Goal: Task Accomplishment & Management: Manage account settings

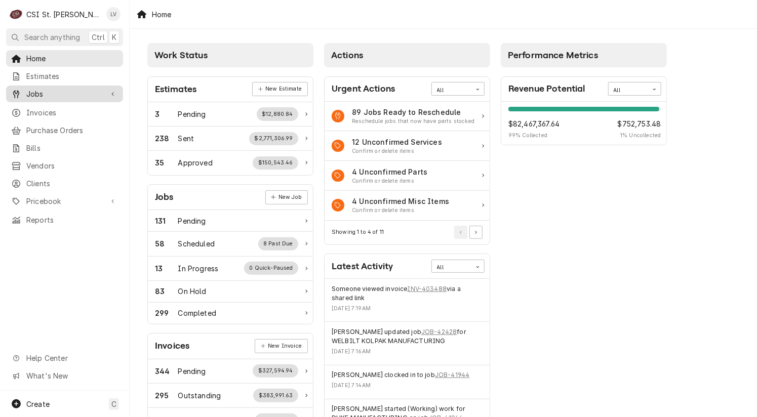
click at [44, 90] on span "Jobs" at bounding box center [64, 94] width 76 height 11
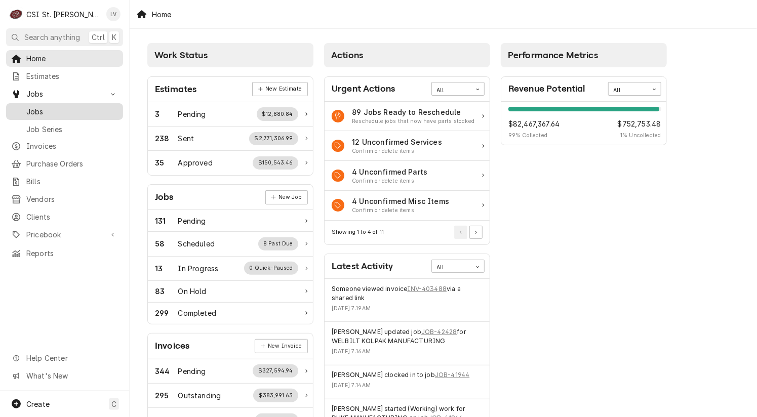
click at [43, 106] on span "Jobs" at bounding box center [72, 111] width 92 height 11
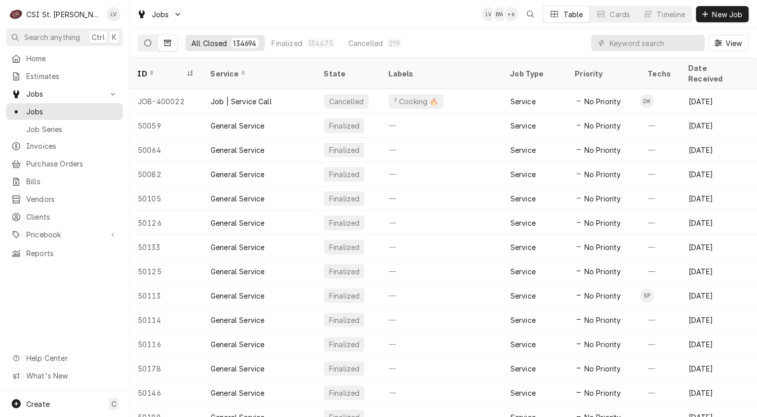
click at [151, 44] on icon "Dynamic Content Wrapper" at bounding box center [147, 42] width 7 height 7
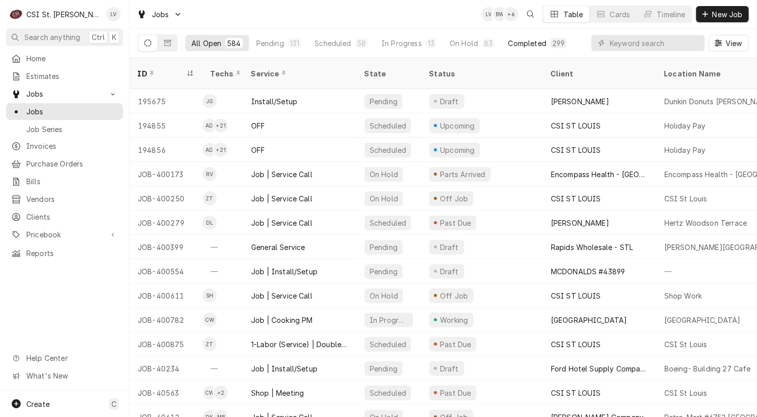
click at [536, 40] on div "Completed" at bounding box center [527, 43] width 38 height 11
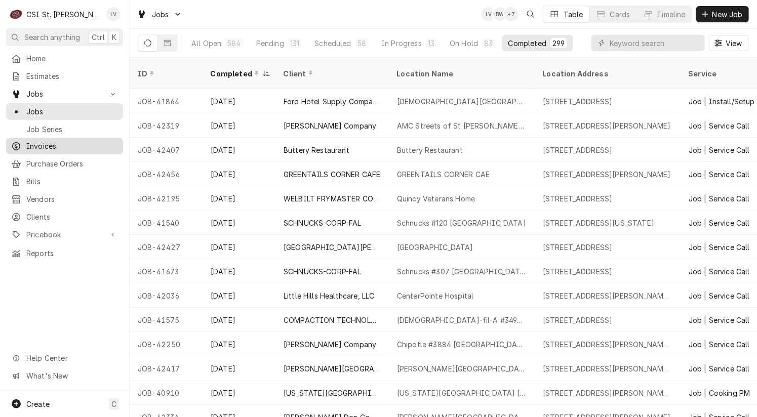
click at [34, 145] on span "Invoices" at bounding box center [72, 146] width 92 height 11
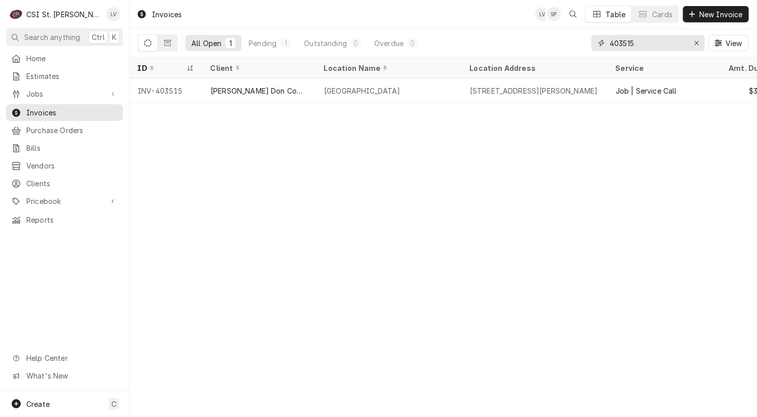
click at [653, 42] on input "403515" at bounding box center [647, 43] width 76 height 16
click at [637, 44] on input "403515" at bounding box center [647, 43] width 76 height 16
drag, startPoint x: 614, startPoint y: 47, endPoint x: 597, endPoint y: 50, distance: 17.0
click at [597, 50] on div "403515" at bounding box center [647, 43] width 113 height 16
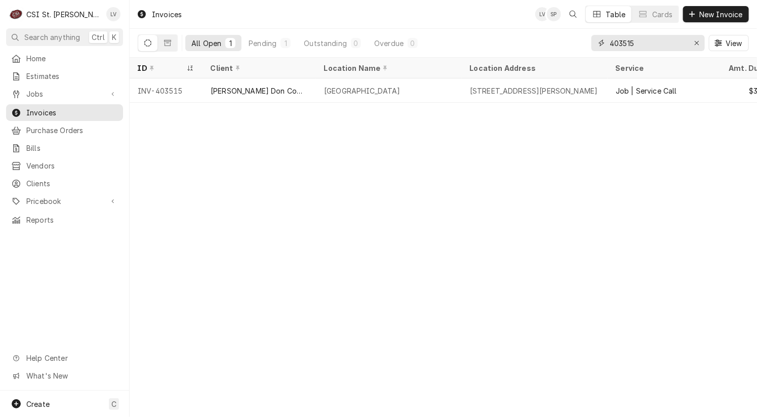
click at [663, 40] on input "403515" at bounding box center [647, 43] width 76 height 16
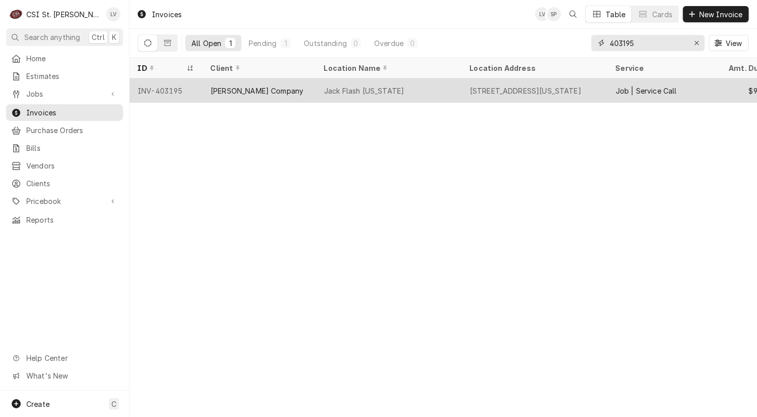
type input "403195"
click at [349, 95] on div "Jack Flash Washington" at bounding box center [389, 90] width 146 height 24
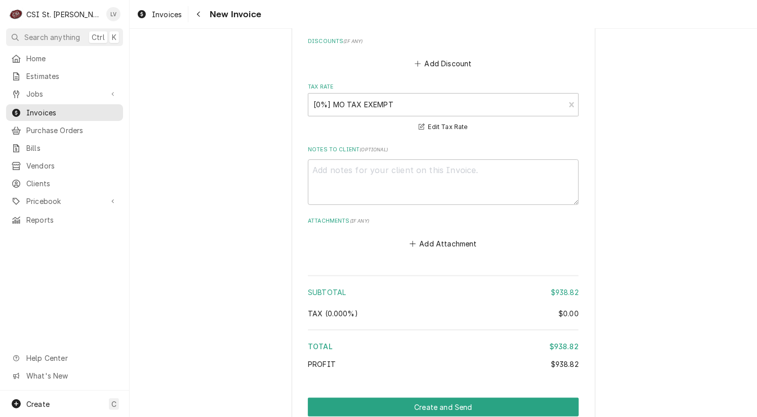
scroll to position [1903, 0]
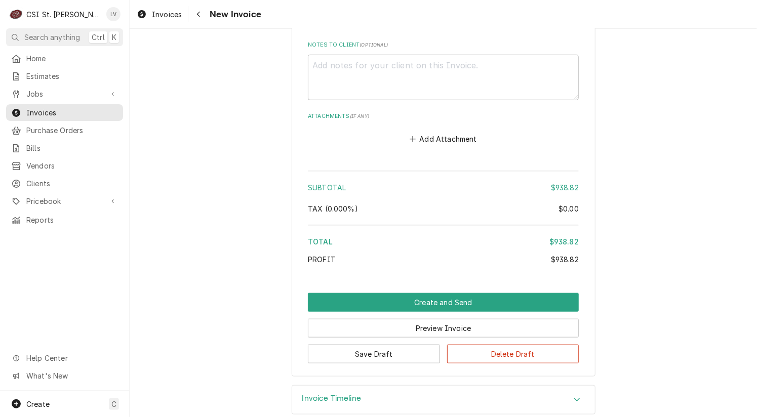
click at [342, 394] on h3 "Invoice Timeline" at bounding box center [331, 399] width 59 height 10
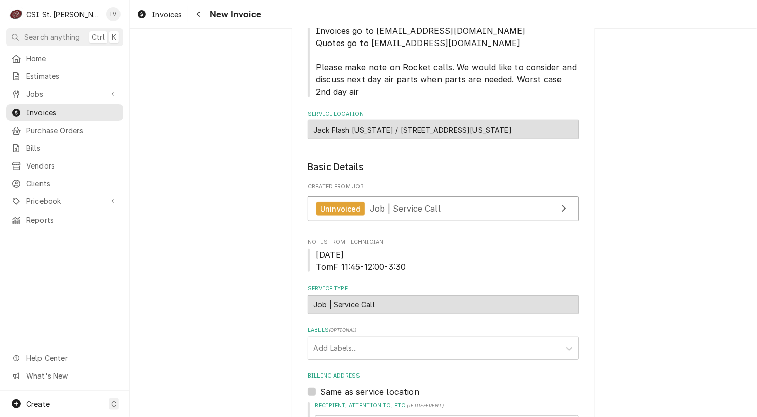
scroll to position [85, 0]
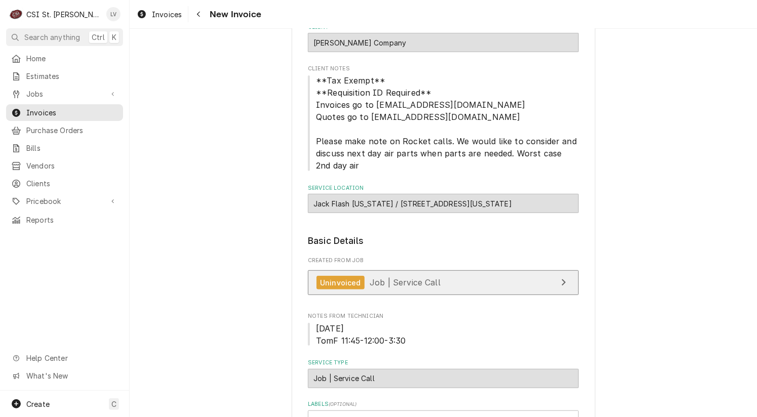
click at [514, 283] on link "Uninvoiced Job | Service Call" at bounding box center [443, 282] width 271 height 25
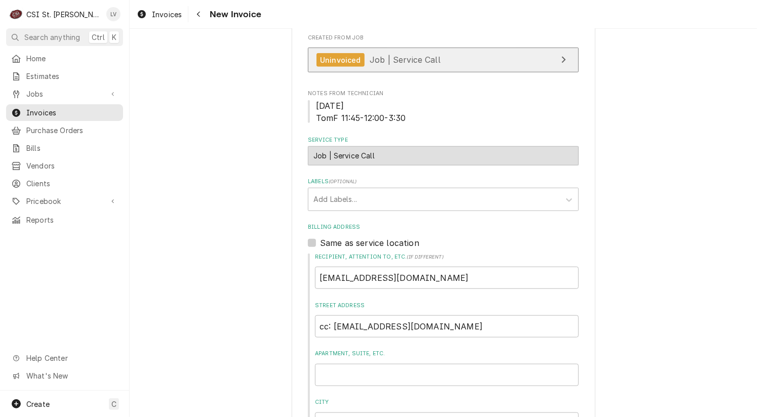
scroll to position [237, 0]
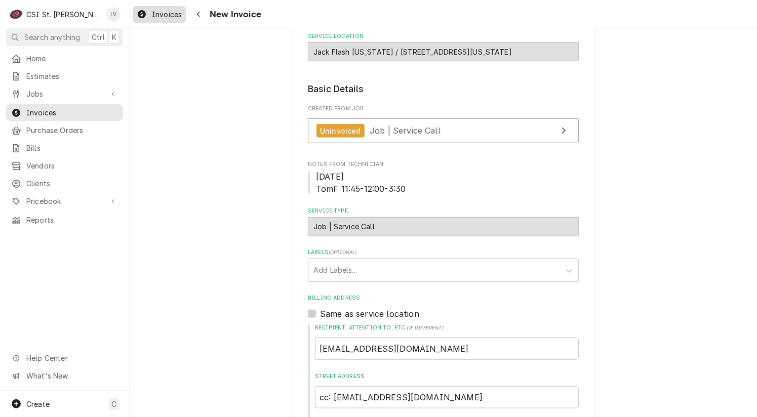
click at [152, 18] on span "Invoices" at bounding box center [167, 14] width 30 height 11
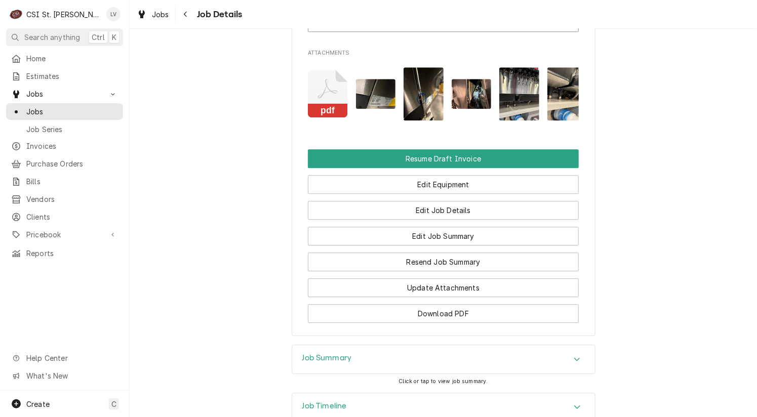
scroll to position [1207, 0]
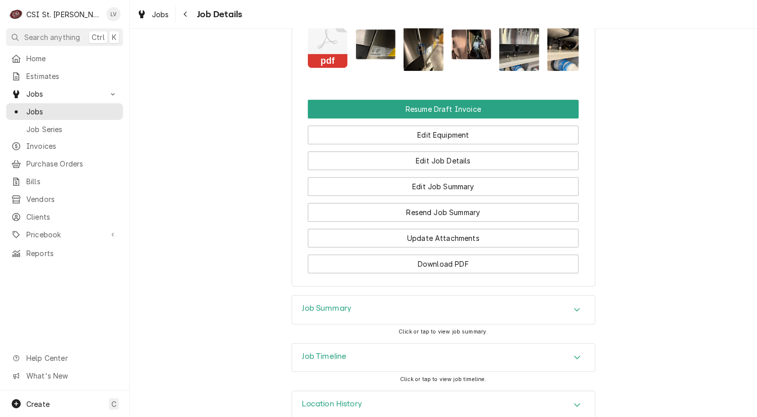
click at [405, 344] on div "Job Timeline" at bounding box center [443, 358] width 303 height 28
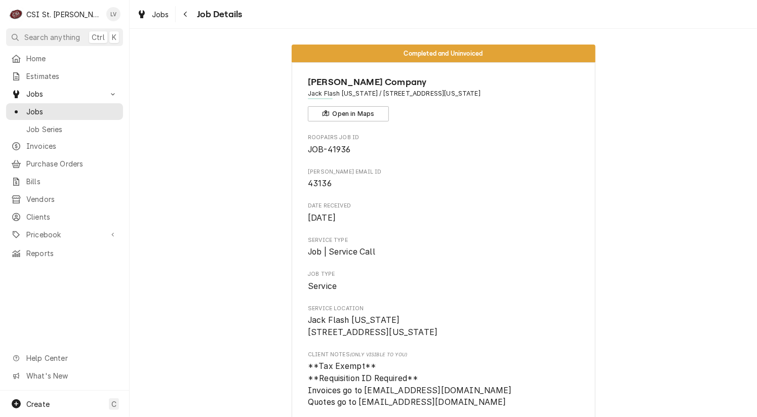
scroll to position [0, 0]
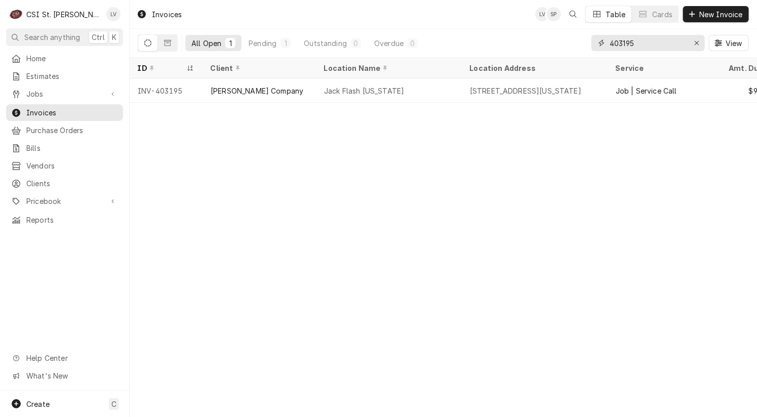
click at [623, 43] on input "403195" at bounding box center [647, 43] width 76 height 16
drag, startPoint x: 623, startPoint y: 43, endPoint x: 643, endPoint y: 43, distance: 20.3
click at [643, 43] on input "403195" at bounding box center [647, 43] width 76 height 16
type input "403248"
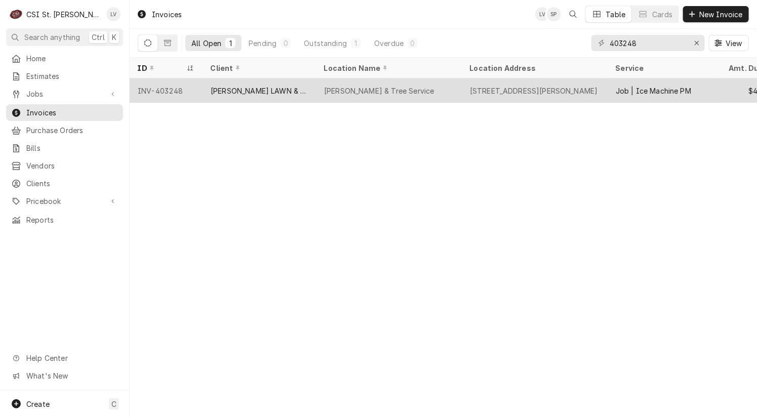
click at [171, 93] on div "INV-403248" at bounding box center [166, 90] width 73 height 24
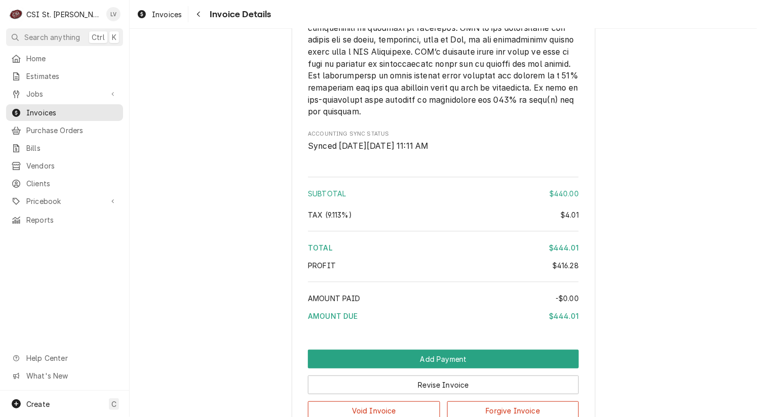
scroll to position [1912, 0]
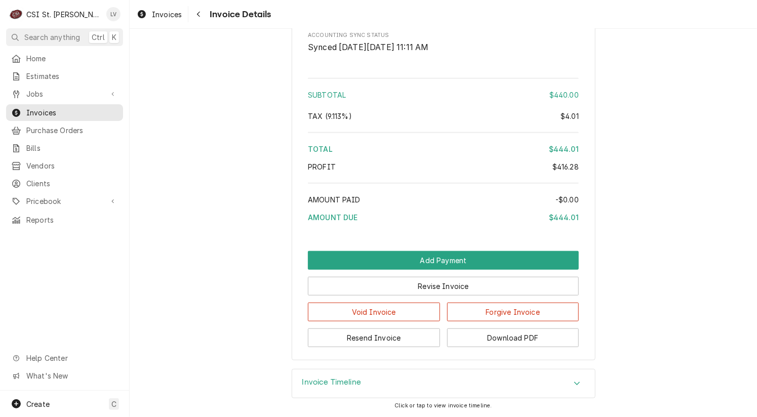
click at [331, 384] on h3 "Invoice Timeline" at bounding box center [331, 383] width 59 height 10
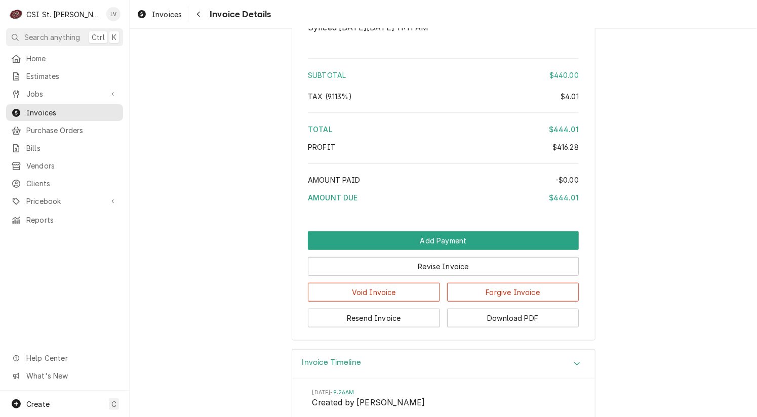
scroll to position [2063, 0]
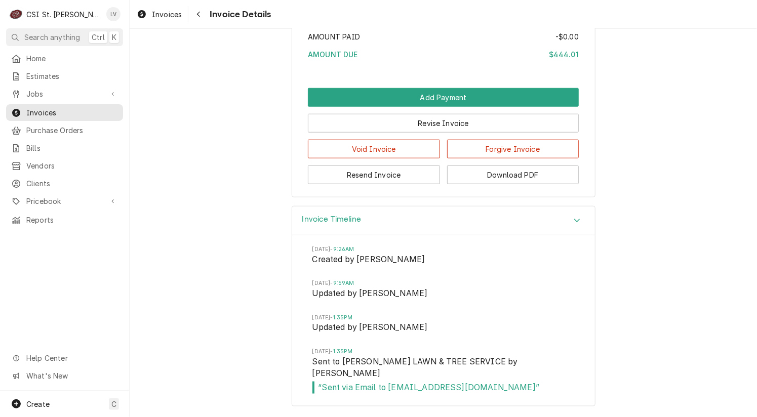
click at [147, 16] on div "Invoices" at bounding box center [159, 14] width 49 height 13
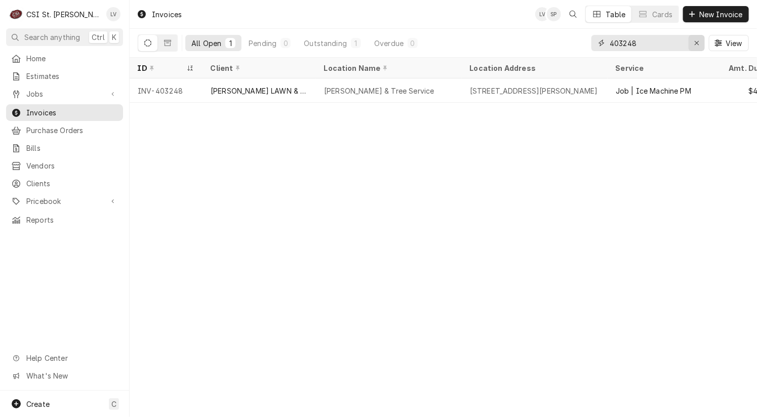
click at [699, 43] on icon "Erase input" at bounding box center [697, 42] width 6 height 7
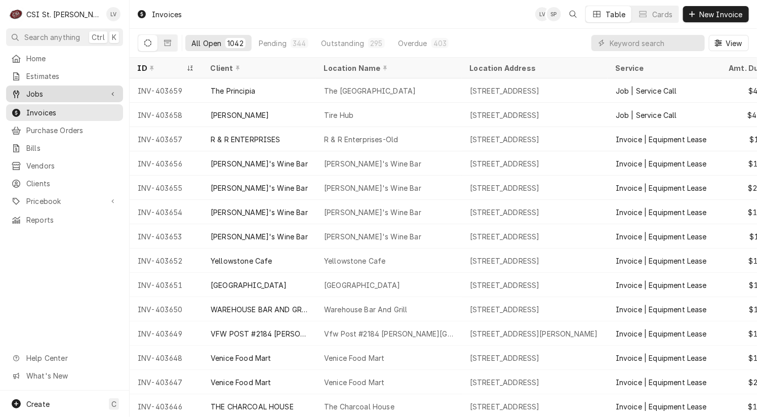
click at [27, 93] on span "Jobs" at bounding box center [64, 94] width 76 height 11
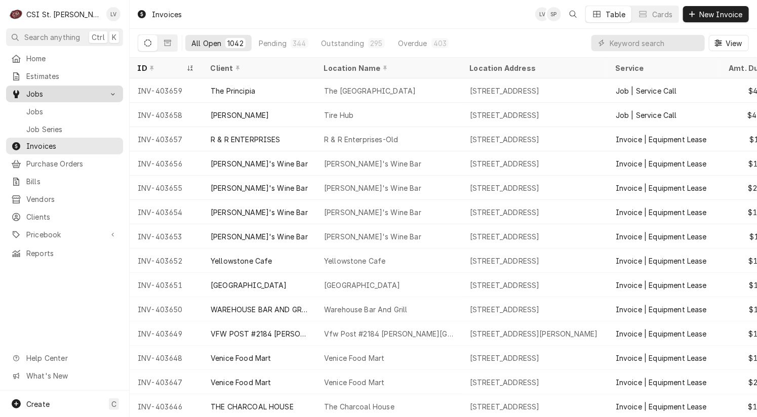
click at [27, 93] on span "Jobs" at bounding box center [64, 94] width 76 height 11
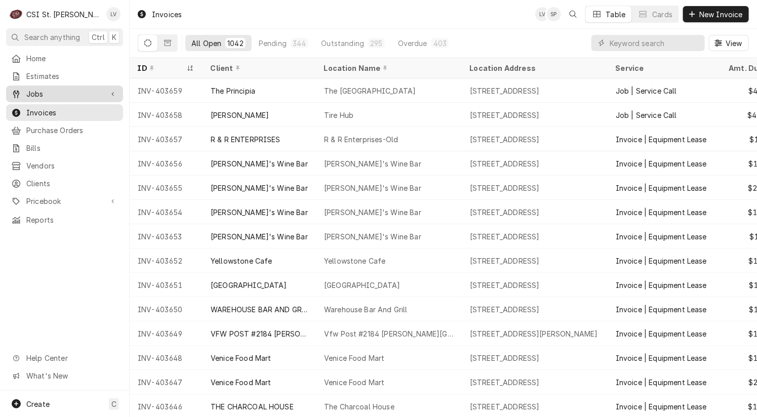
click at [29, 89] on span "Jobs" at bounding box center [64, 94] width 76 height 11
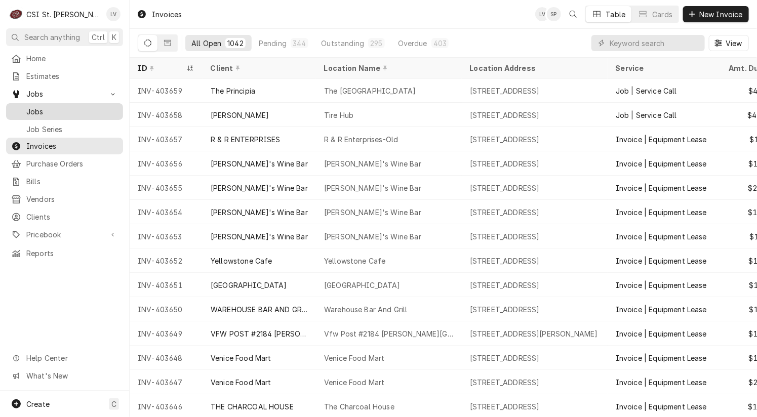
click at [32, 106] on span "Jobs" at bounding box center [72, 111] width 92 height 11
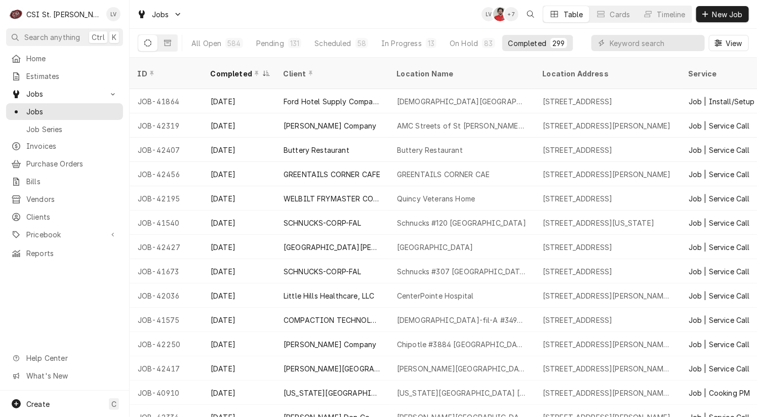
drag, startPoint x: 133, startPoint y: 111, endPoint x: 63, endPoint y: 314, distance: 214.7
click at [75, 311] on div "C CSI St. Louis LV Search anything Ctrl K Home Estimates Jobs Jobs Job Series I…" at bounding box center [378, 208] width 757 height 417
click at [61, 315] on div "Home Estimates Jobs Jobs Job Series Invoices Purchase Orders Bills Vendors Clie…" at bounding box center [64, 220] width 129 height 341
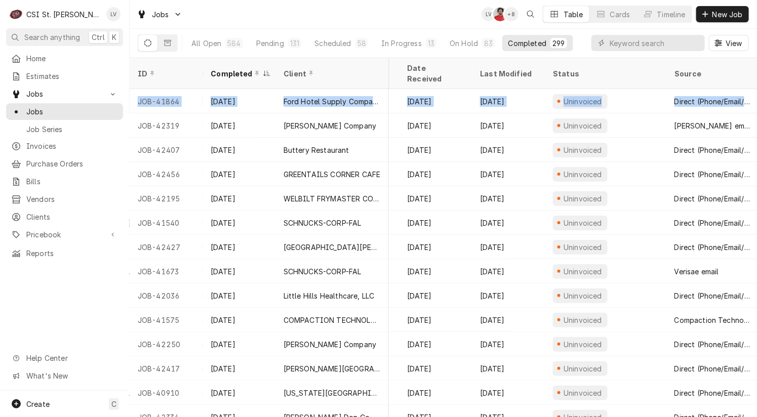
scroll to position [0, 478]
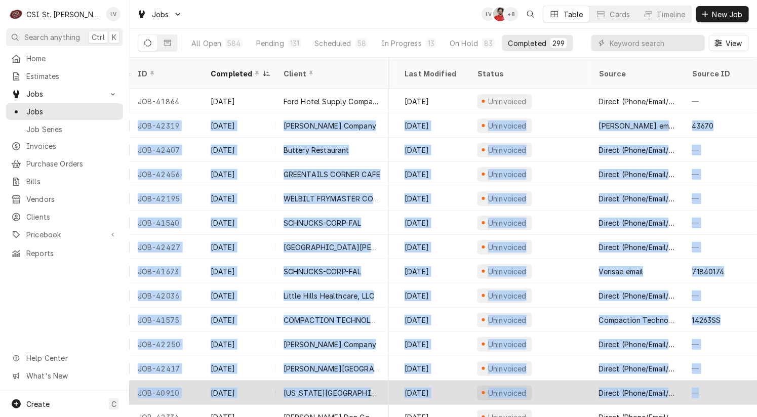
drag, startPoint x: 151, startPoint y: 111, endPoint x: 730, endPoint y: 385, distance: 641.1
copy tbody "JOB-42319 Sep 2 Vivian Company AMC Streets of St Charles 8 311 Lombard St, St C…"
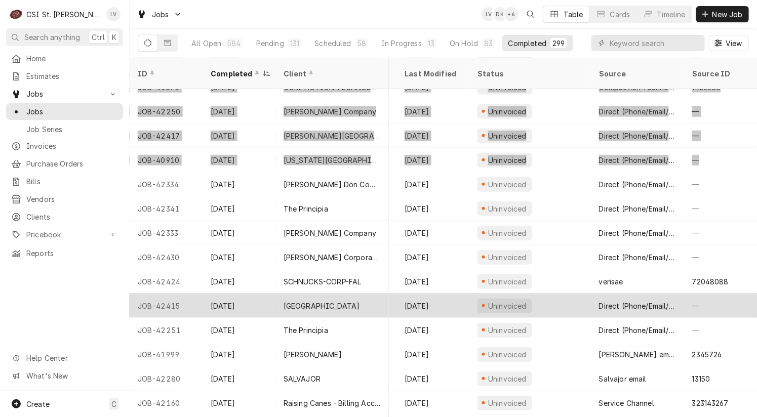
scroll to position [275, 477]
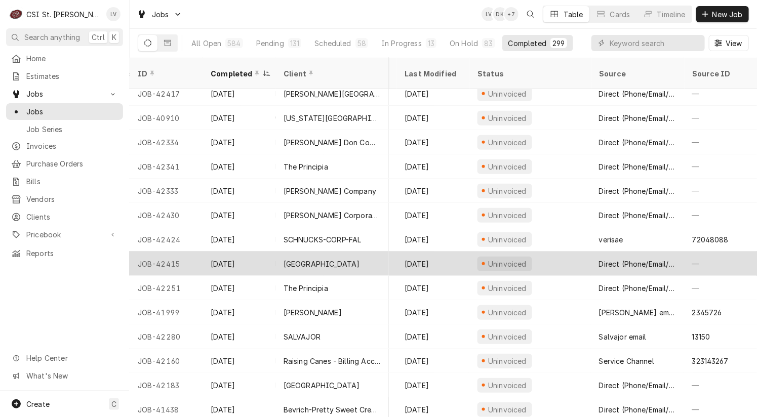
drag, startPoint x: 136, startPoint y: 128, endPoint x: 254, endPoint y: 259, distance: 176.0
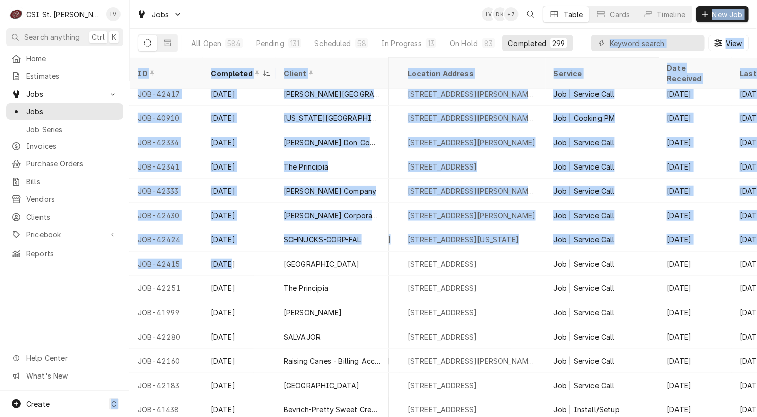
scroll to position [275, 0]
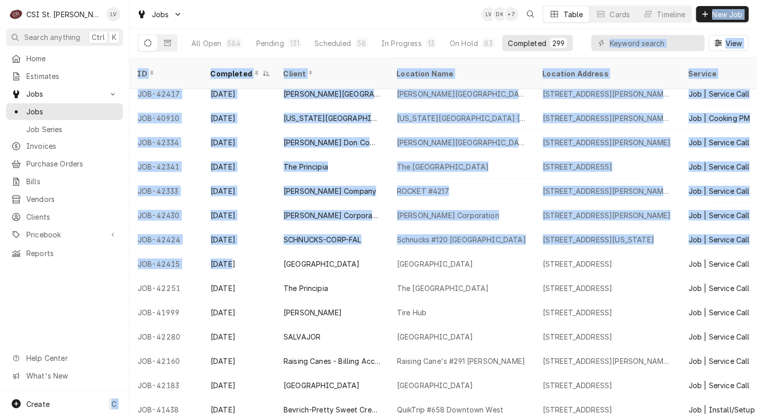
drag, startPoint x: 254, startPoint y: 259, endPoint x: 68, endPoint y: 301, distance: 190.6
click at [68, 301] on div "C CSI St. Louis LV Search anything Ctrl K Home Estimates Jobs Jobs Job Series I…" at bounding box center [378, 208] width 757 height 417
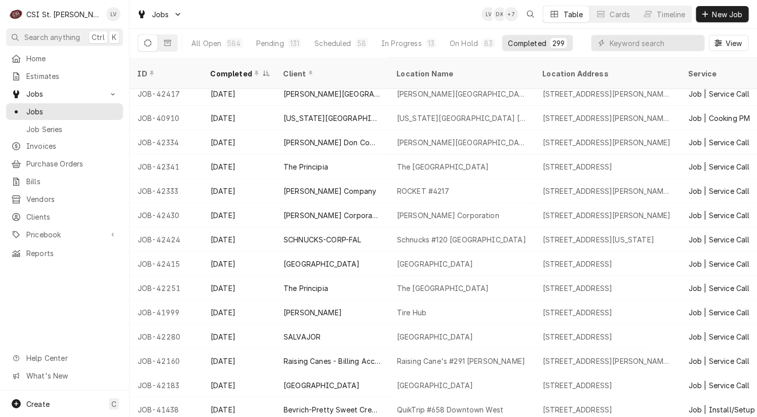
click at [68, 302] on div "Home Estimates Jobs Jobs Job Series Invoices Purchase Orders Bills Vendors Clie…" at bounding box center [64, 220] width 129 height 341
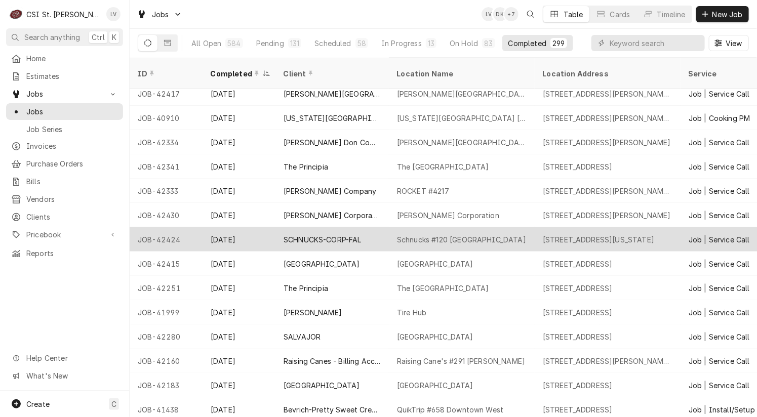
drag, startPoint x: 132, startPoint y: 129, endPoint x: 666, endPoint y: 227, distance: 543.0
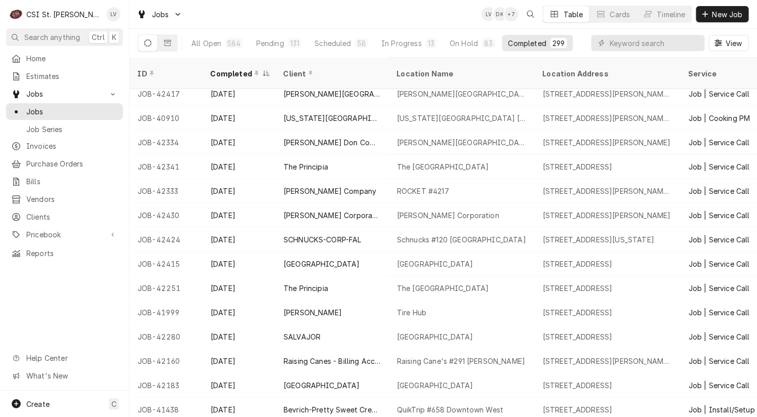
click at [62, 293] on div "Home Estimates Jobs Jobs Job Series Invoices Purchase Orders Bills Vendors Clie…" at bounding box center [64, 220] width 129 height 341
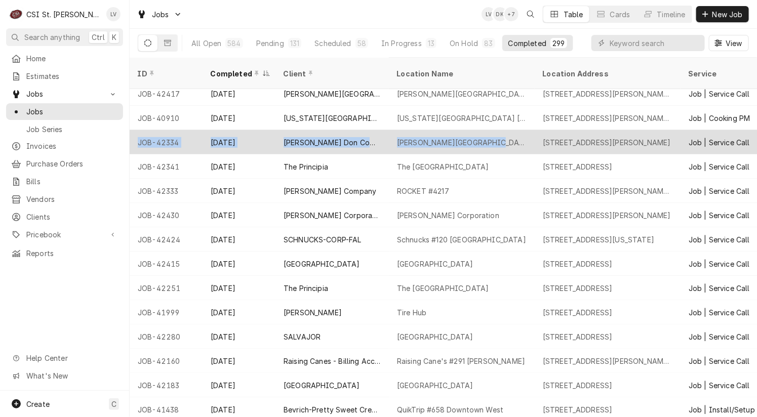
drag, startPoint x: 131, startPoint y: 127, endPoint x: 514, endPoint y: 126, distance: 383.7
click at [514, 130] on tr "JOB-42334 Sep 2 Edward Don Company Hollenbeck Middle School 4555 Central School…" at bounding box center [678, 142] width 1097 height 24
click at [621, 137] on div "4555 Central School Rd, St Charles, MO 63304" at bounding box center [607, 142] width 128 height 11
drag, startPoint x: 644, startPoint y: 128, endPoint x: 652, endPoint y: 127, distance: 8.1
click at [652, 137] on div "4555 Central School Rd, St Charles, MO 63304" at bounding box center [607, 142] width 128 height 11
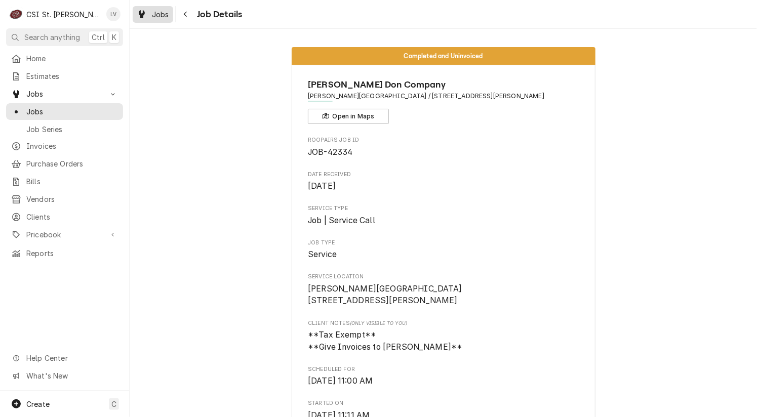
click at [146, 12] on div "Dynamic Content Wrapper" at bounding box center [142, 14] width 10 height 12
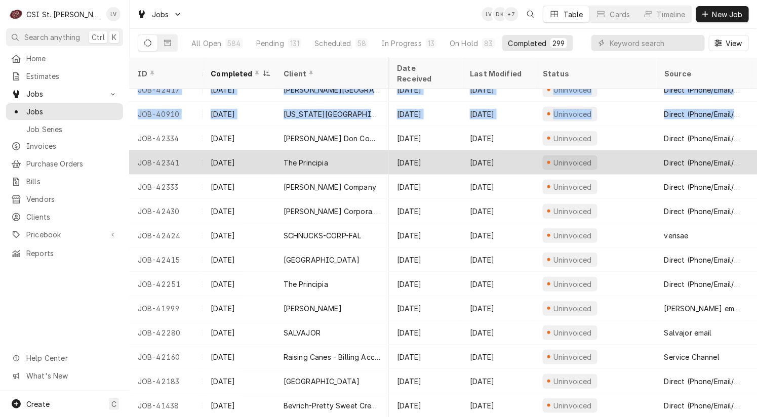
scroll to position [279, 478]
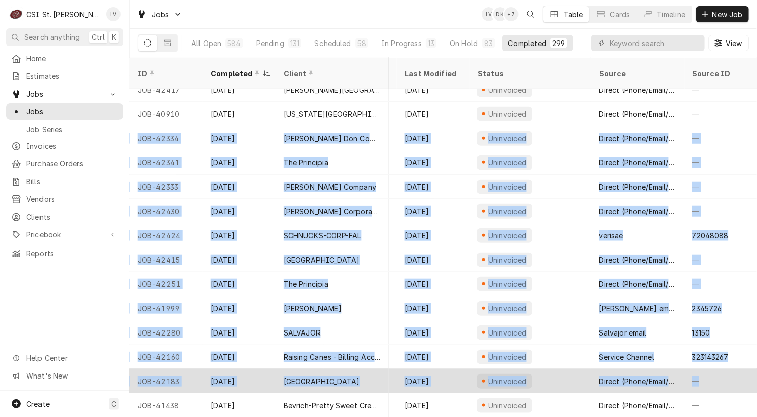
drag, startPoint x: 134, startPoint y: 122, endPoint x: 737, endPoint y: 379, distance: 654.8
copy tbody "JOB-42334 Sep 2 Edward Don Company Hollenbeck Middle School 4555 Central School…"
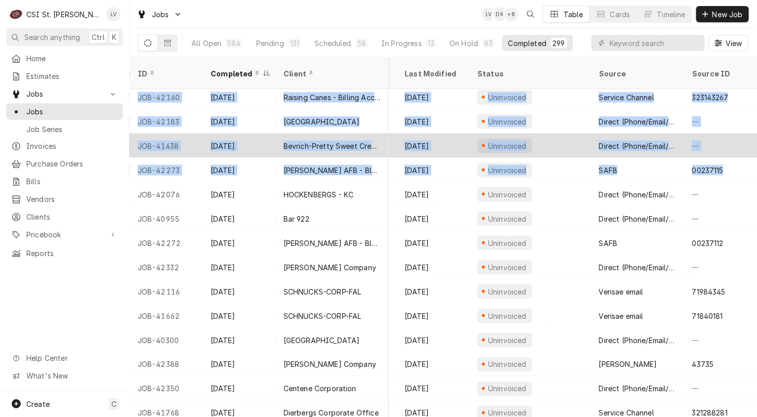
scroll to position [535, 478]
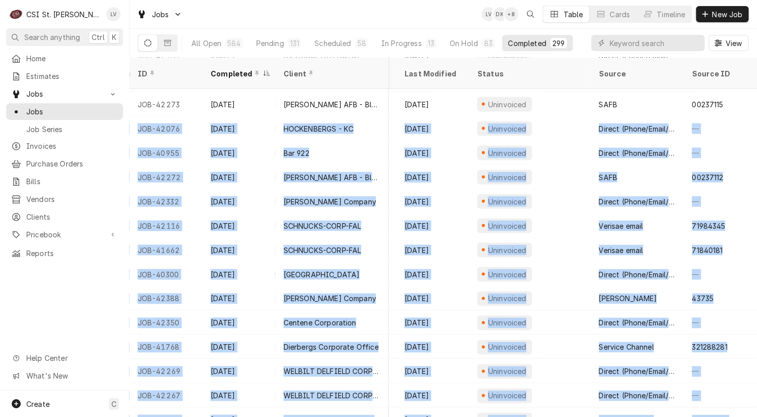
drag, startPoint x: 135, startPoint y: 125, endPoint x: 738, endPoint y: 406, distance: 665.4
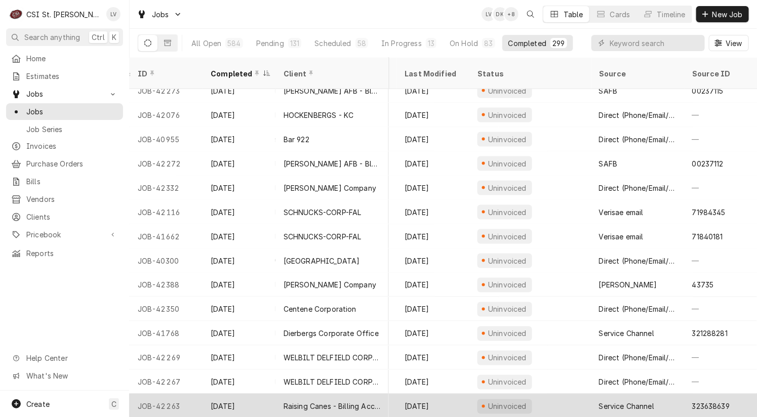
drag, startPoint x: 738, startPoint y: 406, endPoint x: 740, endPoint y: 381, distance: 24.9
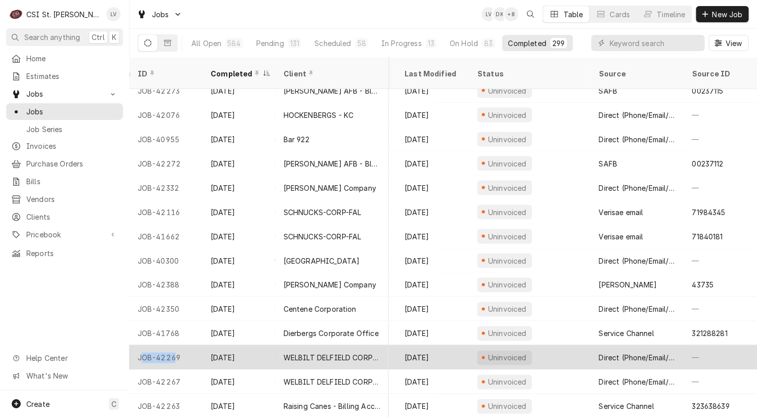
click at [141, 349] on div "JOB-42269" at bounding box center [166, 358] width 73 height 24
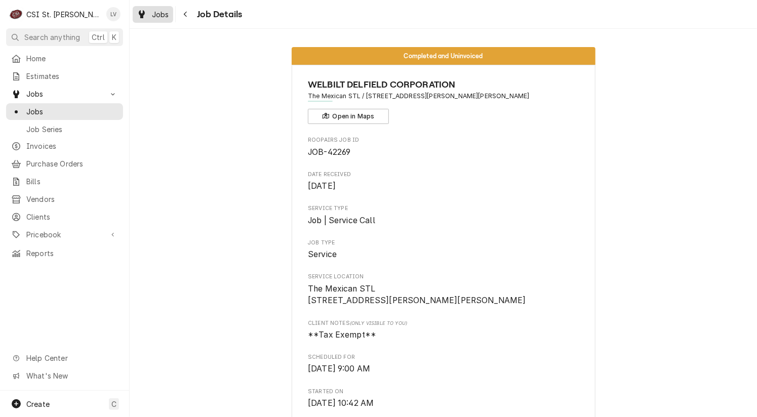
click at [162, 12] on span "Jobs" at bounding box center [160, 14] width 17 height 11
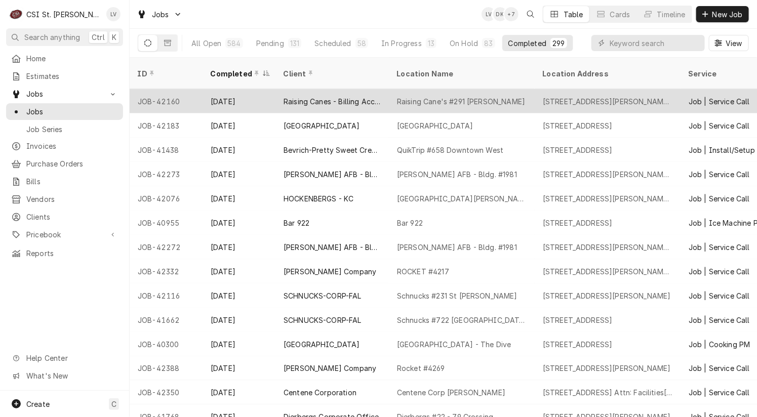
scroll to position [544, 0]
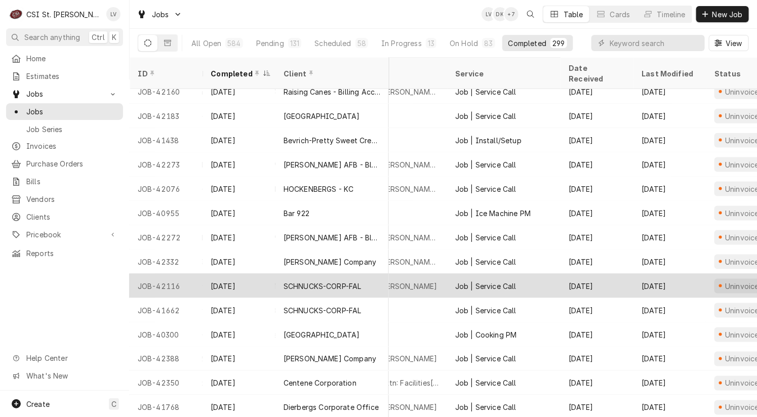
drag, startPoint x: 132, startPoint y: 101, endPoint x: 678, endPoint y: 278, distance: 574.7
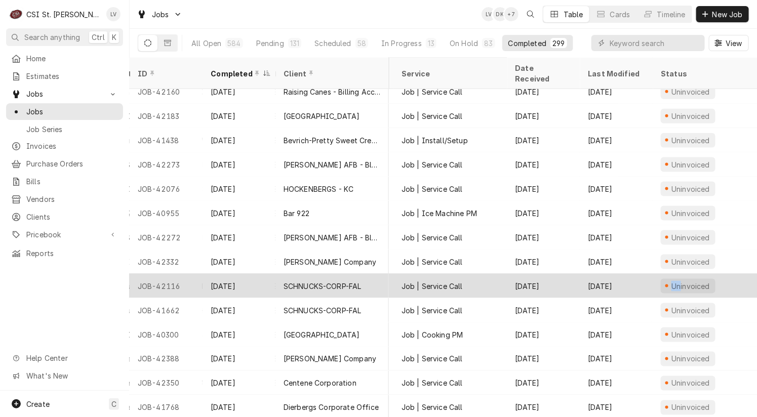
drag, startPoint x: 678, startPoint y: 278, endPoint x: 621, endPoint y: 281, distance: 57.8
click at [626, 275] on tr "JOB-42116 Aug 29 SCHNUCKS-CORP-FAL Schnucks #231 St John 9070 St Charles Rock R…" at bounding box center [391, 286] width 1097 height 24
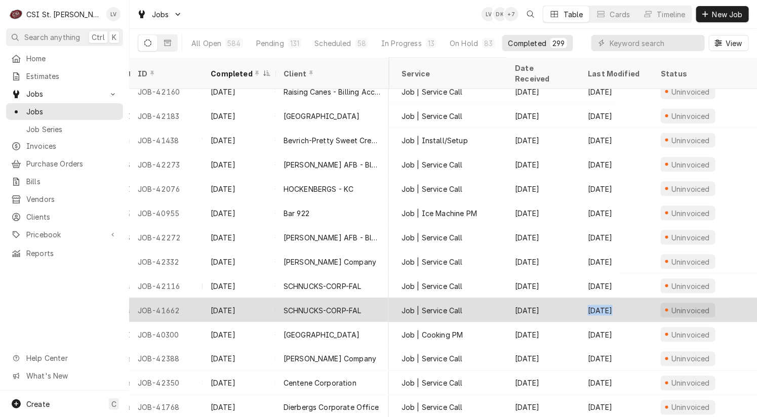
drag, startPoint x: 616, startPoint y: 286, endPoint x: 436, endPoint y: 289, distance: 179.2
click at [436, 298] on tr "JOB-41662 Aug 29 SCHNUCKS-CORP-FAL Schnucks #722 Carbondale 915 West Main Stree…" at bounding box center [391, 310] width 1097 height 24
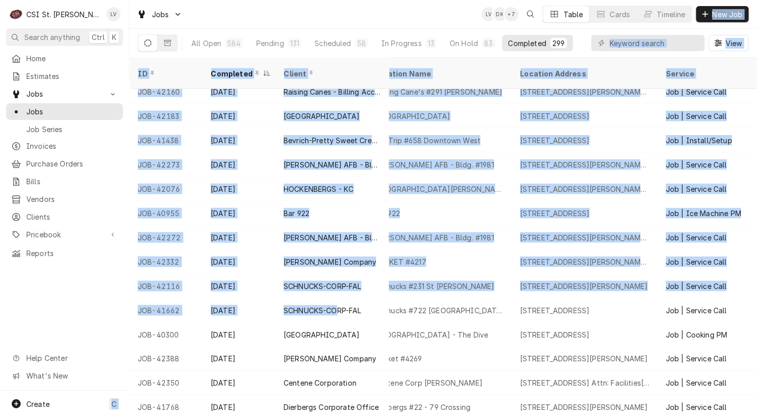
scroll to position [544, 0]
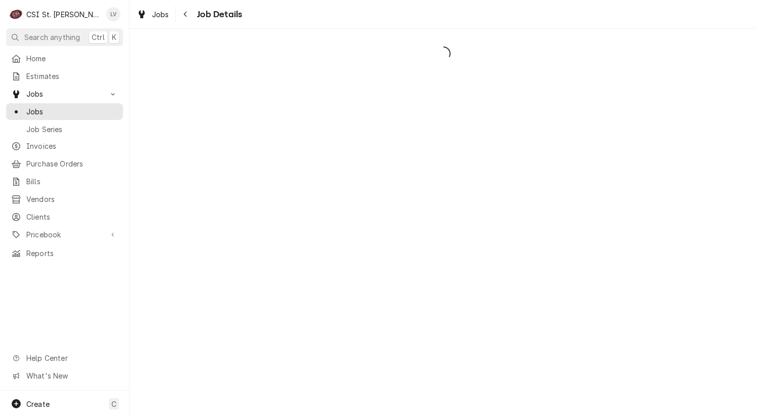
click at [34, 311] on div "C CSI St. [PERSON_NAME] LV Search anything Ctrl K Home Estimates Jobs Jobs Job …" at bounding box center [378, 208] width 757 height 417
click at [137, 19] on div "Dynamic Content Wrapper" at bounding box center [142, 14] width 10 height 12
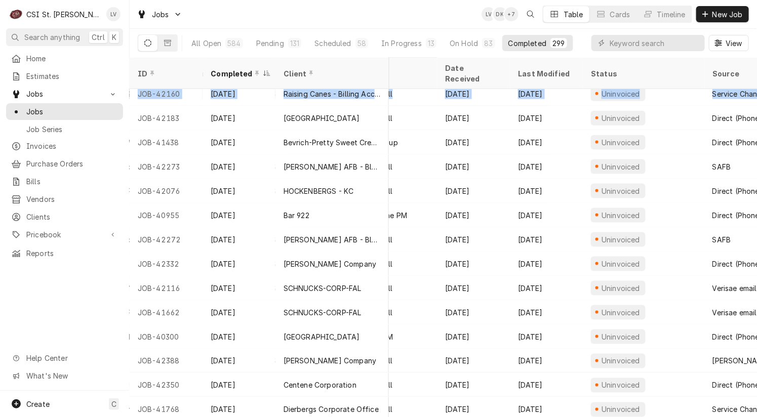
scroll to position [542, 478]
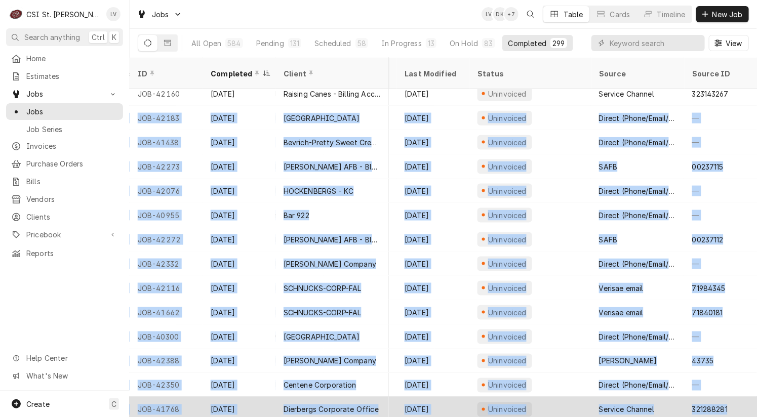
drag, startPoint x: 138, startPoint y: 102, endPoint x: 736, endPoint y: 387, distance: 663.0
click at [736, 397] on div "321288281" at bounding box center [720, 409] width 73 height 24
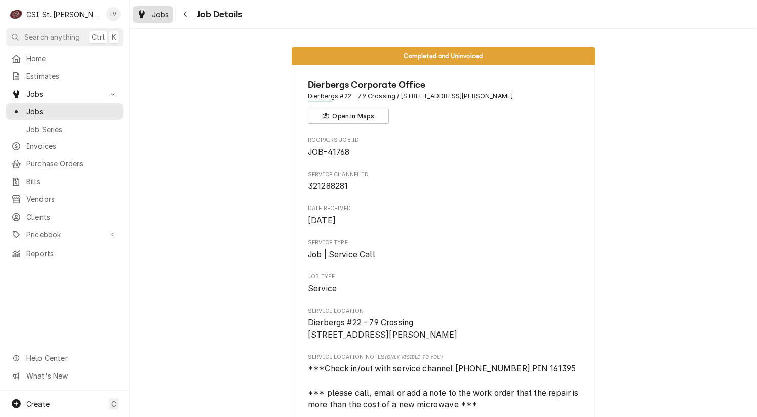
click at [157, 12] on span "Jobs" at bounding box center [160, 14] width 17 height 11
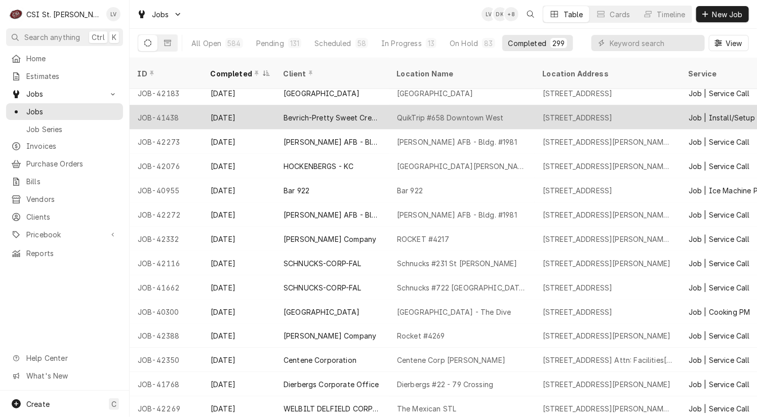
scroll to position [516, 0]
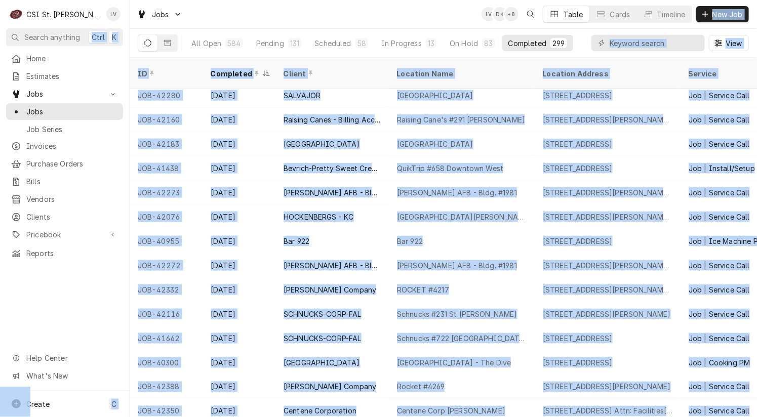
click at [46, 319] on div "Home Estimates Jobs Jobs Job Series Invoices Purchase Orders Bills Vendors Clie…" at bounding box center [64, 220] width 129 height 341
click at [93, 288] on div "Home Estimates Jobs Jobs Job Series Invoices Purchase Orders Bills Vendors Clie…" at bounding box center [64, 220] width 129 height 341
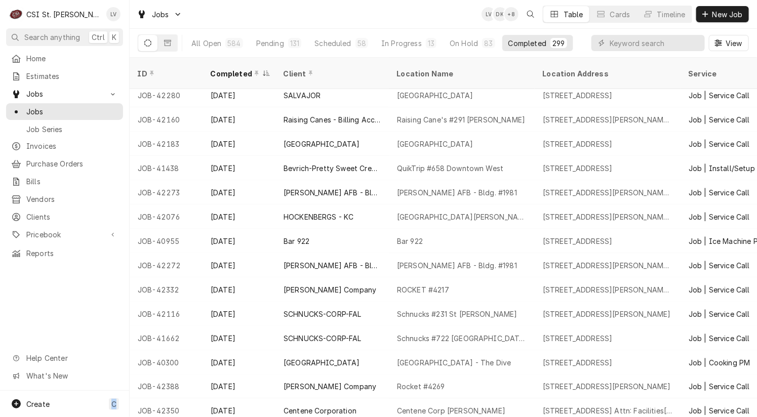
click at [93, 288] on div "Home Estimates Jobs Jobs Job Series Invoices Purchase Orders Bills Vendors Clie…" at bounding box center [64, 220] width 129 height 341
drag, startPoint x: 133, startPoint y: 127, endPoint x: -8, endPoint y: 331, distance: 247.8
click at [0, 331] on html "C CSI St. Louis LV Search anything Ctrl K Home Estimates Jobs Jobs Job Series I…" at bounding box center [378, 208] width 757 height 417
click at [50, 319] on div "Home Estimates Jobs Jobs Job Series Invoices Purchase Orders Bills Vendors Clie…" at bounding box center [64, 220] width 129 height 341
click at [55, 318] on div "Home Estimates Jobs Jobs Job Series Invoices Purchase Orders Bills Vendors Clie…" at bounding box center [64, 220] width 129 height 341
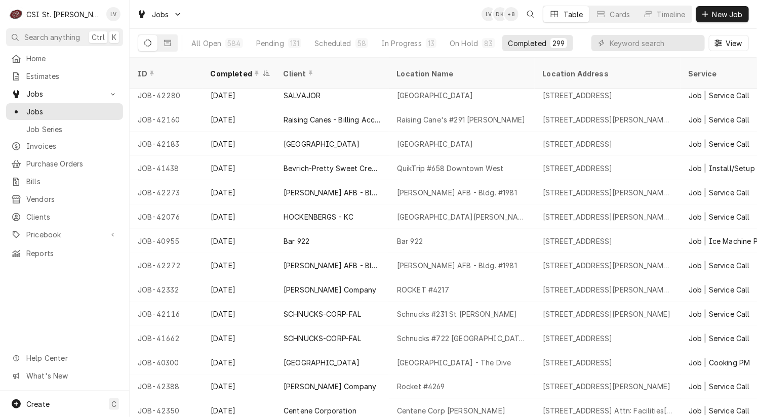
click at [55, 318] on div "Home Estimates Jobs Jobs Job Series Invoices Purchase Orders Bills Vendors Clie…" at bounding box center [64, 220] width 129 height 341
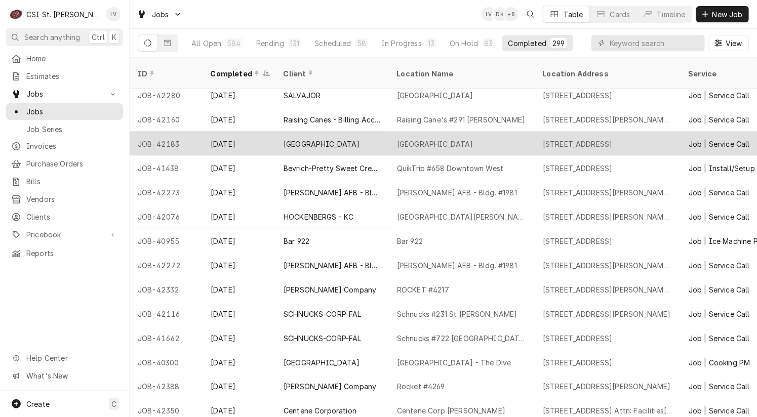
drag, startPoint x: 135, startPoint y: 129, endPoint x: 667, endPoint y: 131, distance: 532.5
click at [667, 132] on tr "JOB-42183 Sep 2 ST LUKES REHABILITATION HOSPITAL St Luke's Rehabilitation Hospi…" at bounding box center [678, 144] width 1097 height 24
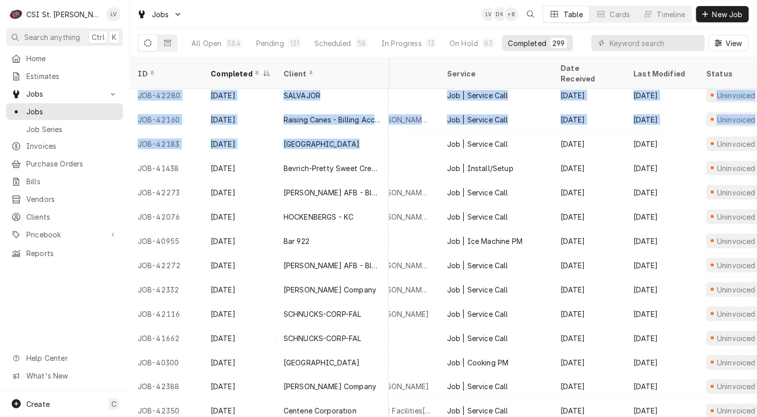
scroll to position [516, 478]
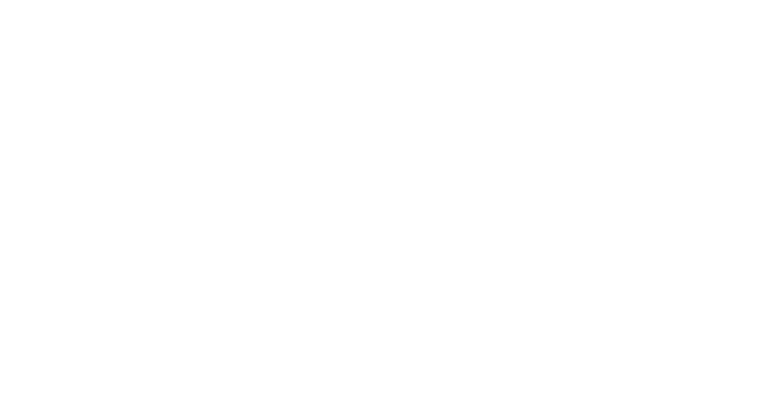
click at [704, 323] on div "Dynamic Content Wrapper" at bounding box center [378, 208] width 757 height 417
click at [465, 298] on div "Dynamic Content Wrapper" at bounding box center [378, 208] width 757 height 417
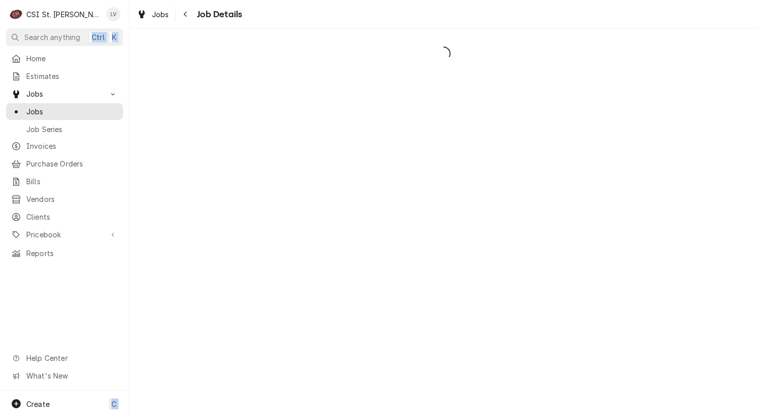
click at [462, 299] on div "Dynamic Content Wrapper" at bounding box center [443, 223] width 627 height 388
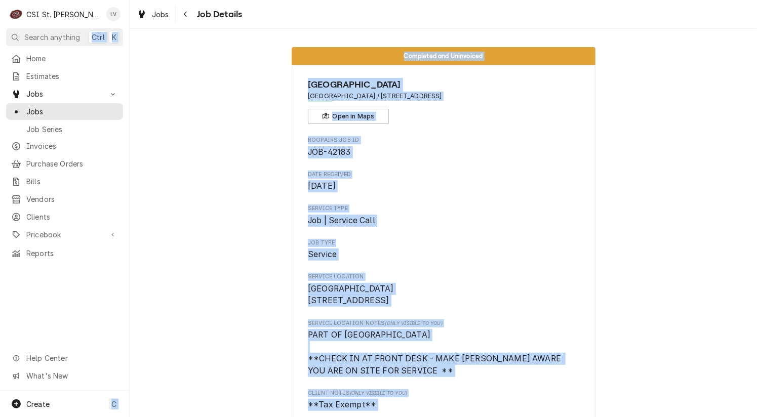
drag, startPoint x: 462, startPoint y: 299, endPoint x: 440, endPoint y: 303, distance: 21.6
click at [459, 302] on span "St Luke's Rehabilitation Hospital 14709 Olive Blvd Chesterfield, MO 63017" at bounding box center [443, 295] width 271 height 24
click at [144, 17] on icon "Dynamic Content Wrapper" at bounding box center [142, 14] width 6 height 8
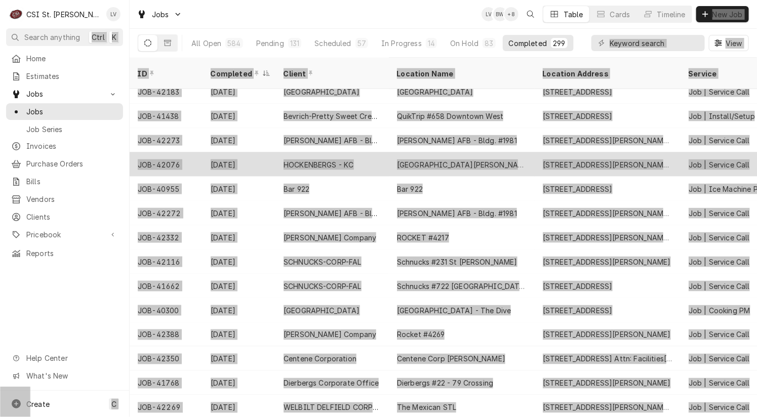
scroll to position [518, 0]
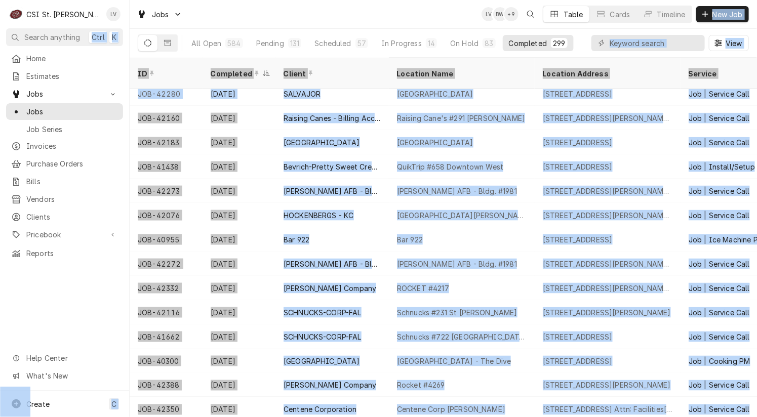
click at [76, 298] on div "Home Estimates Jobs Jobs Job Series Invoices Purchase Orders Bills Vendors Clie…" at bounding box center [64, 220] width 129 height 341
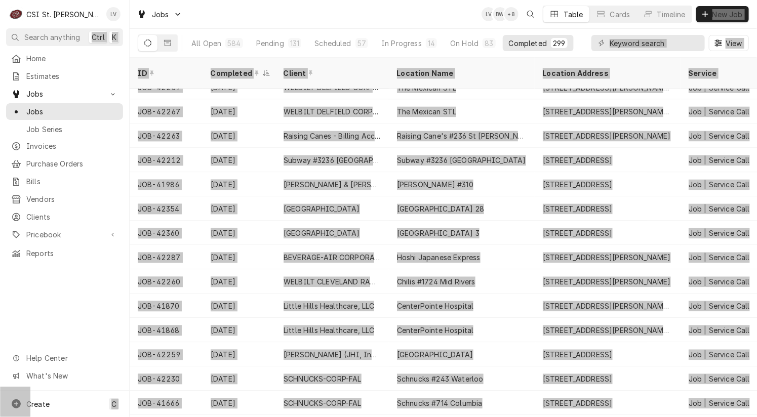
scroll to position [907, 0]
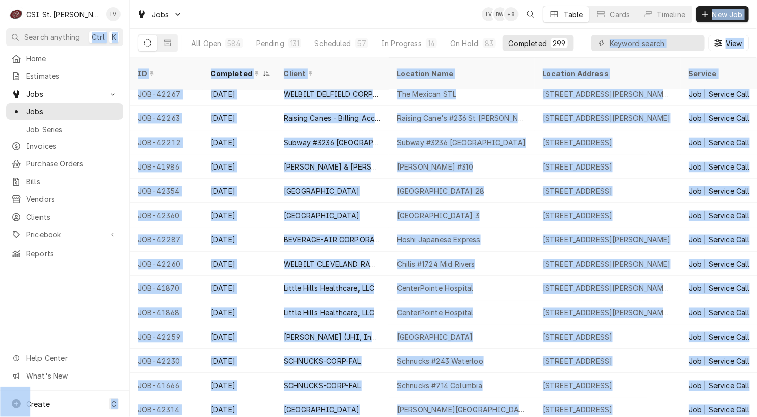
click at [66, 304] on div "Home Estimates Jobs Jobs Job Series Invoices Purchase Orders Bills Vendors Clie…" at bounding box center [64, 220] width 129 height 341
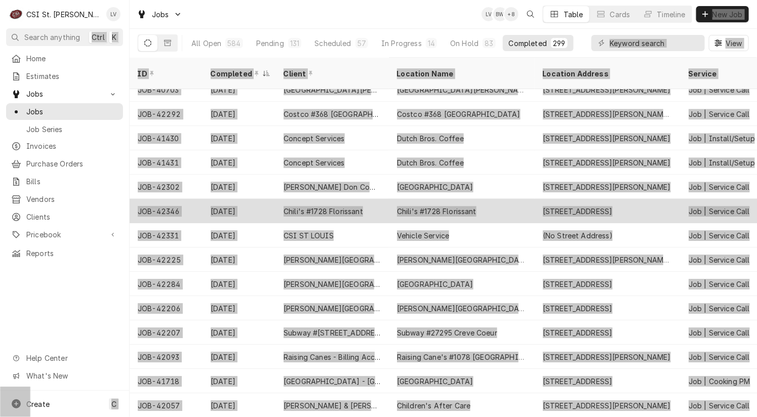
scroll to position [1301, 0]
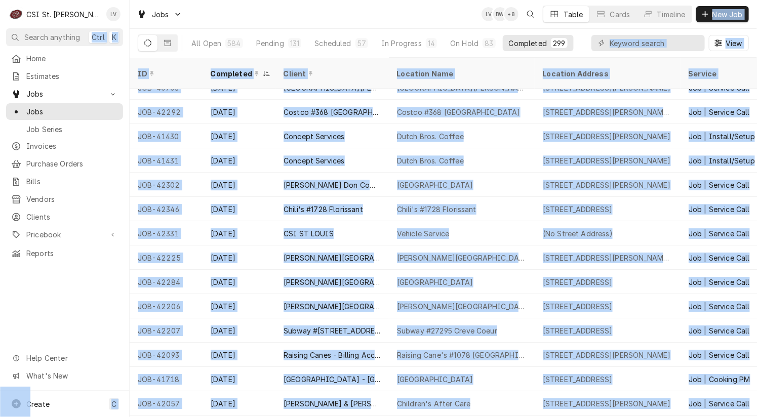
click at [79, 315] on div "Home Estimates Jobs Jobs Job Series Invoices Purchase Orders Bills Vendors Clie…" at bounding box center [64, 220] width 129 height 341
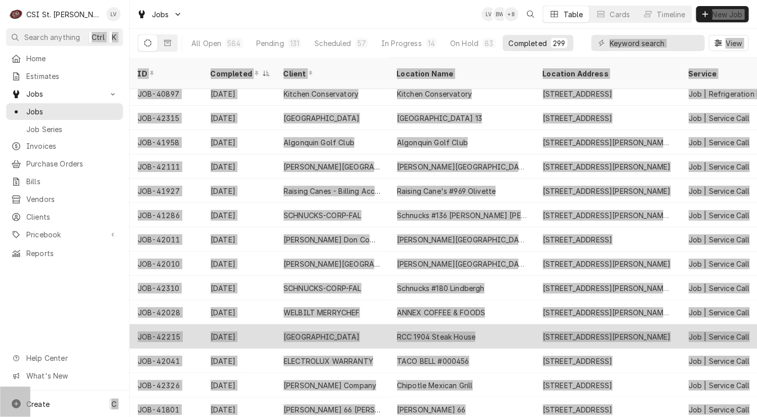
scroll to position [1686, 0]
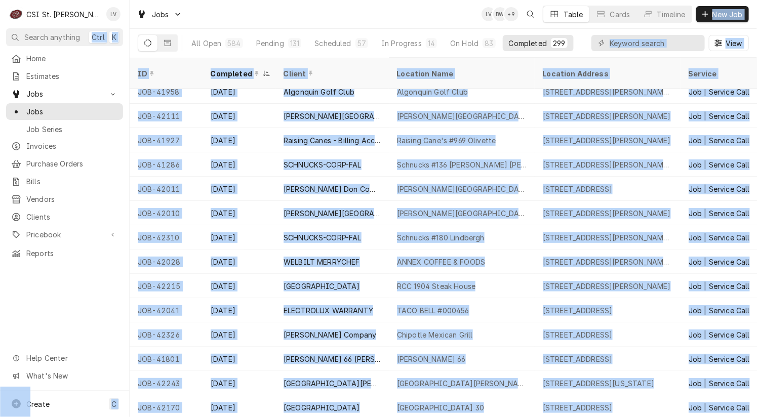
click at [85, 314] on div "Home Estimates Jobs Jobs Job Series Invoices Purchase Orders Bills Vendors Clie…" at bounding box center [64, 220] width 129 height 341
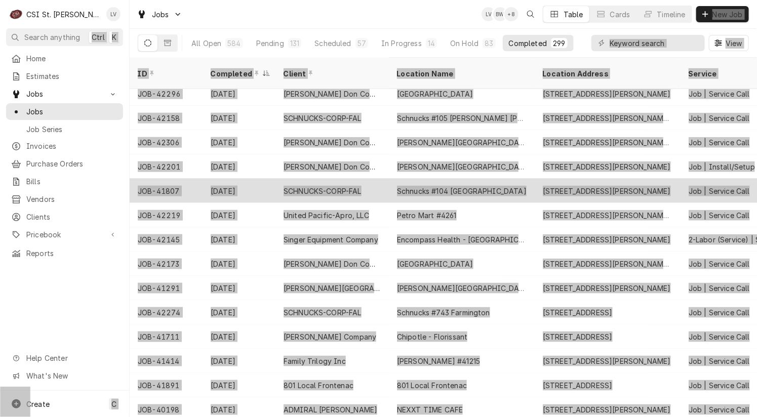
scroll to position [2124, 0]
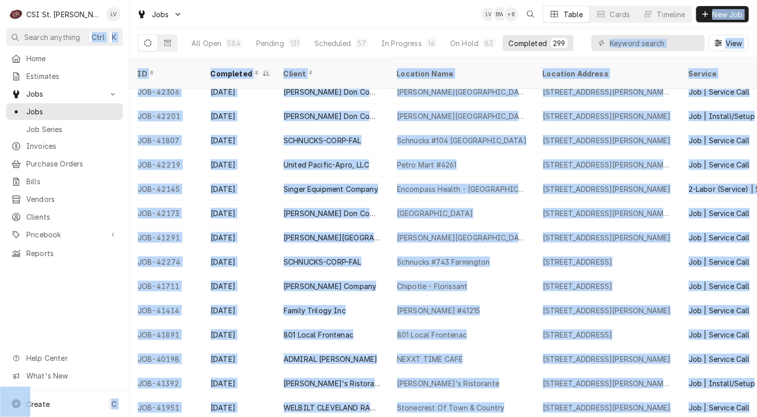
click at [71, 299] on div "Home Estimates Jobs Jobs Job Series Invoices Purchase Orders Bills Vendors Clie…" at bounding box center [64, 220] width 129 height 341
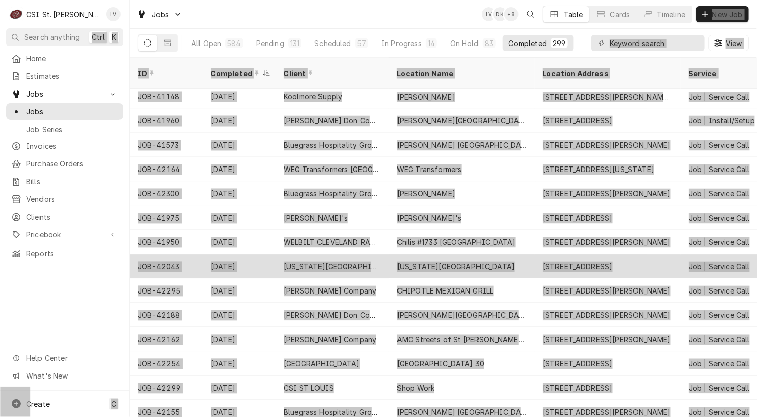
scroll to position [2506, 0]
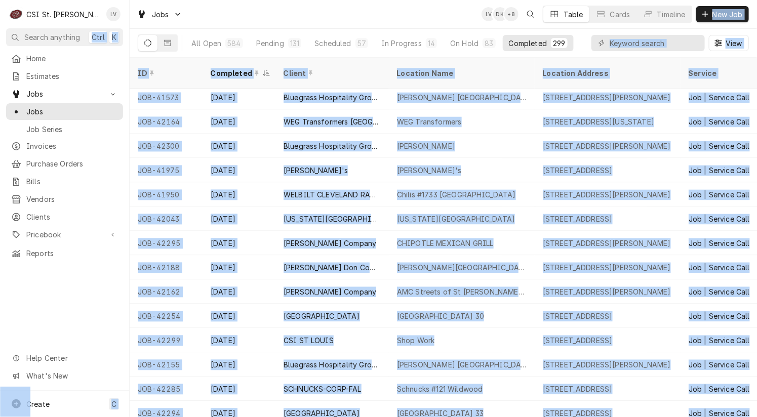
click at [86, 292] on div "Home Estimates Jobs Jobs Job Series Invoices Purchase Orders Bills Vendors Clie…" at bounding box center [64, 220] width 129 height 341
click at [66, 288] on div "Home Estimates Jobs Jobs Job Series Invoices Purchase Orders Bills Vendors Clie…" at bounding box center [64, 220] width 129 height 341
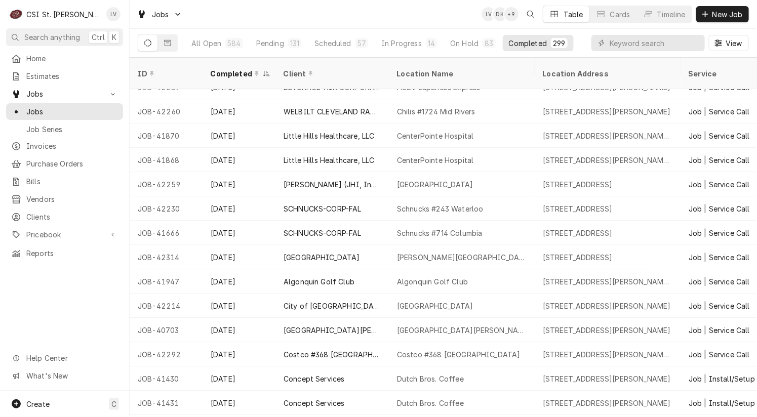
scroll to position [996, 0]
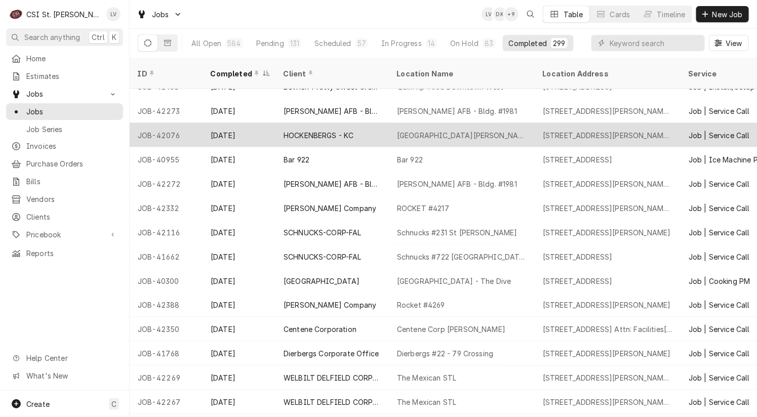
click at [743, 147] on tr "JOB-42076 Aug 29 HOCKENBERGS - KC Fort Leonard Wood Hospital 14487 1st St, Fort…" at bounding box center [678, 135] width 1097 height 24
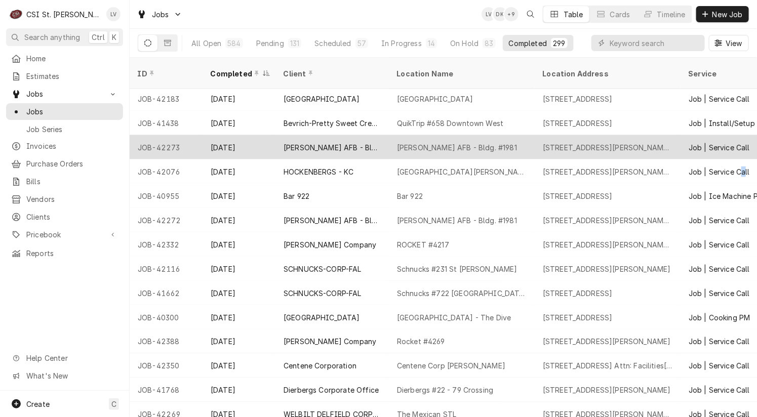
scroll to position [561, 9]
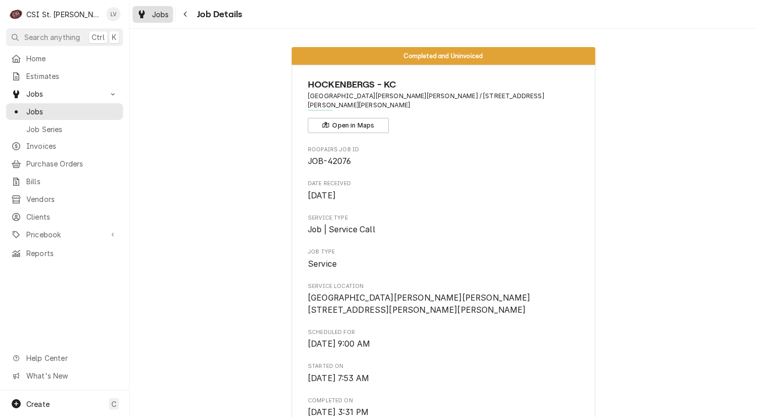
click at [152, 12] on span "Jobs" at bounding box center [160, 14] width 17 height 11
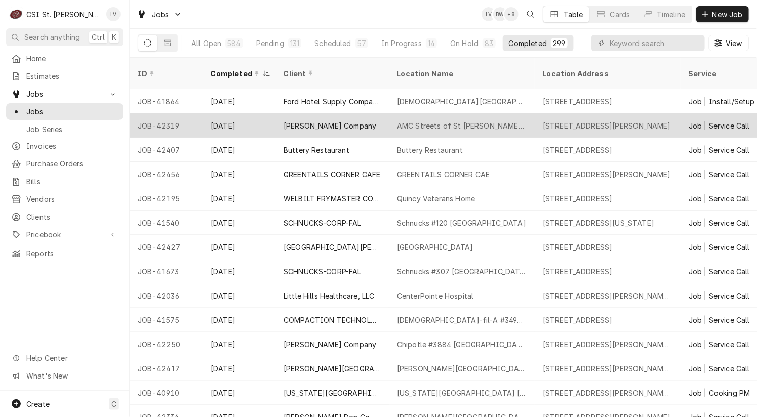
click at [303, 120] on div "[PERSON_NAME] Company" at bounding box center [329, 125] width 93 height 11
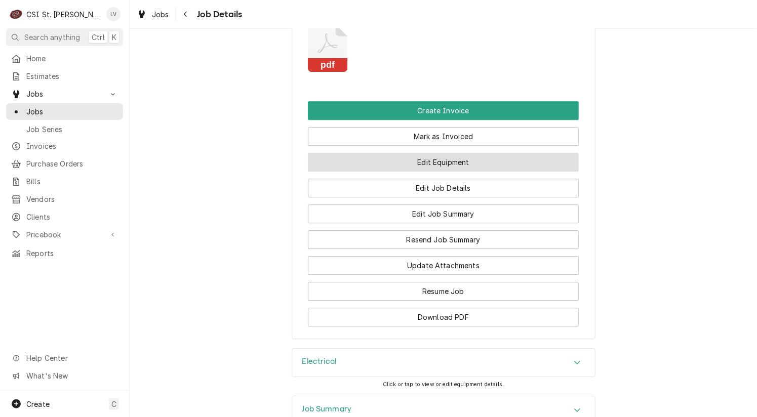
scroll to position [1164, 0]
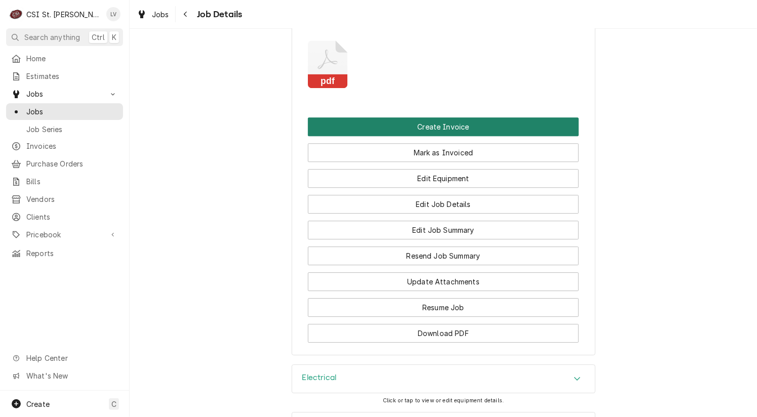
click at [410, 117] on button "Create Invoice" at bounding box center [443, 126] width 271 height 19
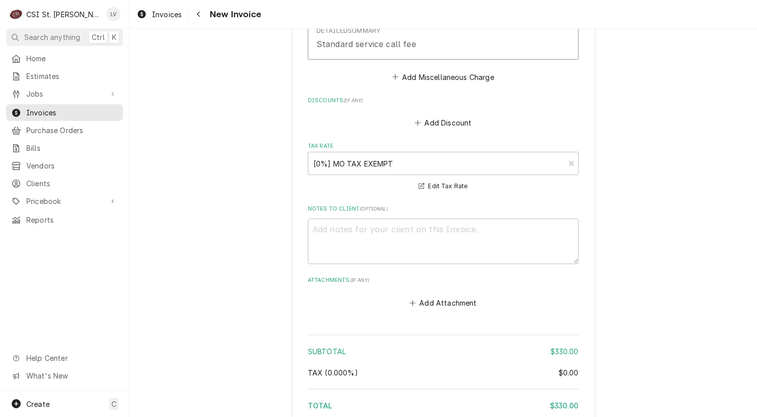
scroll to position [2533, 0]
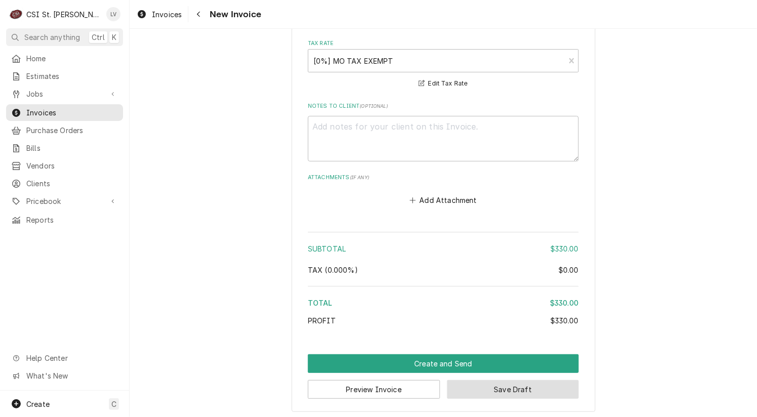
click at [556, 385] on button "Save Draft" at bounding box center [513, 389] width 132 height 19
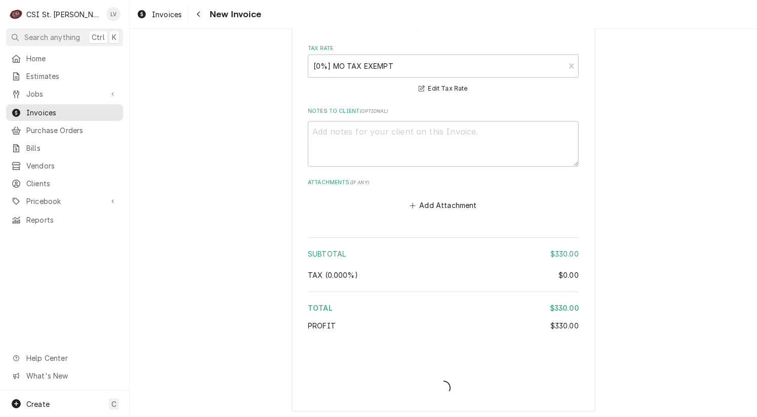
type textarea "x"
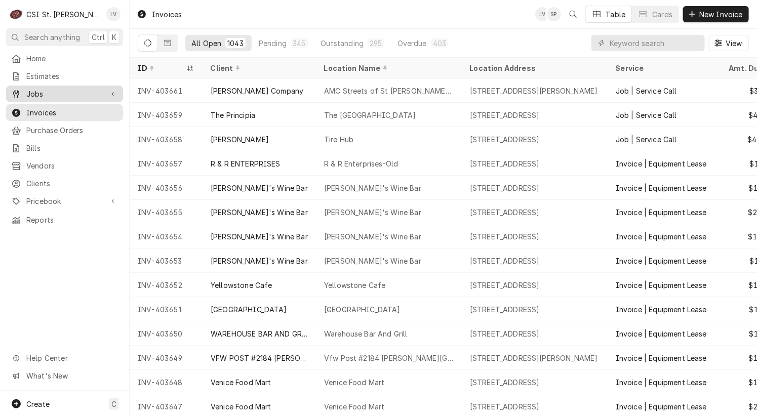
click at [35, 91] on span "Jobs" at bounding box center [64, 94] width 76 height 11
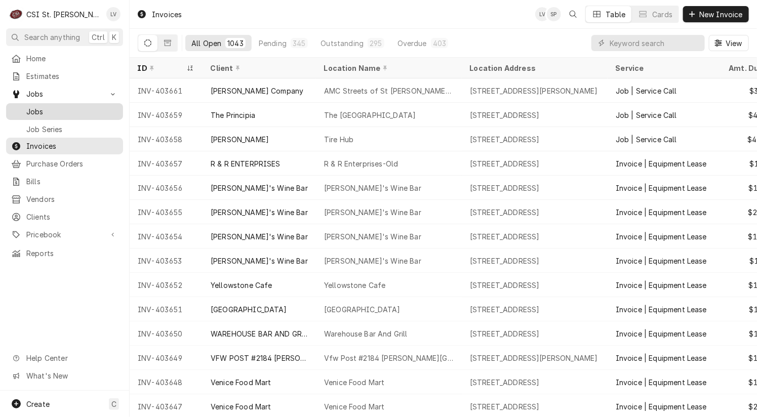
click at [33, 106] on span "Jobs" at bounding box center [72, 111] width 92 height 11
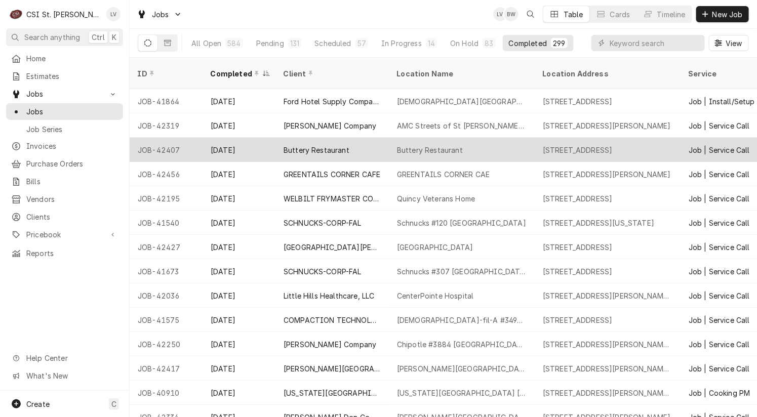
click at [217, 138] on div "Sep 2" at bounding box center [238, 150] width 73 height 24
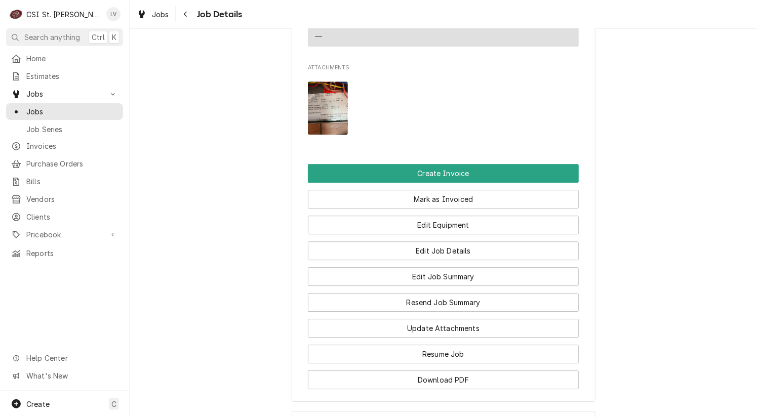
scroll to position [1266, 0]
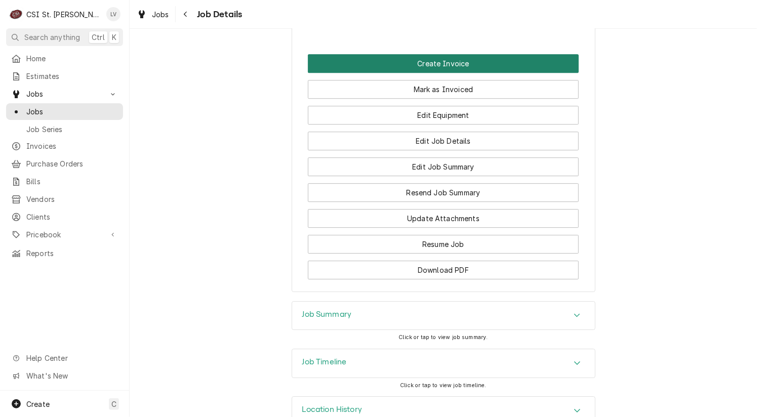
click at [438, 59] on button "Create Invoice" at bounding box center [443, 63] width 271 height 19
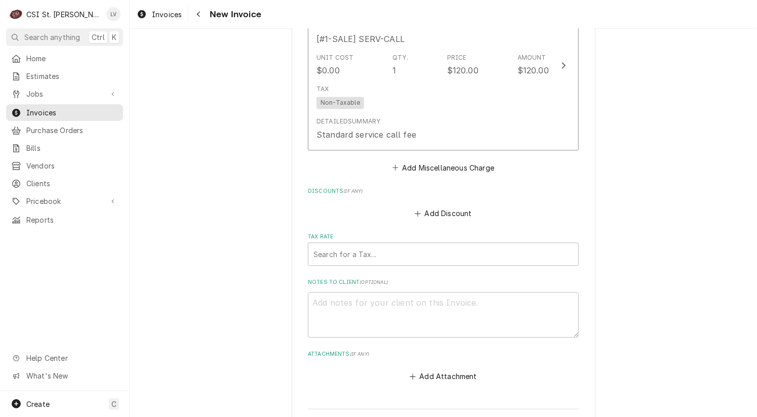
scroll to position [2787, 0]
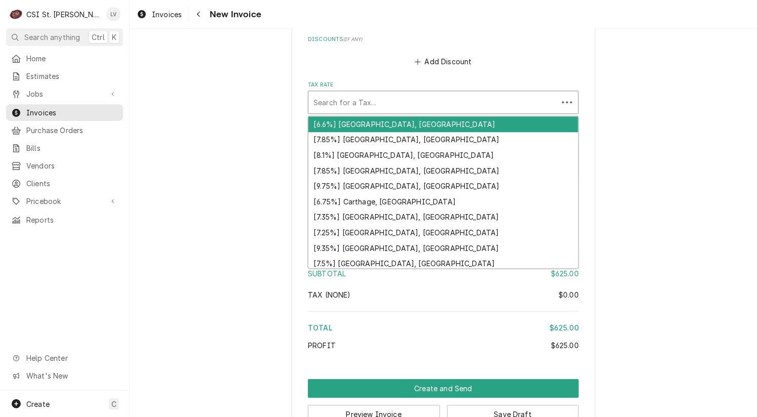
click at [339, 93] on div "Tax Rate" at bounding box center [432, 102] width 239 height 18
type textarea "x"
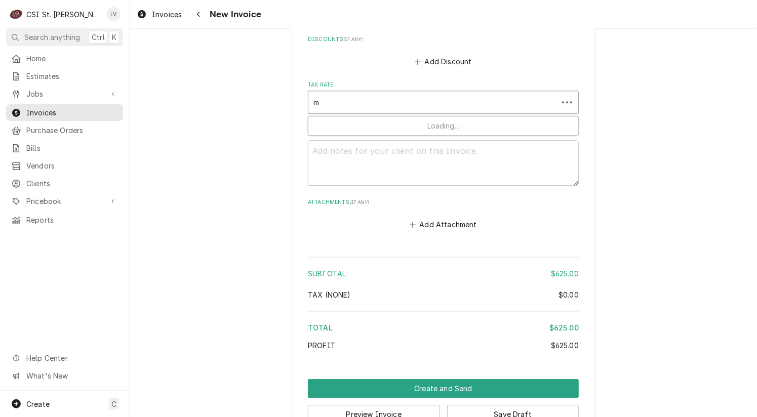
type input "mo"
type textarea "x"
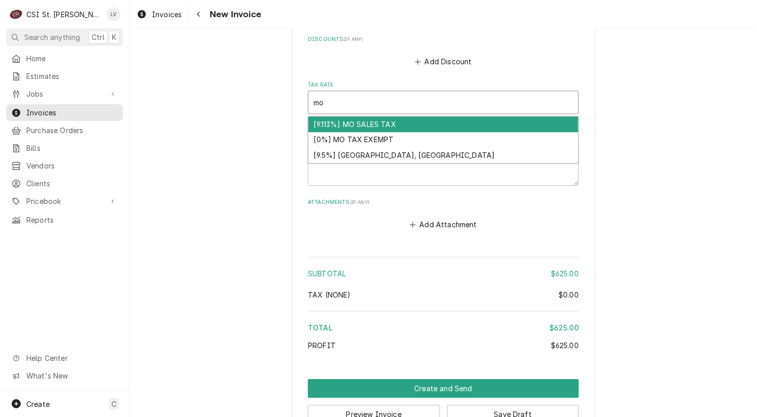
click at [351, 116] on div "[9.113%] MO SALES TAX" at bounding box center [443, 124] width 270 height 16
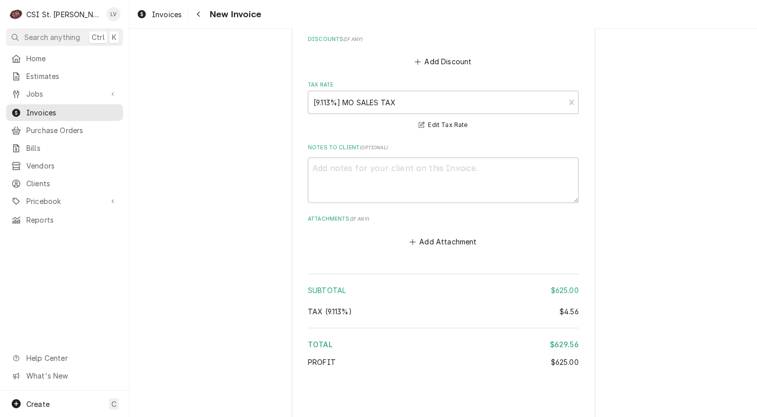
type textarea "x"
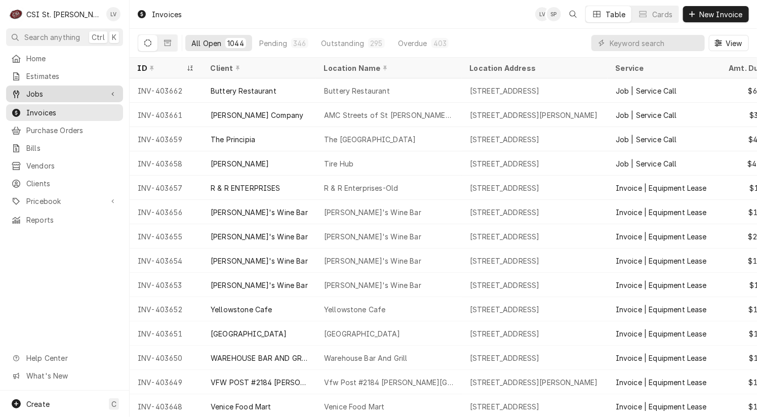
click at [64, 89] on span "Jobs" at bounding box center [64, 94] width 76 height 11
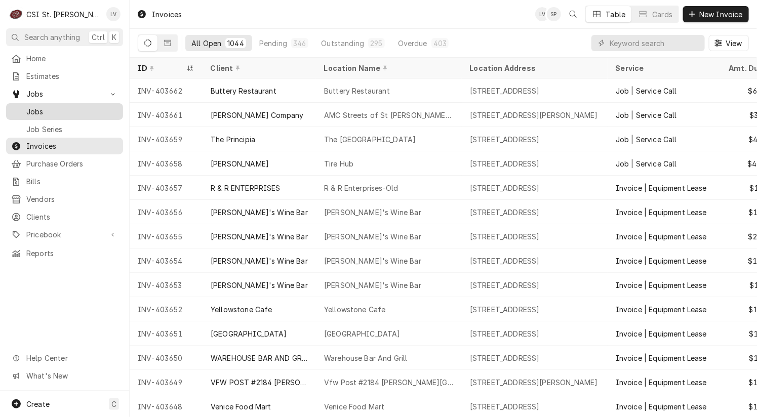
click at [57, 106] on span "Jobs" at bounding box center [72, 111] width 92 height 11
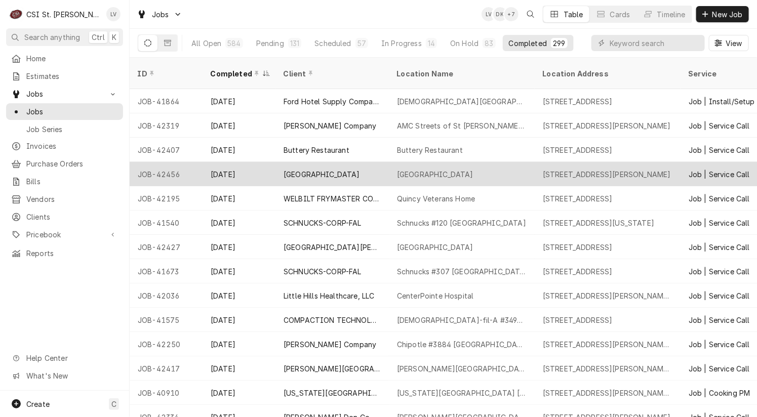
click at [306, 169] on div "Greentrails Corner Cafe" at bounding box center [321, 174] width 76 height 11
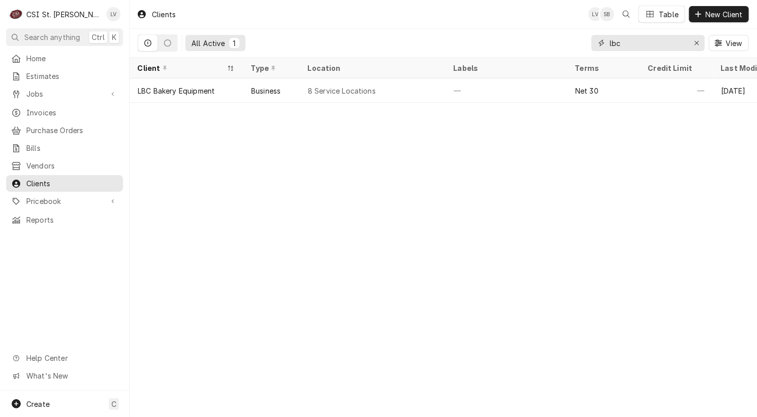
drag, startPoint x: 640, startPoint y: 43, endPoint x: 538, endPoint y: 52, distance: 102.2
click at [537, 52] on div "All Active 1 lbc View" at bounding box center [443, 43] width 611 height 28
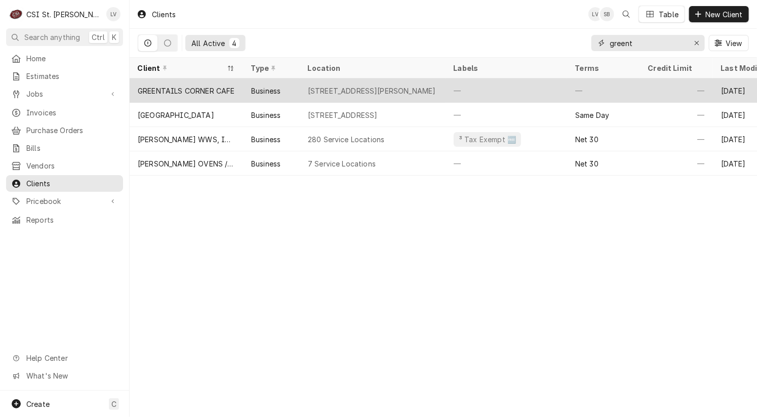
type input "greent"
click at [198, 91] on div "GREENTAILS CORNER CAFE" at bounding box center [186, 91] width 97 height 11
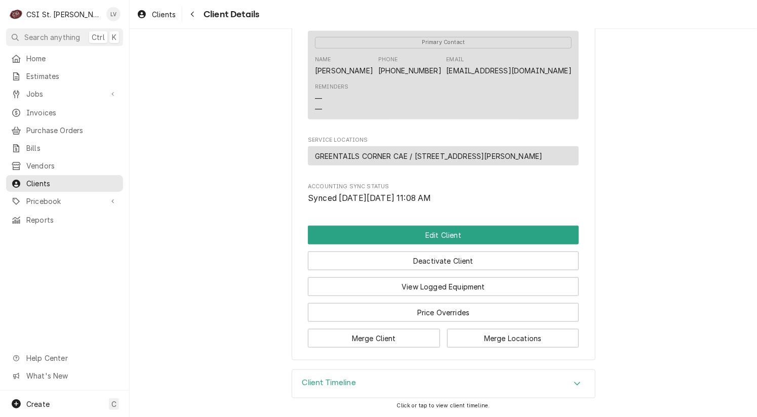
scroll to position [360, 0]
click at [320, 380] on h3 "Client Timeline" at bounding box center [329, 383] width 54 height 10
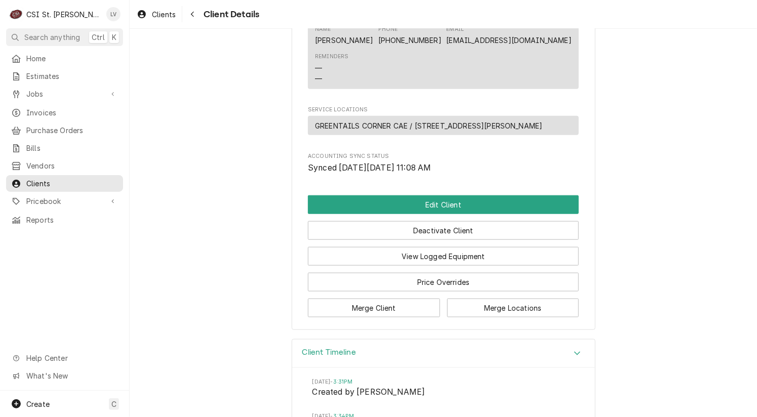
scroll to position [296, 0]
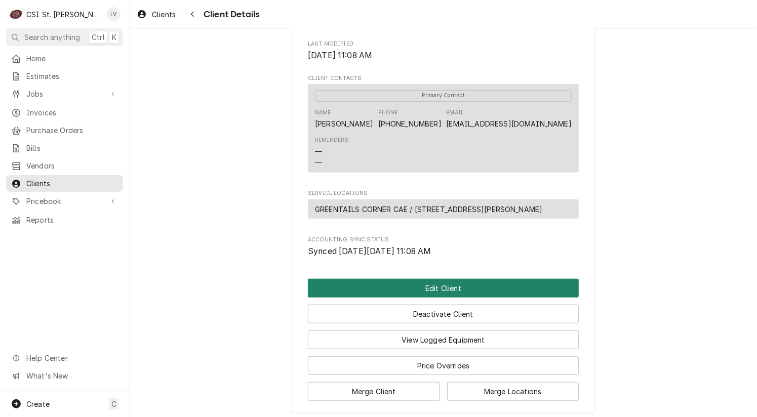
click at [413, 298] on button "Edit Client" at bounding box center [443, 288] width 271 height 19
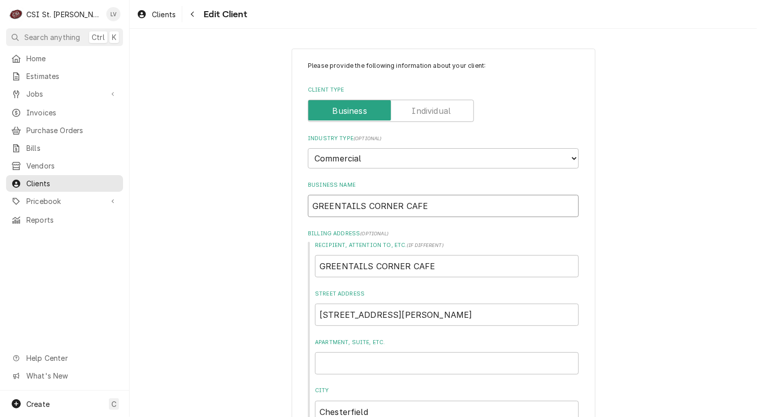
drag, startPoint x: 417, startPoint y: 207, endPoint x: 189, endPoint y: 236, distance: 229.6
type textarea "x"
type input "G"
type textarea "x"
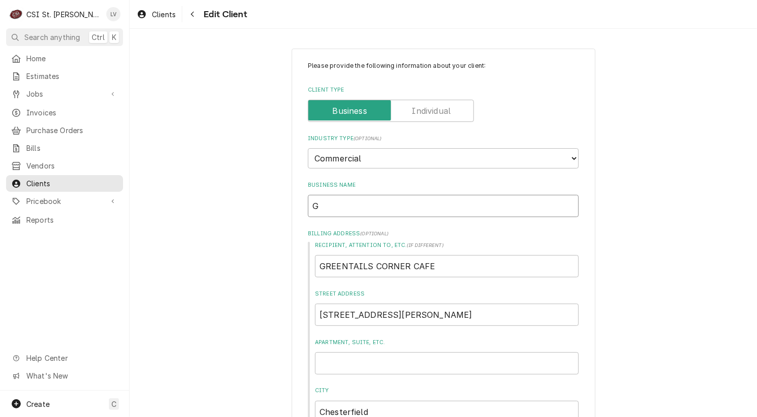
type input "Gr"
type textarea "x"
type input "Gre"
type textarea "x"
type input "Gree"
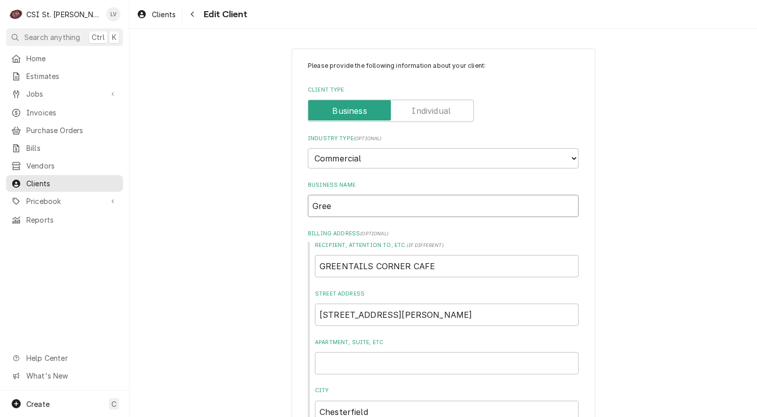
type textarea "x"
type input "Green"
type textarea "x"
type input "Greent"
type textarea "x"
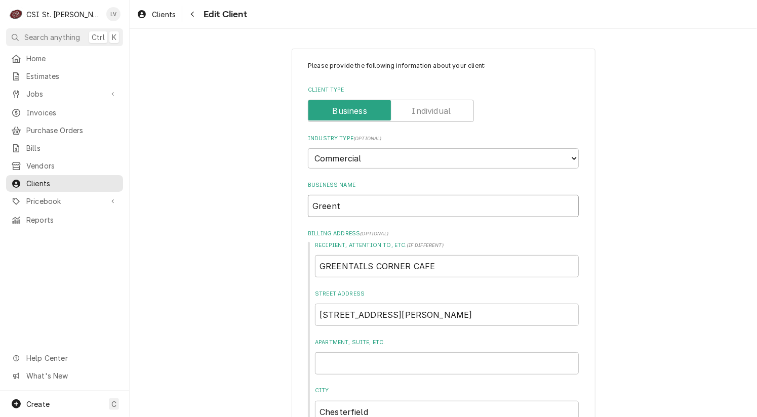
type input "Greentr"
type textarea "x"
type input "Greentra"
type textarea "x"
type input "Greentrai"
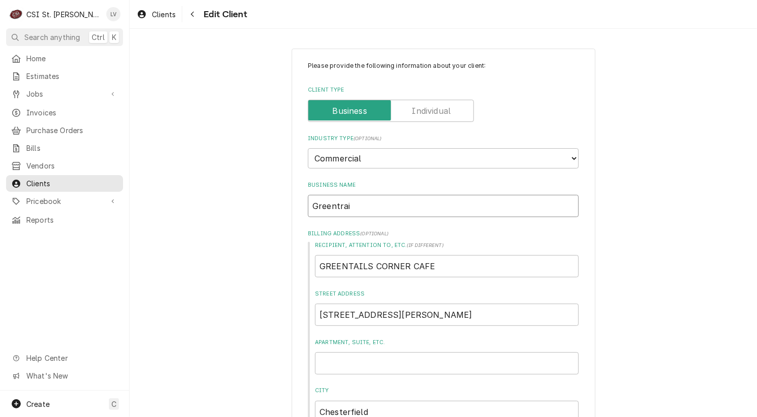
type textarea "x"
type input "Greentrail"
type textarea "x"
type input "Greentrails"
type textarea "x"
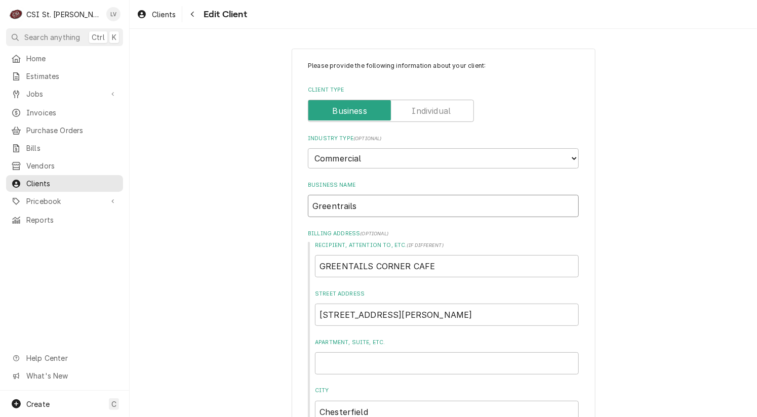
type input "Greentrails"
type textarea "x"
type input "Greentrails C"
type textarea "x"
type input "Greentrails Co"
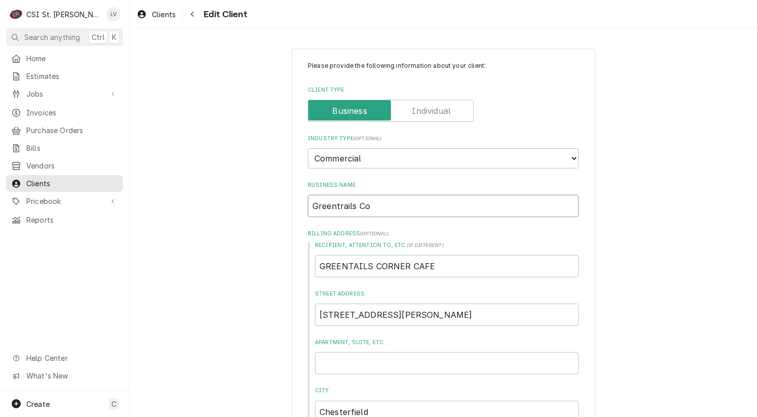
type textarea "x"
type input "Greentrails Cor"
type textarea "x"
type input "Greentrails Corn"
type textarea "x"
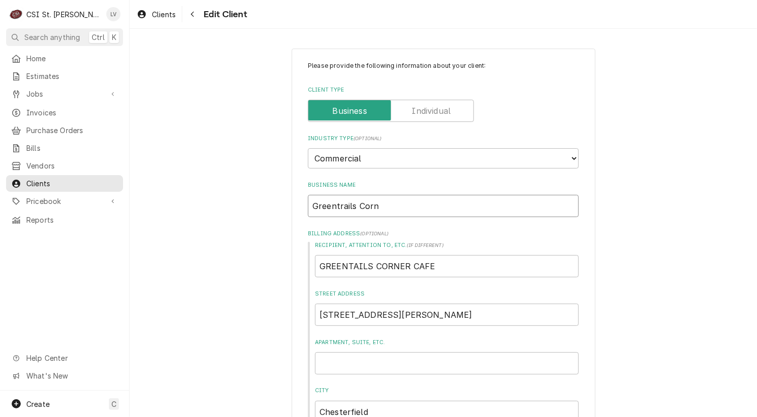
type input "Greentrails Corne"
type textarea "x"
type input "Greentrails Corner"
type textarea "x"
type input "Greentrails Corner"
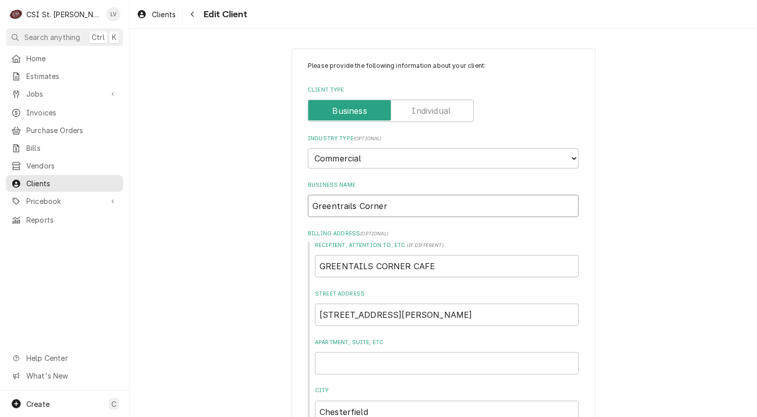
type textarea "x"
type input "Greentrails Corner C"
type textarea "x"
type input "Greentrails Corner Ca"
type textarea "x"
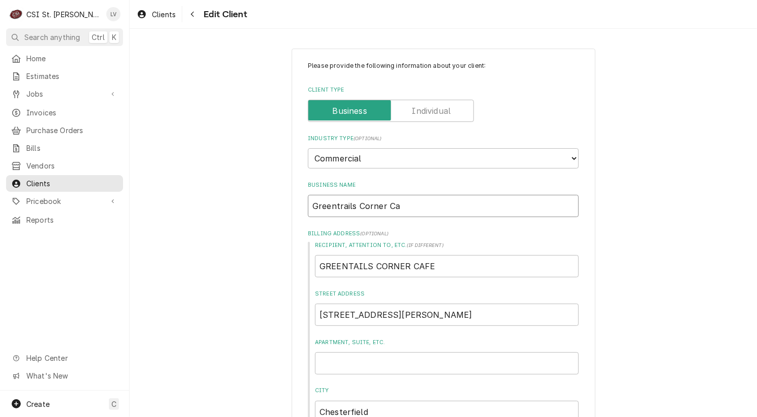
type input "Greentrails Corner Caf"
type textarea "x"
type input "Greentrails Corner Cafe"
type textarea "x"
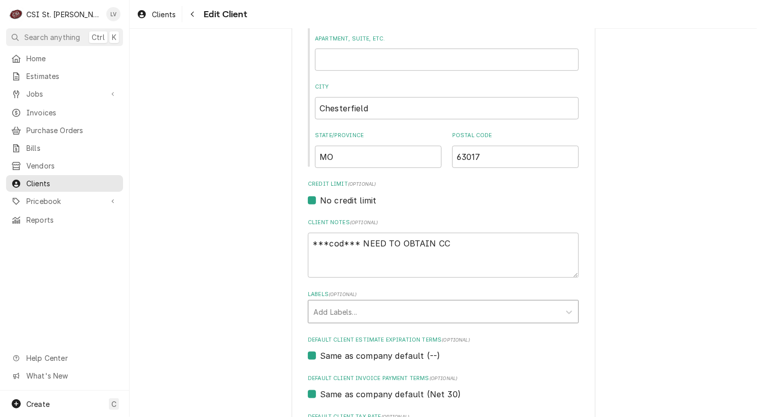
click at [336, 308] on div "Labels" at bounding box center [433, 312] width 241 height 18
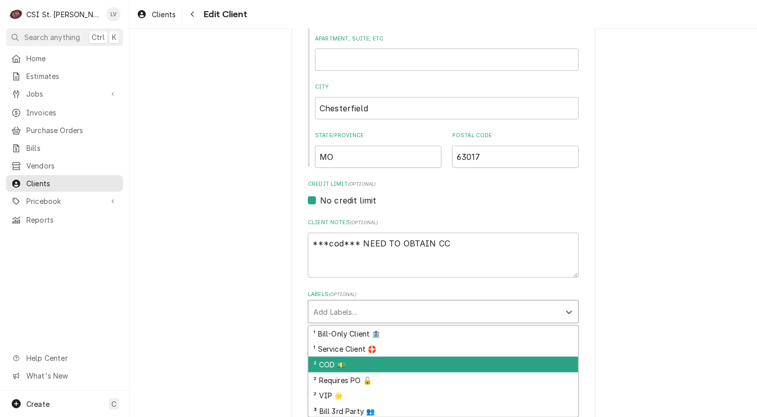
click at [328, 363] on div "² COD 💵" at bounding box center [443, 365] width 270 height 16
type textarea "x"
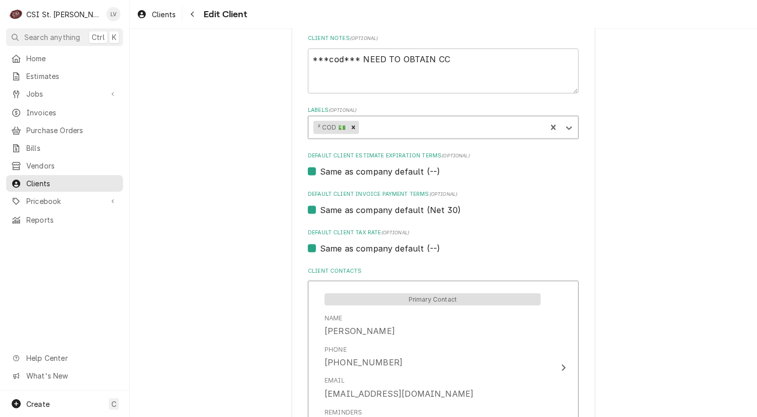
scroll to position [506, 0]
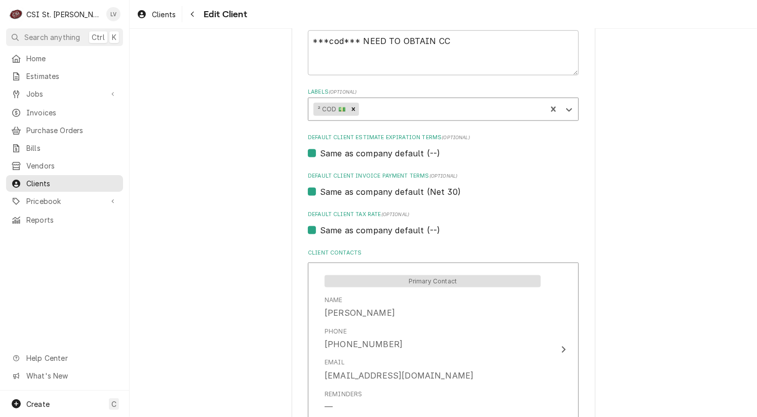
click at [340, 231] on label "Same as company default (--)" at bounding box center [380, 230] width 120 height 12
click at [340, 231] on input "Same as company default (--)" at bounding box center [455, 235] width 271 height 22
checkbox input "false"
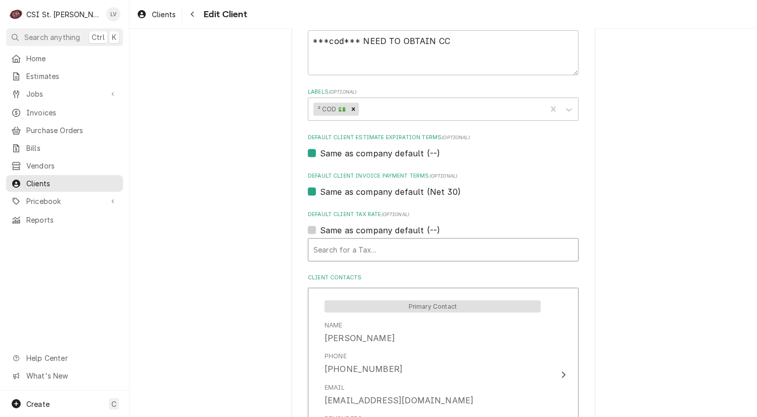
click at [344, 251] on div "Default Client Tax Rate" at bounding box center [443, 250] width 260 height 18
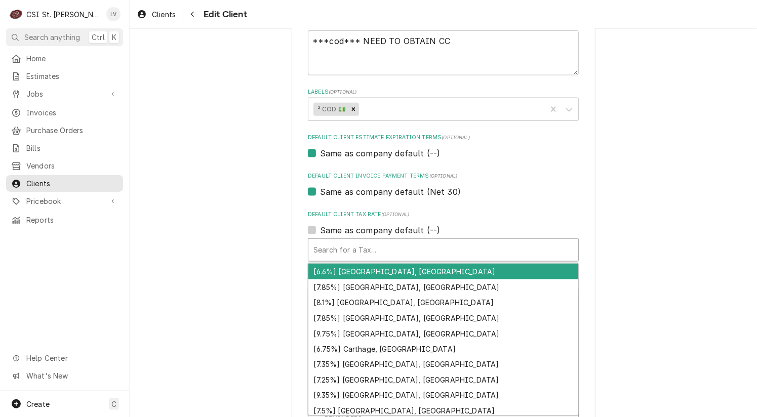
type textarea "x"
type input "m"
type textarea "x"
type input "mo"
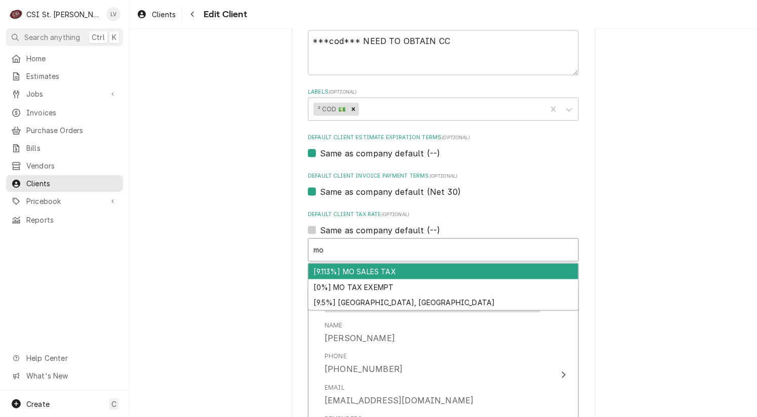
drag, startPoint x: 335, startPoint y: 272, endPoint x: 338, endPoint y: 267, distance: 5.2
click at [335, 271] on div "[9.113%] MO SALES TAX" at bounding box center [443, 272] width 270 height 16
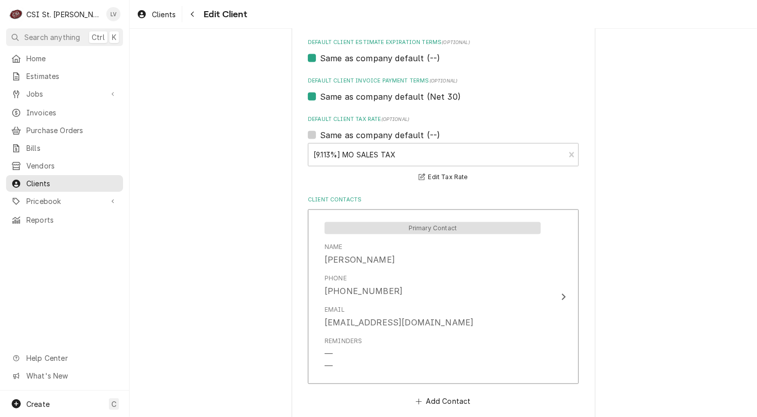
scroll to position [727, 0]
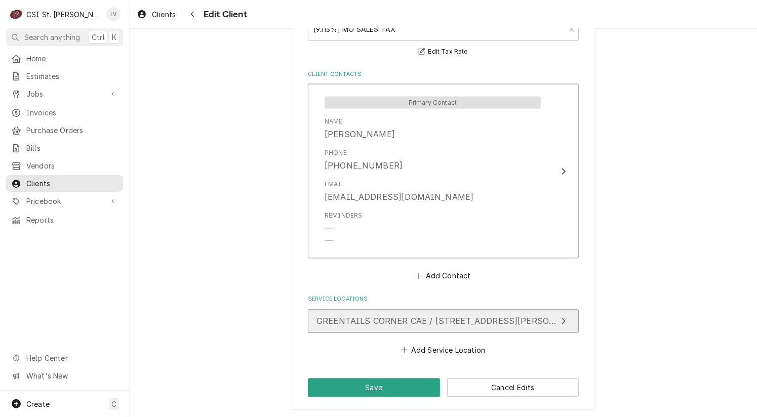
click at [445, 327] on button "GREENTAILS CORNER CAE / 14276 Ladue Rd, Chesterfield, MO 63017" at bounding box center [443, 321] width 271 height 23
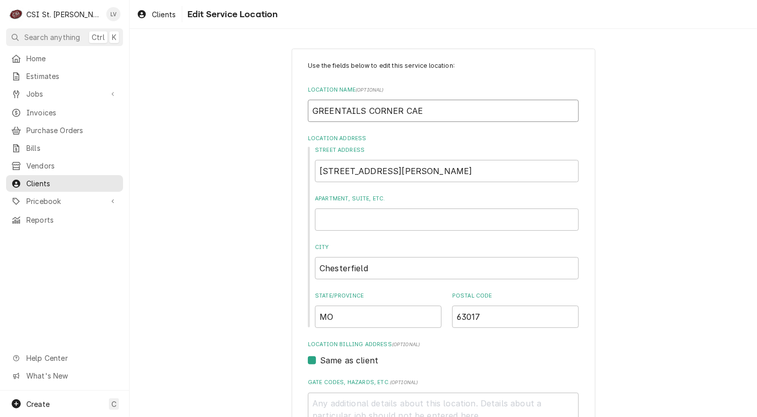
drag, startPoint x: 439, startPoint y: 114, endPoint x: 338, endPoint y: 115, distance: 101.2
click at [436, 114] on input "GREENTAILS CORNER CAE" at bounding box center [443, 111] width 271 height 22
drag, startPoint x: 338, startPoint y: 115, endPoint x: 303, endPoint y: 117, distance: 35.5
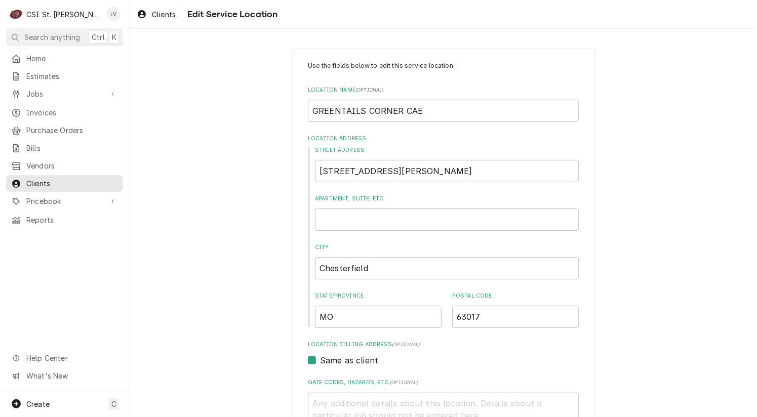
click at [431, 114] on input "GREENTAILS CORNER CAE" at bounding box center [443, 111] width 271 height 22
type textarea "x"
type input "GREENTAILS CORNER CA"
type textarea "x"
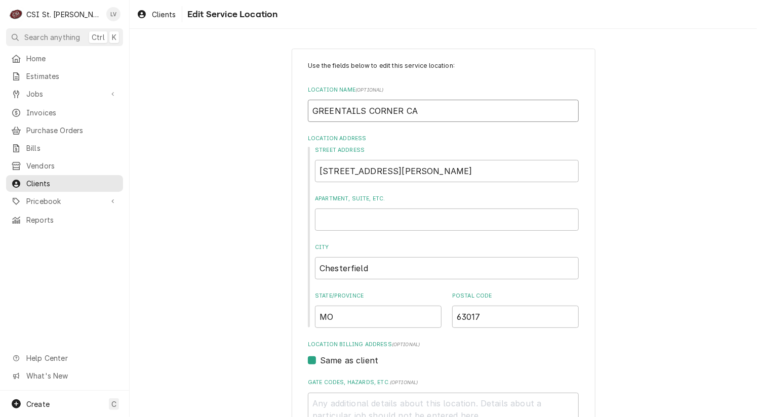
type input "GREENTAILS CORNER C"
type textarea "x"
type input "GREENTAILS CORNER"
type textarea "x"
type input "GREENTAILS CORNER"
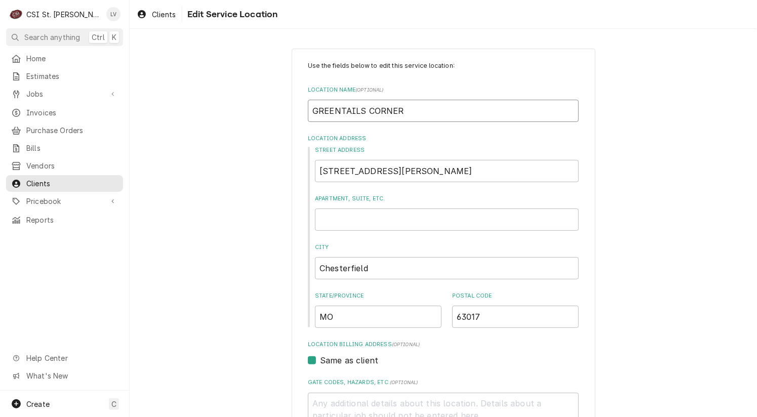
type textarea "x"
type input "GREENTAILS CORNE"
type textarea "x"
type input "GREENTAILS CORN"
type textarea "x"
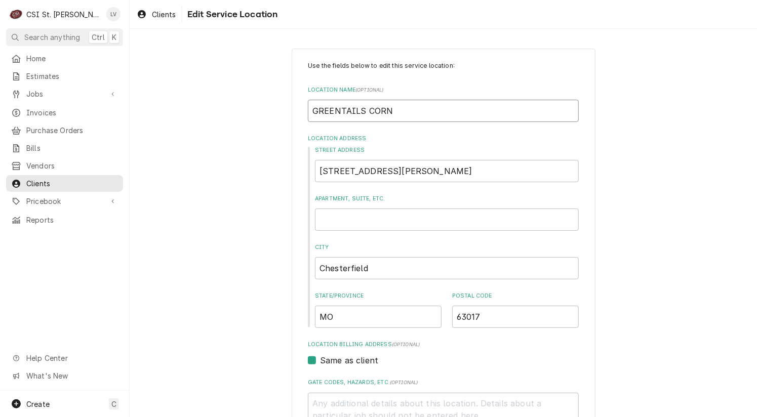
type input "GREENTAILS COR"
type textarea "x"
type input "GREENTAILS CO"
type textarea "x"
type input "GREENTAILS C"
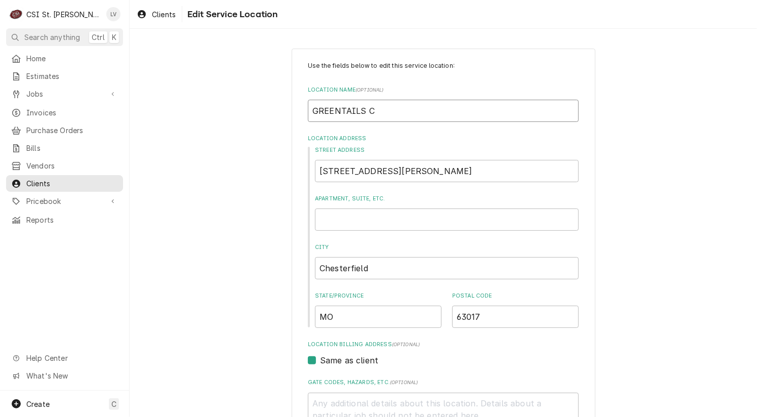
type textarea "x"
type input "GREENTAILS"
type textarea "x"
type input "GREENTAILS"
type textarea "x"
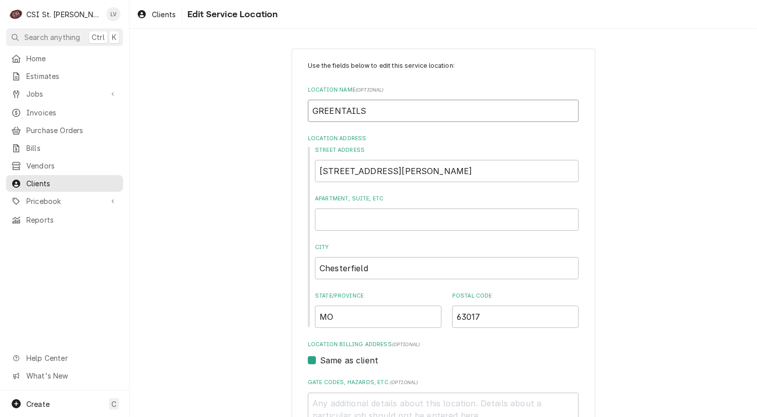
type input "GREENTAIL"
type textarea "x"
type input "GREENTAI"
type textarea "x"
type input "GREENTA"
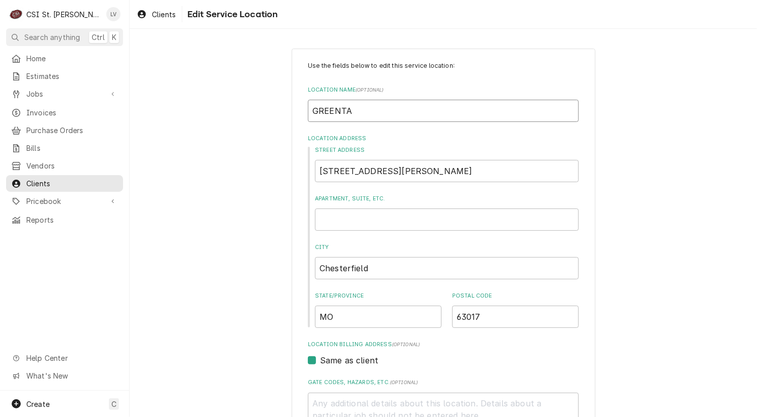
type textarea "x"
type input "GREENT"
type textarea "x"
type input "GREEN"
type textarea "x"
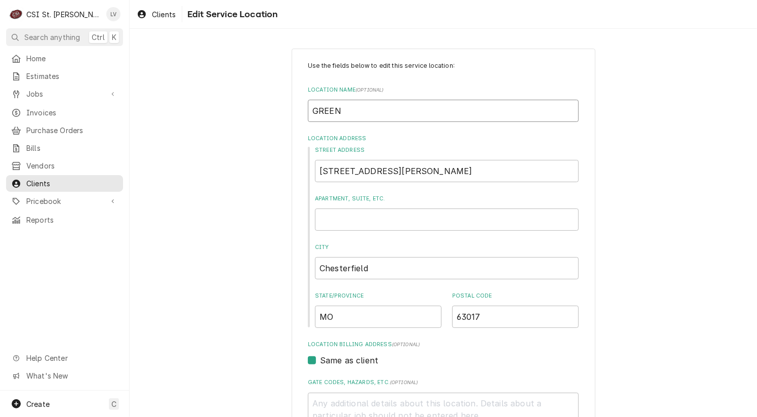
type input "GREE"
type textarea "x"
type input "GRE"
type textarea "x"
type input "GR"
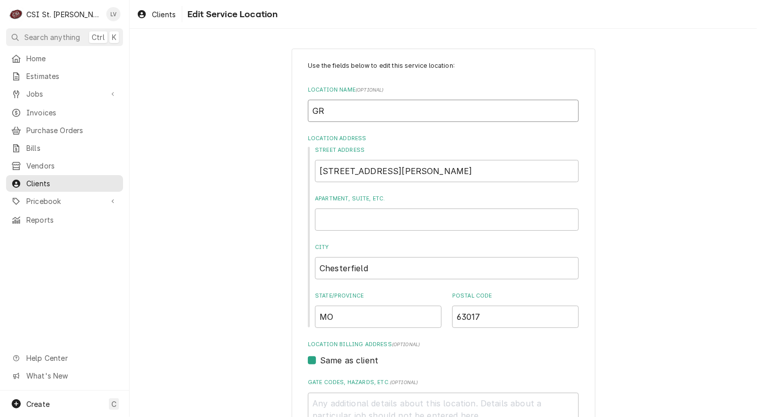
type textarea "x"
type input "G"
type textarea "x"
type input "G"
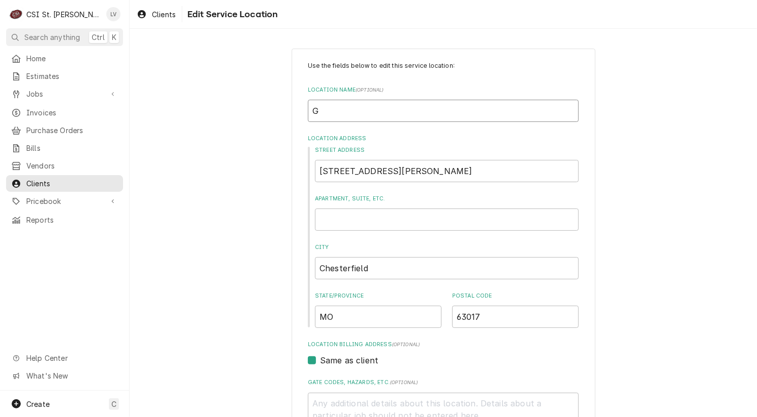
type textarea "x"
type input "Gr"
type textarea "x"
type input "Gre"
type textarea "x"
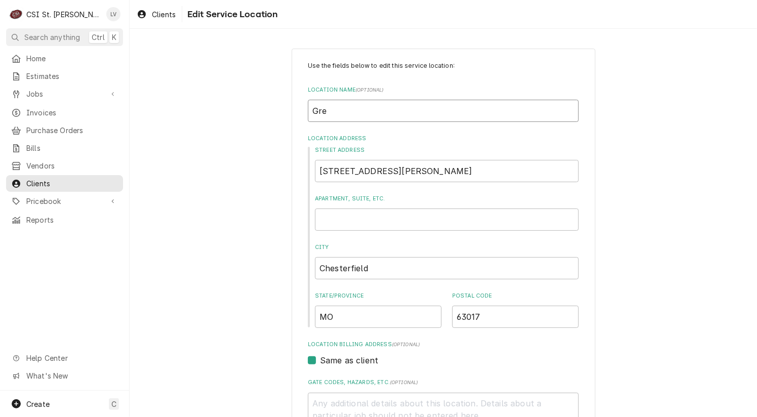
type input "Gree"
type textarea "x"
type input "Green"
type textarea "x"
type input "Greent"
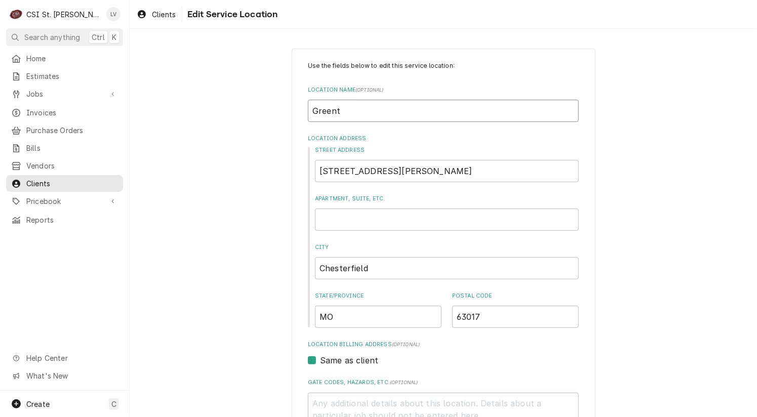
type textarea "x"
type input "Greentr"
type textarea "x"
type input "Greentra"
type textarea "x"
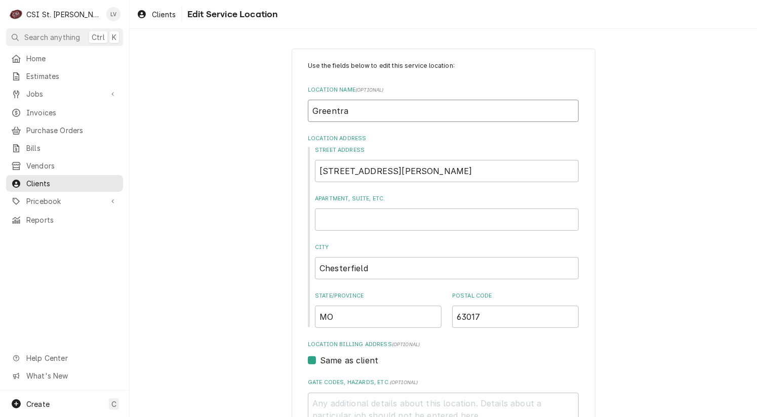
type input "Greentrai"
type textarea "x"
type input "Greentrail"
type textarea "x"
type input "Greentrails"
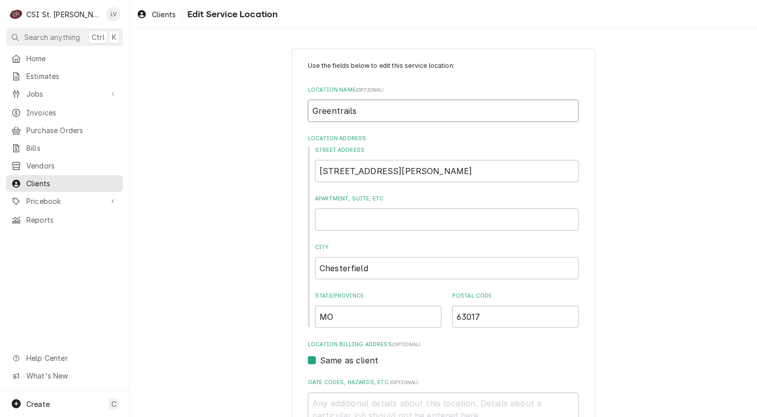
type textarea "x"
type input "Greentrails"
type textarea "x"
type input "Greentrails C"
type textarea "x"
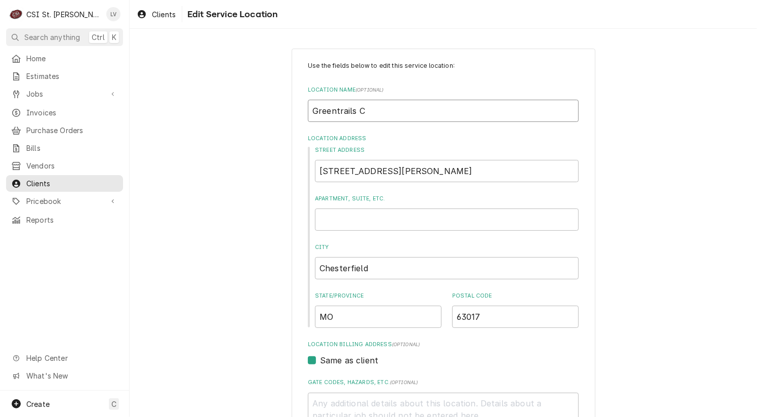
type input "Greentrails Co"
type textarea "x"
type input "Greentrails Cor"
type textarea "x"
type input "Greentrails Corn"
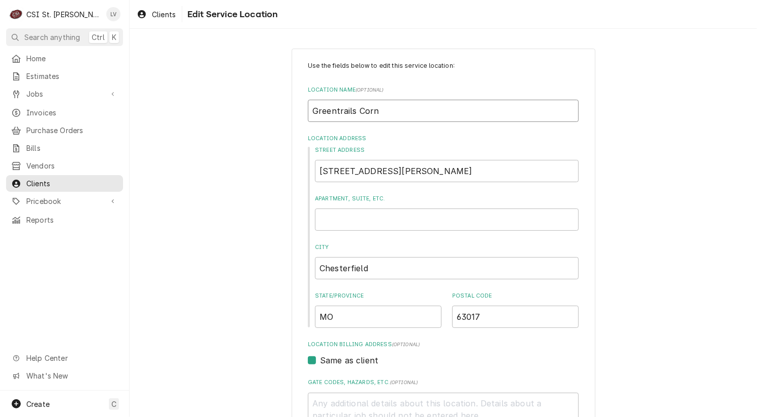
type textarea "x"
type input "Greentrails Corne"
type textarea "x"
type input "Greentrails Corner"
type textarea "x"
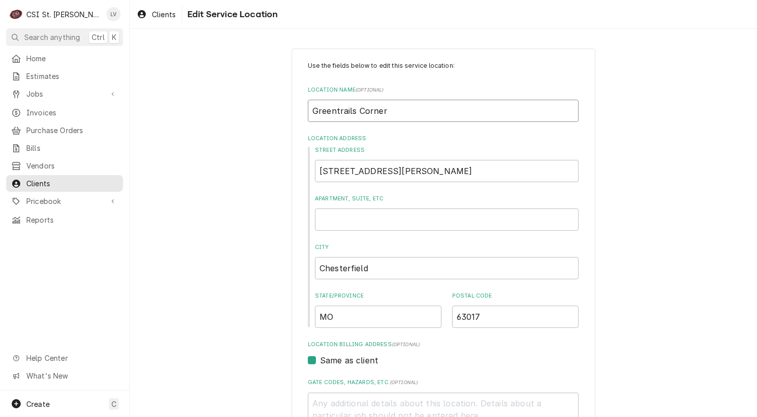
type input "Greentrails Corner"
type textarea "x"
type input "Greentrails Corner C"
type textarea "x"
type input "Greentrails Corner Ca"
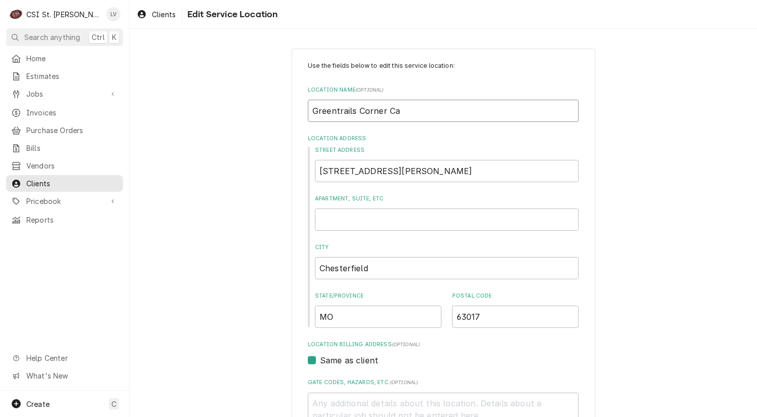
type textarea "x"
type input "Greentrails Corner Caf"
type textarea "x"
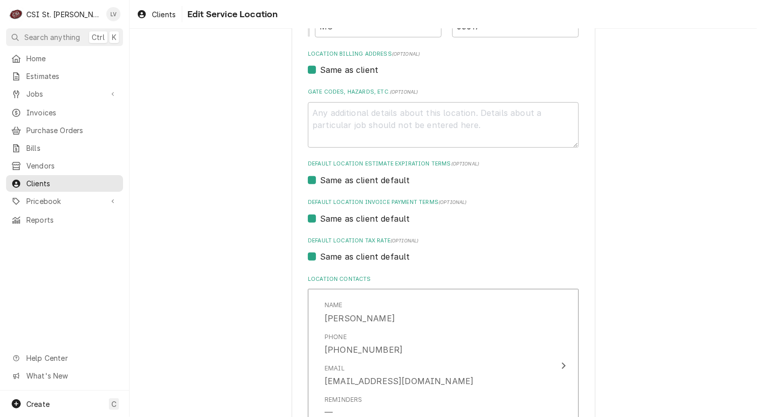
scroll to position [401, 0]
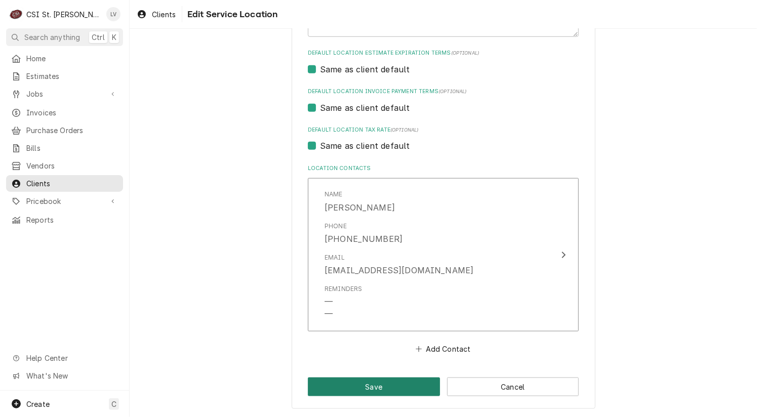
type input "[GEOGRAPHIC_DATA]"
click at [349, 386] on button "Save" at bounding box center [374, 387] width 132 height 19
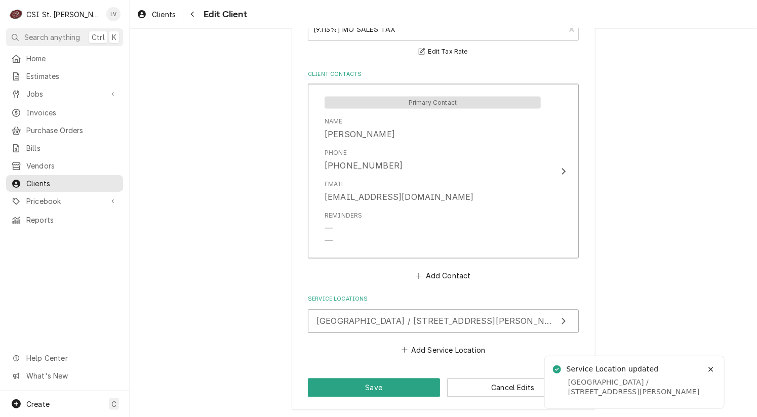
scroll to position [714, 0]
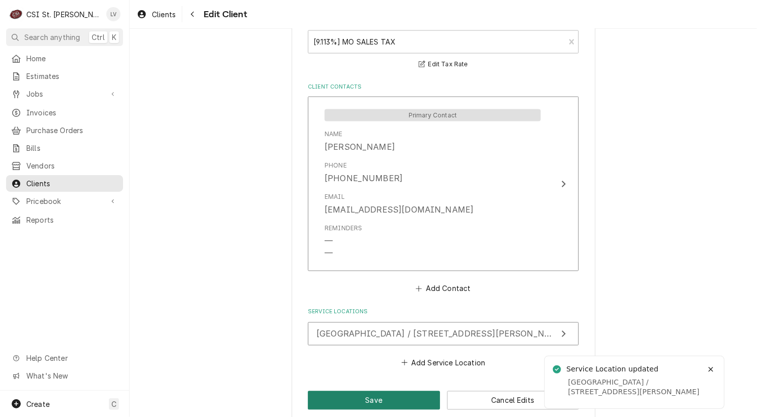
click at [367, 399] on button "Save" at bounding box center [374, 400] width 132 height 19
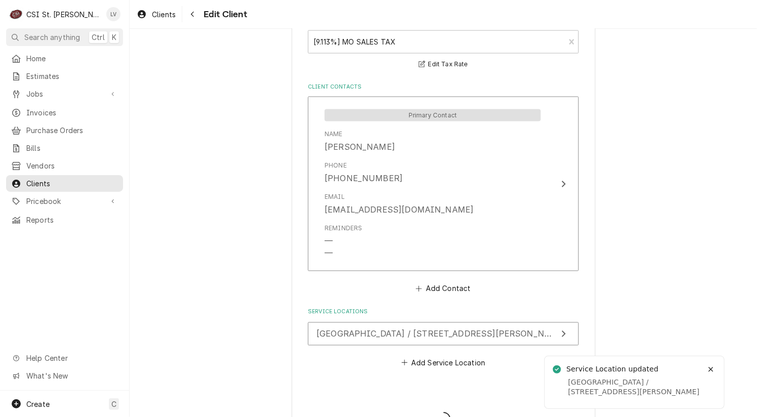
type textarea "x"
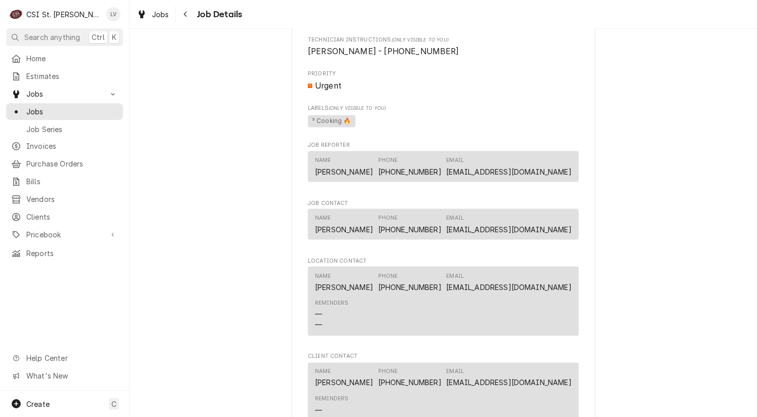
scroll to position [810, 0]
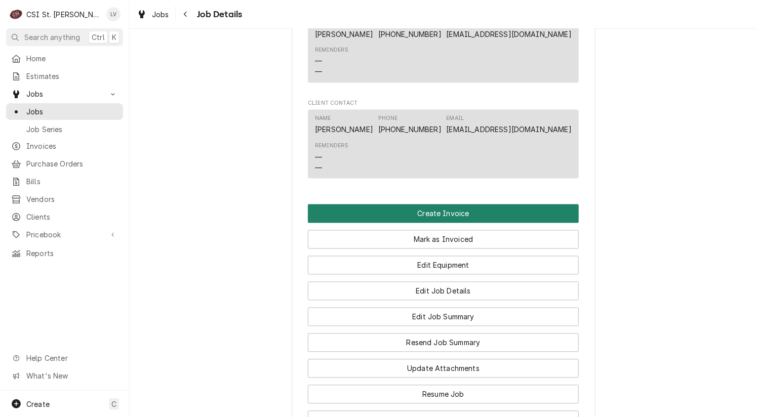
click at [364, 218] on button "Create Invoice" at bounding box center [443, 214] width 271 height 19
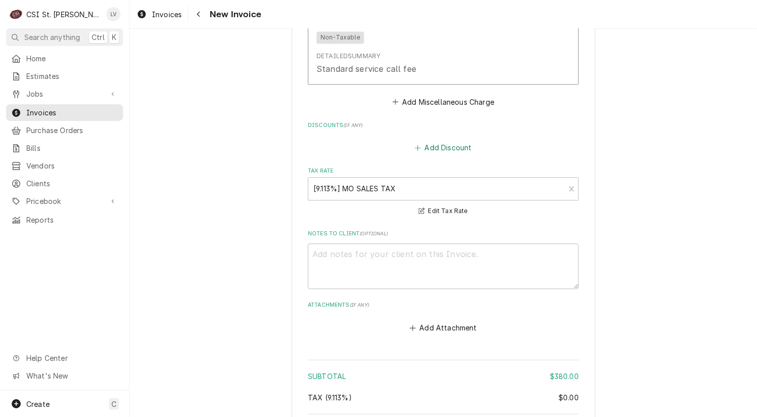
scroll to position [2778, 0]
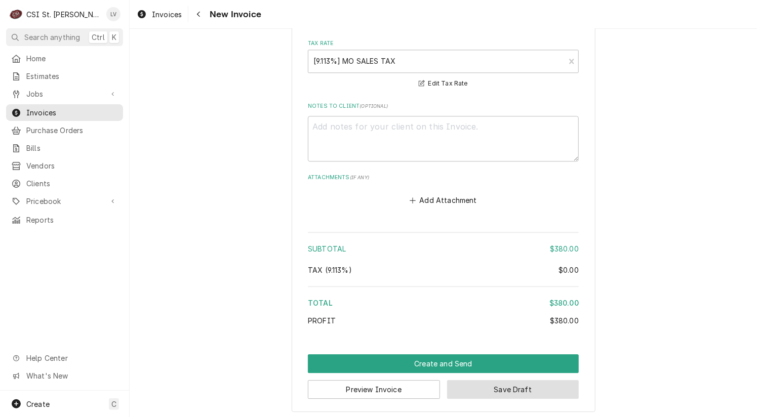
click at [522, 384] on button "Save Draft" at bounding box center [513, 389] width 132 height 19
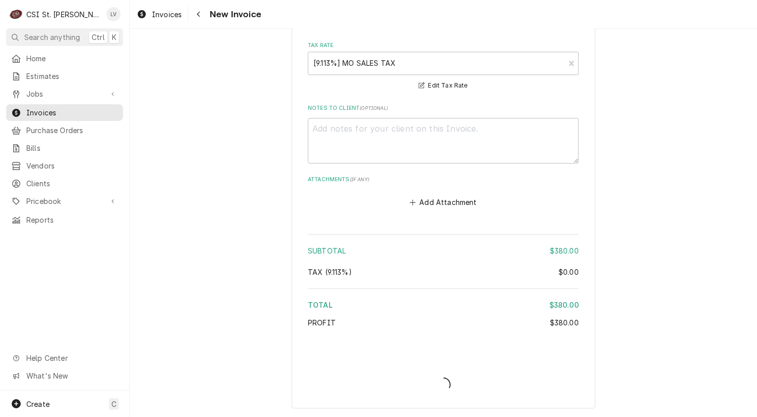
scroll to position [2773, 0]
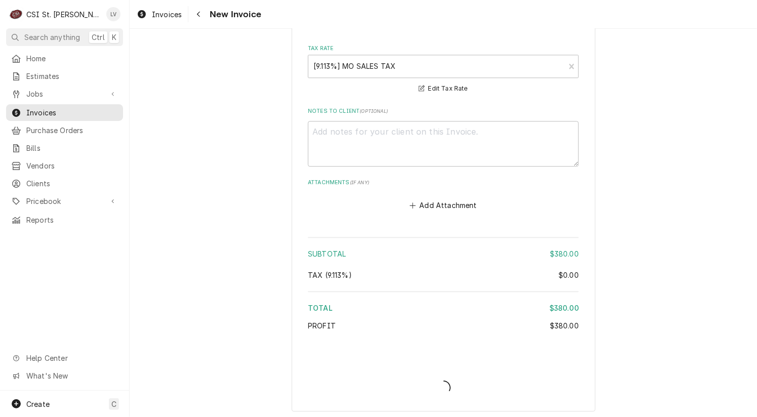
type textarea "x"
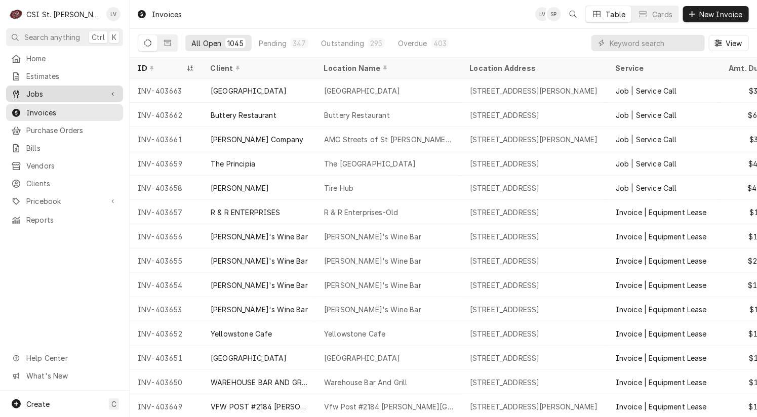
click at [31, 91] on span "Jobs" at bounding box center [64, 94] width 76 height 11
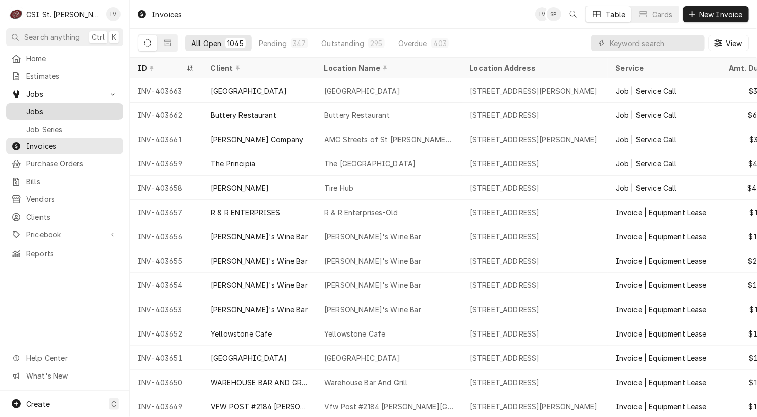
click at [34, 106] on span "Jobs" at bounding box center [72, 111] width 92 height 11
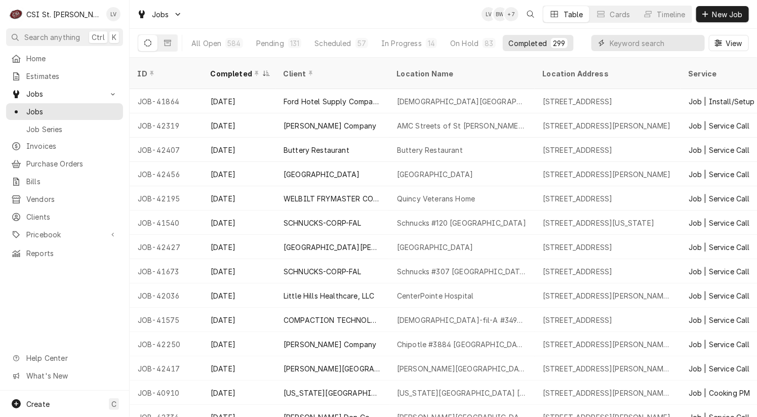
click at [633, 43] on input "Dynamic Content Wrapper" at bounding box center [654, 43] width 90 height 16
type input "42195"
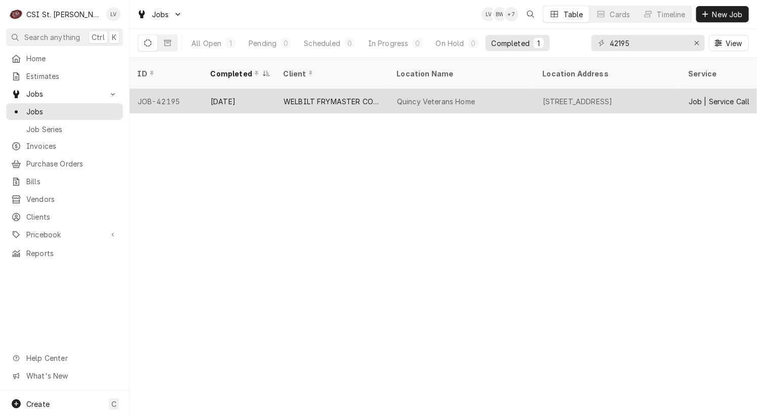
click at [232, 89] on div "Sep 2" at bounding box center [238, 101] width 73 height 24
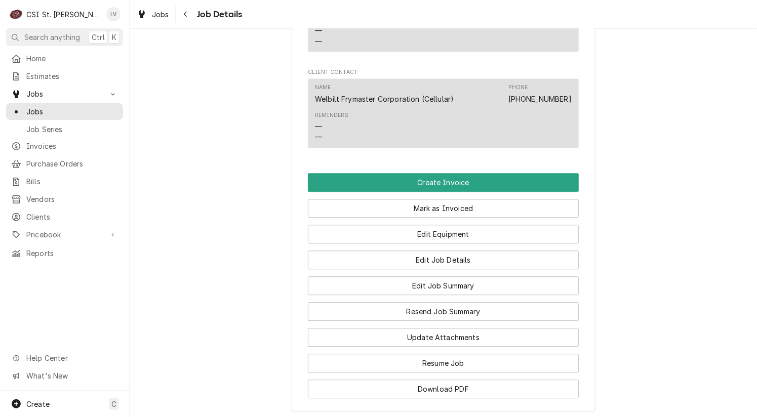
scroll to position [1114, 0]
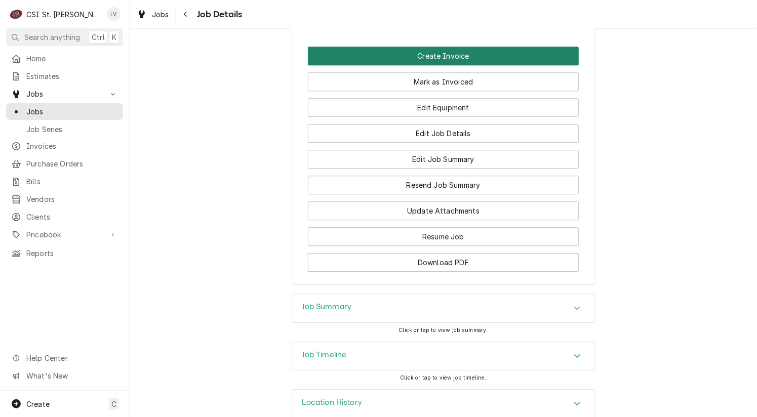
click at [469, 65] on button "Create Invoice" at bounding box center [443, 56] width 271 height 19
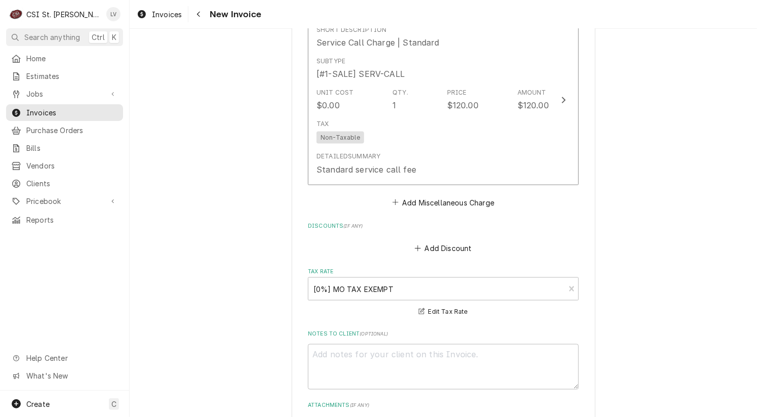
scroll to position [2423, 0]
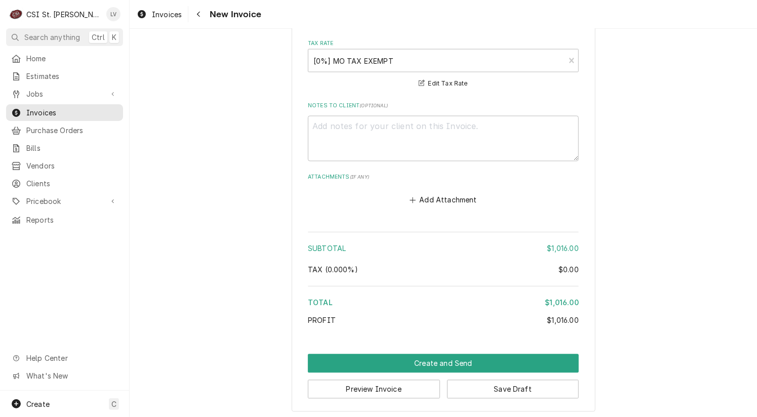
click at [522, 391] on button "Save Draft" at bounding box center [513, 389] width 132 height 19
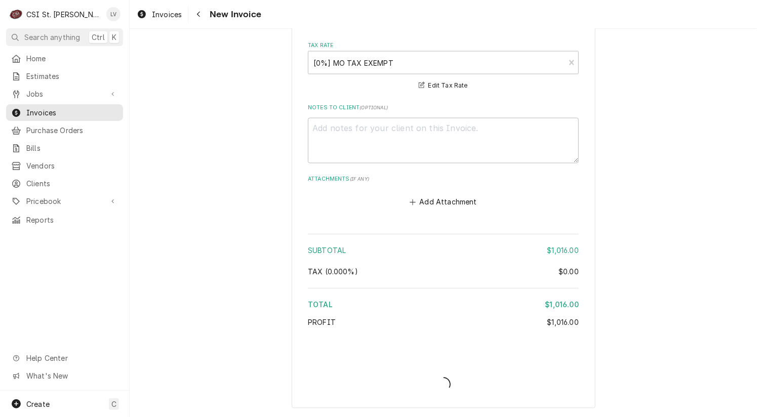
scroll to position [2418, 0]
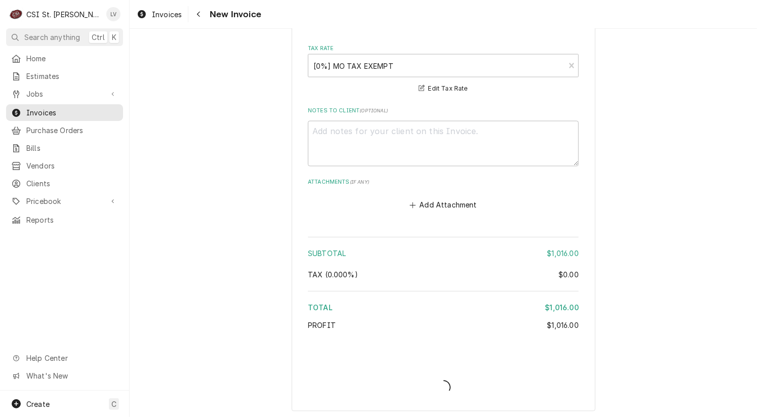
type textarea "x"
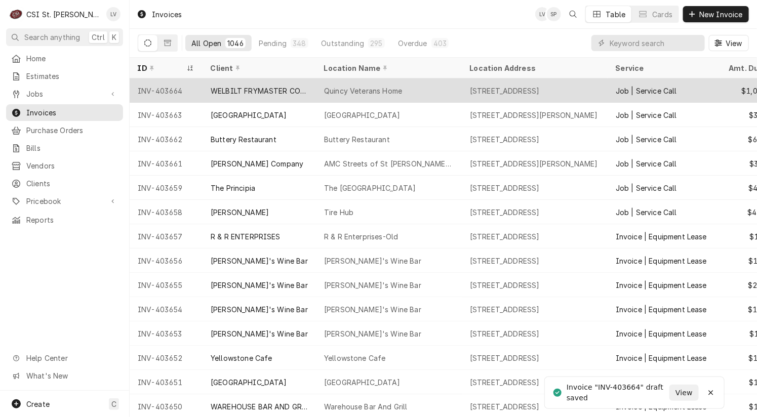
click at [364, 91] on div "Quincy Veterans Home" at bounding box center [363, 91] width 78 height 11
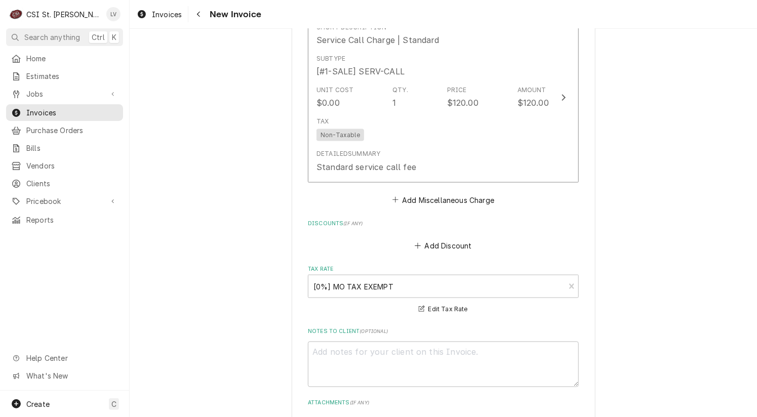
scroll to position [2278, 0]
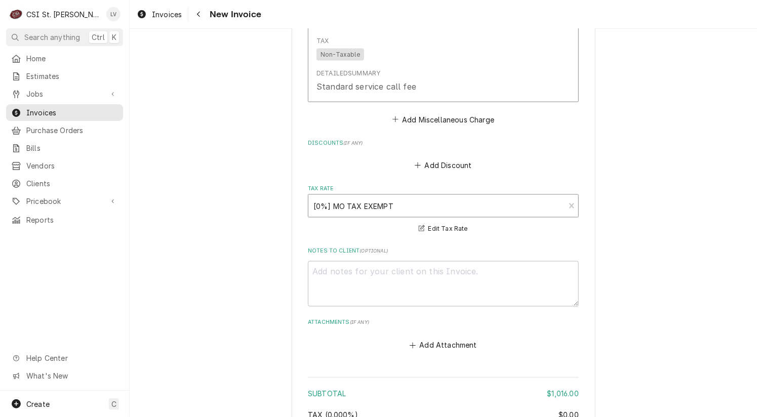
click at [358, 202] on div "Tax Rate" at bounding box center [436, 206] width 246 height 18
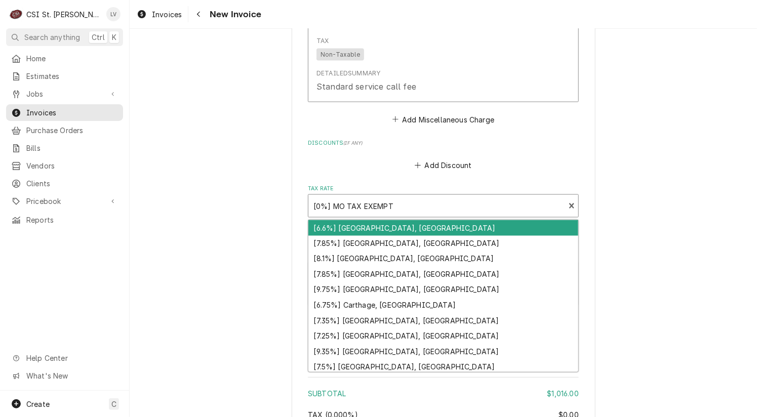
type textarea "x"
type input "e"
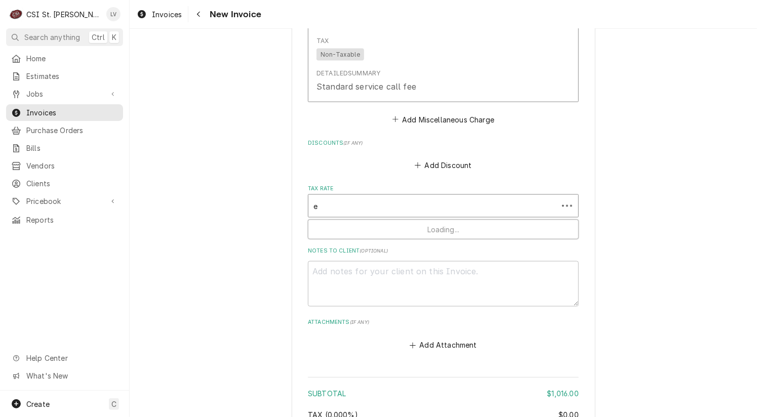
type textarea "x"
type input "ex"
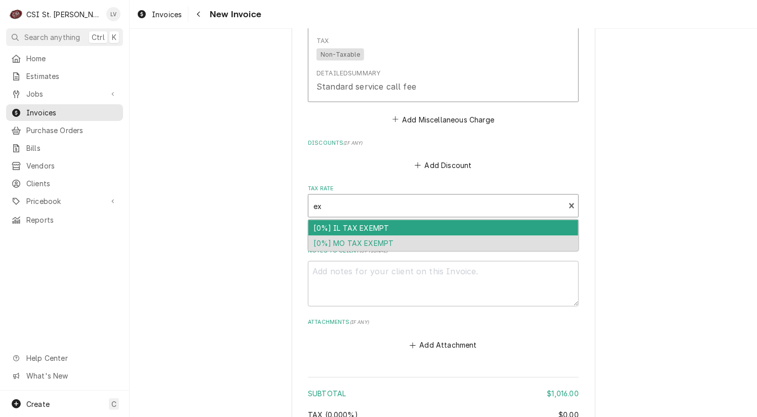
click at [340, 222] on div "[0%] IL TAX EXEMPT" at bounding box center [443, 228] width 270 height 16
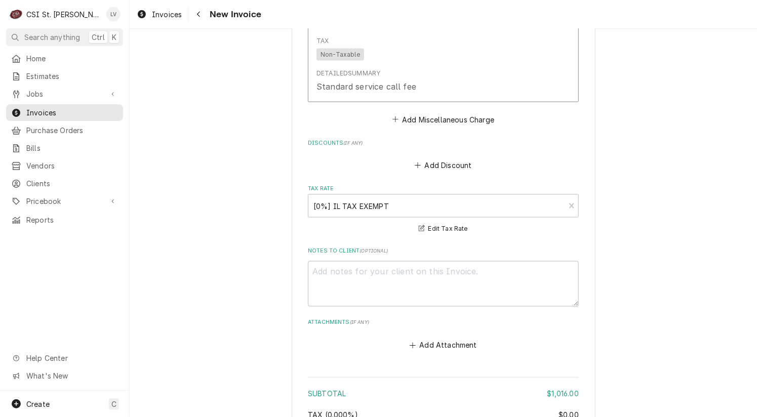
scroll to position [2497, 0]
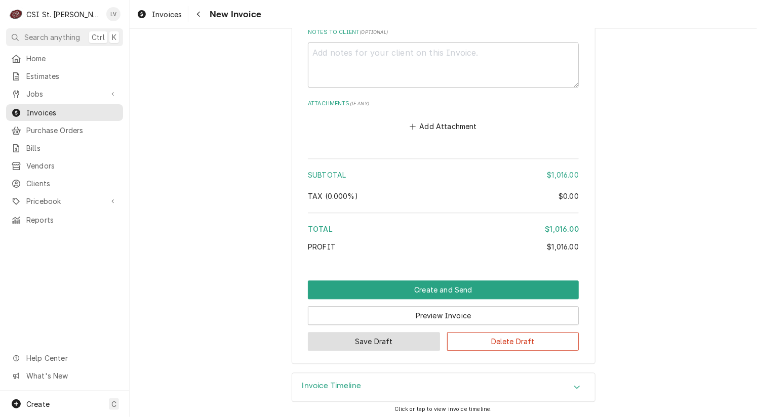
click at [354, 340] on button "Save Draft" at bounding box center [374, 342] width 132 height 19
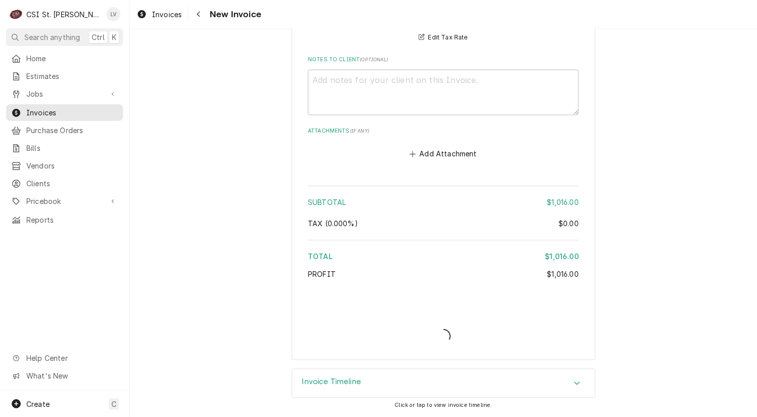
scroll to position [2466, 0]
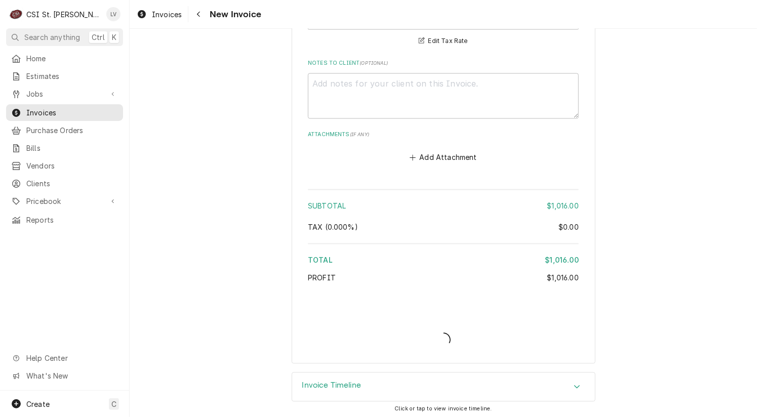
type textarea "x"
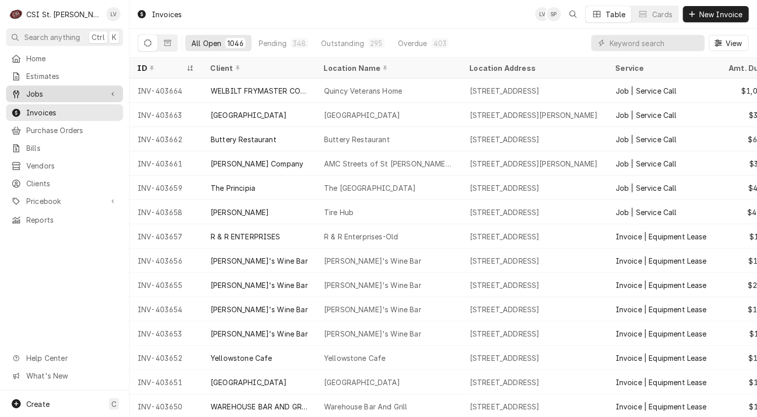
click at [44, 93] on span "Jobs" at bounding box center [64, 94] width 76 height 11
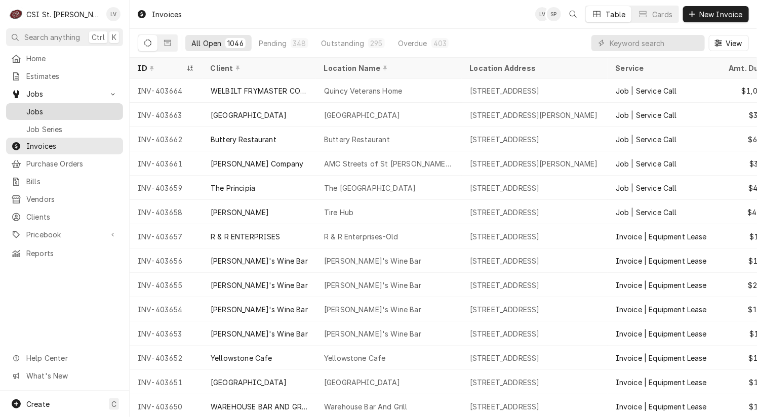
click at [35, 110] on span "Jobs" at bounding box center [72, 111] width 92 height 11
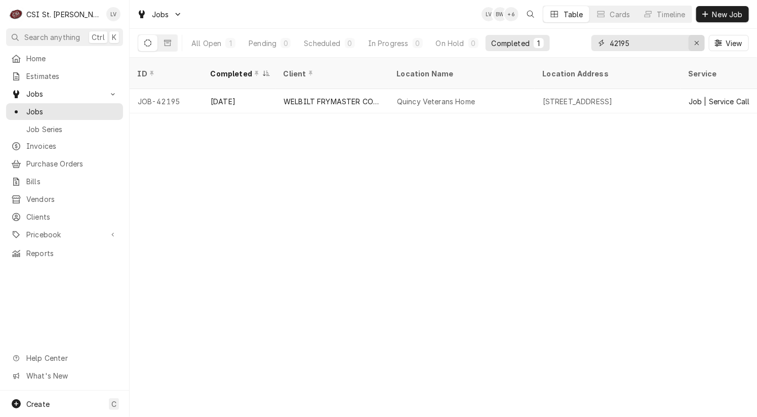
click at [695, 45] on icon "Erase input" at bounding box center [697, 42] width 6 height 7
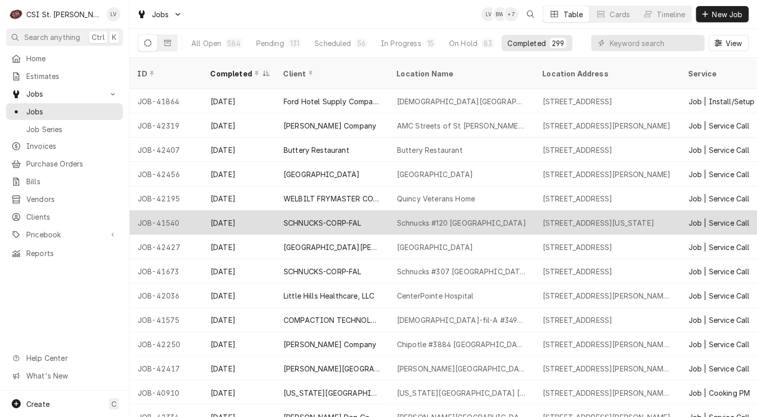
click at [331, 211] on div "SCHNUCKS-CORP-FAL" at bounding box center [331, 223] width 113 height 24
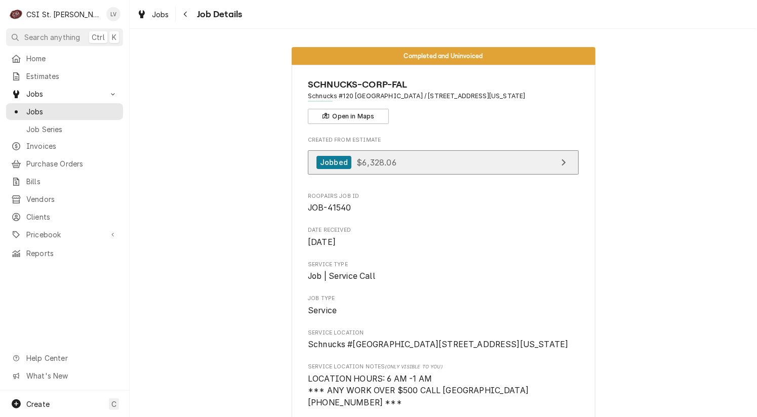
click at [439, 157] on link "Jobbed $6,328.06" at bounding box center [443, 162] width 271 height 25
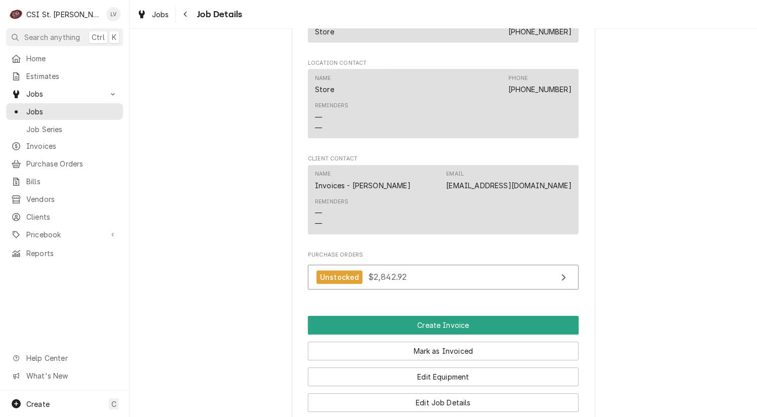
scroll to position [1215, 0]
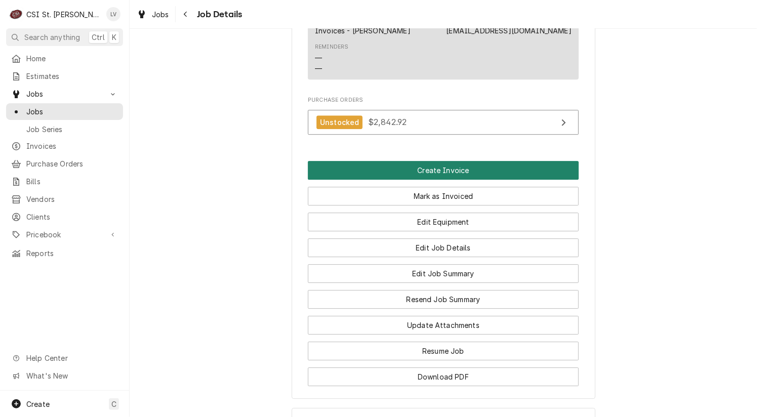
click at [426, 166] on button "Create Invoice" at bounding box center [443, 170] width 271 height 19
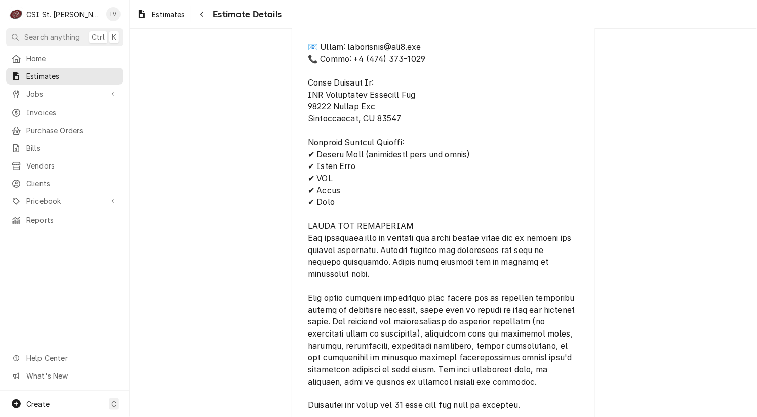
scroll to position [2430, 0]
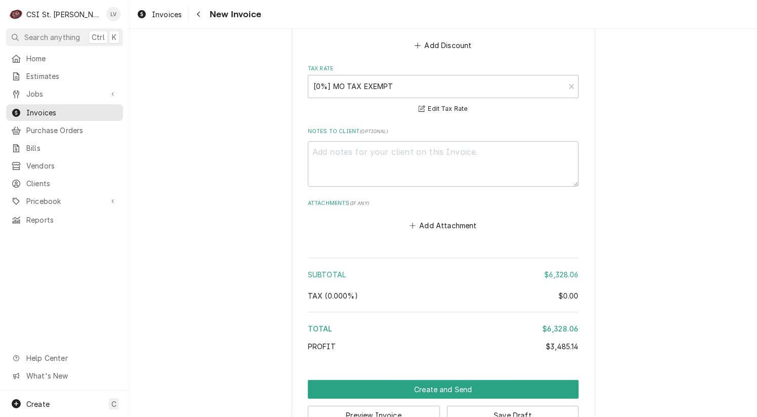
scroll to position [3049, 0]
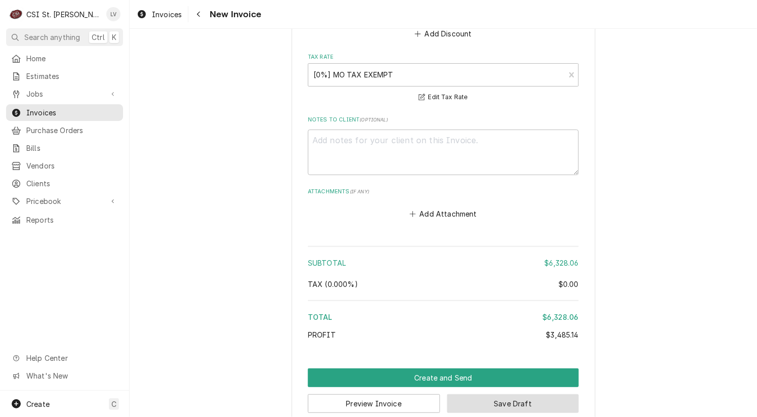
click at [519, 394] on button "Save Draft" at bounding box center [513, 403] width 132 height 19
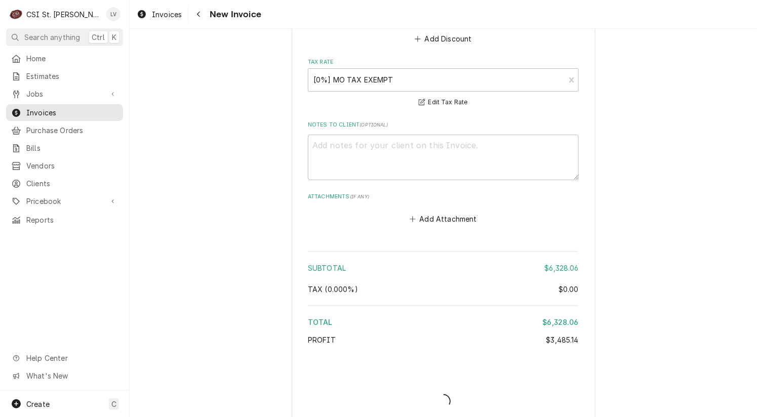
type textarea "x"
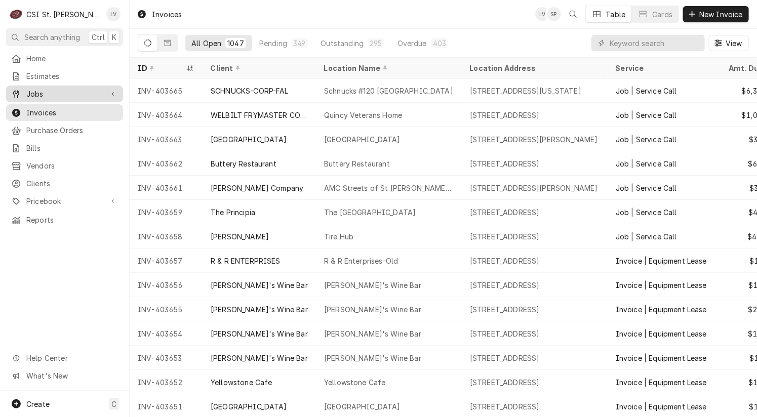
click at [33, 91] on span "Jobs" at bounding box center [64, 94] width 76 height 11
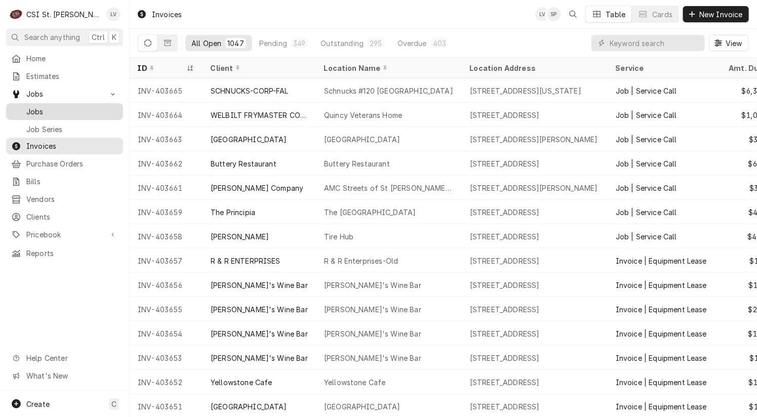
click at [30, 106] on span "Jobs" at bounding box center [72, 111] width 92 height 11
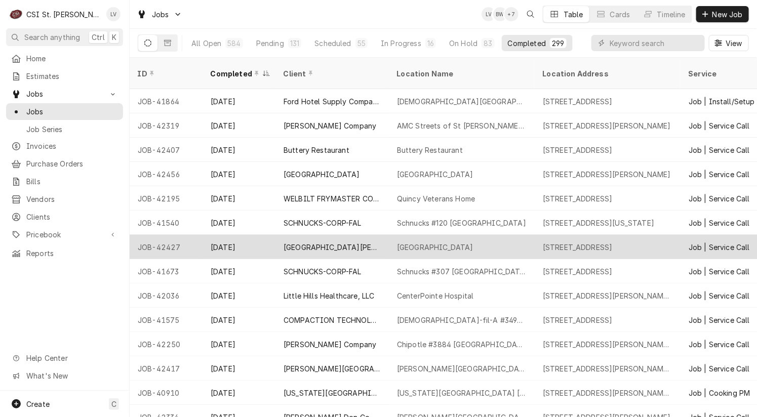
click at [302, 235] on div "[GEOGRAPHIC_DATA][PERSON_NAME]" at bounding box center [331, 247] width 113 height 24
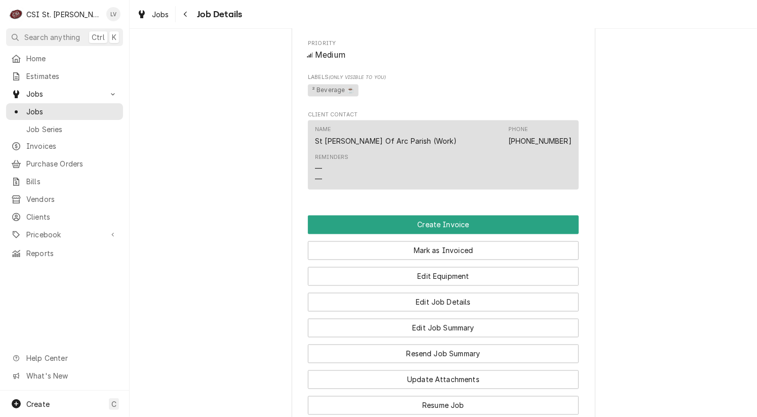
scroll to position [658, 0]
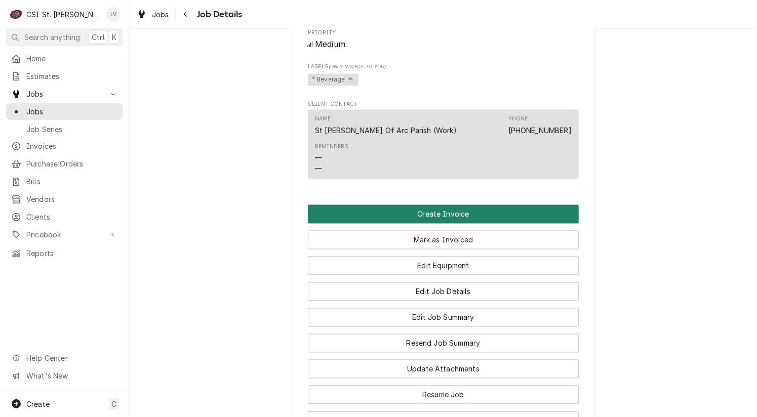
click at [321, 224] on button "Create Invoice" at bounding box center [443, 214] width 271 height 19
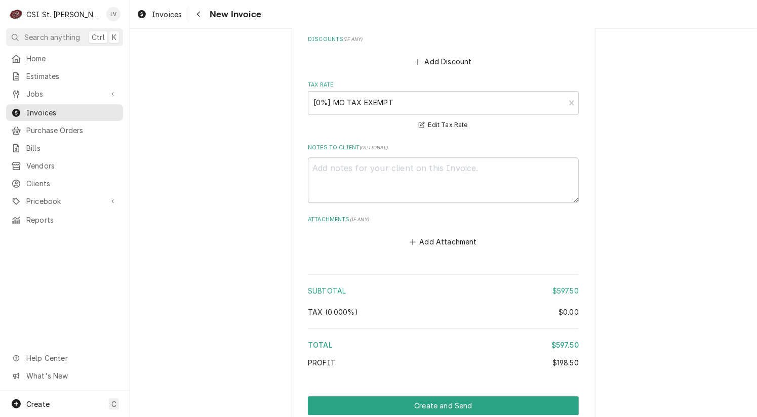
scroll to position [2704, 0]
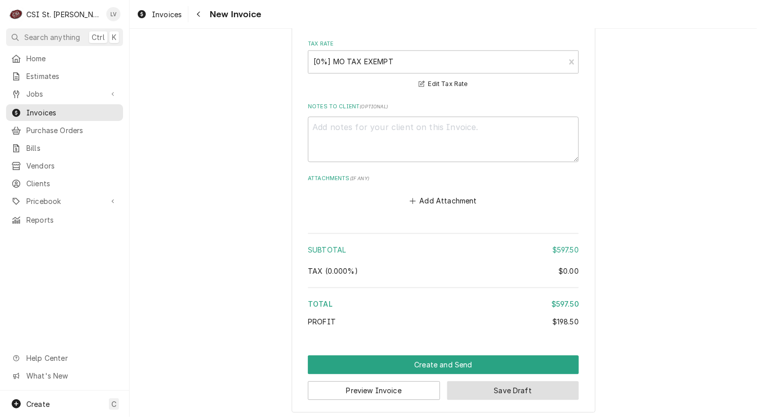
click at [552, 385] on button "Save Draft" at bounding box center [513, 390] width 132 height 19
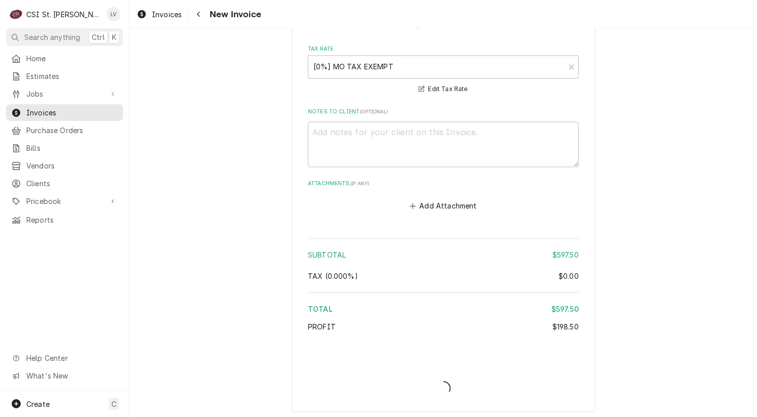
type textarea "x"
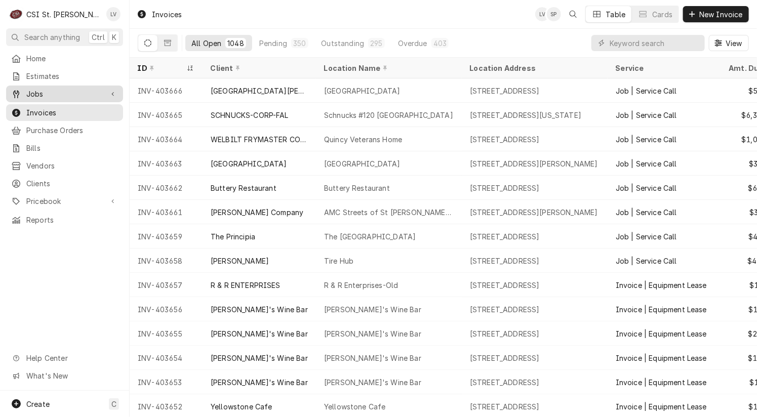
click at [20, 89] on div "Dynamic Content Wrapper" at bounding box center [16, 94] width 10 height 10
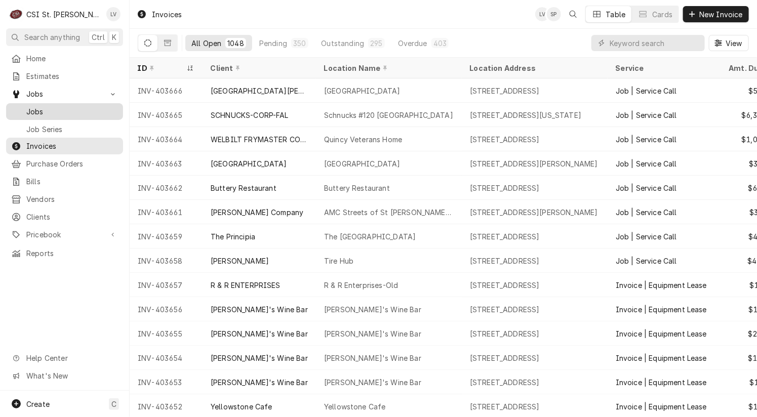
click at [30, 106] on span "Jobs" at bounding box center [72, 111] width 92 height 11
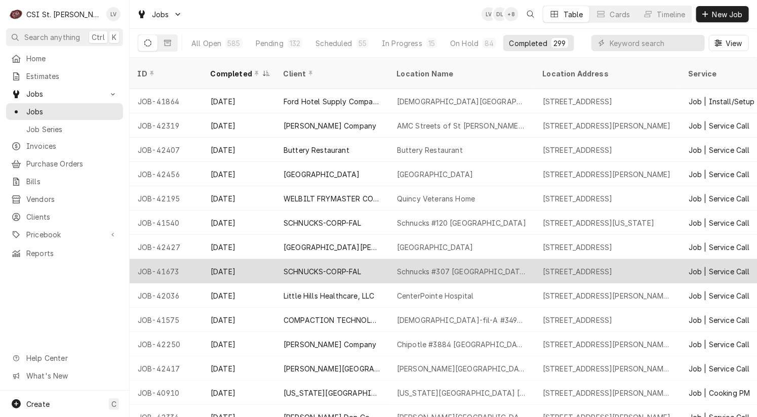
click at [314, 266] on div "SCHNUCKS-CORP-FAL" at bounding box center [322, 271] width 78 height 11
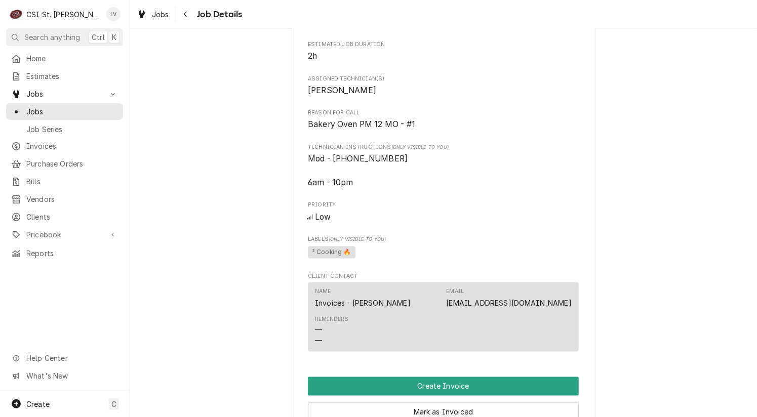
scroll to position [709, 0]
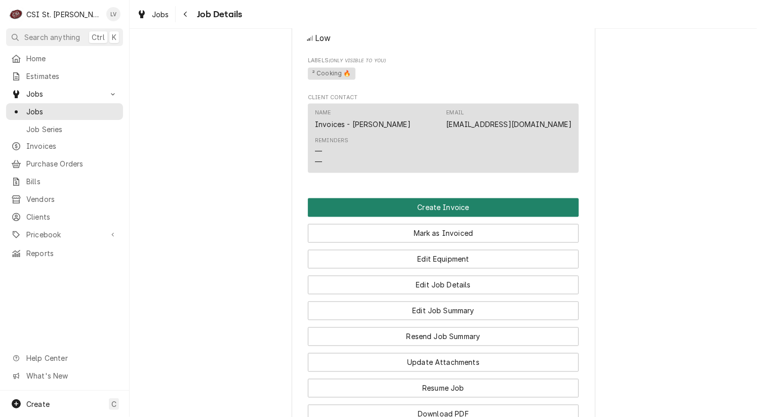
click at [405, 217] on button "Create Invoice" at bounding box center [443, 207] width 271 height 19
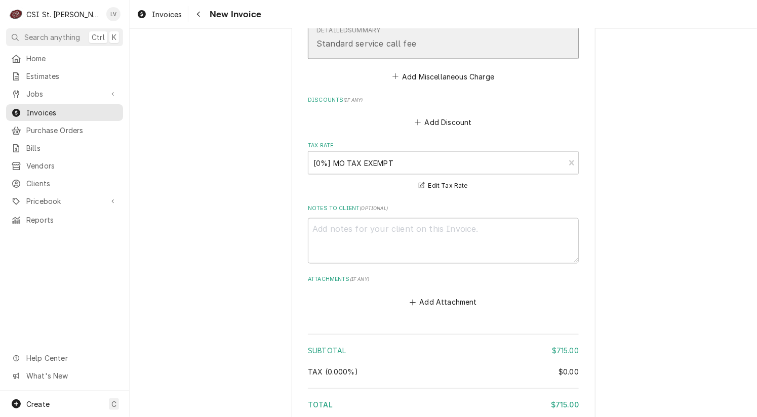
scroll to position [2375, 0]
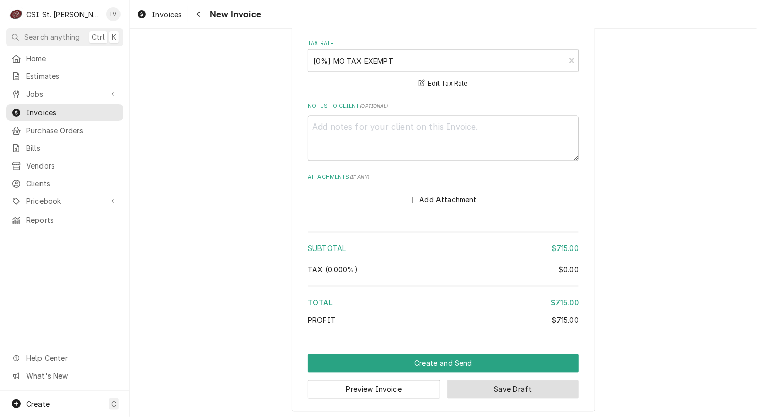
click at [519, 388] on button "Save Draft" at bounding box center [513, 389] width 132 height 19
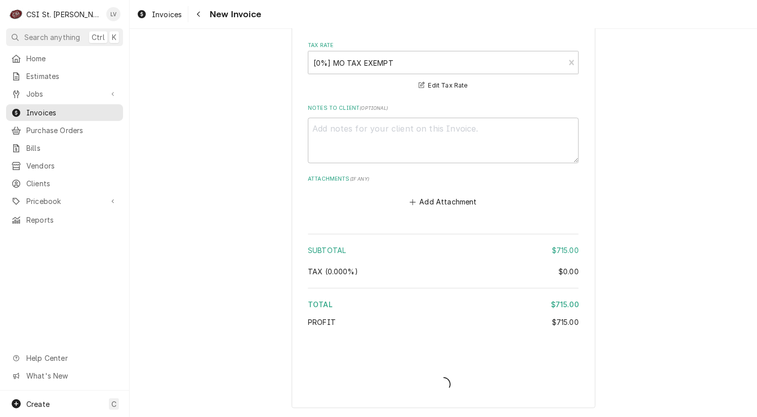
scroll to position [2370, 0]
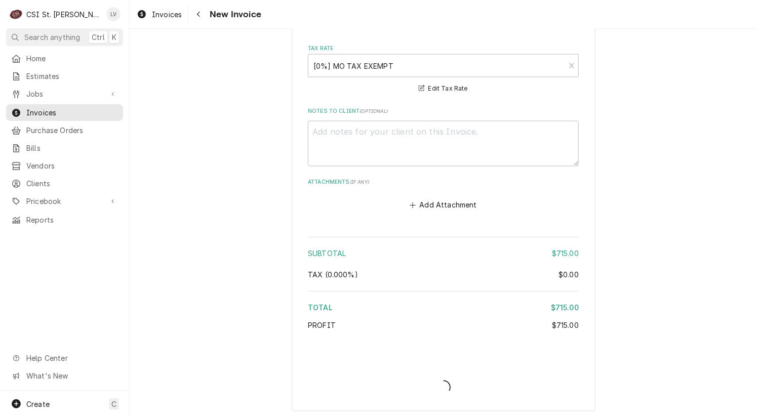
type textarea "x"
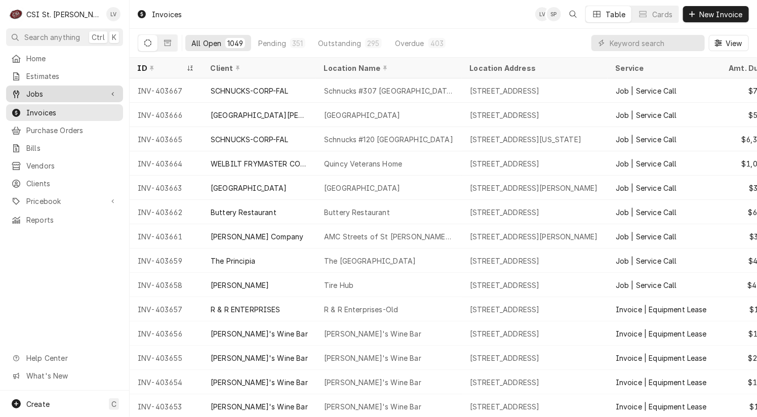
click at [34, 92] on span "Jobs" at bounding box center [64, 94] width 76 height 11
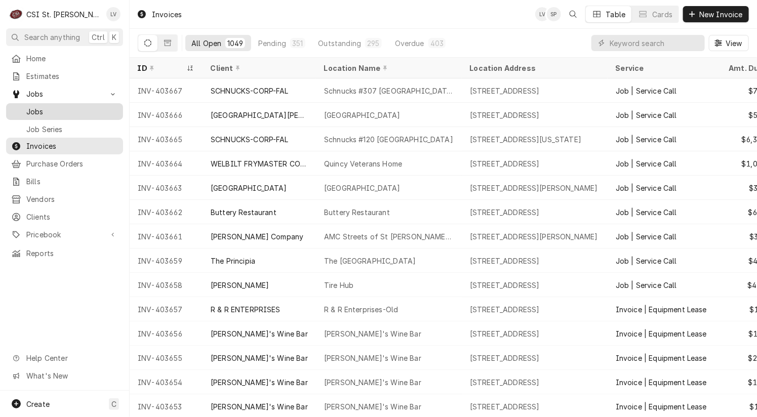
click at [30, 106] on span "Jobs" at bounding box center [72, 111] width 92 height 11
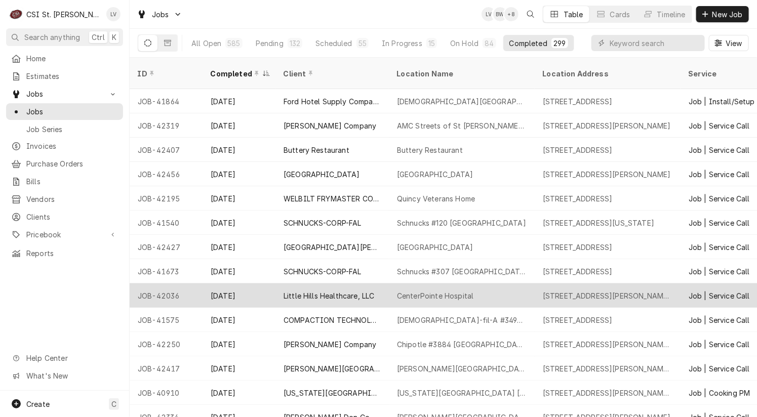
click at [328, 291] on div "Little Hills Healthcare, LLC" at bounding box center [328, 296] width 91 height 11
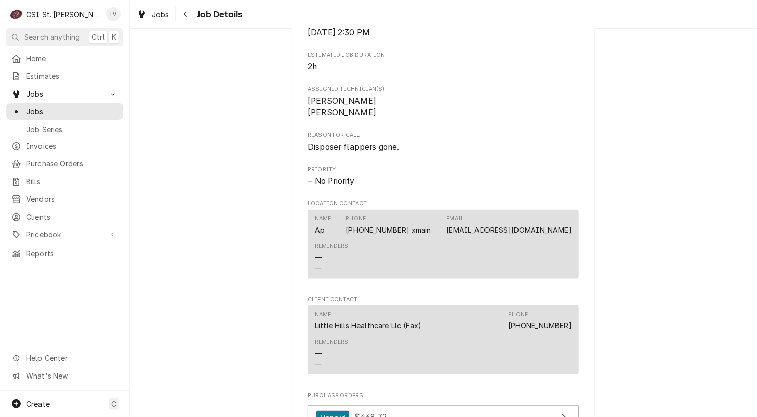
scroll to position [709, 0]
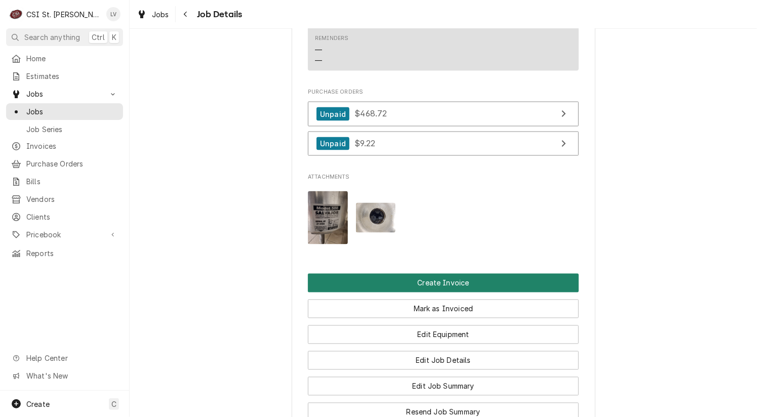
click at [351, 287] on button "Create Invoice" at bounding box center [443, 283] width 271 height 19
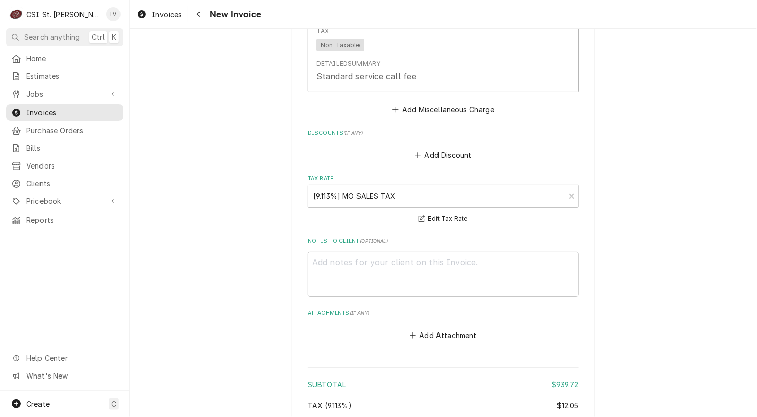
scroll to position [2960, 0]
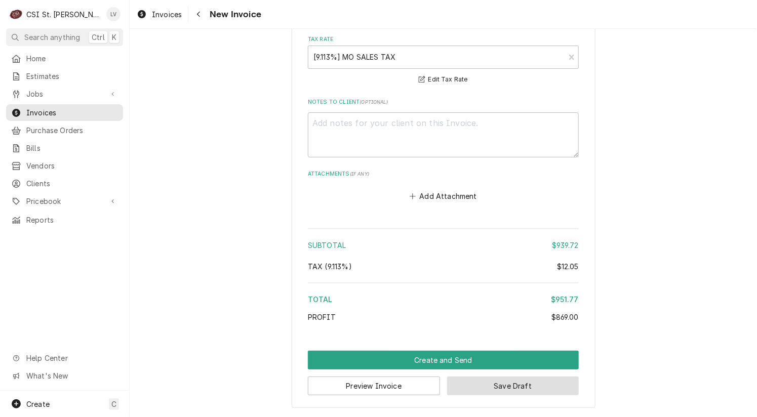
click at [522, 385] on button "Save Draft" at bounding box center [513, 386] width 132 height 19
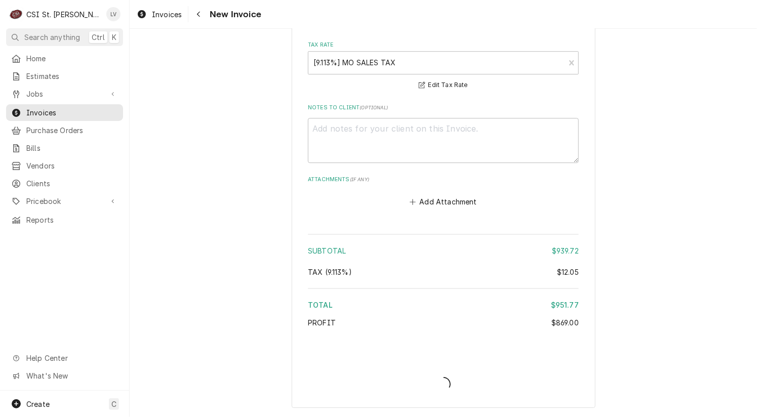
scroll to position [2955, 0]
type textarea "x"
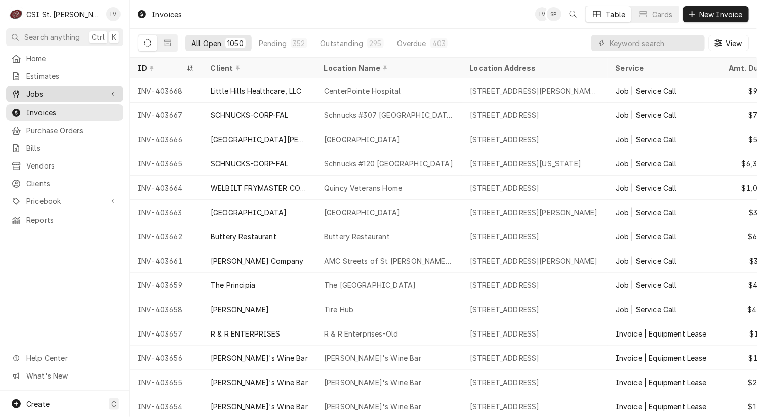
click at [43, 92] on span "Jobs" at bounding box center [64, 94] width 76 height 11
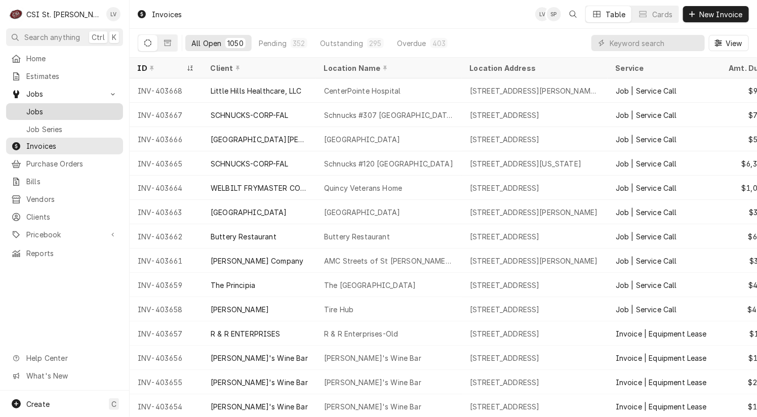
click at [50, 106] on span "Jobs" at bounding box center [72, 111] width 92 height 11
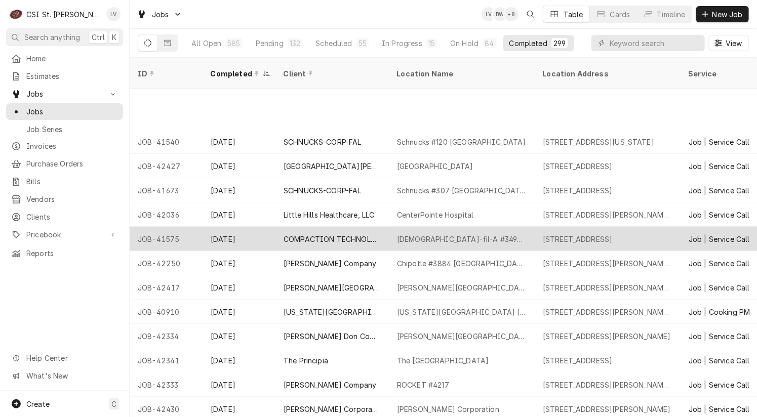
scroll to position [153, 0]
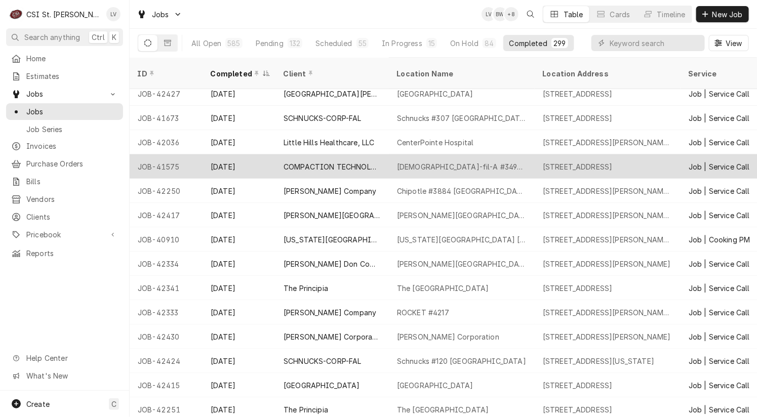
click at [328, 161] on div "COMPACTION TECHNOLOGIES" at bounding box center [331, 166] width 97 height 11
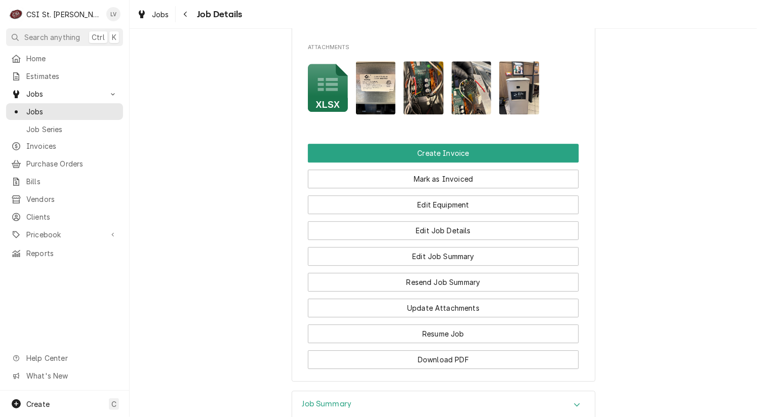
scroll to position [1114, 0]
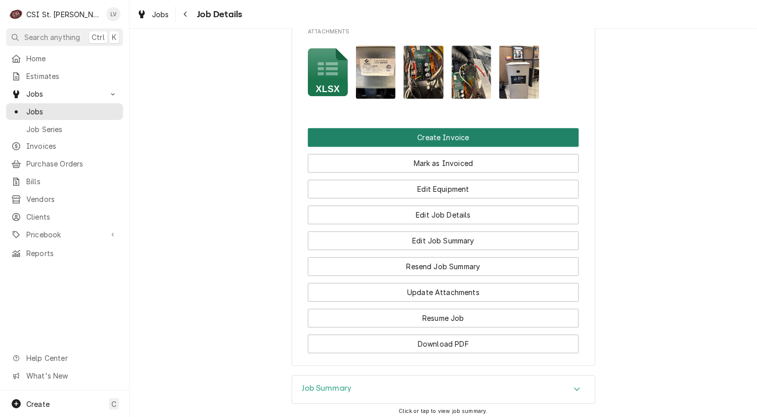
click at [436, 147] on button "Create Invoice" at bounding box center [443, 137] width 271 height 19
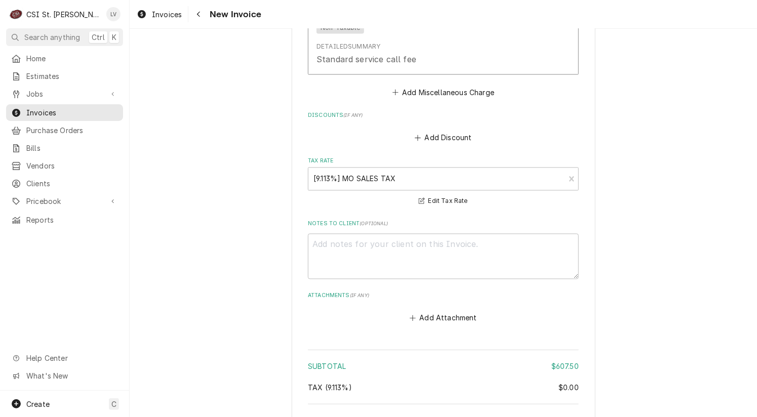
scroll to position [2537, 0]
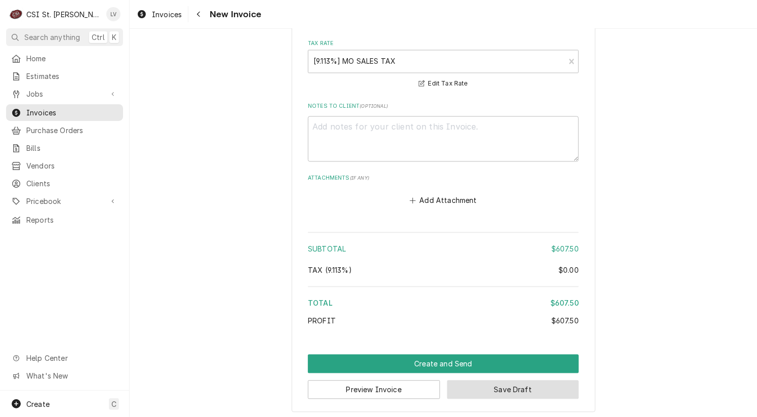
click at [513, 389] on button "Save Draft" at bounding box center [513, 389] width 132 height 19
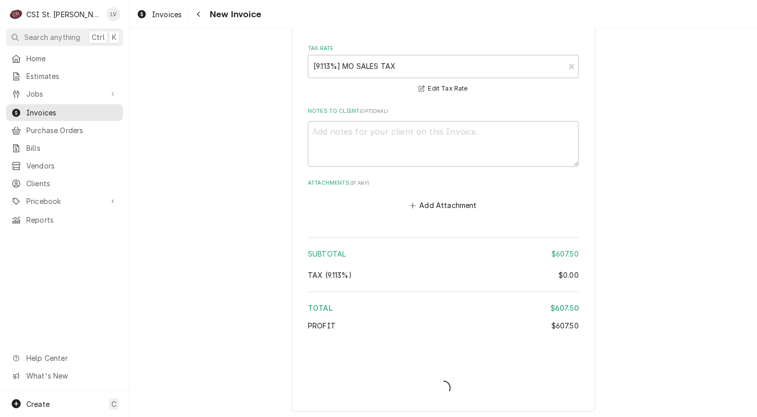
type textarea "x"
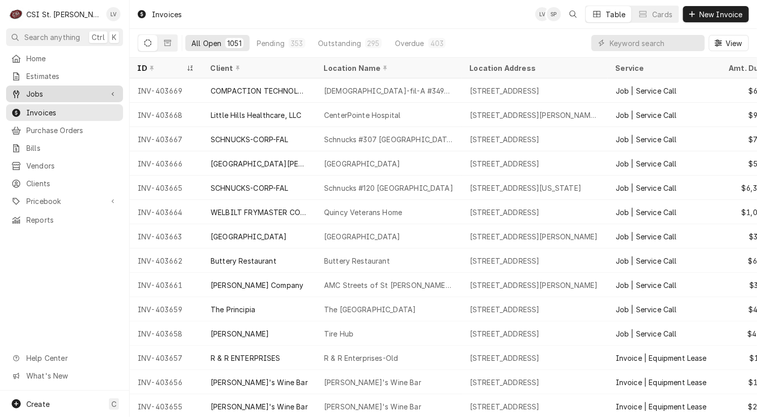
click at [56, 90] on span "Jobs" at bounding box center [64, 94] width 76 height 11
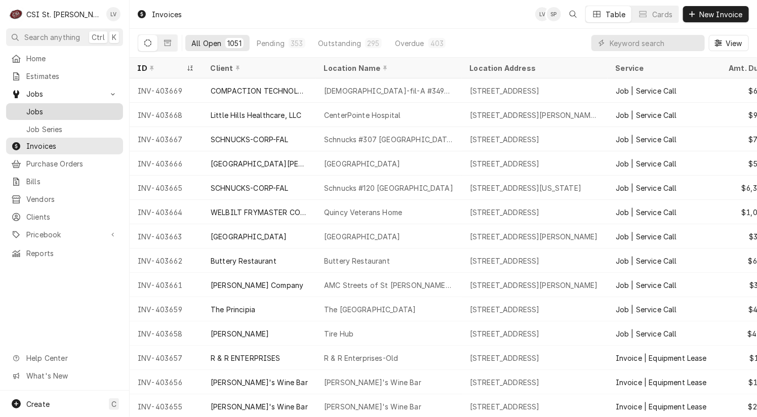
click at [61, 108] on span "Jobs" at bounding box center [72, 111] width 92 height 11
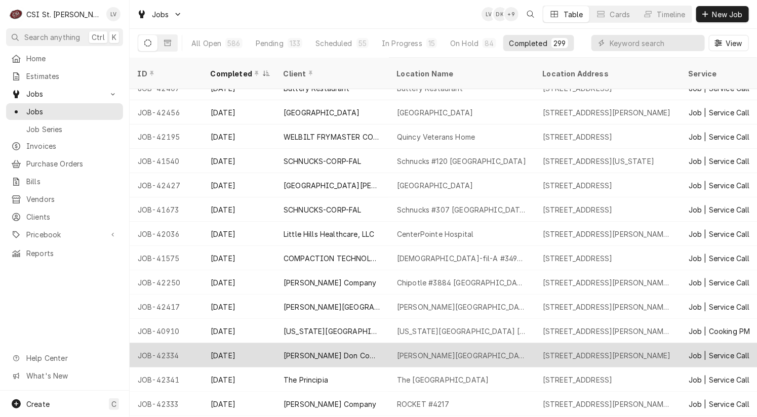
scroll to position [81, 0]
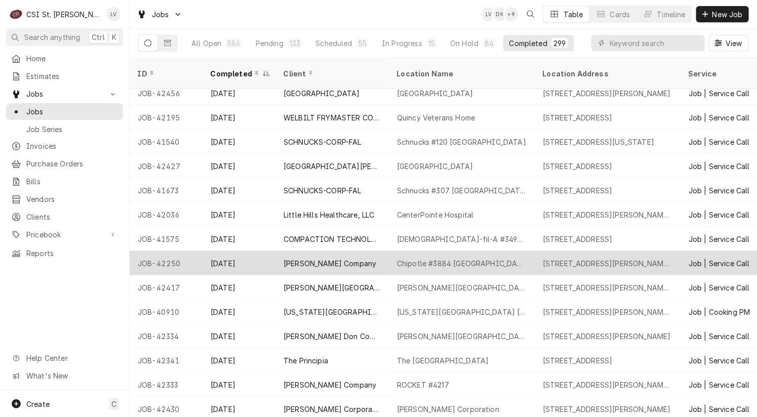
click at [229, 252] on div "Sep 2" at bounding box center [238, 263] width 73 height 24
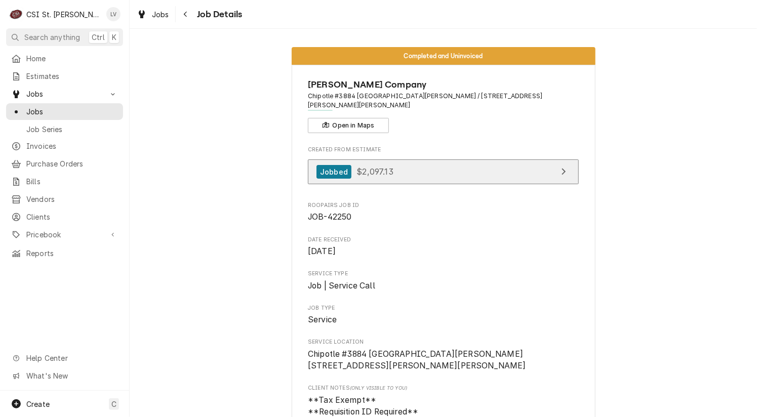
click at [375, 167] on span "$2,097.13" at bounding box center [374, 172] width 36 height 10
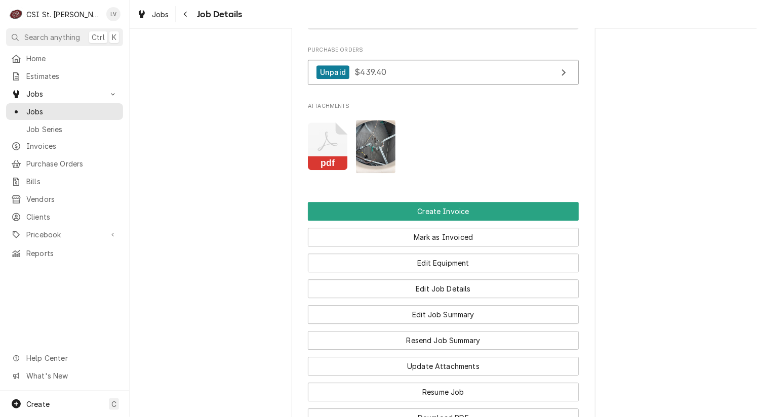
scroll to position [1114, 0]
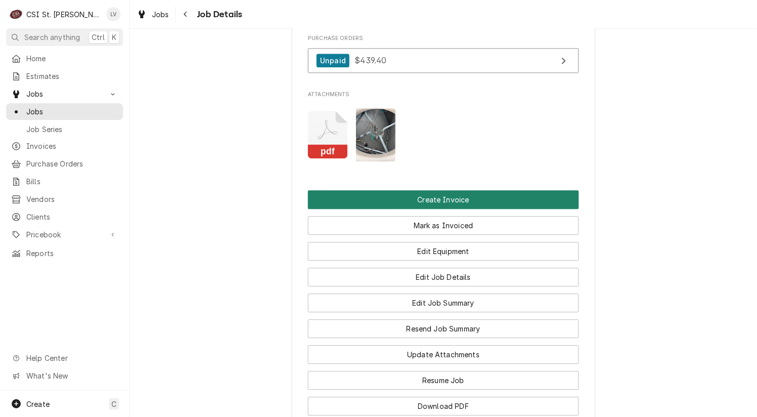
click at [438, 190] on button "Create Invoice" at bounding box center [443, 199] width 271 height 19
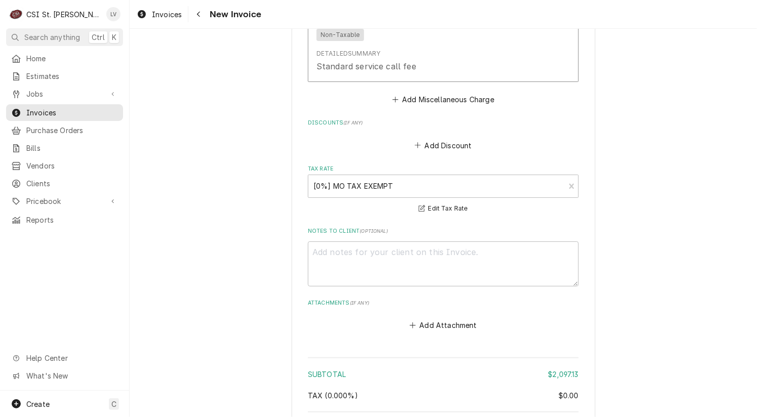
scroll to position [3257, 0]
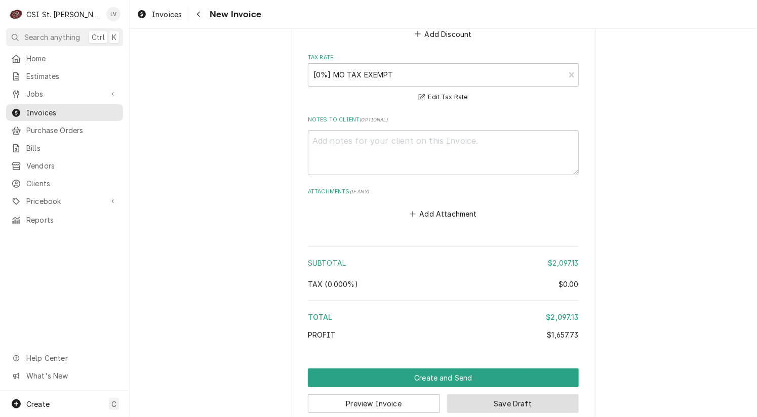
click at [565, 394] on button "Save Draft" at bounding box center [513, 403] width 132 height 19
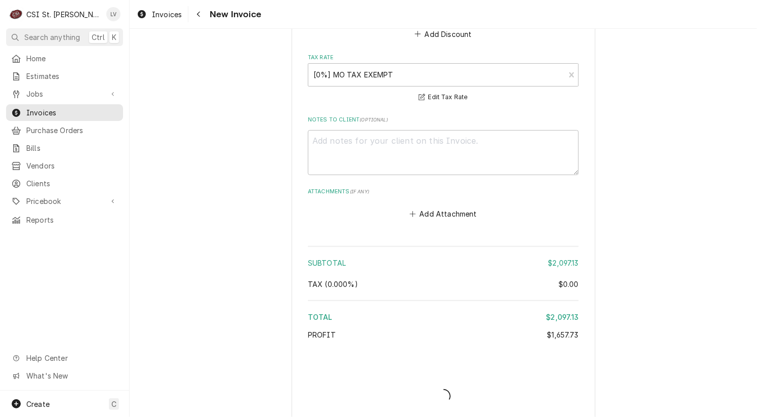
scroll to position [3251, 0]
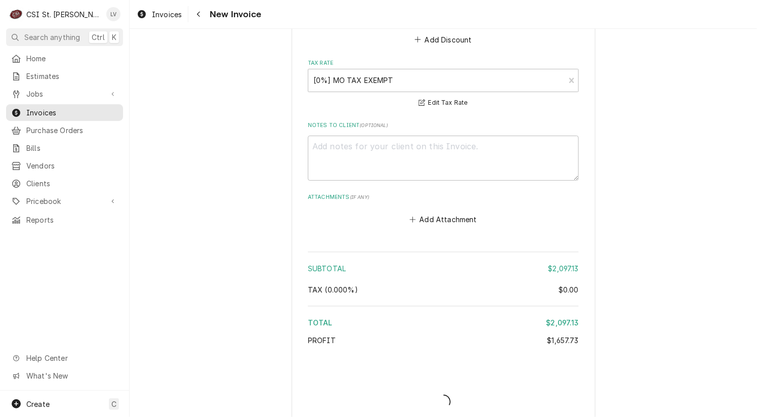
type textarea "x"
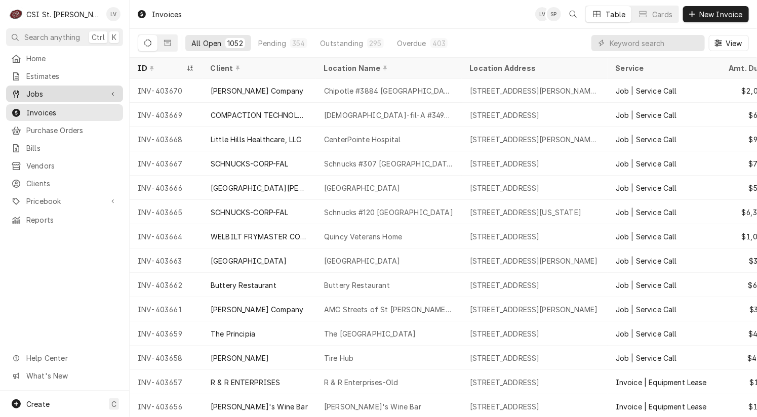
click at [76, 89] on span "Jobs" at bounding box center [64, 94] width 76 height 11
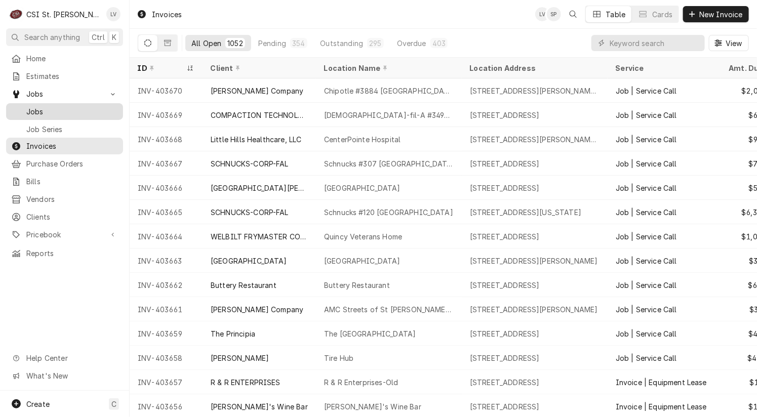
click at [73, 112] on span "Jobs" at bounding box center [72, 111] width 92 height 11
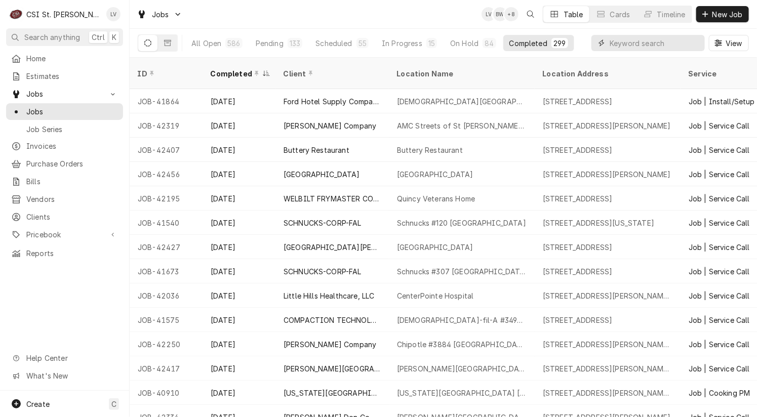
click at [621, 45] on input "Dynamic Content Wrapper" at bounding box center [654, 43] width 90 height 16
type input "42417"
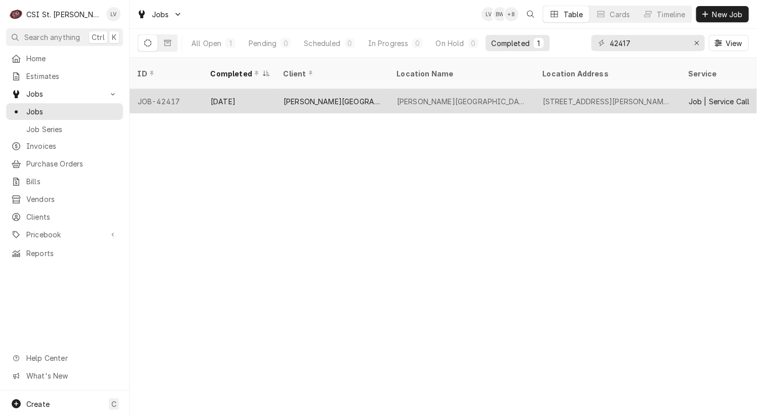
click at [320, 96] on div "[PERSON_NAME][GEOGRAPHIC_DATA]" at bounding box center [331, 101] width 97 height 11
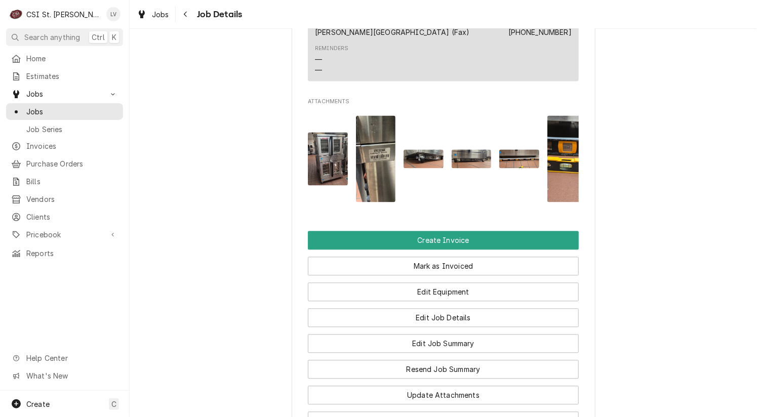
scroll to position [861, 0]
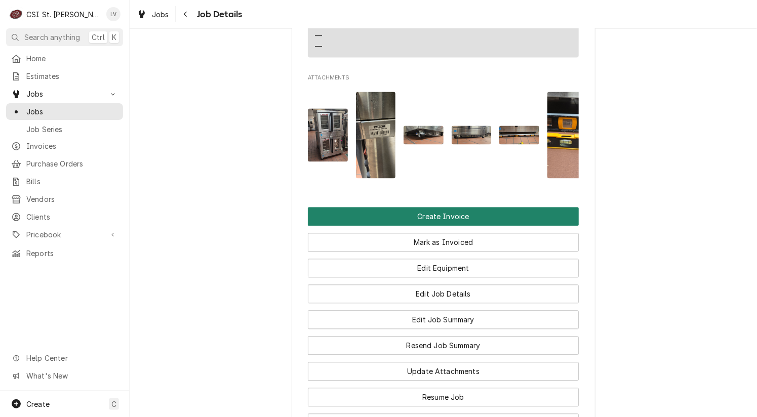
click at [453, 223] on button "Create Invoice" at bounding box center [443, 217] width 271 height 19
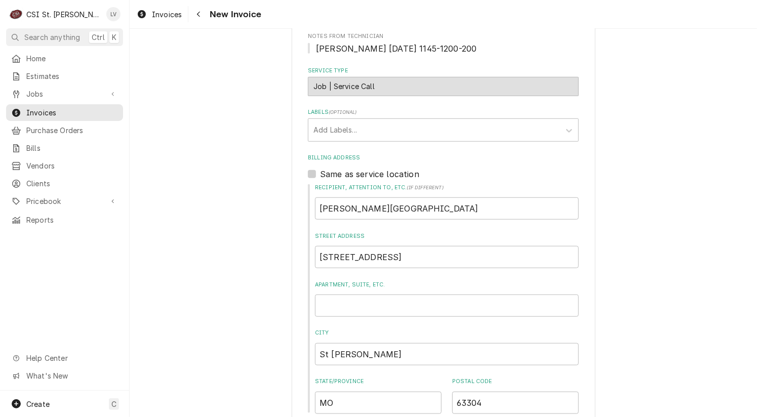
scroll to position [253, 0]
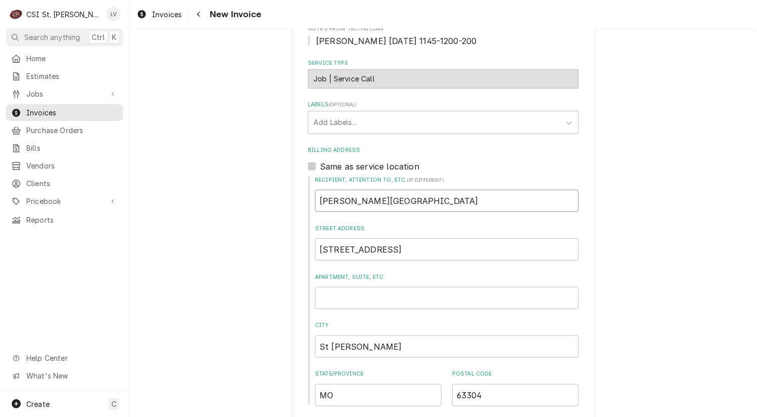
drag, startPoint x: 445, startPoint y: 204, endPoint x: 255, endPoint y: 191, distance: 190.8
type textarea "x"
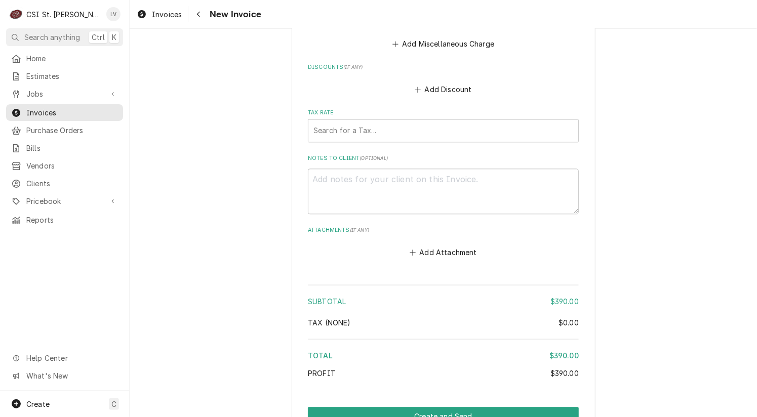
scroll to position [2689, 0]
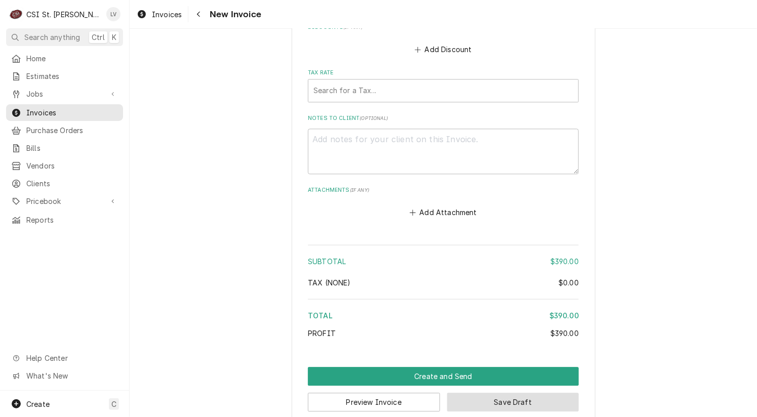
click at [539, 393] on button "Save Draft" at bounding box center [513, 402] width 132 height 19
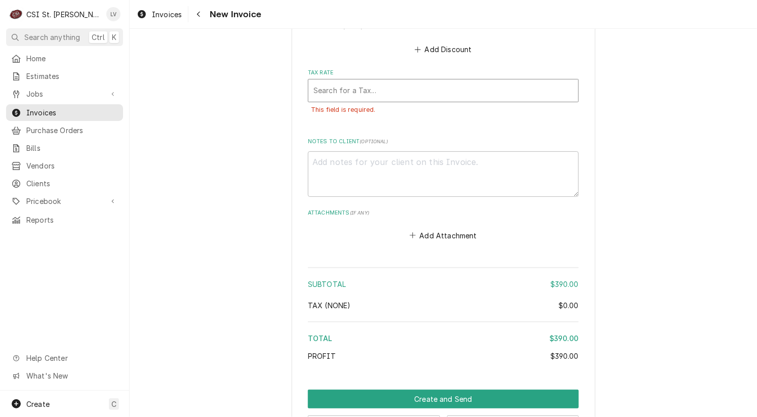
click at [351, 82] on div "Tax Rate" at bounding box center [443, 91] width 260 height 18
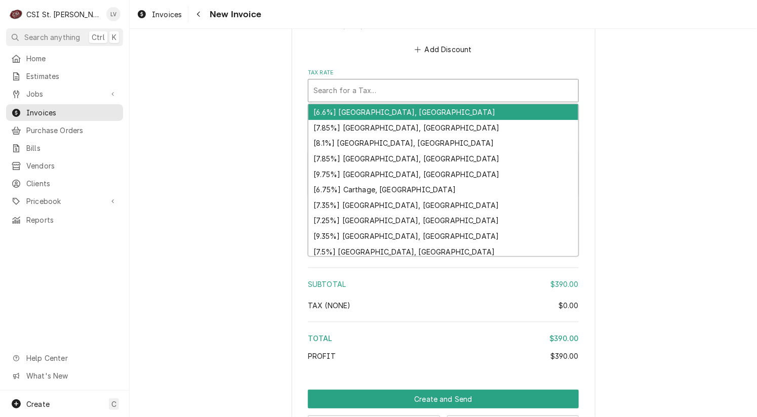
type textarea "x"
type input "e"
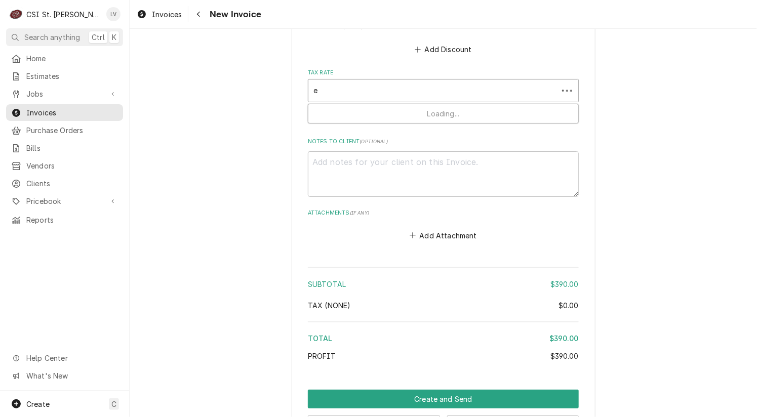
type textarea "x"
type input "ex"
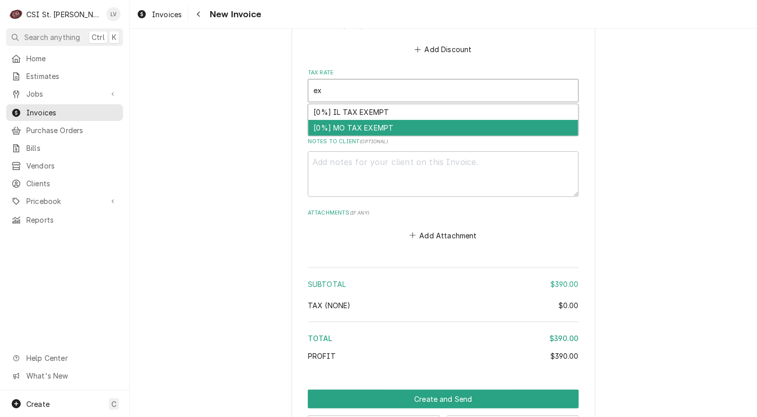
click at [349, 120] on div "[0%] MO TAX EXEMPT" at bounding box center [443, 128] width 270 height 16
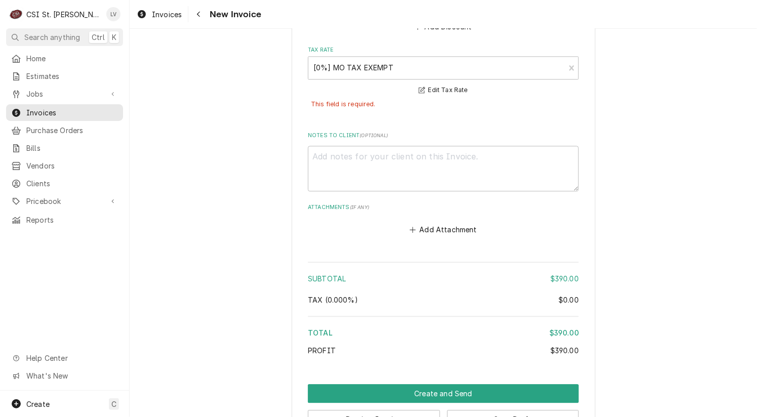
scroll to position [2729, 0]
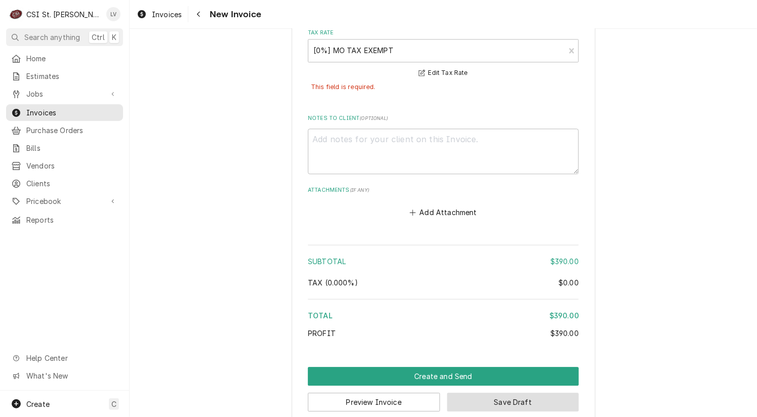
drag, startPoint x: 521, startPoint y: 392, endPoint x: 602, endPoint y: 384, distance: 81.9
click at [521, 393] on button "Save Draft" at bounding box center [513, 402] width 132 height 19
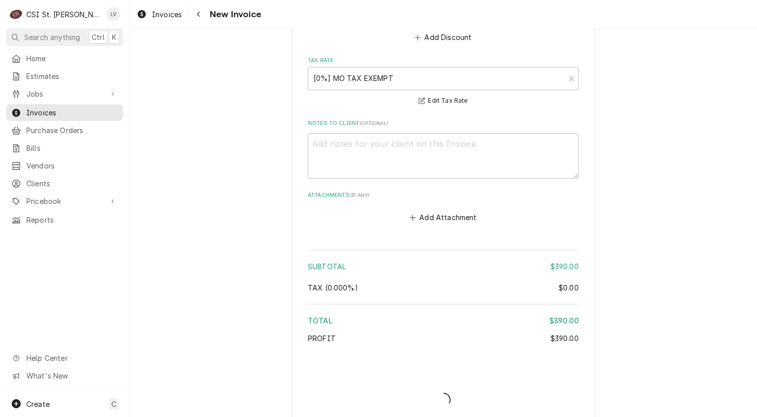
type textarea "x"
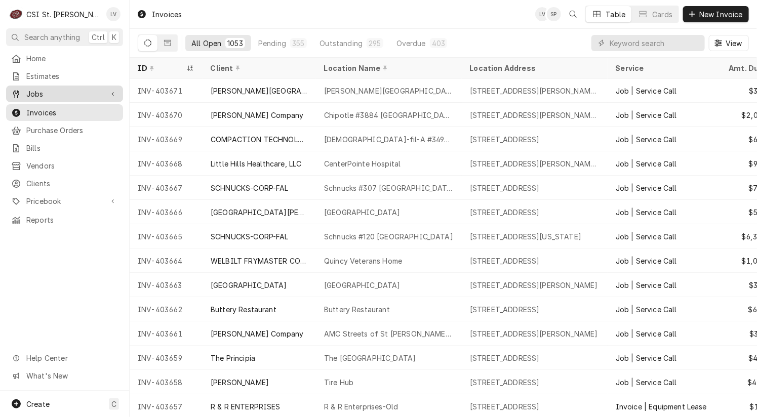
click at [33, 93] on span "Jobs" at bounding box center [64, 94] width 76 height 11
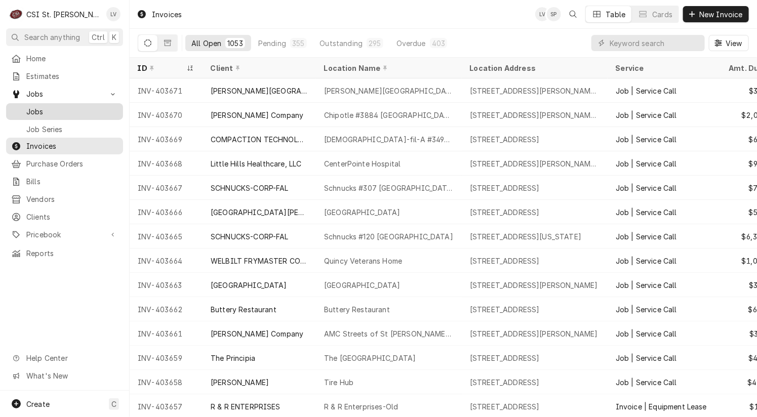
click at [36, 107] on span "Jobs" at bounding box center [72, 111] width 92 height 11
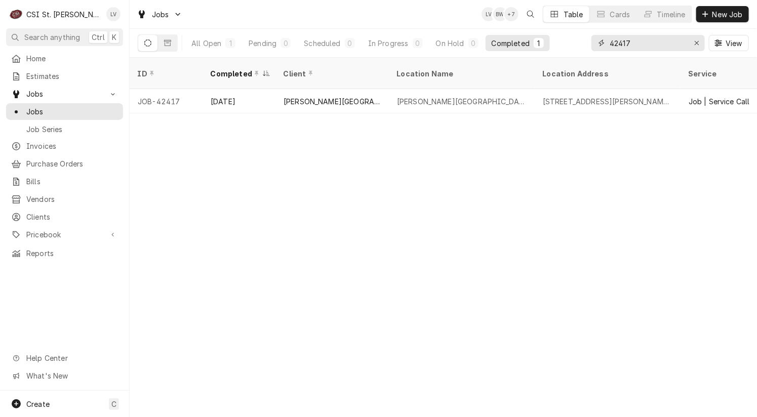
click at [643, 42] on input "42417" at bounding box center [647, 43] width 76 height 16
type input "4"
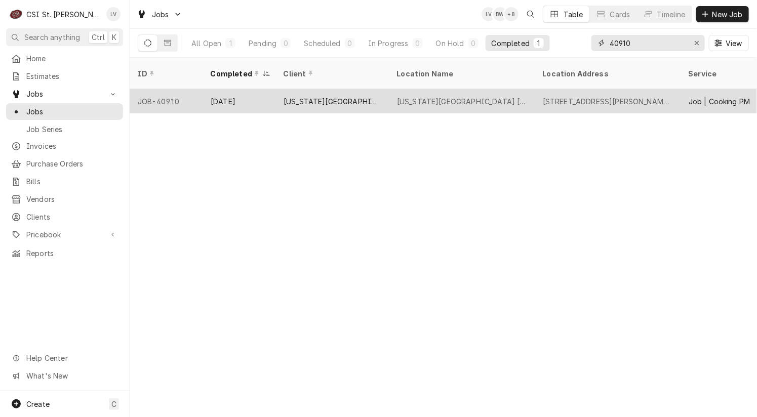
type input "40910"
click at [262, 94] on div "Sep 2" at bounding box center [238, 101] width 73 height 24
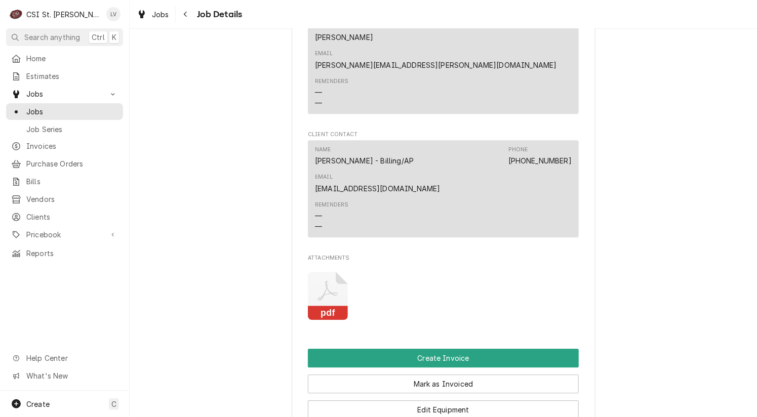
scroll to position [1012, 0]
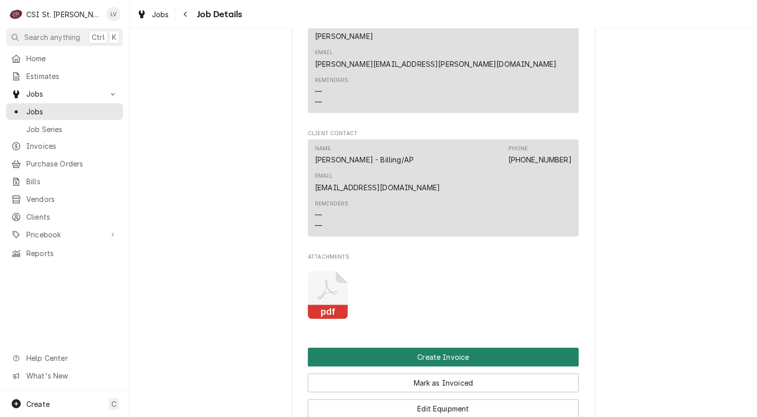
click at [450, 348] on button "Create Invoice" at bounding box center [443, 357] width 271 height 19
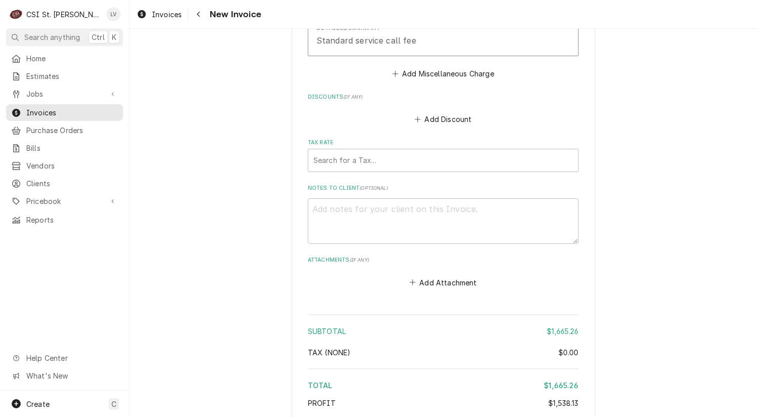
scroll to position [4439, 0]
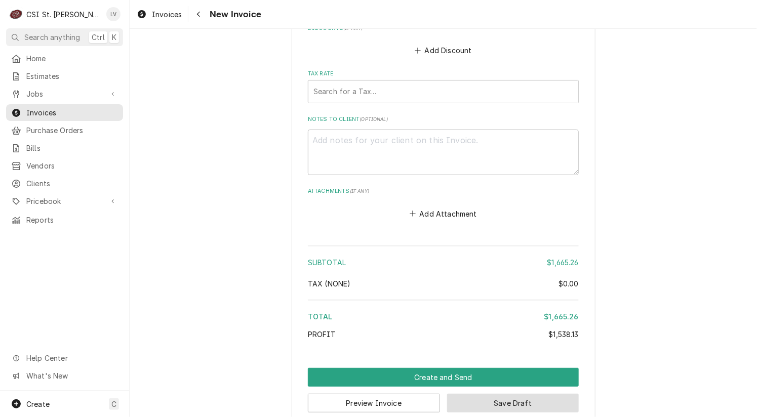
click at [527, 394] on button "Save Draft" at bounding box center [513, 403] width 132 height 19
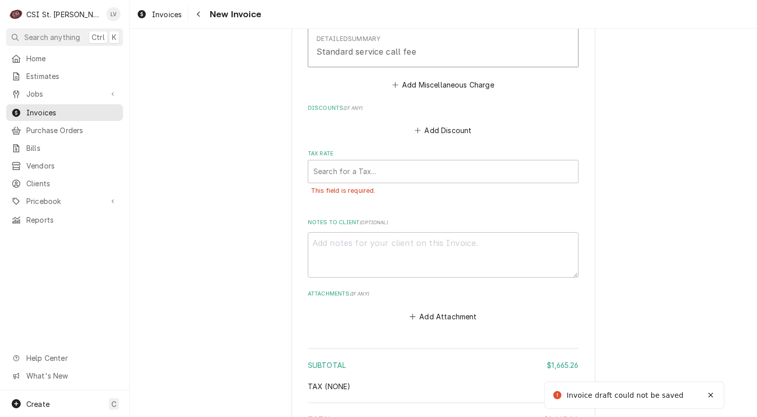
scroll to position [4287, 0]
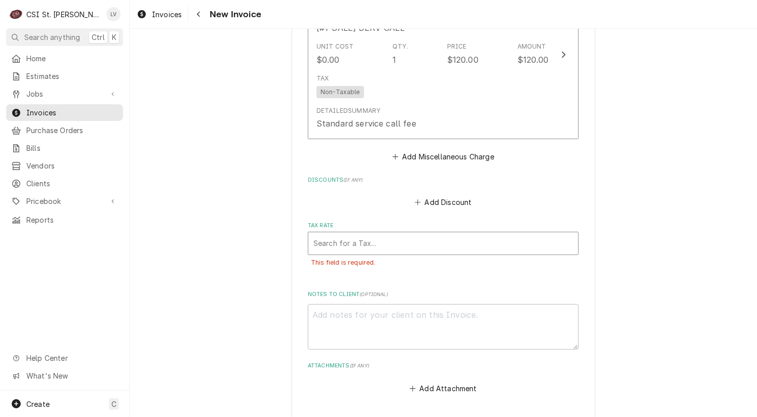
click at [355, 234] on div "Tax Rate" at bounding box center [443, 243] width 260 height 18
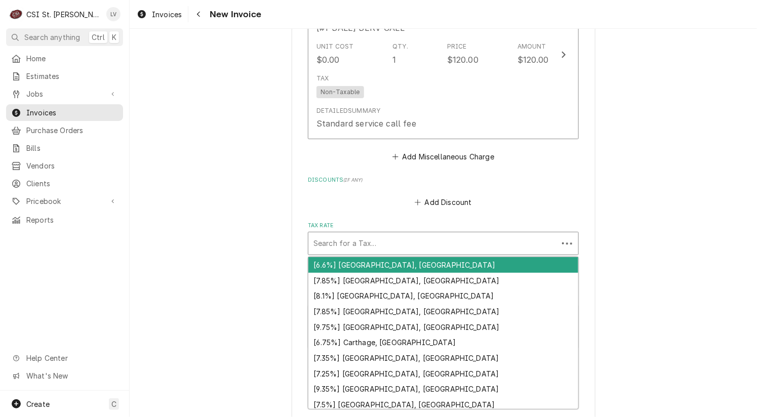
type textarea "x"
type input "e"
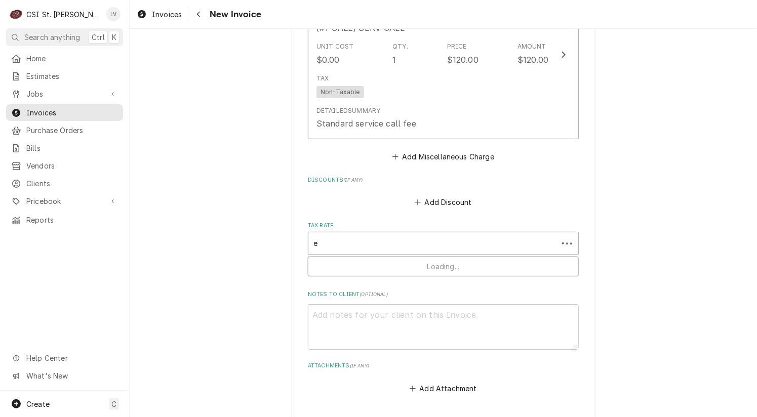
type textarea "x"
type input "ex"
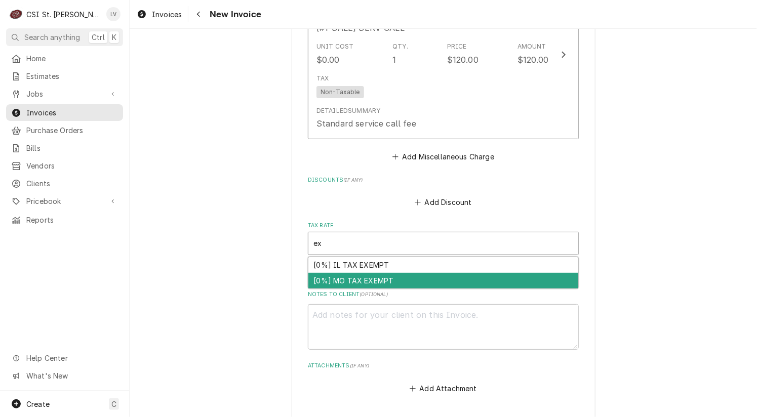
click at [348, 273] on div "[0%] MO TAX EXEMPT" at bounding box center [443, 281] width 270 height 16
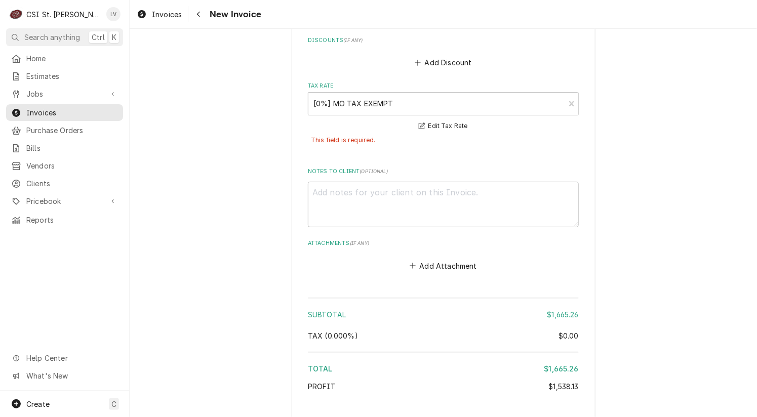
scroll to position [4479, 0]
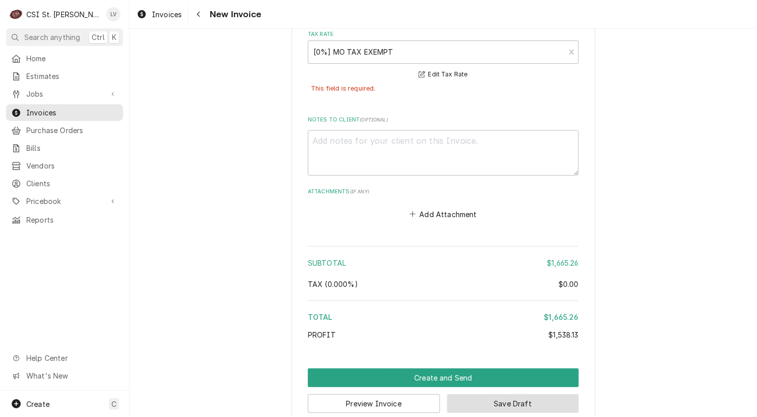
click at [532, 394] on button "Save Draft" at bounding box center [513, 403] width 132 height 19
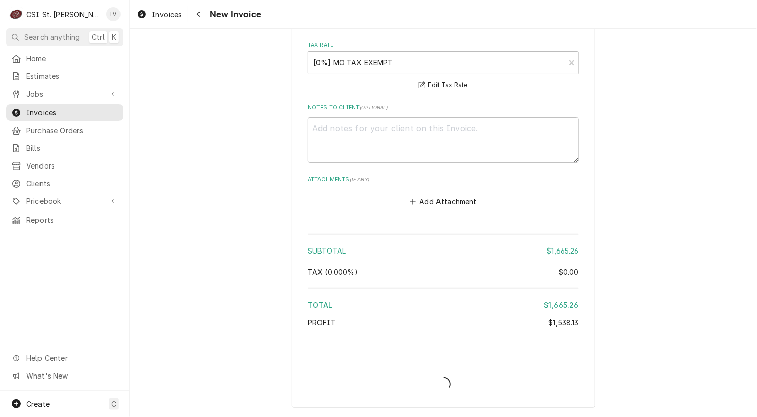
scroll to position [4450, 0]
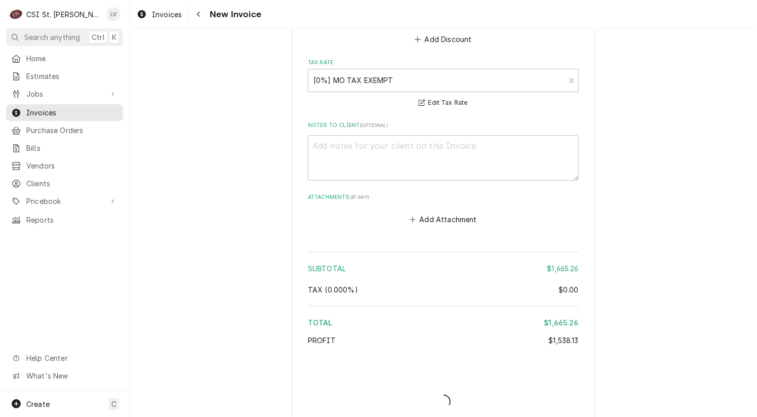
type textarea "x"
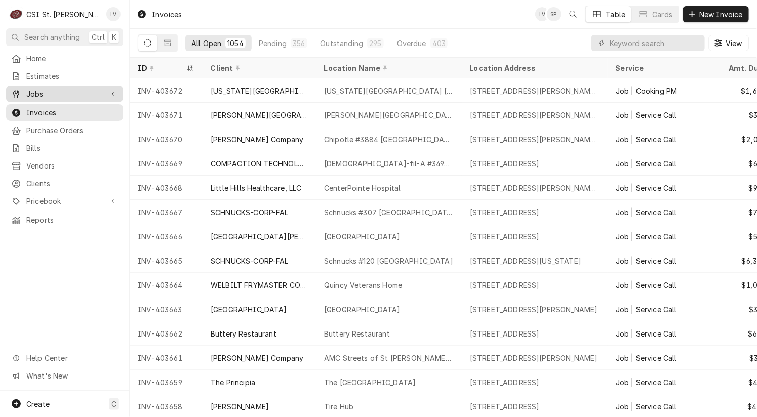
click at [31, 90] on span "Jobs" at bounding box center [64, 94] width 76 height 11
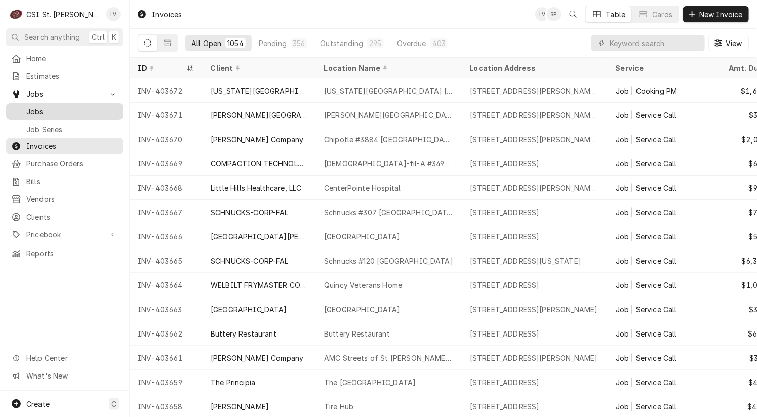
click at [29, 106] on span "Jobs" at bounding box center [72, 111] width 92 height 11
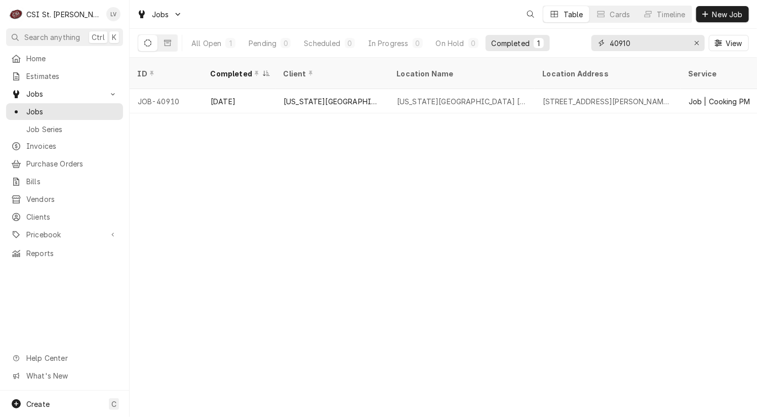
click at [650, 51] on input "40910" at bounding box center [647, 43] width 76 height 16
drag, startPoint x: 635, startPoint y: 48, endPoint x: 602, endPoint y: 49, distance: 32.9
click at [600, 50] on div "40910" at bounding box center [647, 43] width 113 height 16
type input "42334"
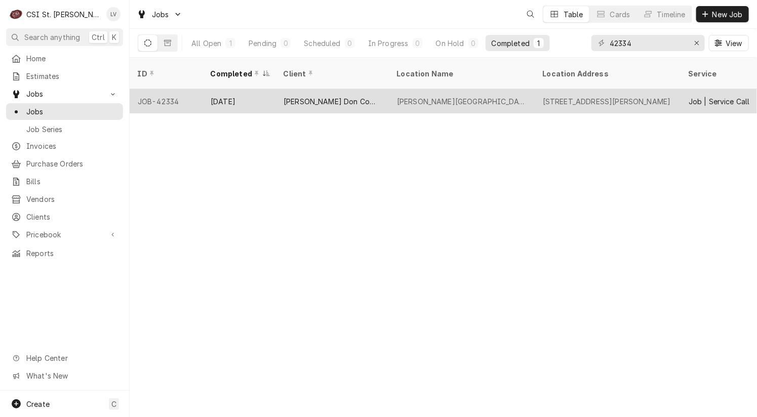
click at [220, 96] on div "Sep 2" at bounding box center [238, 101] width 73 height 24
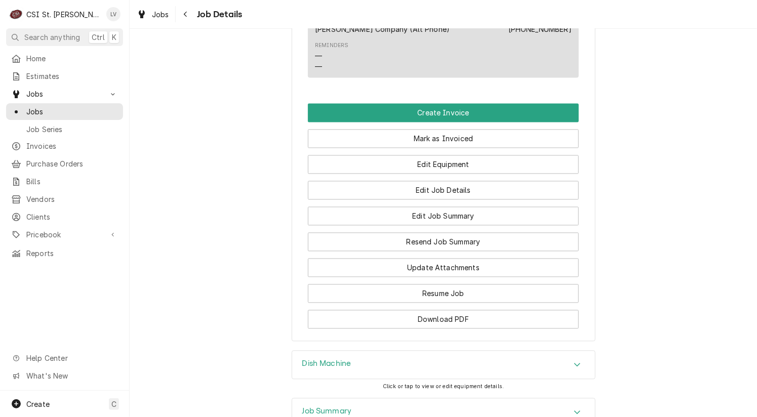
scroll to position [810, 0]
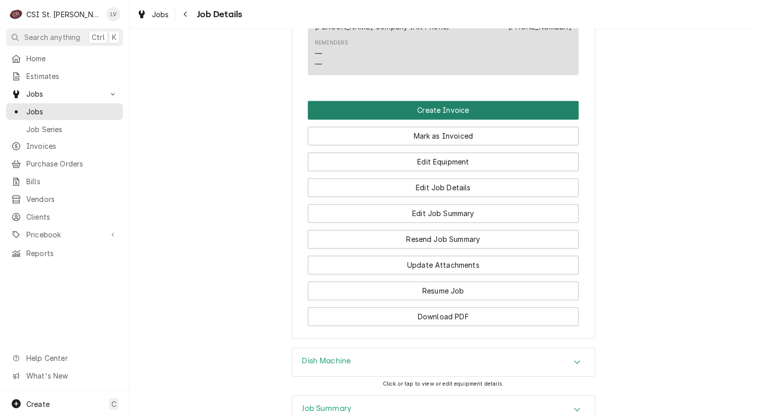
click at [420, 120] on button "Create Invoice" at bounding box center [443, 110] width 271 height 19
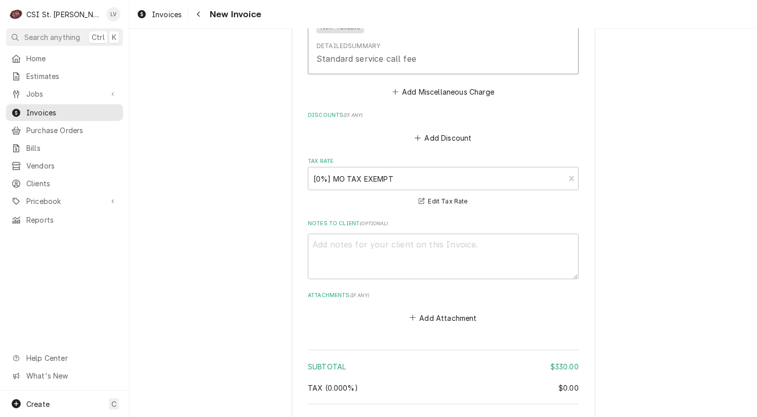
scroll to position [2143, 0]
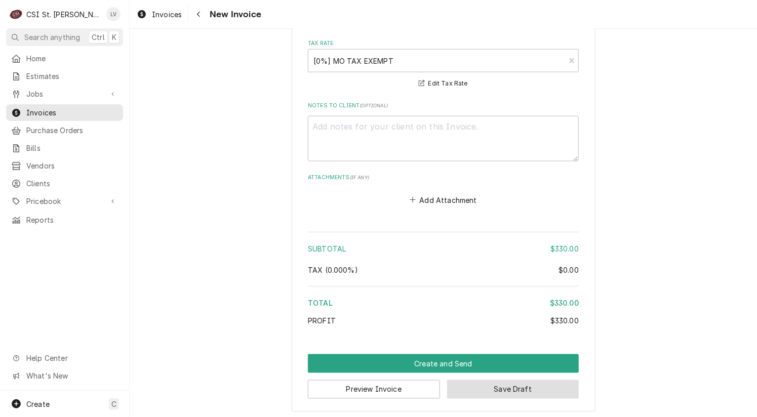
click at [507, 385] on button "Save Draft" at bounding box center [513, 389] width 132 height 19
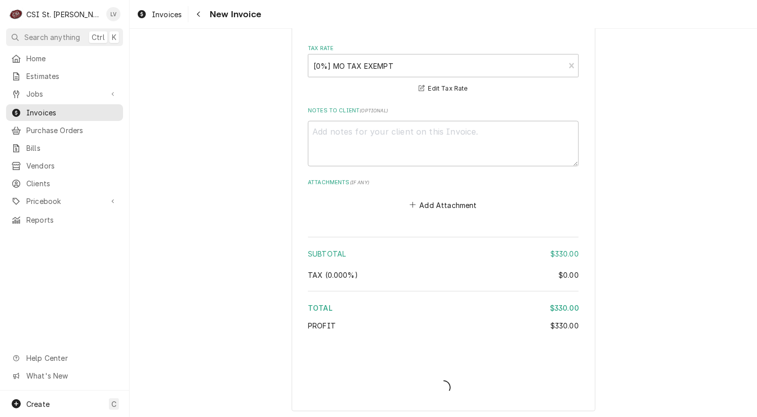
type textarea "x"
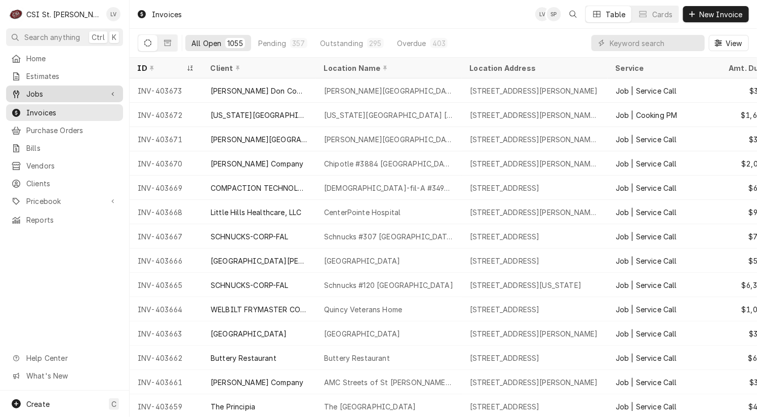
click at [36, 90] on span "Jobs" at bounding box center [64, 94] width 76 height 11
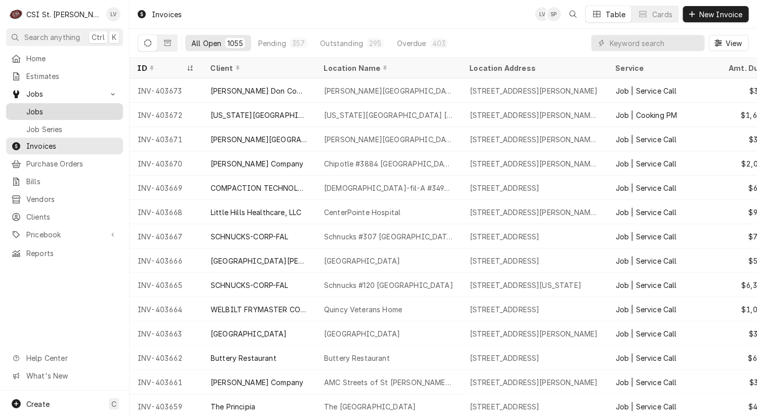
click at [44, 106] on span "Jobs" at bounding box center [72, 111] width 92 height 11
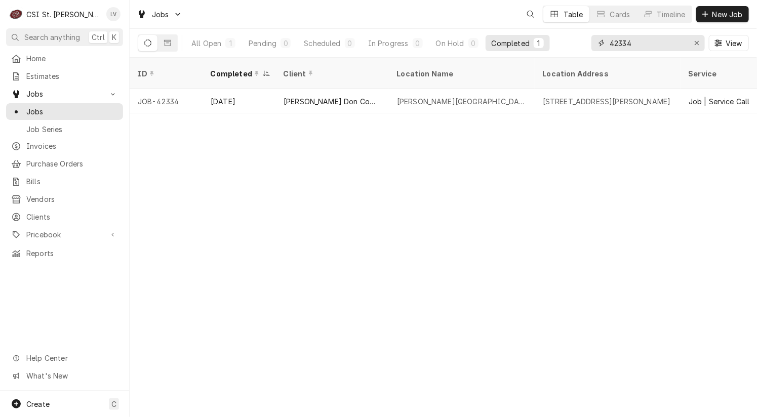
drag, startPoint x: 644, startPoint y: 41, endPoint x: 563, endPoint y: 42, distance: 81.0
click at [563, 42] on div "All Open 1 Pending 0 Scheduled 0 In Progress 0 On Hold 0 Completed 1 42334 View" at bounding box center [443, 43] width 611 height 28
type input "42341"
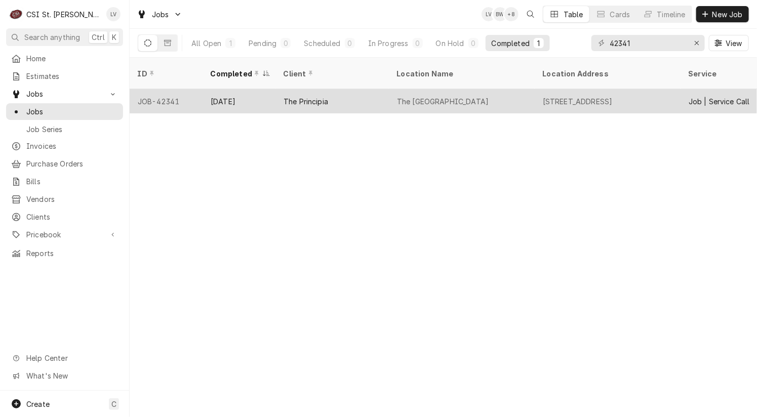
click at [501, 89] on div "The Principia College" at bounding box center [462, 101] width 146 height 24
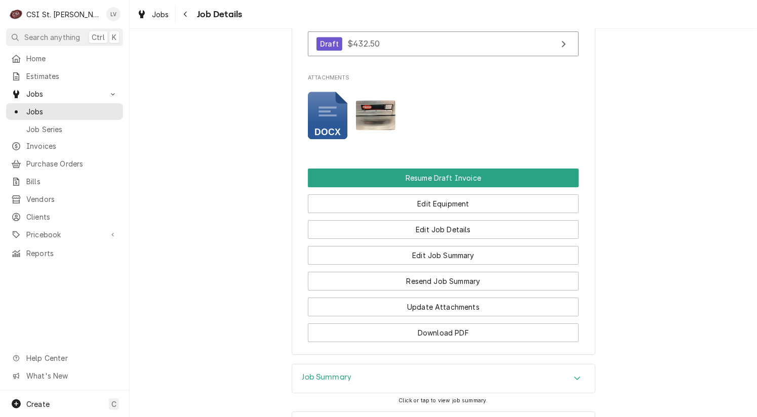
scroll to position [1402, 0]
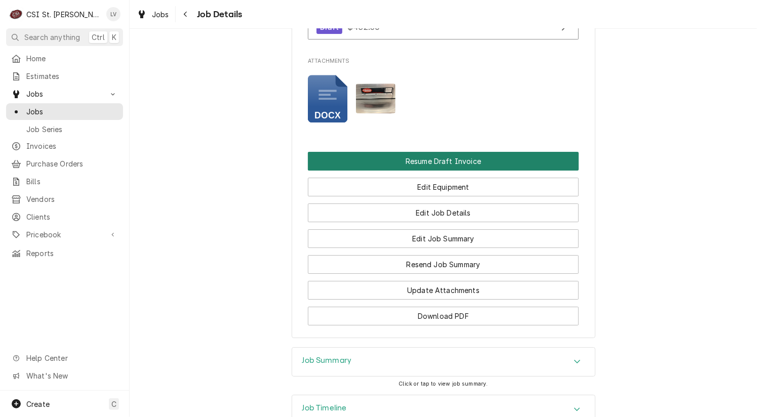
click at [437, 152] on button "Resume Draft Invoice" at bounding box center [443, 161] width 271 height 19
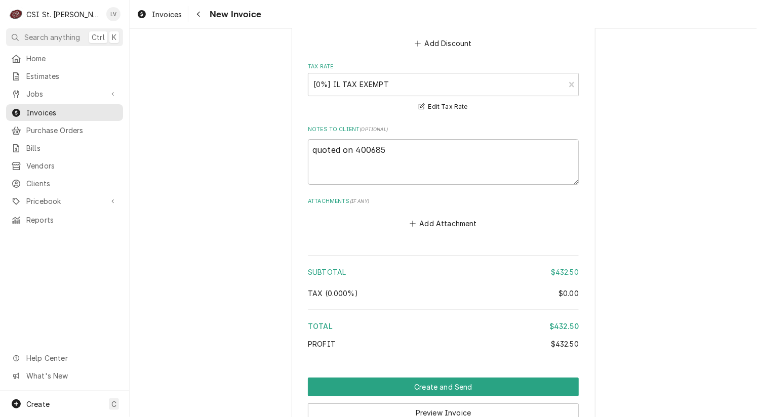
scroll to position [3200, 0]
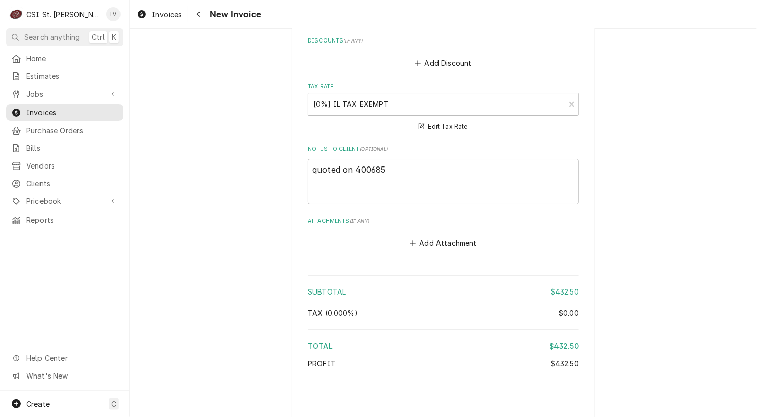
type textarea "x"
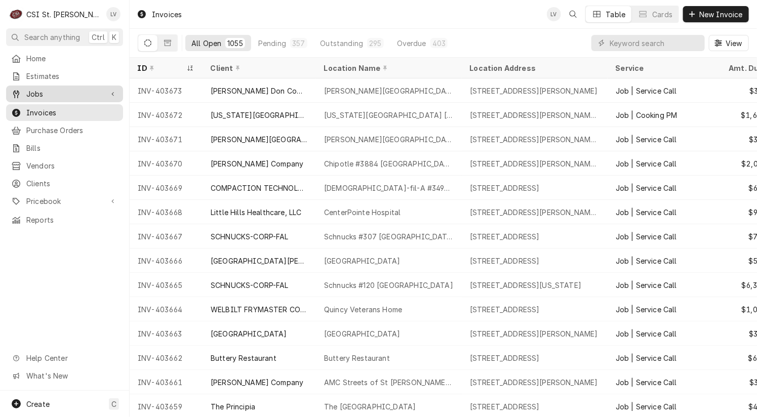
click at [28, 90] on span "Jobs" at bounding box center [64, 94] width 76 height 11
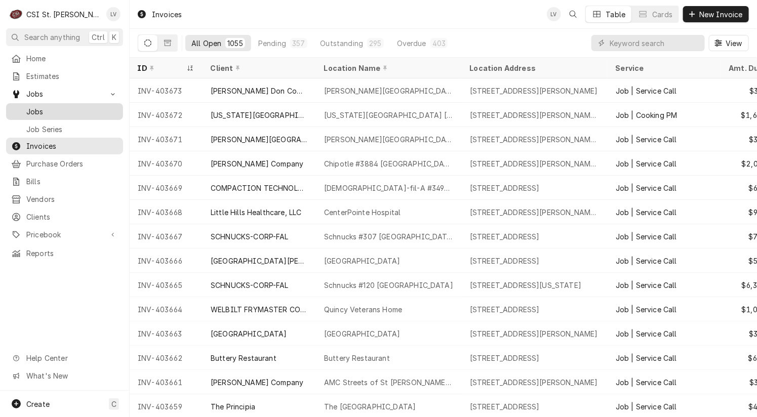
click at [36, 110] on span "Jobs" at bounding box center [72, 111] width 92 height 11
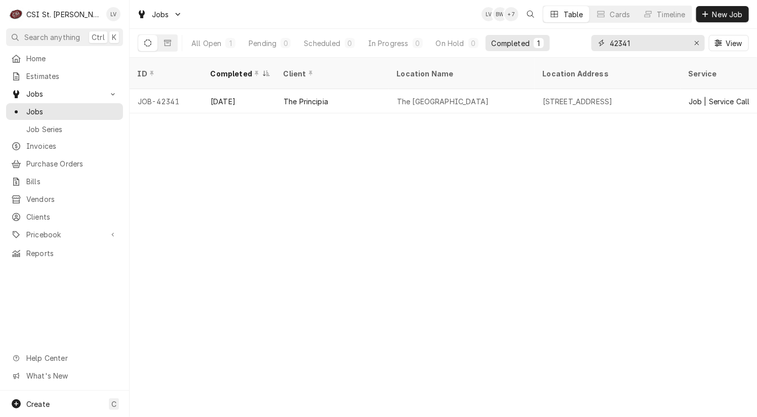
drag, startPoint x: 623, startPoint y: 43, endPoint x: 642, endPoint y: 46, distance: 19.4
click at [641, 46] on input "42341" at bounding box center [647, 43] width 76 height 16
type input "42333"
click at [371, 89] on div "[PERSON_NAME] Company" at bounding box center [331, 101] width 113 height 24
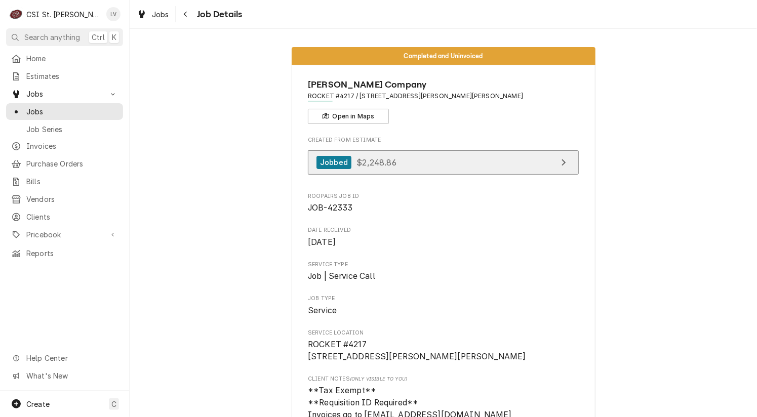
click at [360, 167] on div "Jobbed $2,248.86" at bounding box center [356, 163] width 80 height 14
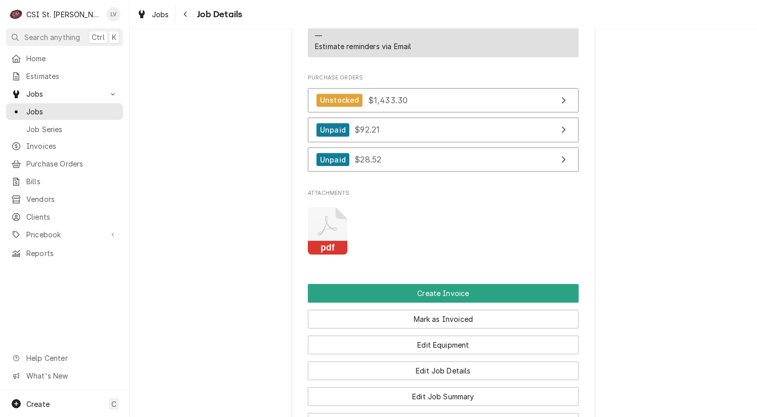
scroll to position [1266, 0]
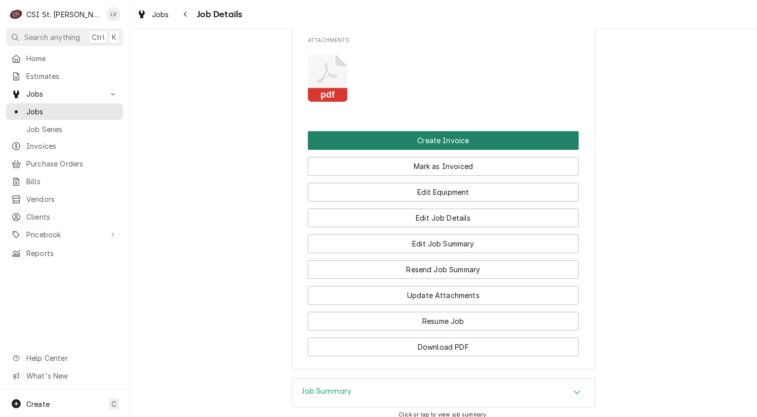
click at [442, 131] on button "Create Invoice" at bounding box center [443, 140] width 271 height 19
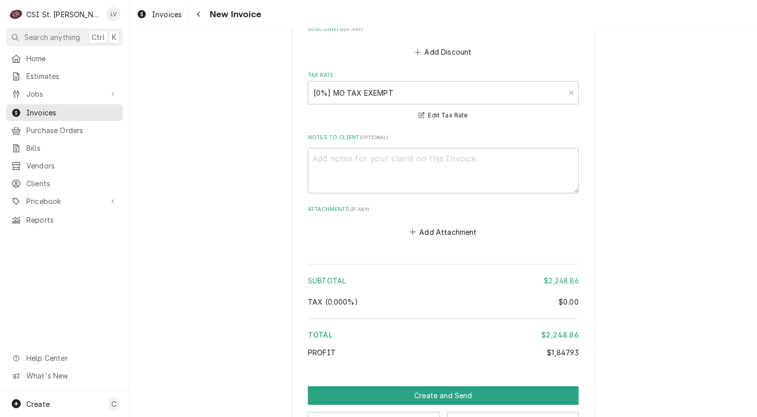
scroll to position [2745, 0]
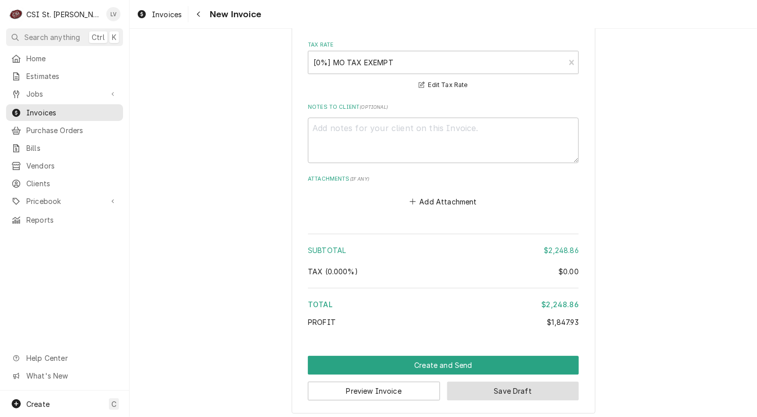
click at [506, 388] on button "Save Draft" at bounding box center [513, 391] width 132 height 19
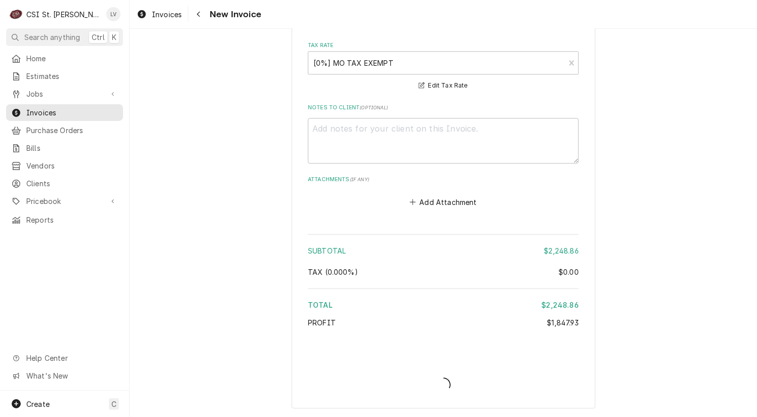
scroll to position [2740, 0]
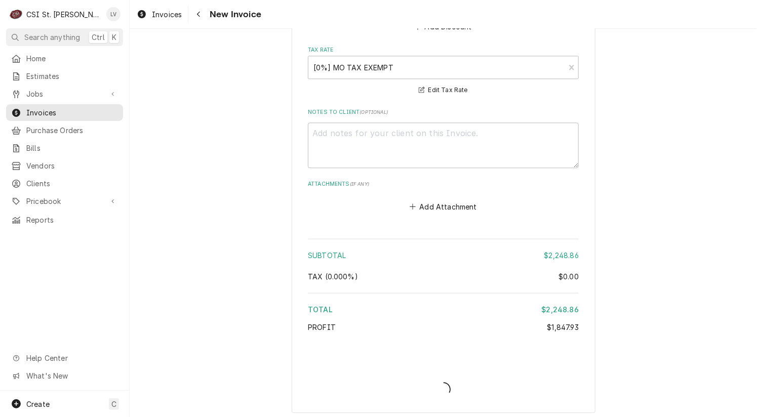
type textarea "x"
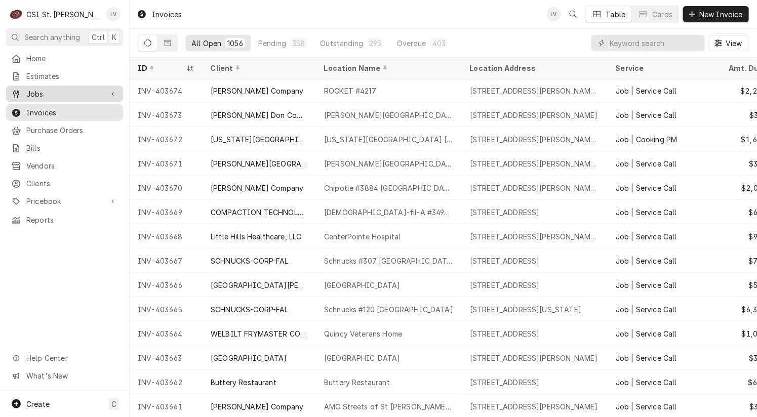
click at [81, 89] on span "Jobs" at bounding box center [64, 94] width 76 height 11
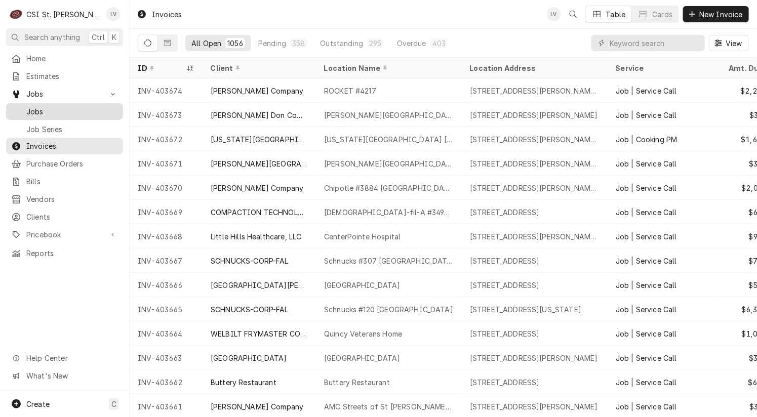
click at [70, 107] on span "Jobs" at bounding box center [72, 111] width 92 height 11
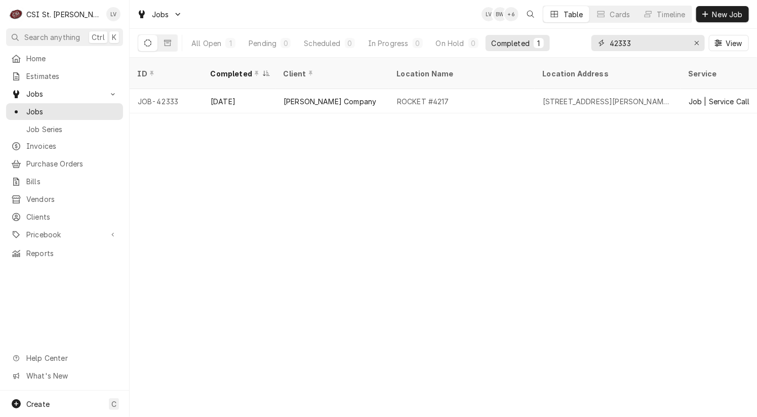
drag, startPoint x: 604, startPoint y: 45, endPoint x: 592, endPoint y: 47, distance: 12.3
click at [592, 47] on div "42333" at bounding box center [647, 43] width 113 height 16
type input "4"
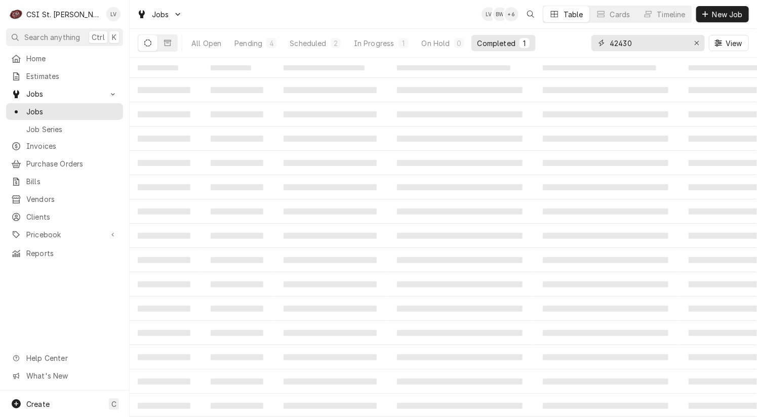
type input "42430"
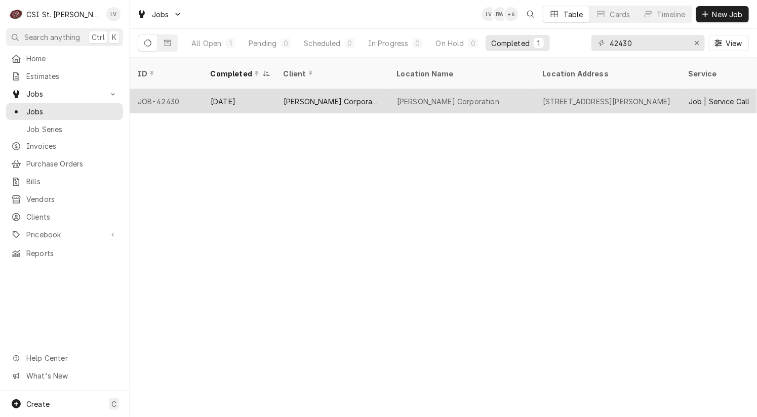
click at [435, 96] on div "[PERSON_NAME] Corporation" at bounding box center [448, 101] width 102 height 11
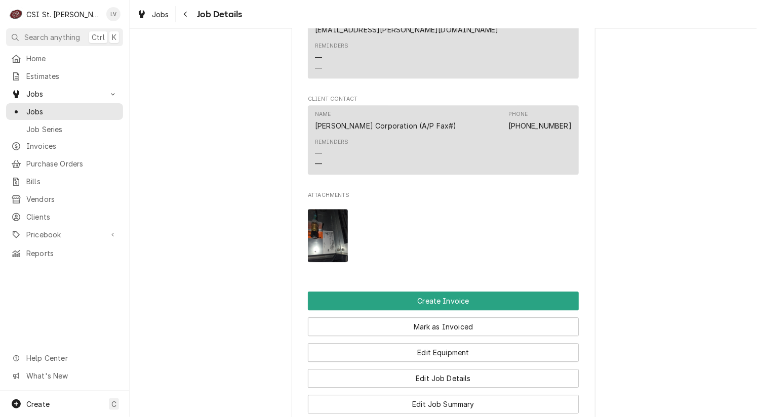
scroll to position [1063, 0]
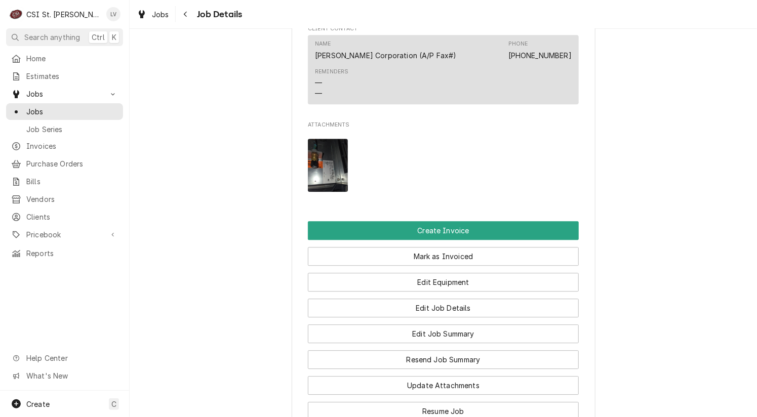
click at [468, 240] on div "Mark as Invoiced" at bounding box center [443, 253] width 271 height 26
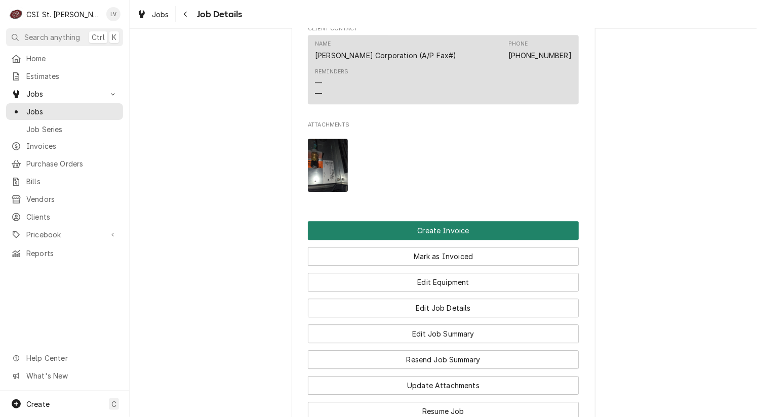
click at [468, 221] on button "Create Invoice" at bounding box center [443, 230] width 271 height 19
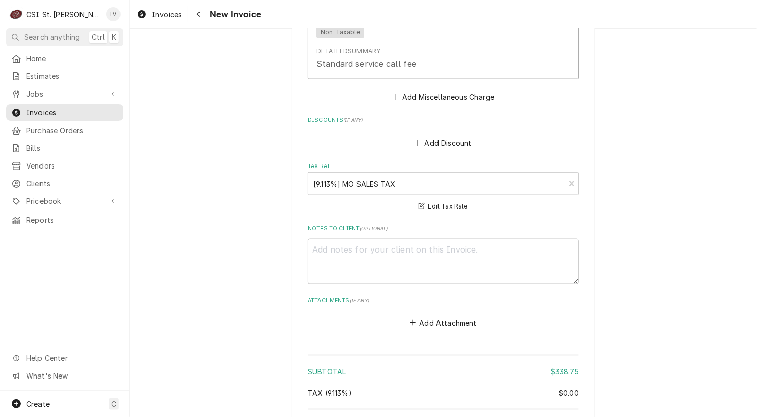
scroll to position [2216, 0]
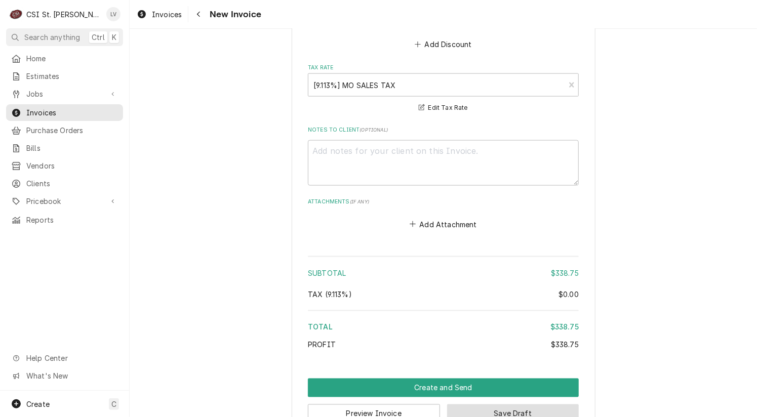
click at [530, 404] on button "Save Draft" at bounding box center [513, 413] width 132 height 19
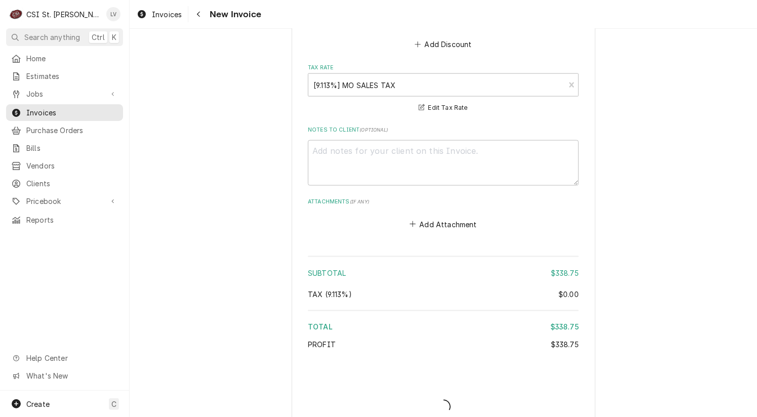
scroll to position [2211, 0]
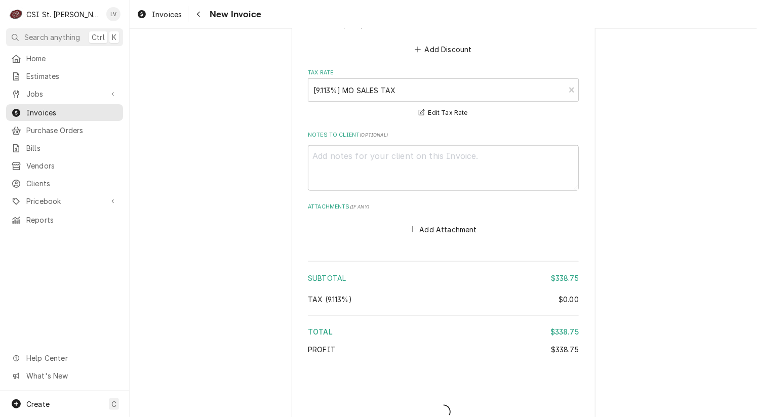
type textarea "x"
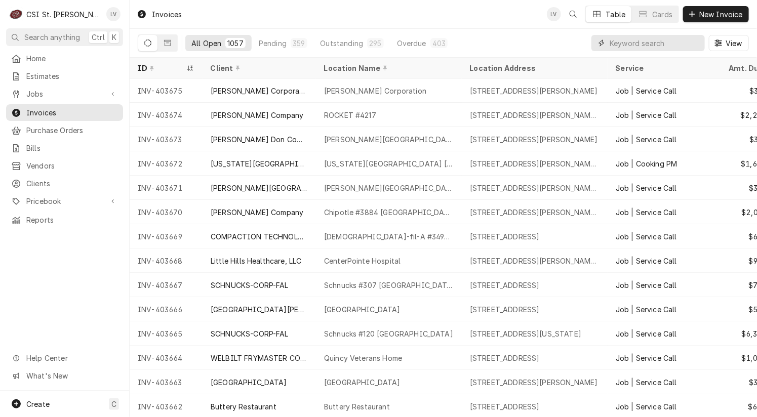
click at [618, 44] on input "Dynamic Content Wrapper" at bounding box center [654, 43] width 90 height 16
type input "403195"
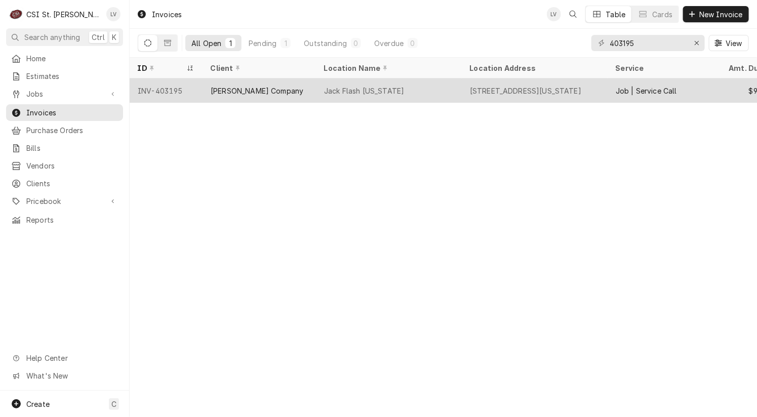
click at [232, 91] on div "[PERSON_NAME] Company" at bounding box center [257, 91] width 93 height 11
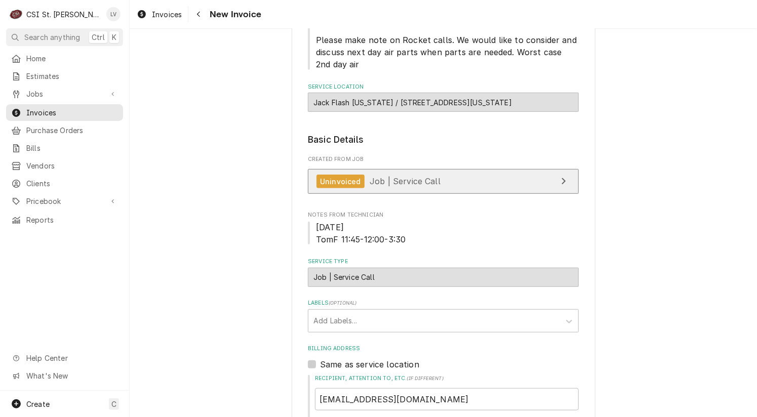
scroll to position [101, 0]
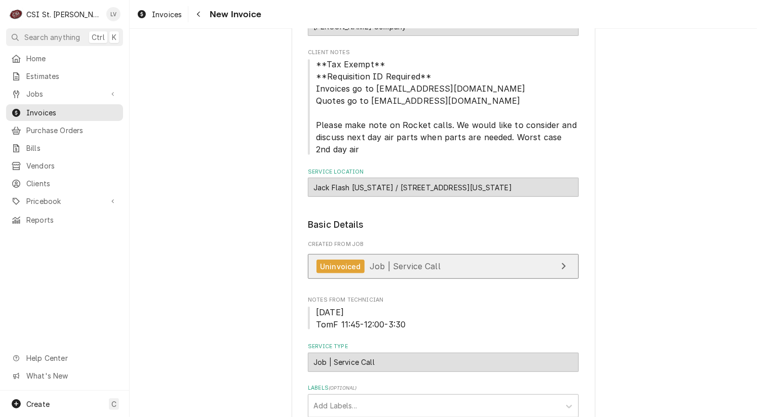
click at [405, 265] on span "Job | Service Call" at bounding box center [405, 266] width 71 height 10
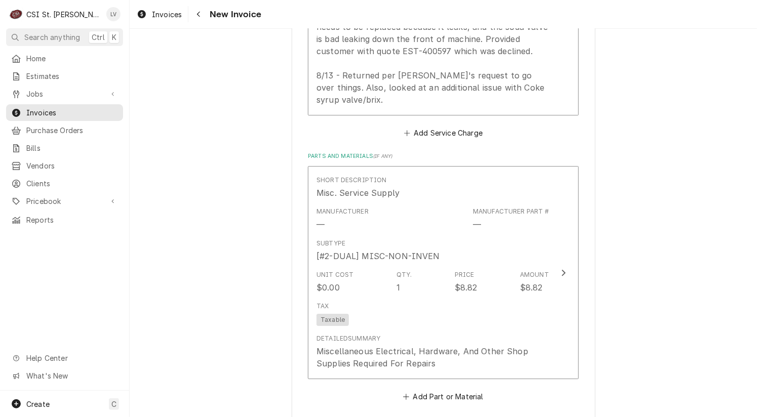
scroll to position [1468, 0]
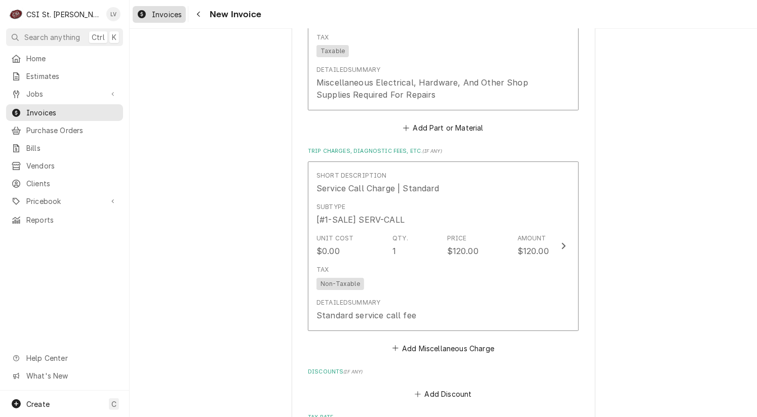
click at [162, 15] on span "Invoices" at bounding box center [167, 14] width 30 height 11
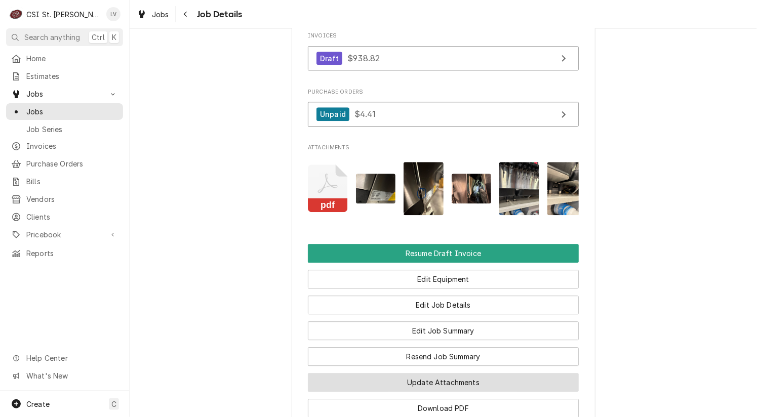
scroll to position [1207, 0]
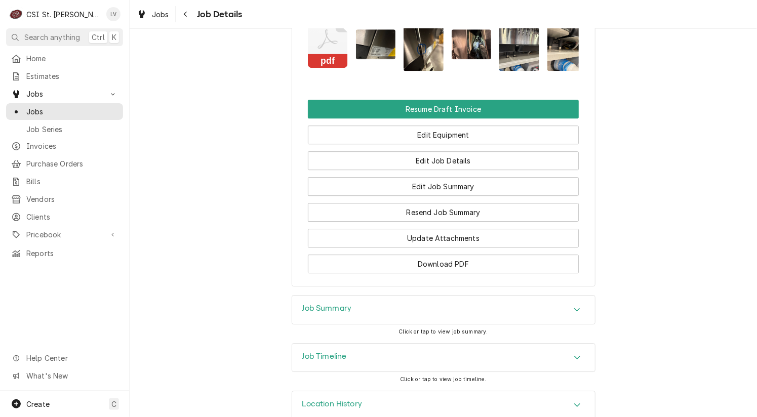
click at [315, 304] on h3 "Job Summary" at bounding box center [327, 309] width 50 height 10
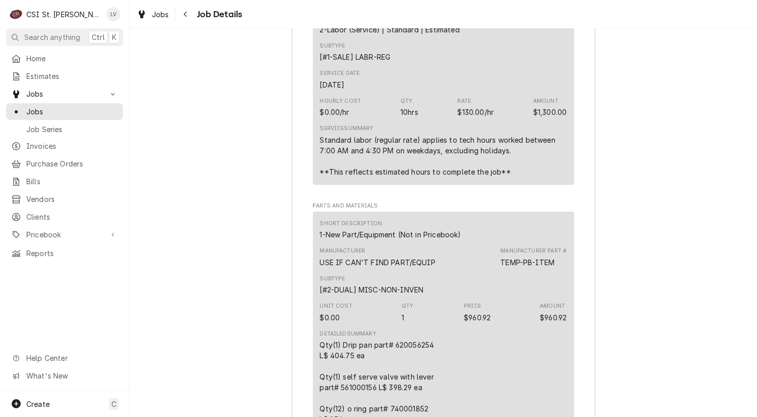
scroll to position [2531, 0]
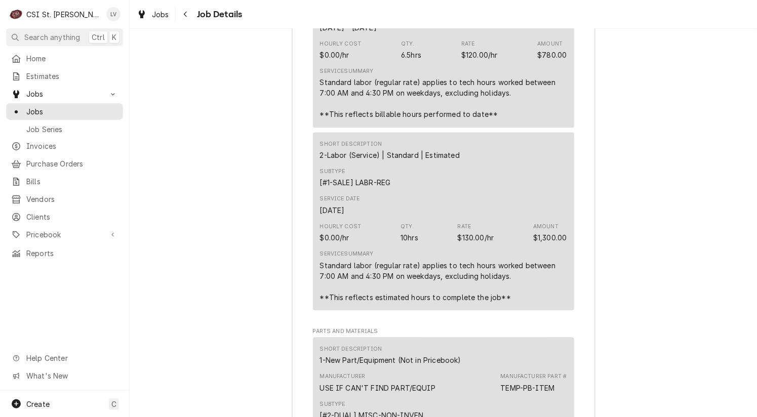
click at [226, 291] on div "Job Summary Roopairs Job ID JOB-41936 Vivian email ID 43136 Service Type Job | …" at bounding box center [443, 64] width 627 height 2186
click at [154, 15] on span "Jobs" at bounding box center [160, 14] width 17 height 11
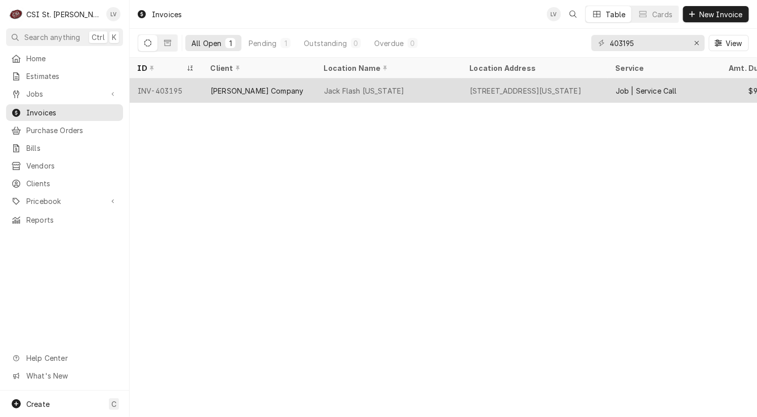
click at [419, 96] on div "Jack Flash Washington" at bounding box center [389, 90] width 146 height 24
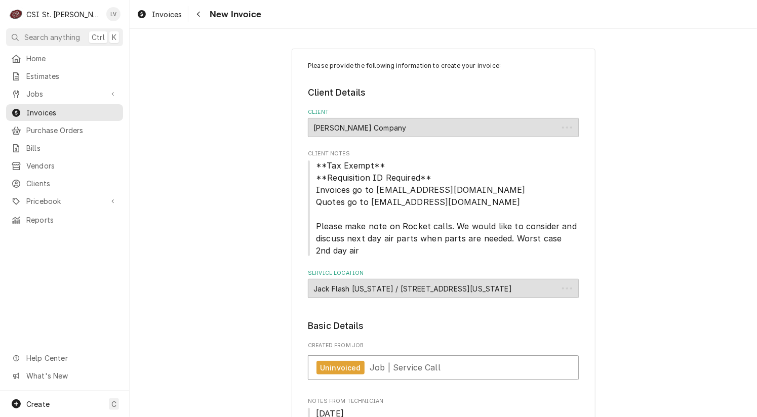
type textarea "x"
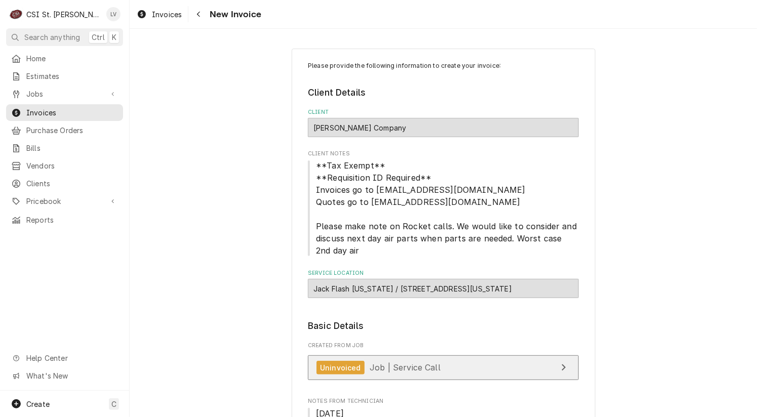
click at [435, 374] on link "Uninvoiced Job | Service Call" at bounding box center [443, 367] width 271 height 25
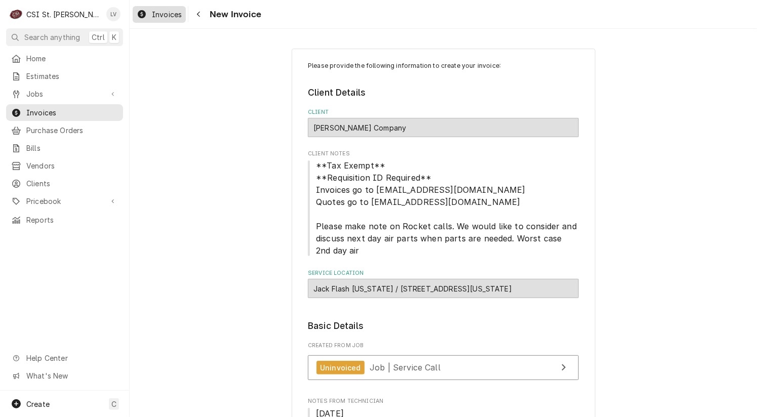
click at [166, 13] on span "Invoices" at bounding box center [167, 14] width 30 height 11
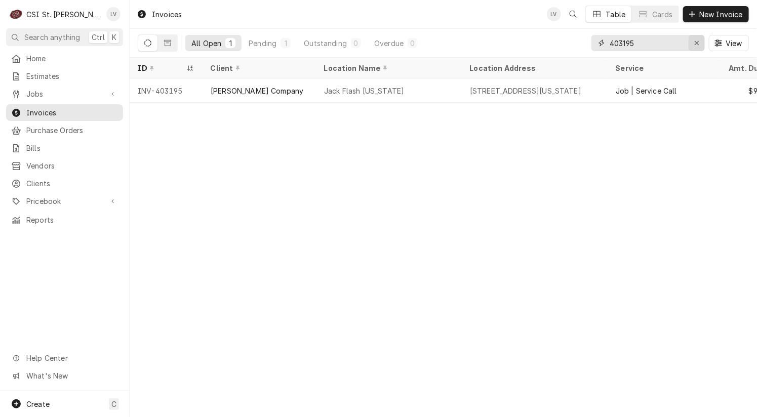
click at [698, 45] on icon "Erase input" at bounding box center [697, 42] width 6 height 7
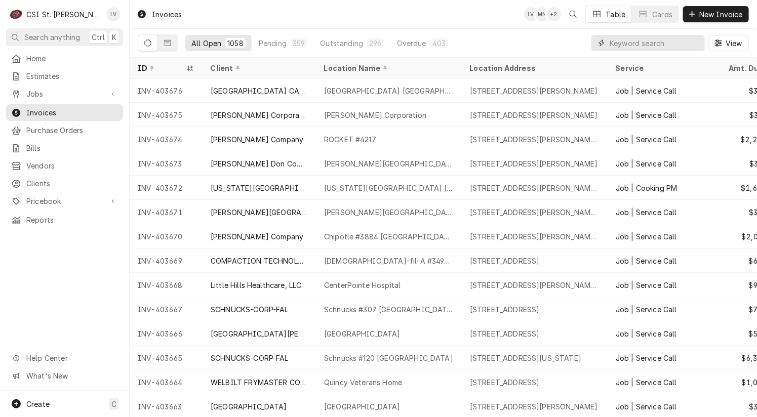
click at [618, 42] on input "Dynamic Content Wrapper" at bounding box center [654, 43] width 90 height 16
type input "402476"
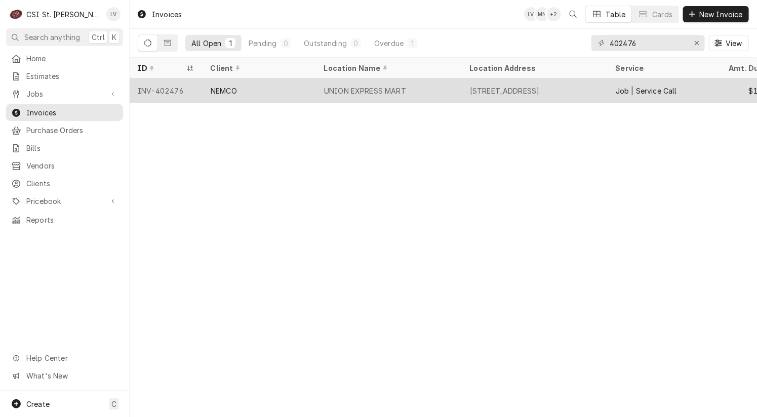
click at [382, 86] on div "UNION EXPRESS MART" at bounding box center [365, 91] width 82 height 11
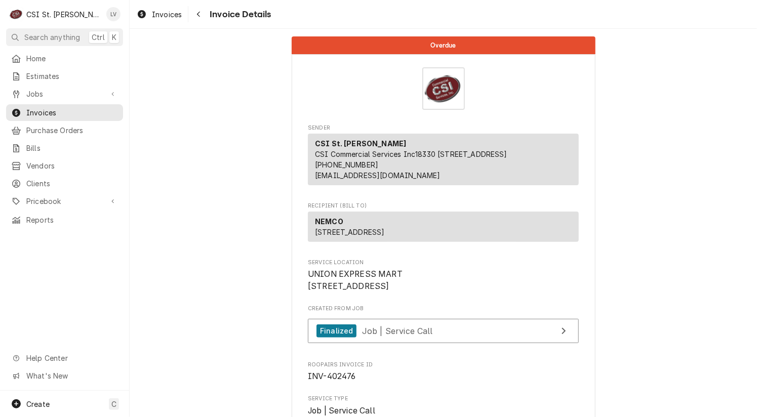
drag, startPoint x: 43, startPoint y: 108, endPoint x: 213, endPoint y: 109, distance: 170.1
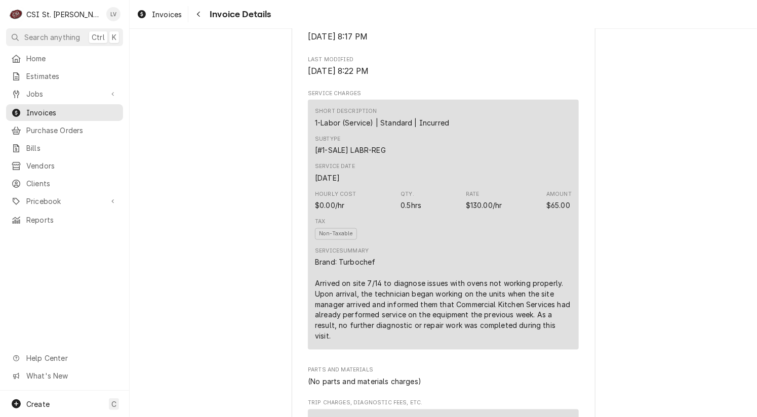
scroll to position [607, 0]
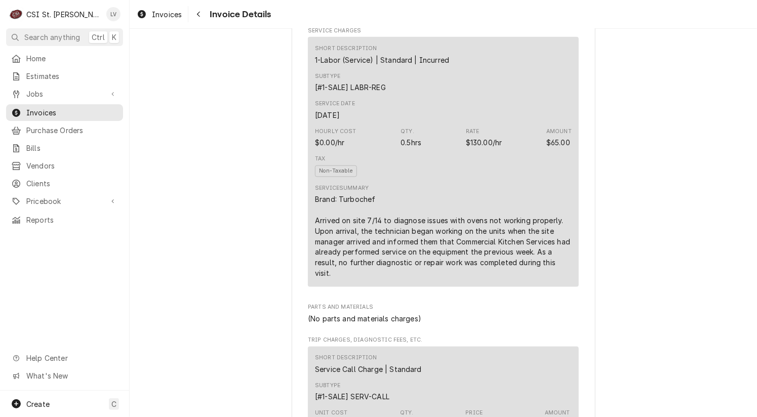
click at [369, 258] on div "Brand: Turbochef Arrived on site 7/14 to diagnose issues with ovens not working…" at bounding box center [443, 236] width 257 height 85
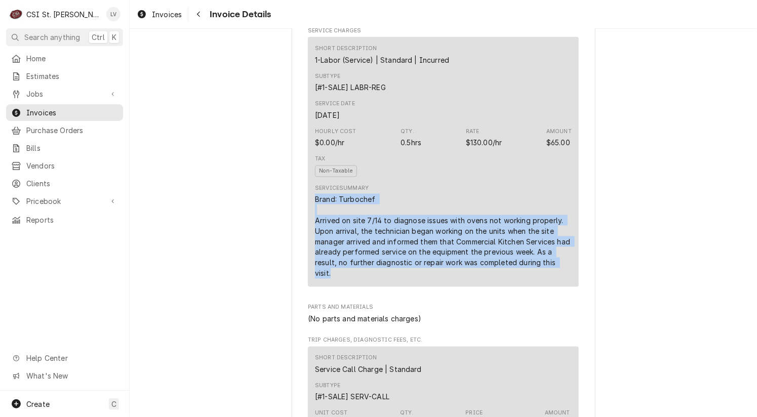
drag, startPoint x: 311, startPoint y: 232, endPoint x: 569, endPoint y: 300, distance: 266.6
click at [569, 287] on div "Short Description 1-Labor (Service) | Standard | Incurred Subtype [#1-SALE] LAB…" at bounding box center [443, 162] width 271 height 250
copy div "Brand: Turbochef Arrived on site 7/14 to diagnose issues with ovens not working…"
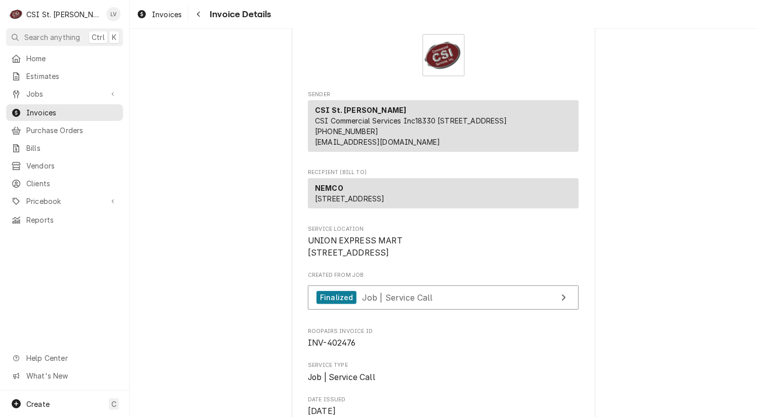
scroll to position [51, 0]
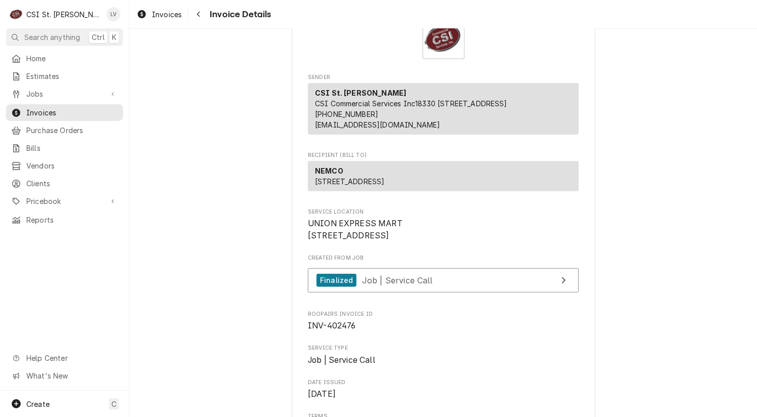
drag, startPoint x: 160, startPoint y: 17, endPoint x: 165, endPoint y: 32, distance: 16.3
click at [160, 17] on span "Invoices" at bounding box center [167, 14] width 30 height 11
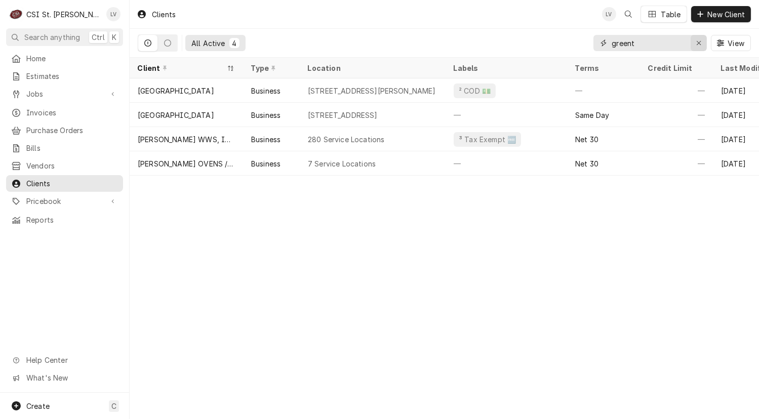
click at [697, 45] on icon "Erase input" at bounding box center [699, 43] width 4 height 4
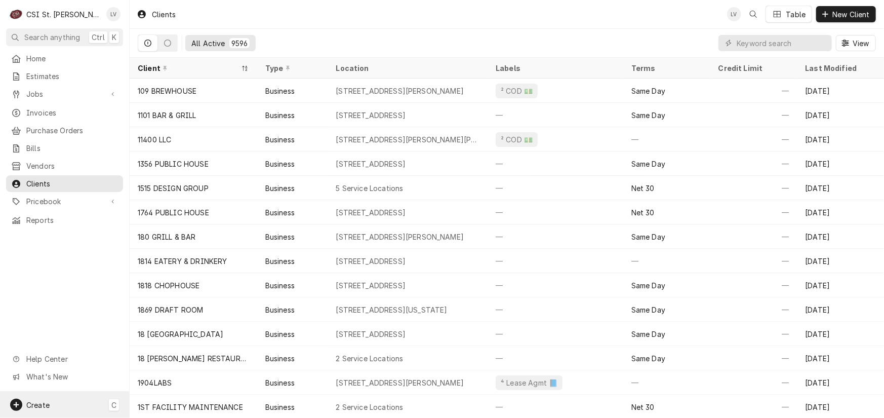
click at [31, 403] on span "Create" at bounding box center [37, 404] width 23 height 9
click at [164, 318] on div "Invoice" at bounding box center [189, 317] width 68 height 11
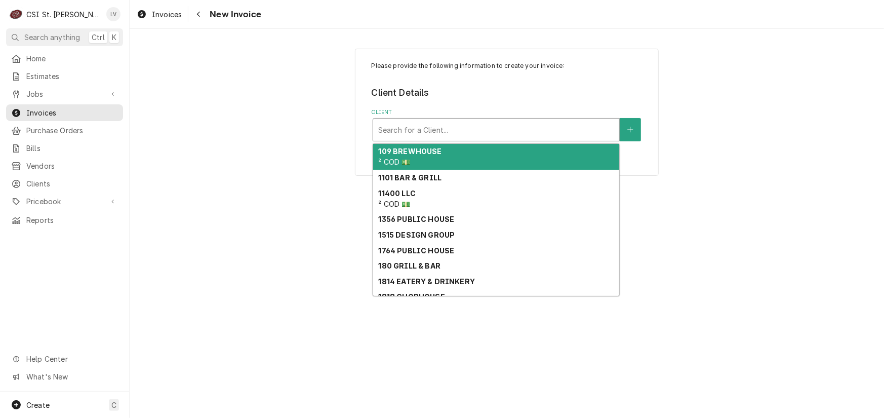
click at [396, 133] on div "Client" at bounding box center [496, 129] width 236 height 18
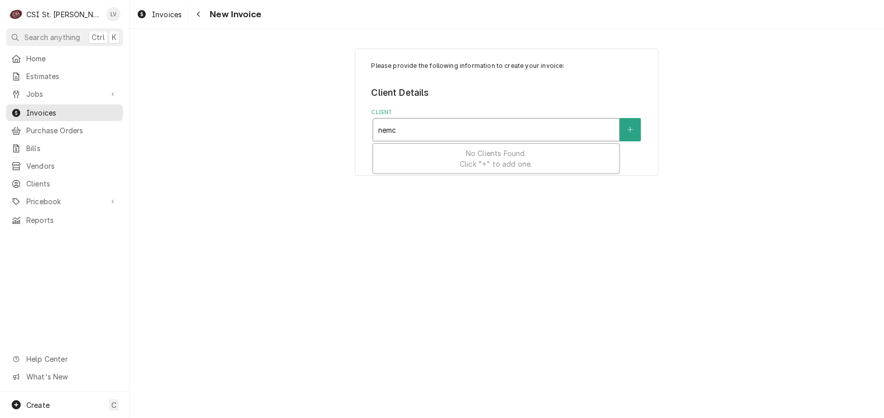
type input "nemco"
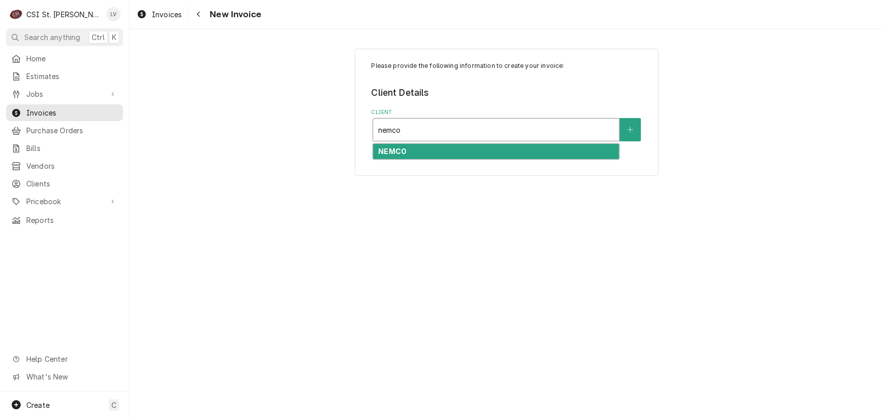
click at [397, 150] on strong "NEMCO" at bounding box center [392, 151] width 28 height 9
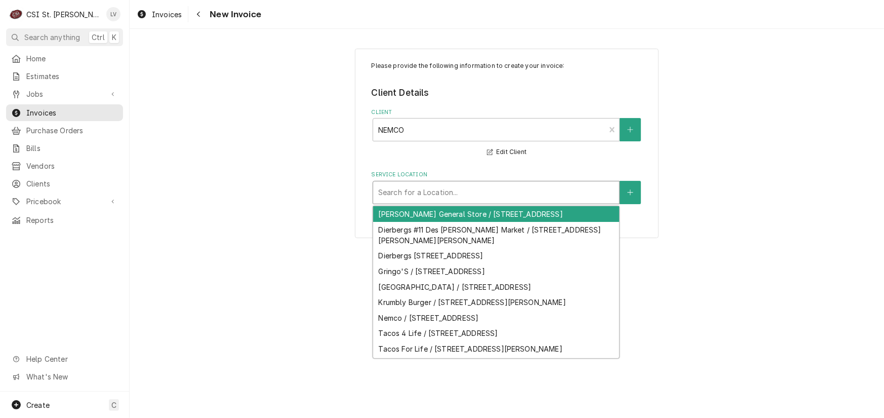
click at [411, 193] on div "Service Location" at bounding box center [496, 192] width 236 height 18
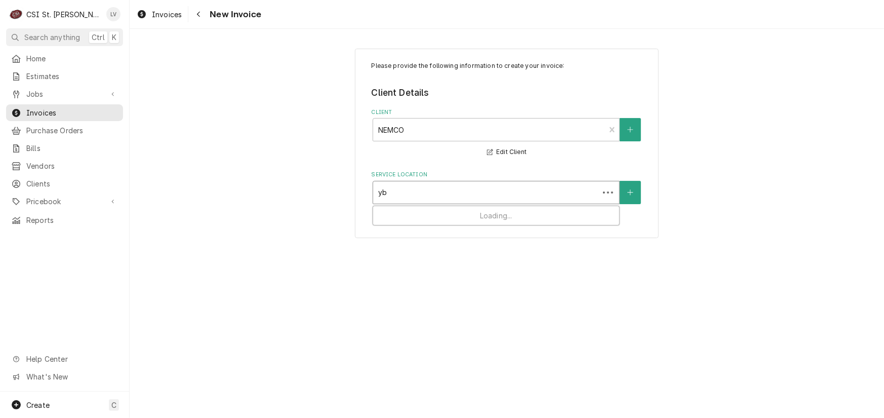
type input "y"
type input "union express"
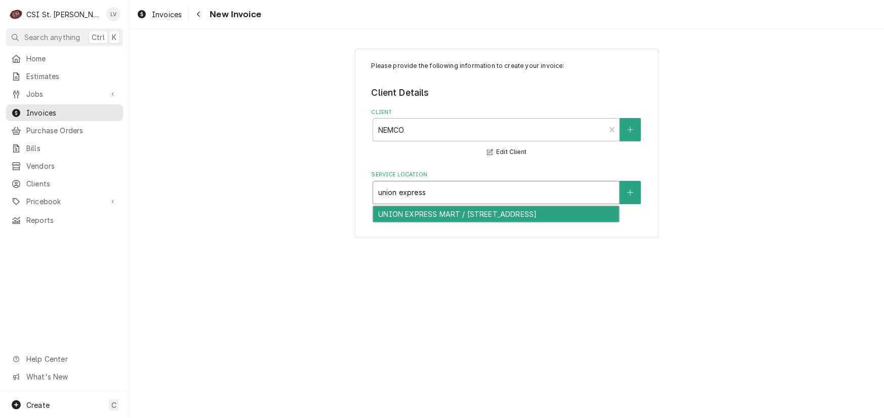
click at [412, 213] on div "UNION EXPRESS MART / 1410 Progress Pkwy, Union, MO 63084" at bounding box center [496, 214] width 246 height 16
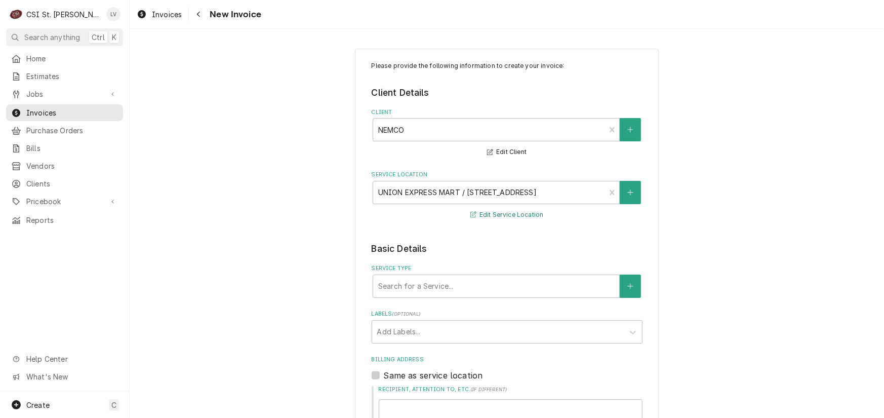
click at [498, 216] on button "Edit Service Location" at bounding box center [507, 215] width 76 height 13
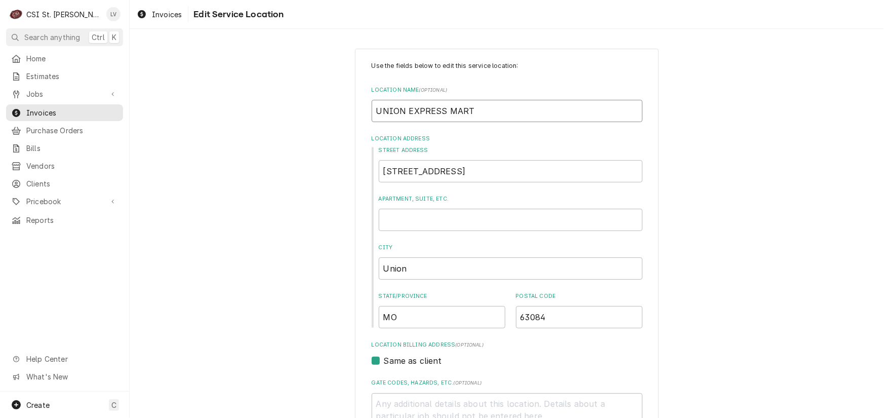
drag, startPoint x: 505, startPoint y: 112, endPoint x: 320, endPoint y: 124, distance: 184.6
type textarea "x"
type input "U"
type textarea "x"
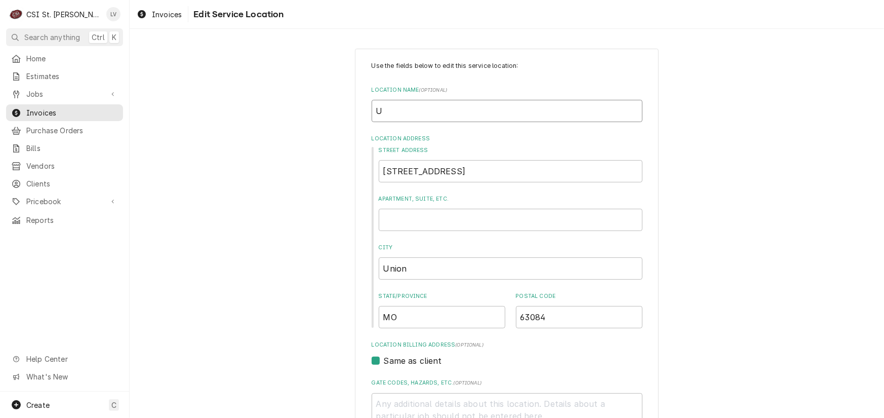
type input "Un"
type textarea "x"
type input "Uni"
type textarea "x"
type input "Unio"
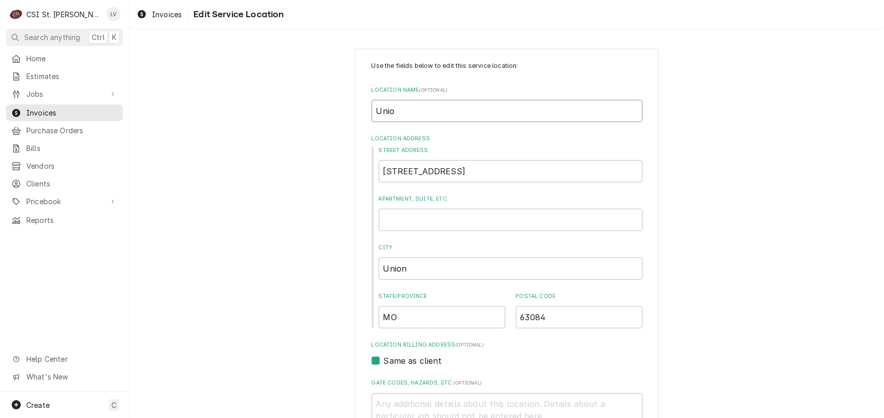
type textarea "x"
type input "Union"
type textarea "x"
type input "Union"
type textarea "x"
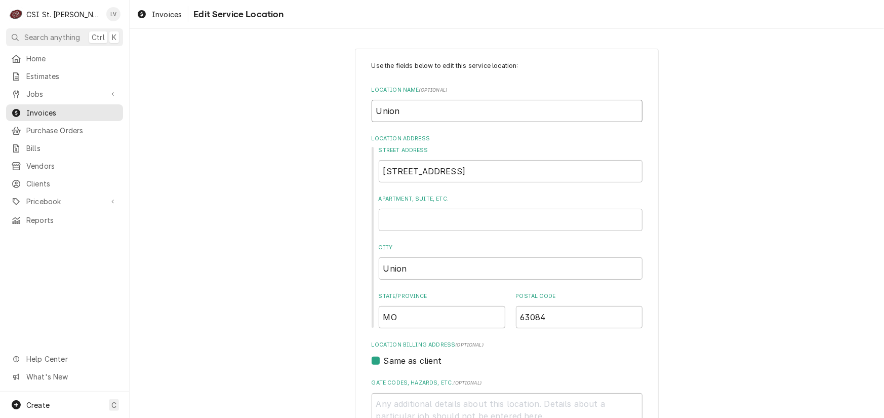
type input "Union E"
type textarea "x"
type input "Union Ex"
type textarea "x"
type input "Union Exp"
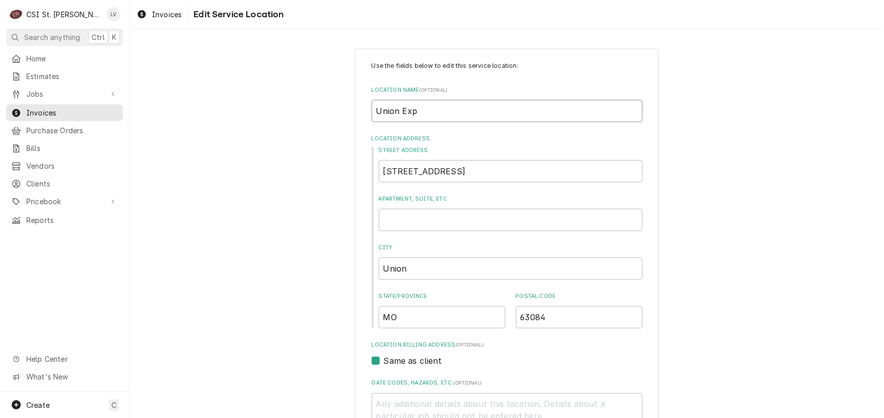
type textarea "x"
type input "Union Expo"
type textarea "x"
type input "Union Exp"
type textarea "x"
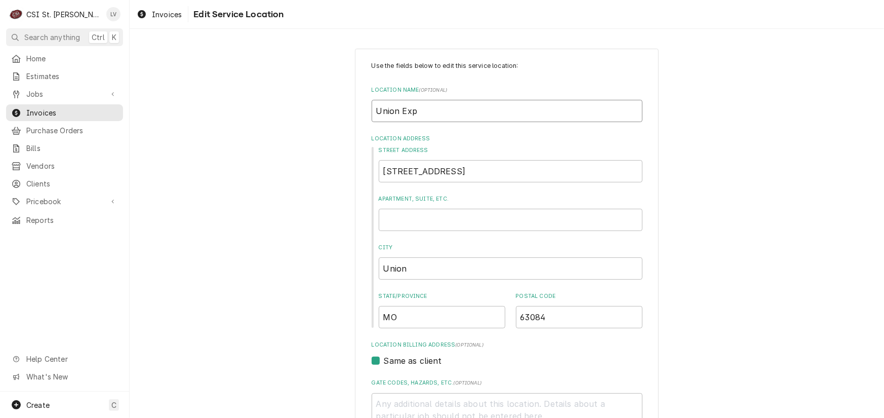
type input "Union Expr"
type textarea "x"
type input "Union Expre"
type textarea "x"
type input "Union Expres"
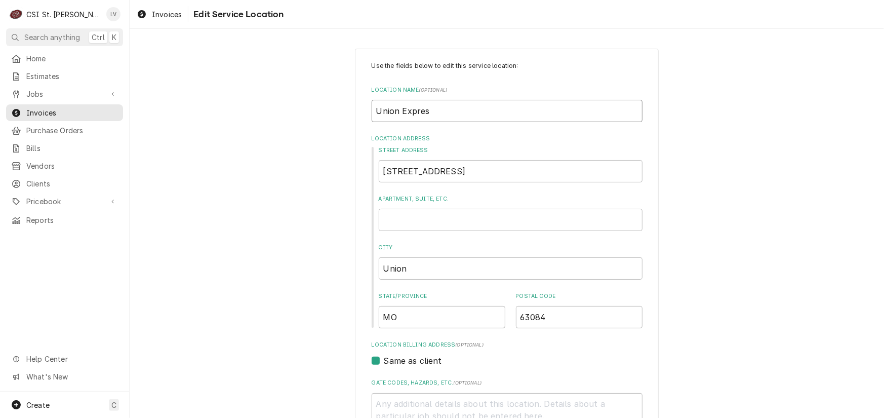
type textarea "x"
type input "Union Express"
type textarea "x"
type input "Union Express"
type textarea "x"
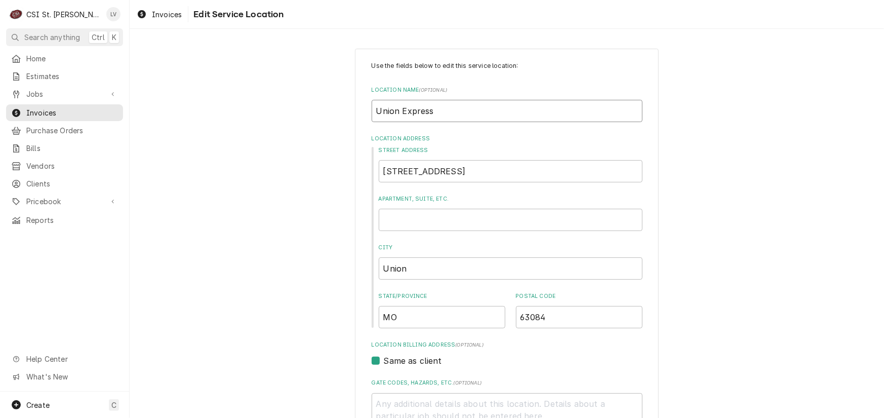
type input "Union Express M"
type textarea "x"
type input "Union Express Ma"
type textarea "x"
type input "Union Express Mar"
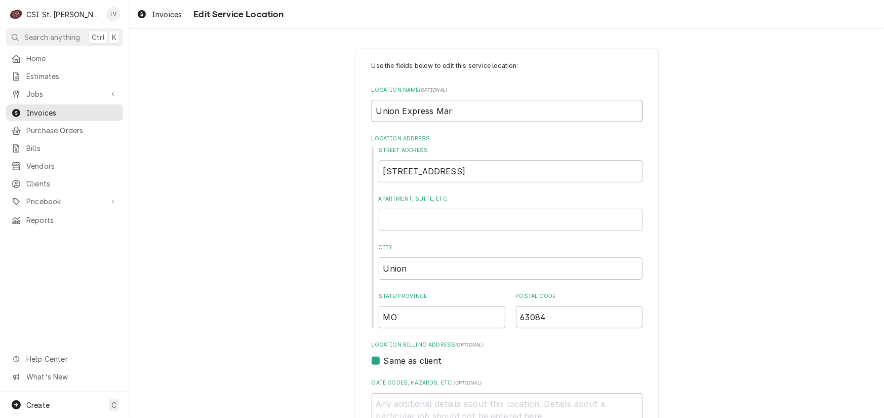
type textarea "x"
type input "Union Express Mart"
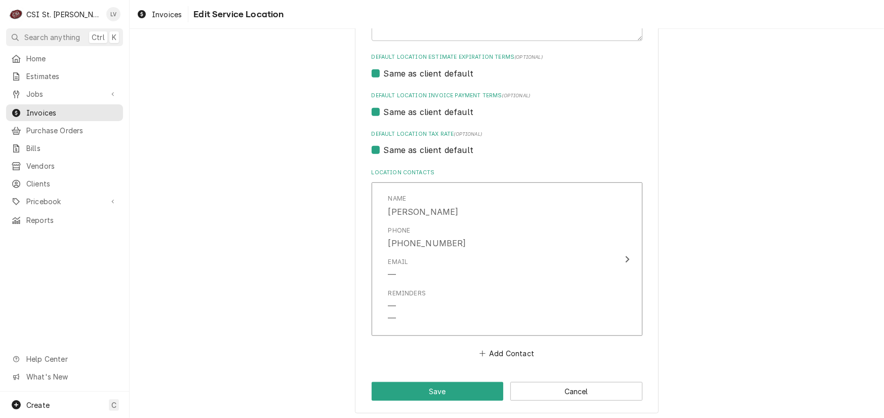
scroll to position [400, 0]
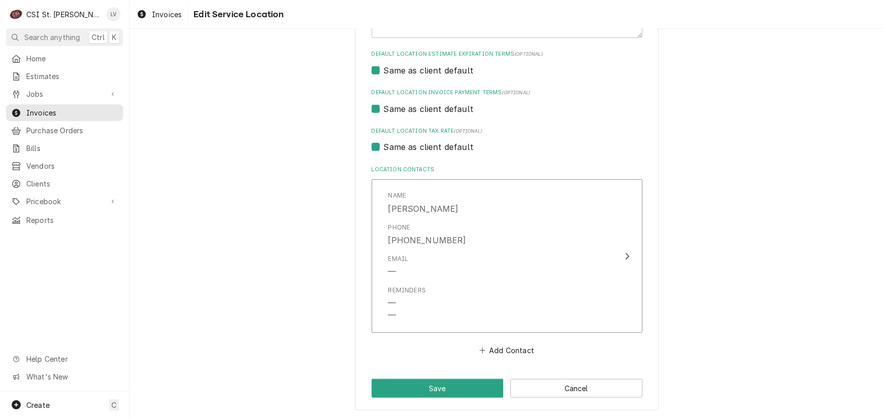
click at [413, 147] on label "Same as client default" at bounding box center [429, 147] width 90 height 12
click at [413, 147] on input "Same as client default" at bounding box center [519, 152] width 271 height 22
checkbox input "false"
type textarea "x"
click at [413, 147] on label "Same as client default" at bounding box center [429, 147] width 90 height 12
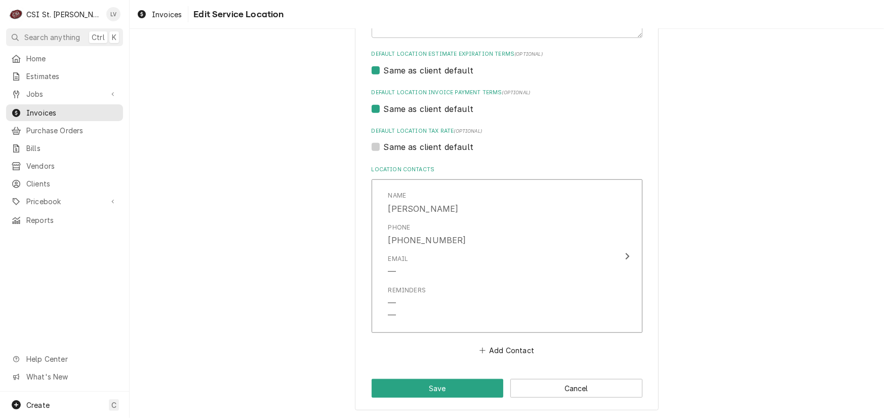
click at [413, 147] on input "Same as client default" at bounding box center [519, 152] width 271 height 22
checkbox input "true"
type textarea "x"
click at [419, 146] on label "Same as client default" at bounding box center [429, 147] width 90 height 12
click at [419, 146] on input "Same as client default" at bounding box center [519, 152] width 271 height 22
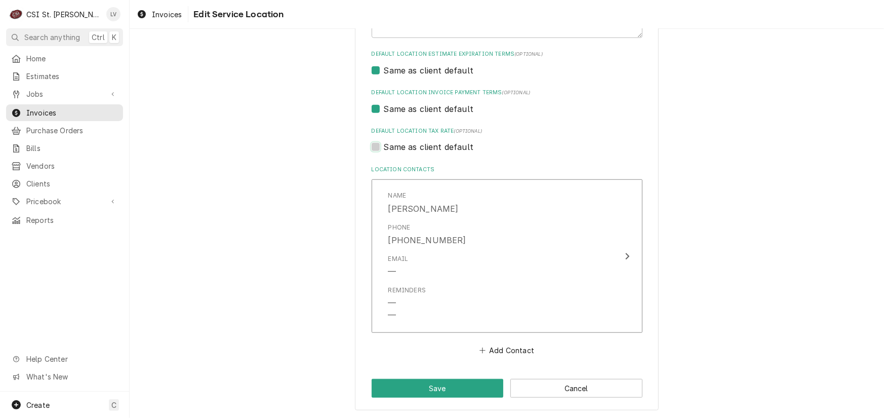
checkbox input "false"
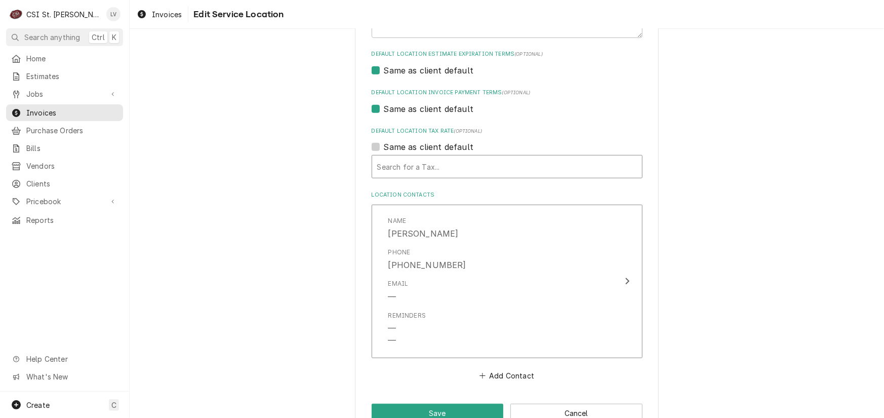
click at [404, 169] on div "Default Location Tax Rate" at bounding box center [507, 166] width 260 height 18
click at [404, 170] on div "Default Location Tax Rate" at bounding box center [507, 166] width 260 height 18
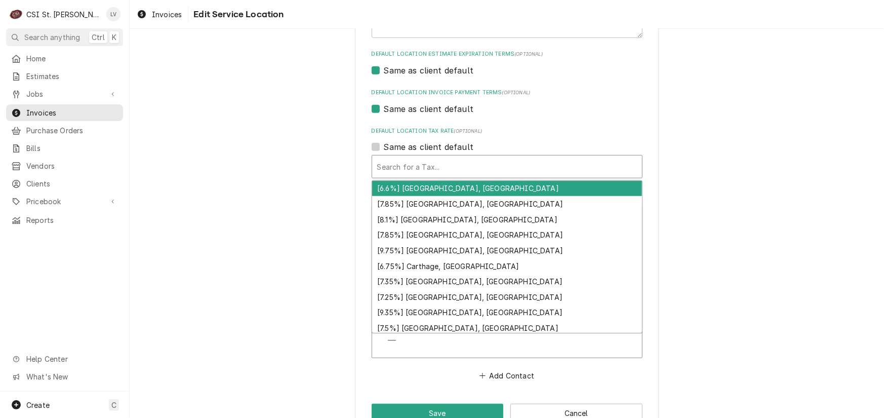
type textarea "x"
type input "m"
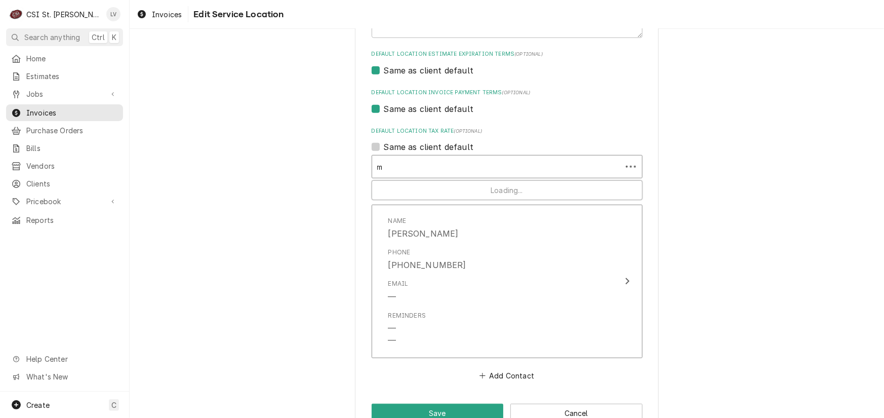
type textarea "x"
type input "mo"
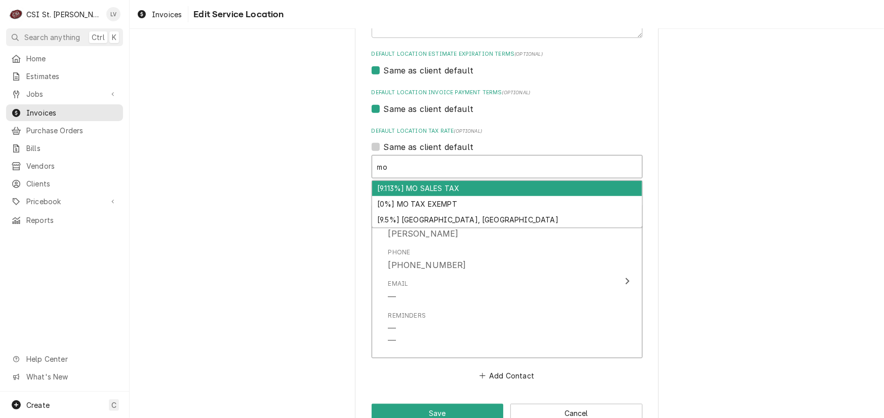
click at [411, 187] on div "[9.113%] MO SALES TAX" at bounding box center [507, 189] width 270 height 16
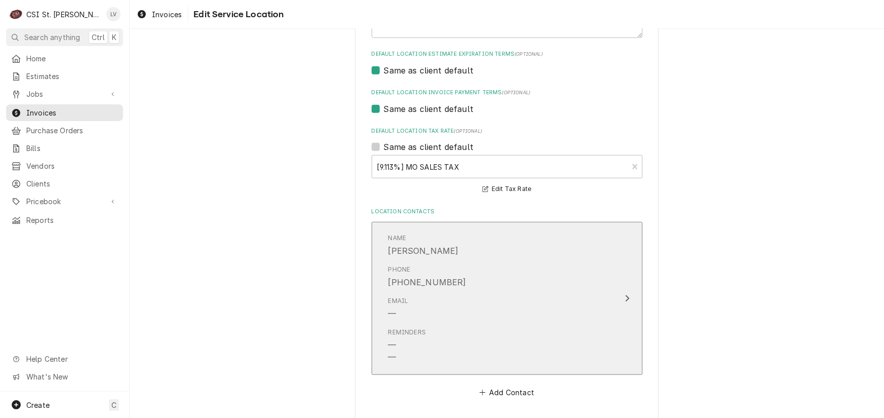
scroll to position [442, 0]
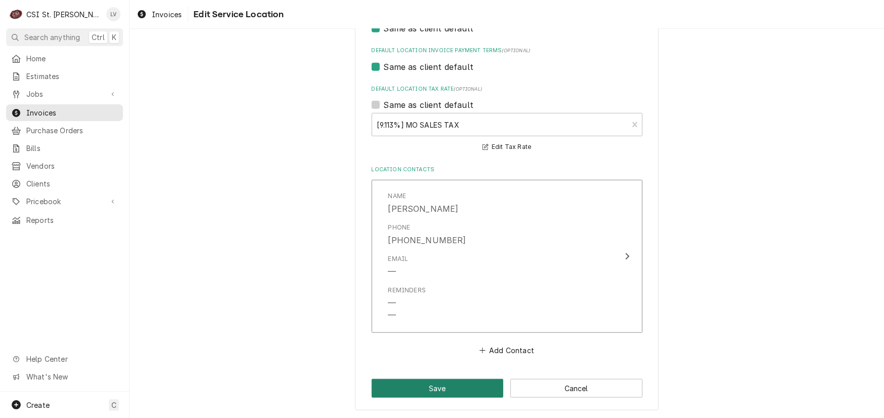
click at [466, 391] on button "Save" at bounding box center [438, 388] width 132 height 19
type textarea "x"
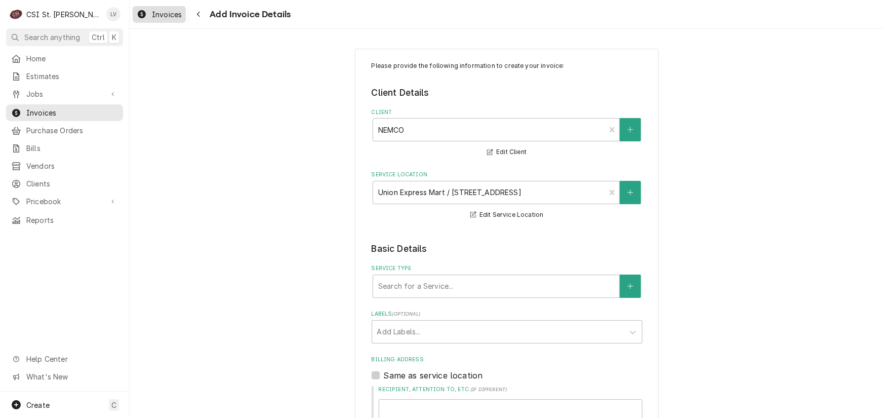
click at [156, 18] on span "Invoices" at bounding box center [167, 14] width 30 height 11
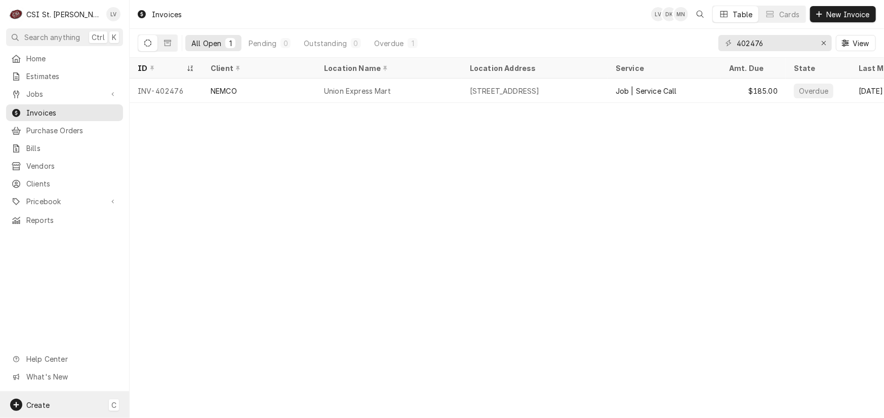
click at [40, 404] on span "Create" at bounding box center [37, 404] width 23 height 9
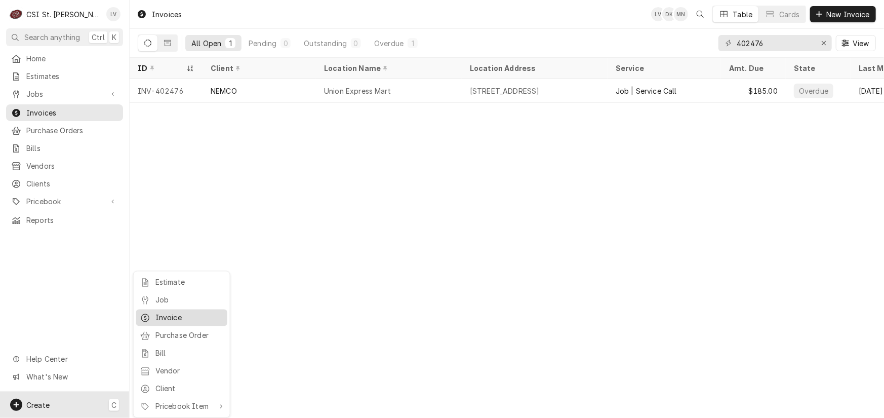
click at [165, 317] on div "Invoice" at bounding box center [189, 317] width 68 height 11
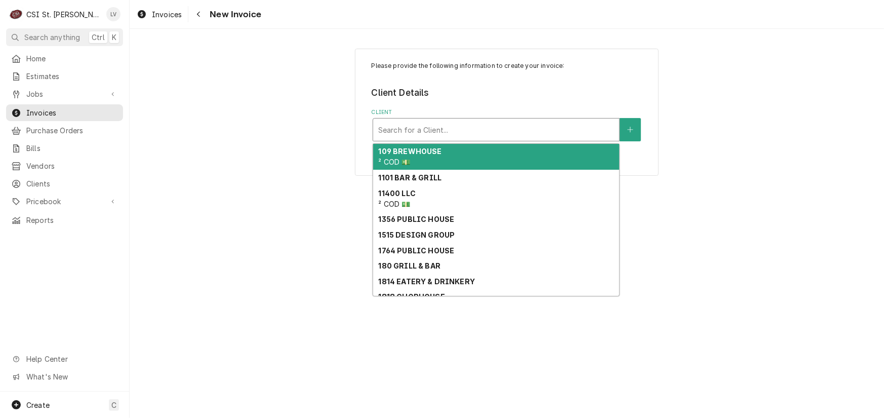
click at [425, 131] on div "Client" at bounding box center [496, 129] width 236 height 18
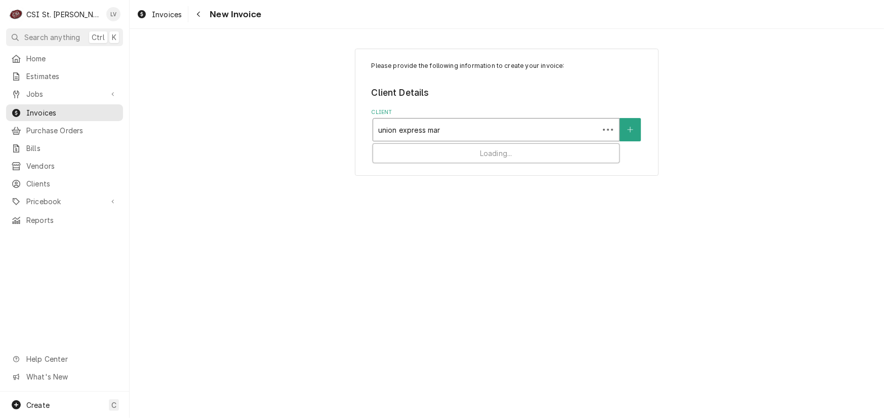
type input "union express mart"
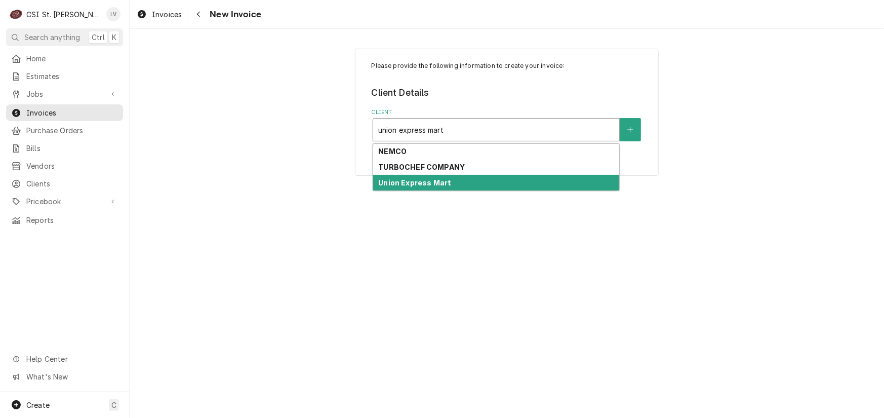
click at [411, 179] on strong "Union Express Mart" at bounding box center [414, 182] width 73 height 9
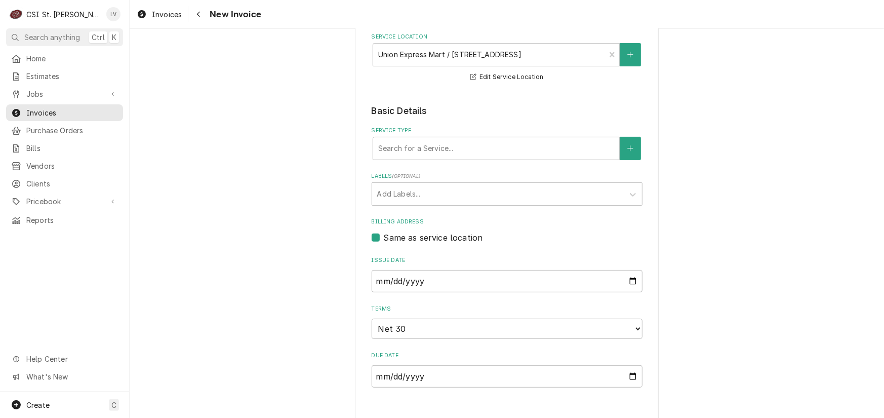
scroll to position [148, 0]
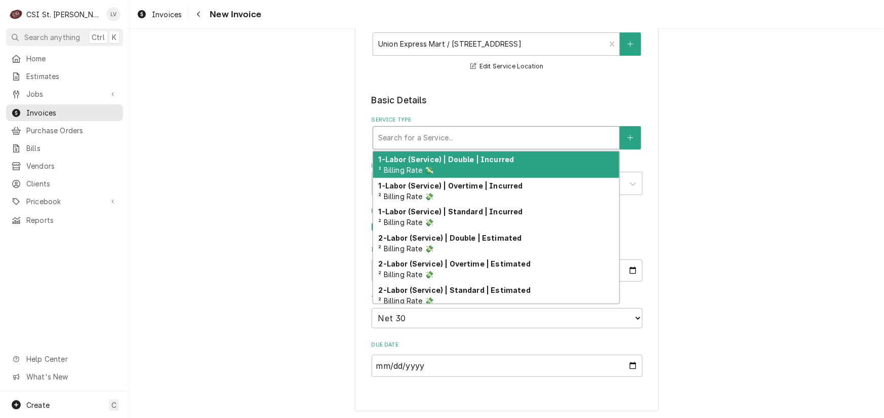
click at [398, 140] on div "Service Type" at bounding box center [496, 138] width 236 height 18
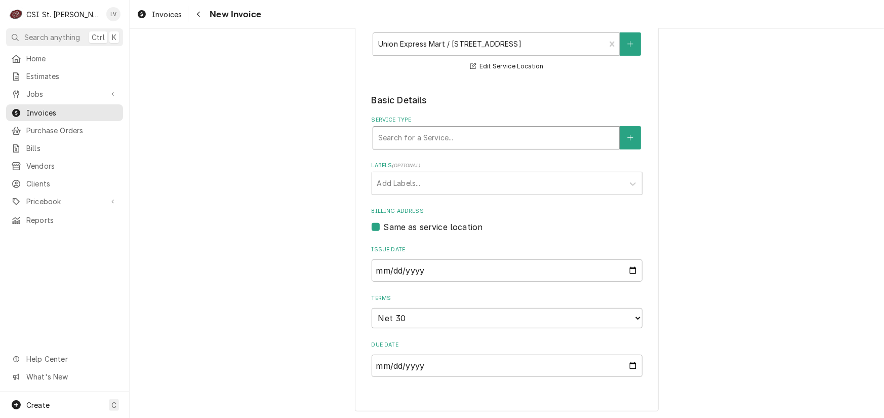
click at [398, 140] on div "Service Type" at bounding box center [496, 138] width 236 height 18
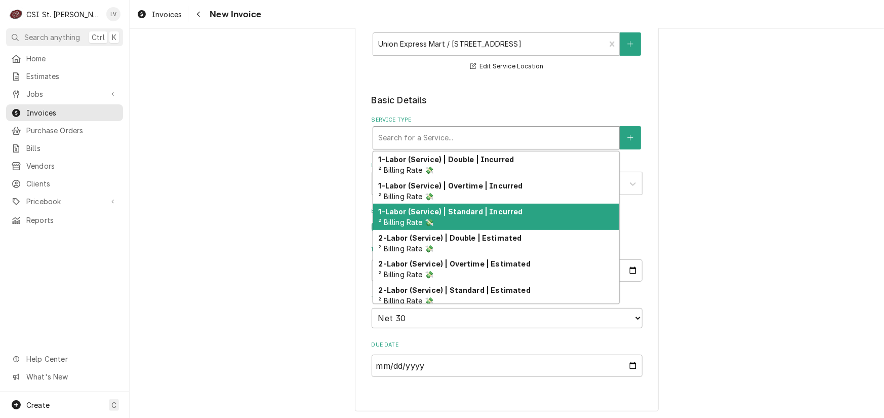
click at [424, 215] on strong "1-Labor (Service) | Standard | Incurred" at bounding box center [450, 211] width 144 height 9
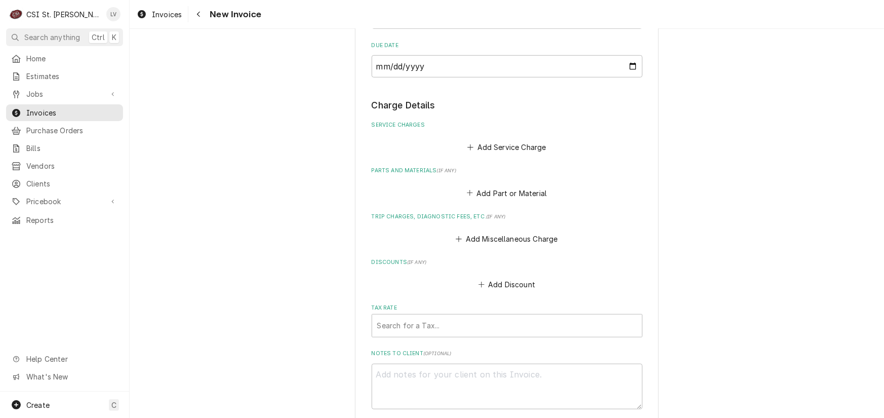
scroll to position [503, 0]
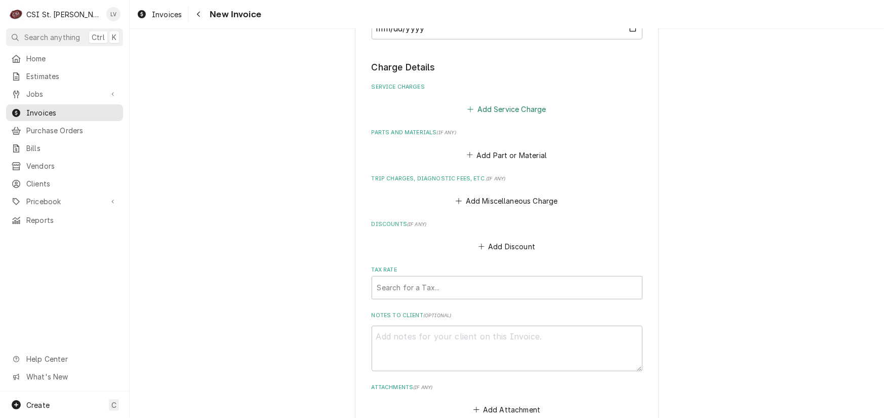
click at [503, 106] on button "Add Service Charge" at bounding box center [507, 109] width 82 height 14
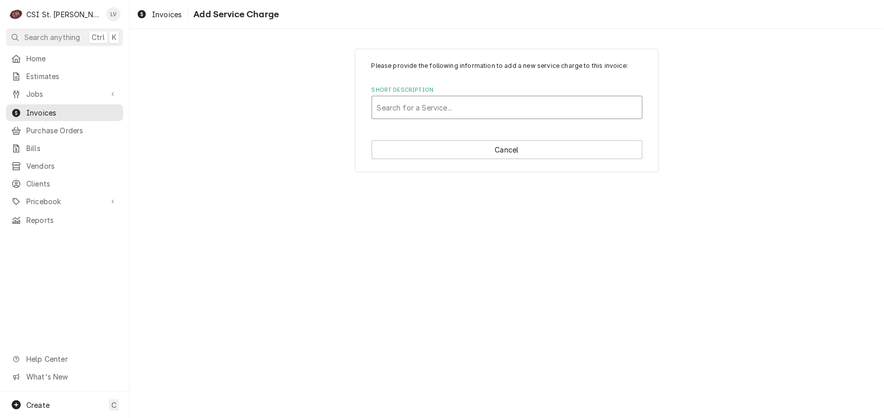
click at [419, 111] on div "Short Description" at bounding box center [507, 107] width 260 height 18
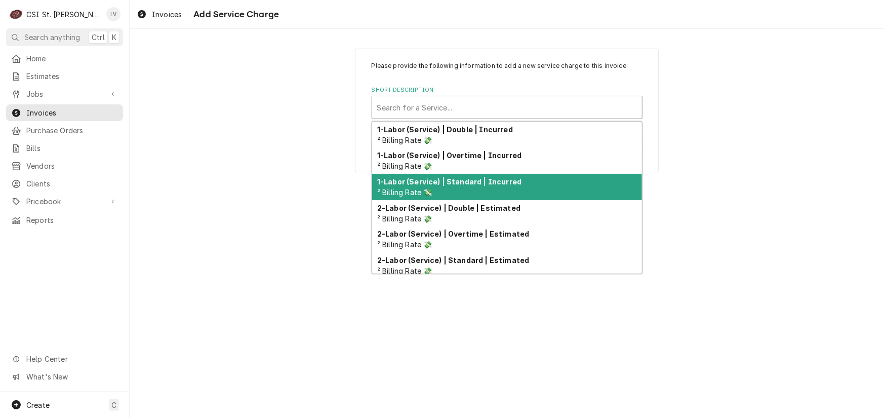
click at [427, 179] on strong "1-Labor (Service) | Standard | Incurred" at bounding box center [449, 181] width 144 height 9
type textarea "x"
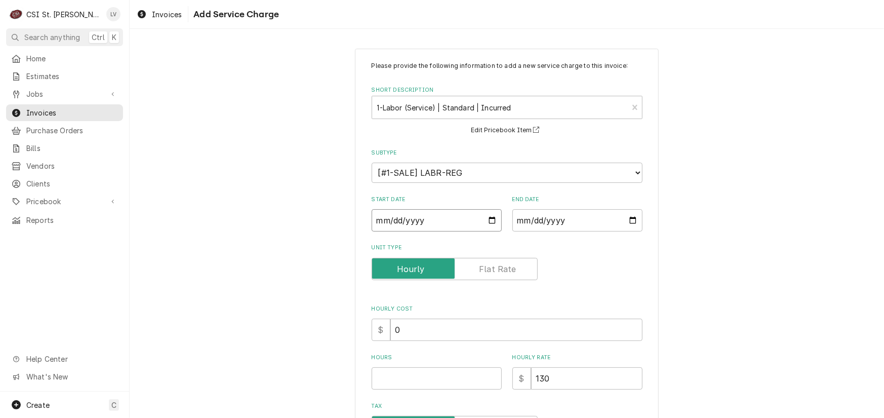
click at [377, 221] on input "Start Date" at bounding box center [437, 220] width 130 height 22
type input "0002-07-14"
type textarea "x"
type input "0020-07-14"
type textarea "x"
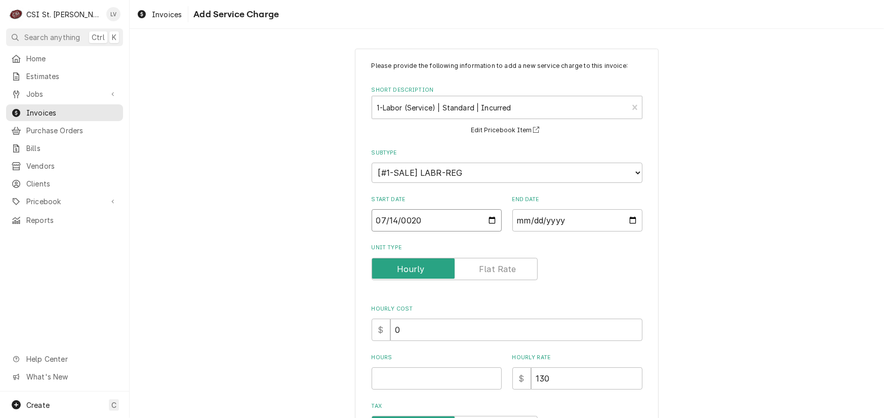
type input "0202-07-14"
type textarea "x"
type input "2025-07-14"
type textarea "x"
type input "0002-07-14"
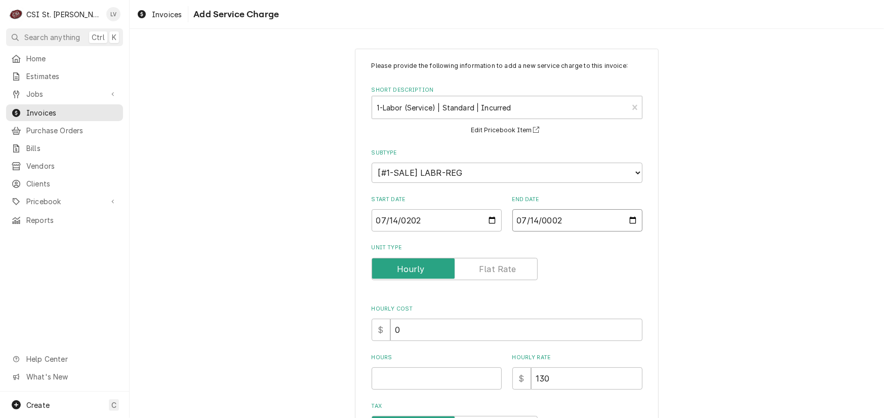
type textarea "x"
type input "0020-07-14"
type textarea "x"
type input "0202-07-14"
type textarea "x"
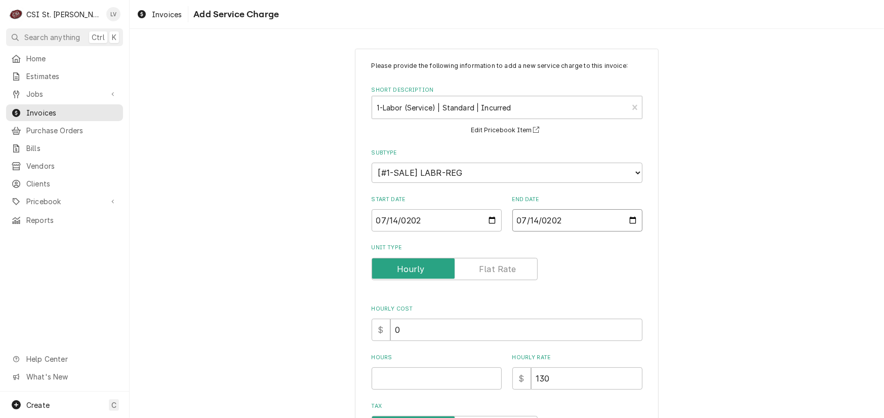
type input "2025-07-14"
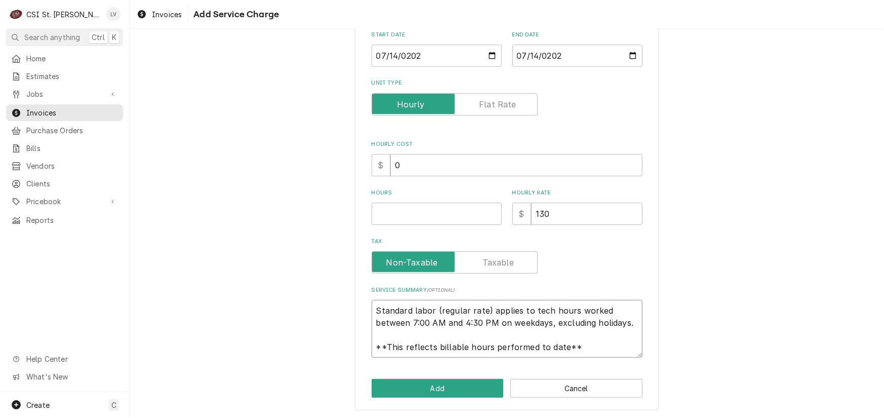
scroll to position [12, 0]
drag, startPoint x: 374, startPoint y: 309, endPoint x: 575, endPoint y: 342, distance: 204.2
click at [581, 352] on textarea "Standard labor (regular rate) applies to tech hours worked between 7:00 AM and …" at bounding box center [507, 329] width 271 height 58
type textarea "x"
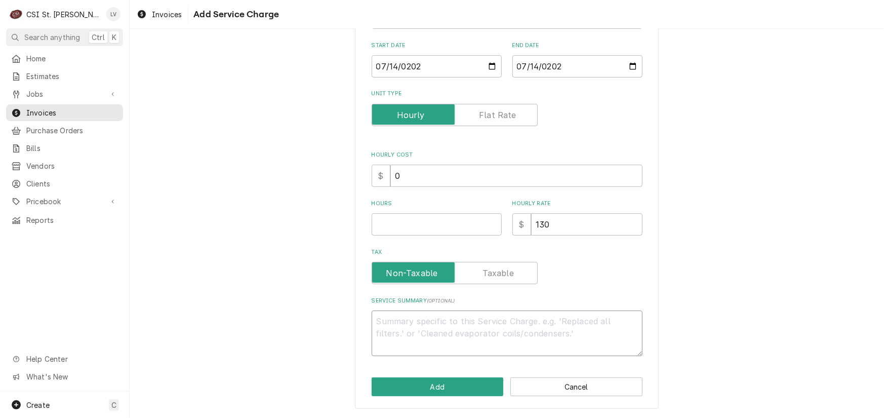
scroll to position [152, 0]
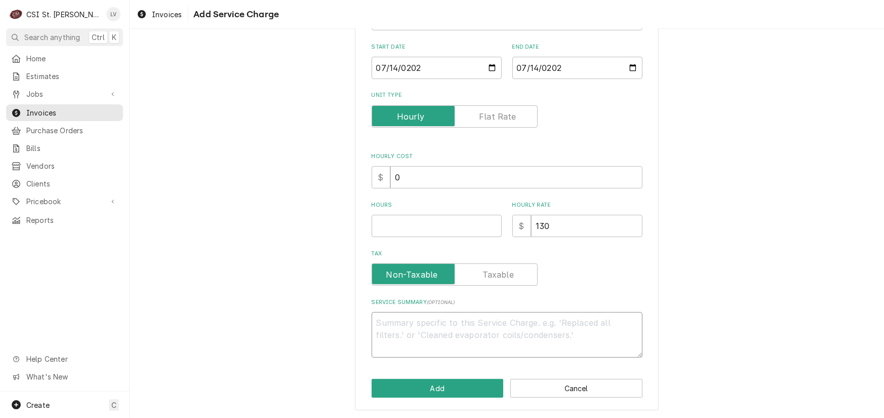
click at [390, 324] on textarea "Service Summary ( optional )" at bounding box center [507, 335] width 271 height 46
paste textarea "Brand: Turbochef Arrived on site 7/14 to diagnose issues with ovens not working…"
type textarea "x"
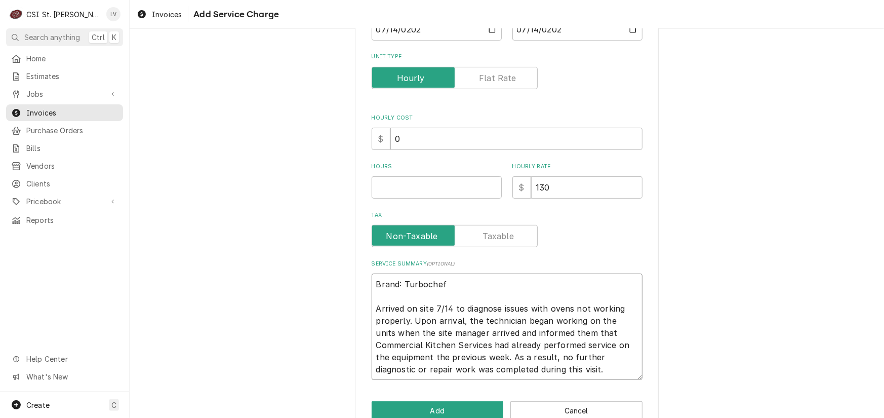
scroll to position [213, 0]
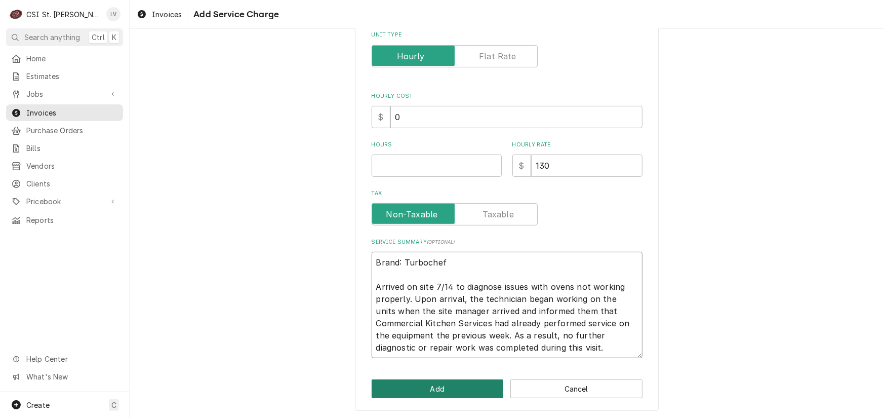
type textarea "Brand: Turbochef Arrived on site 7/14 to diagnose issues with ovens not working…"
click at [460, 390] on button "Add" at bounding box center [438, 388] width 132 height 19
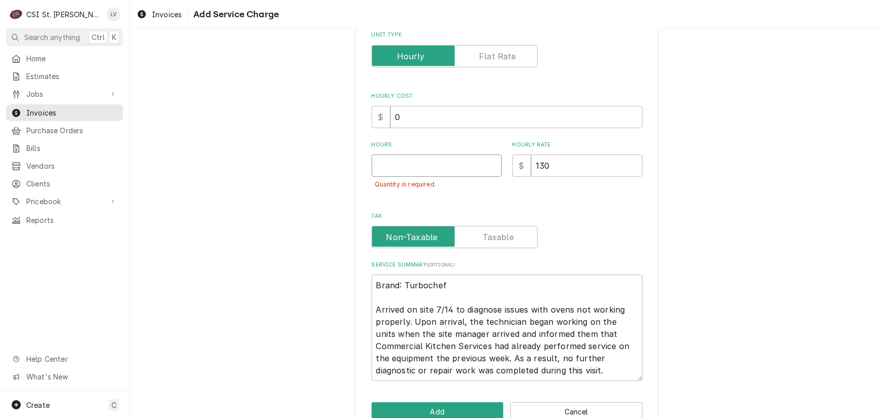
click at [403, 170] on input "Hours" at bounding box center [437, 165] width 130 height 22
type textarea "x"
type input ".5"
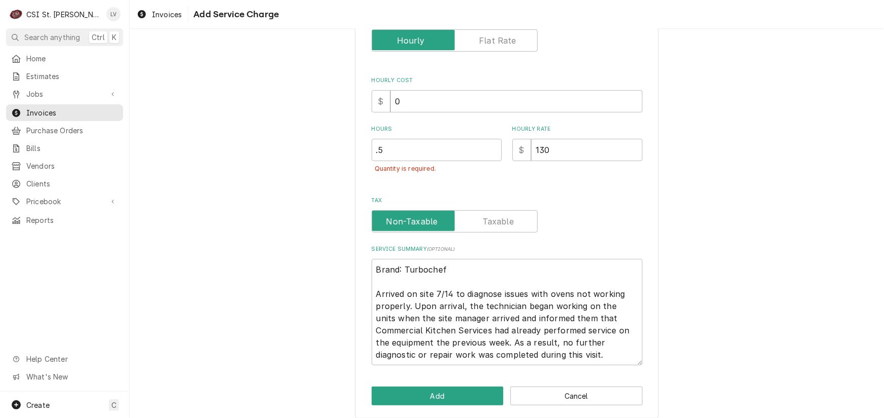
scroll to position [236, 0]
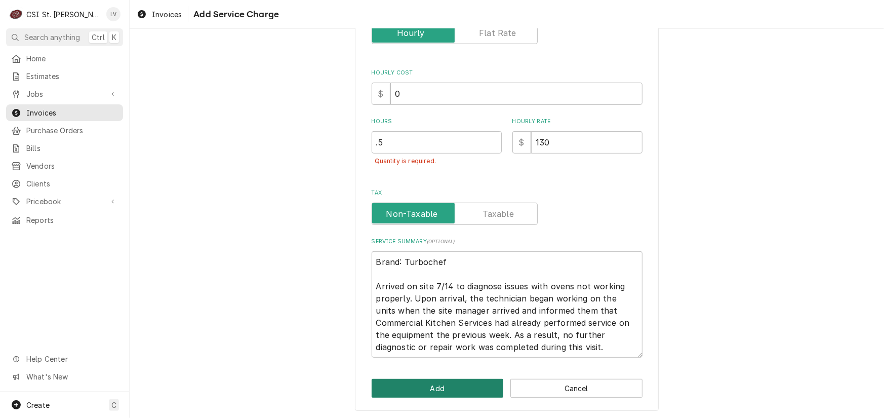
click at [449, 389] on button "Add" at bounding box center [438, 388] width 132 height 19
type textarea "x"
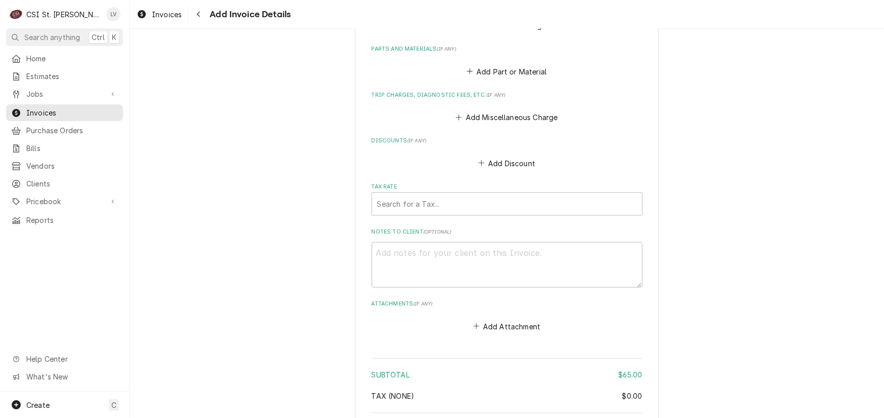
scroll to position [895, 0]
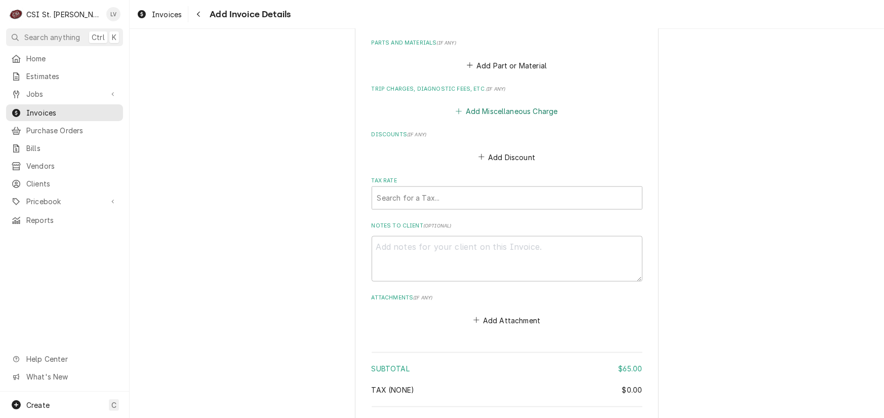
click at [491, 107] on button "Add Miscellaneous Charge" at bounding box center [506, 111] width 105 height 14
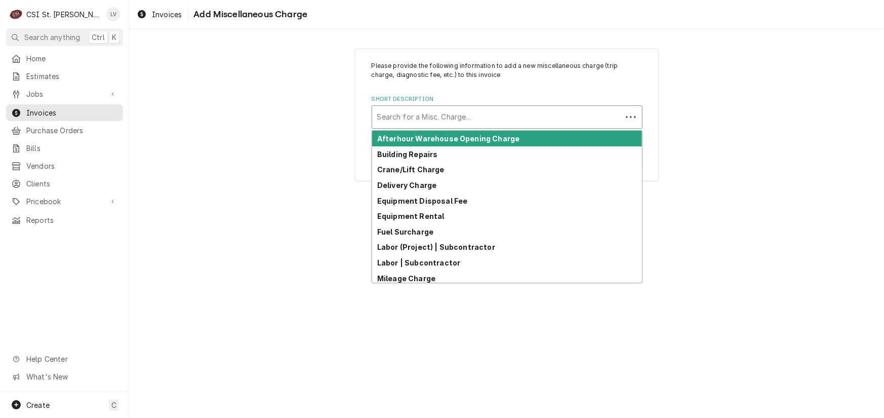
click at [411, 114] on div "Short Description" at bounding box center [496, 117] width 239 height 18
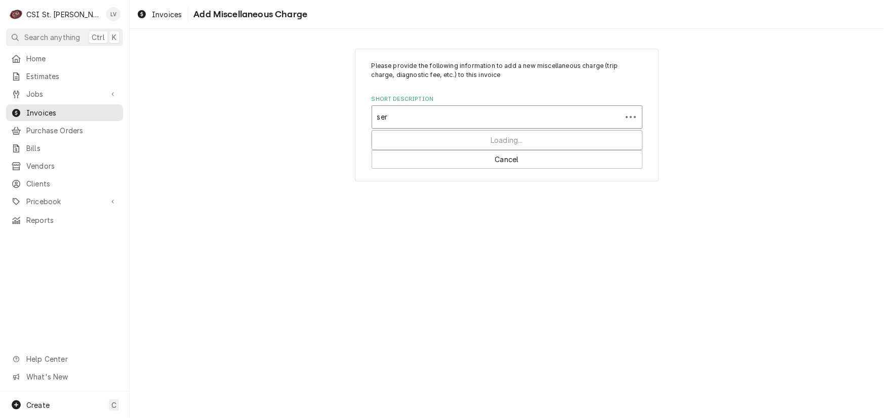
type input "serv"
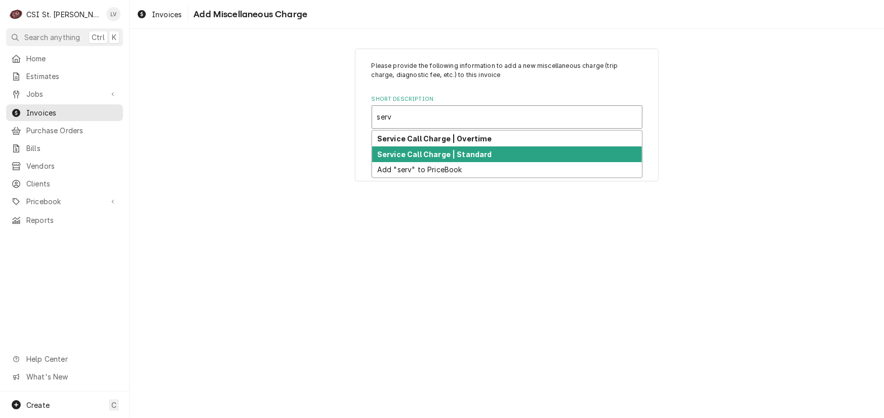
click at [416, 153] on strong "Service Call Charge | Standard" at bounding box center [434, 154] width 115 height 9
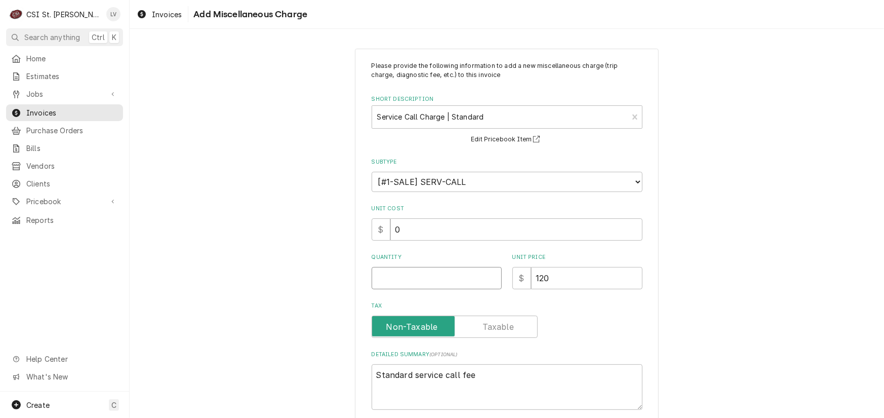
click at [391, 274] on input "Quantity" at bounding box center [437, 278] width 130 height 22
type textarea "x"
type input "1"
click at [306, 268] on div "Please provide the following information to add a new miscellaneous charge (tri…" at bounding box center [507, 255] width 754 height 432
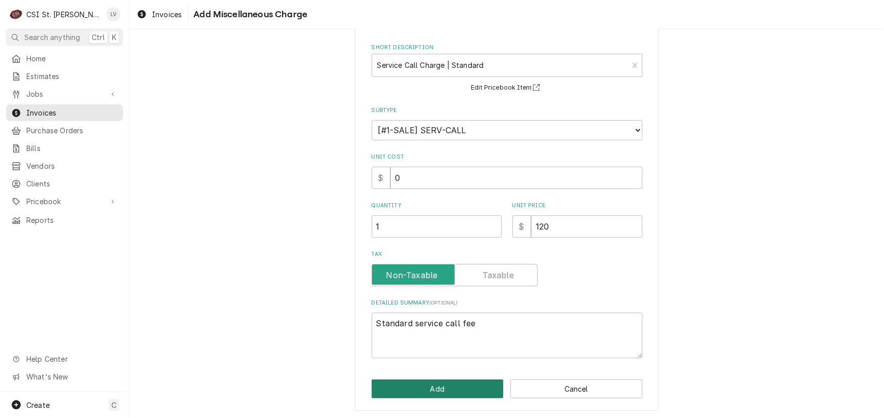
click at [404, 381] on button "Add" at bounding box center [438, 388] width 132 height 19
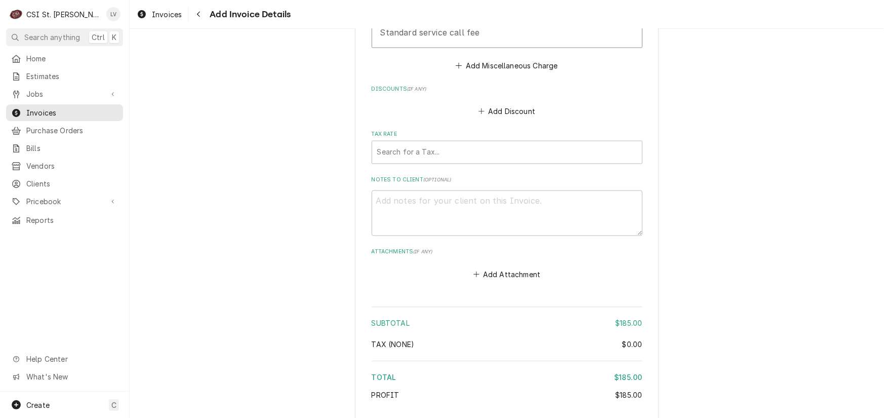
scroll to position [1117, 0]
click at [420, 154] on div "Tax Rate" at bounding box center [507, 151] width 260 height 18
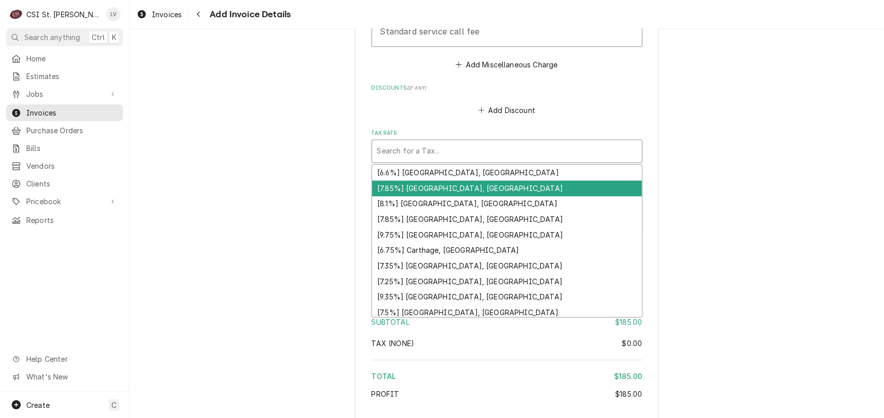
type textarea "x"
type input "m"
type textarea "x"
type input "mo"
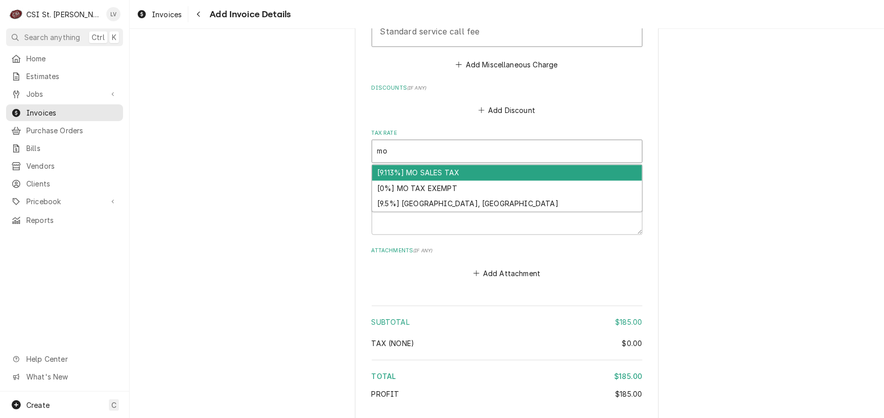
click at [420, 171] on div "[9.113%] MO SALES TAX" at bounding box center [507, 173] width 270 height 16
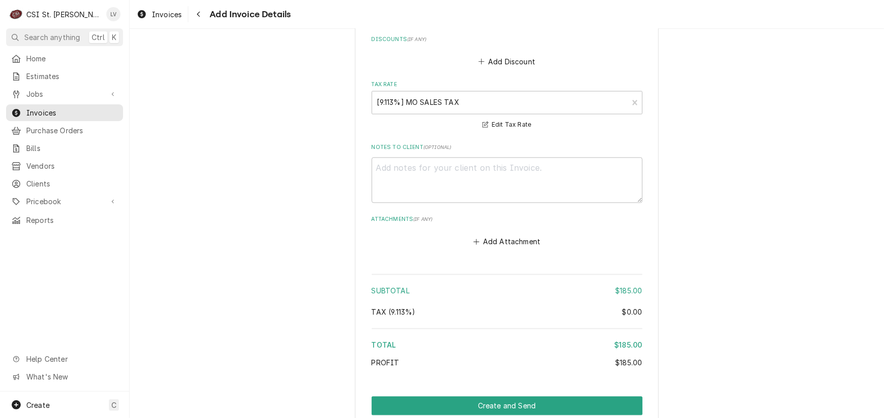
scroll to position [1207, 0]
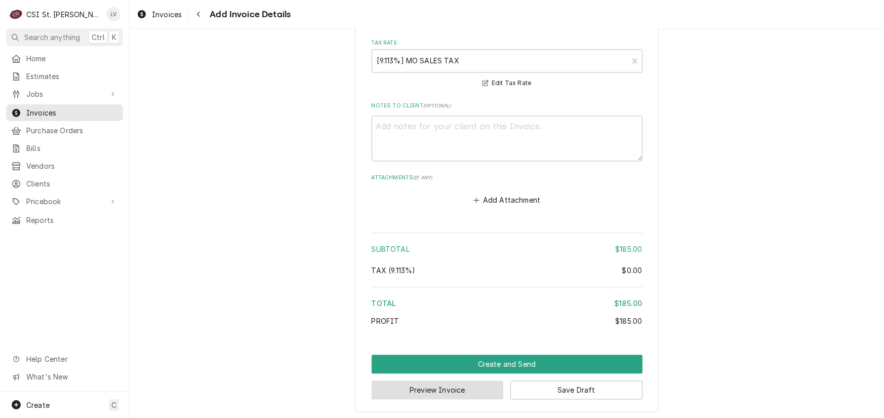
click at [453, 387] on button "Preview Invoice" at bounding box center [438, 390] width 132 height 19
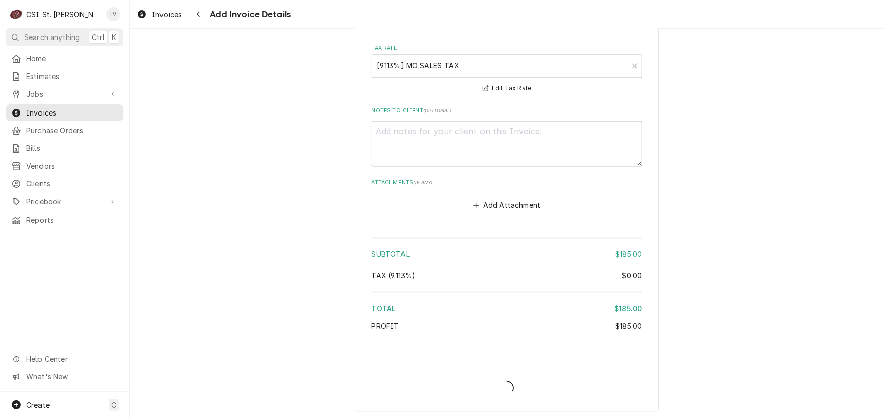
type textarea "x"
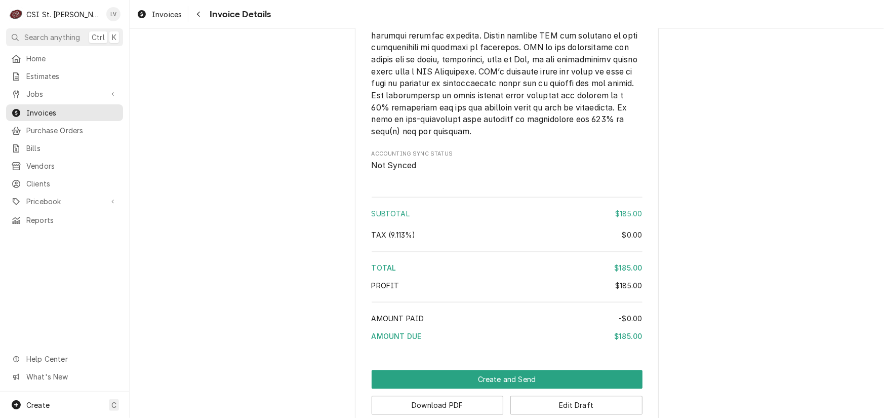
scroll to position [1484, 0]
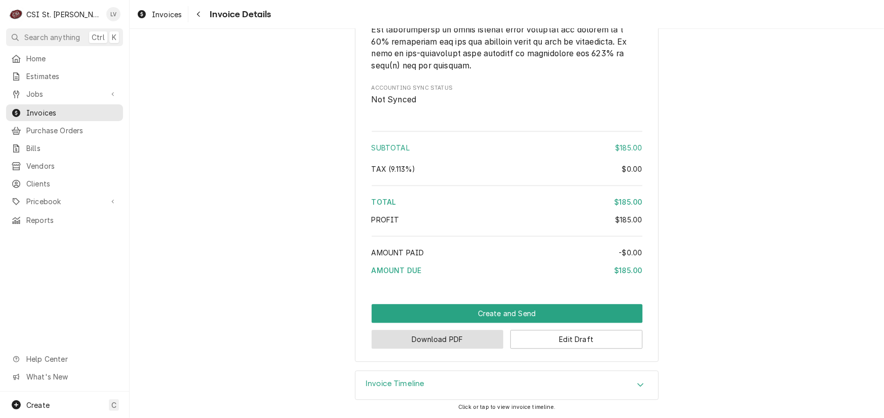
click at [420, 342] on button "Download PDF" at bounding box center [438, 339] width 132 height 19
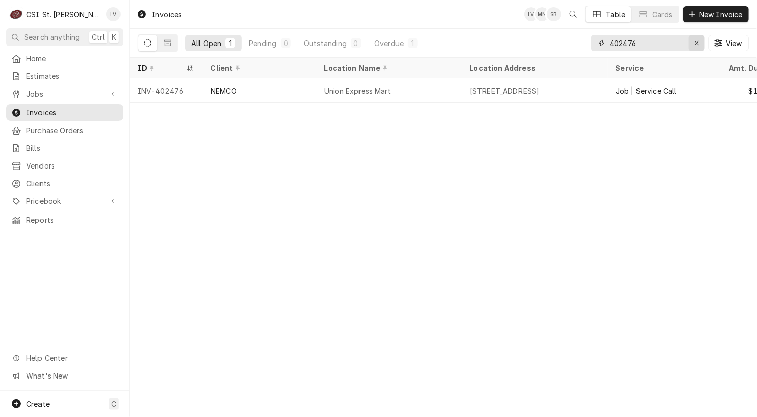
click at [694, 44] on icon "Erase input" at bounding box center [697, 42] width 6 height 7
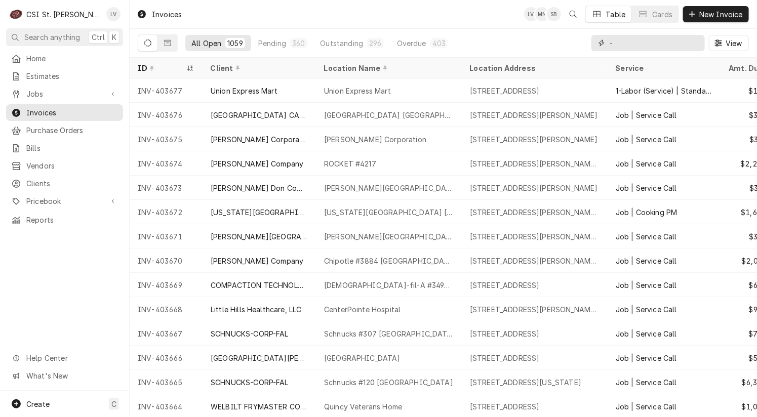
type input "-"
click at [629, 45] on input "-" at bounding box center [647, 43] width 76 height 16
type input "402279"
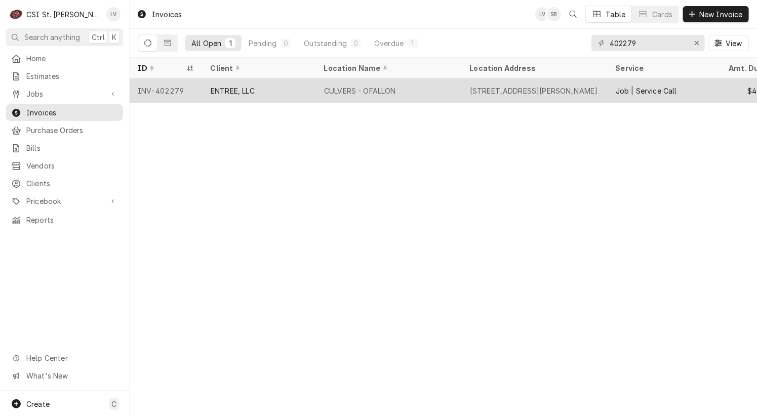
click at [335, 91] on div "CULVERS - OFALLON" at bounding box center [360, 91] width 72 height 11
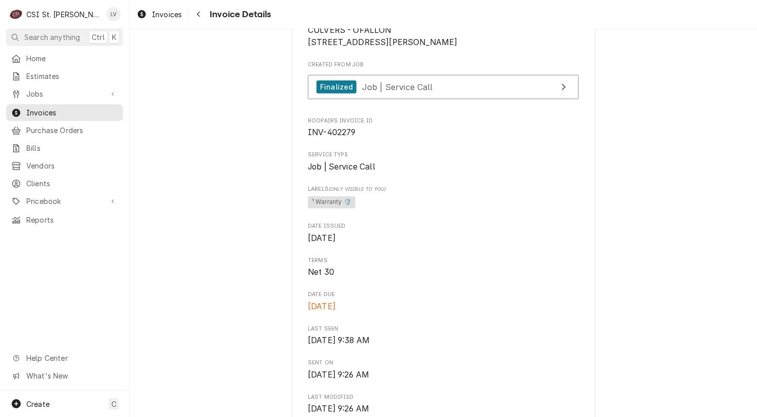
scroll to position [253, 0]
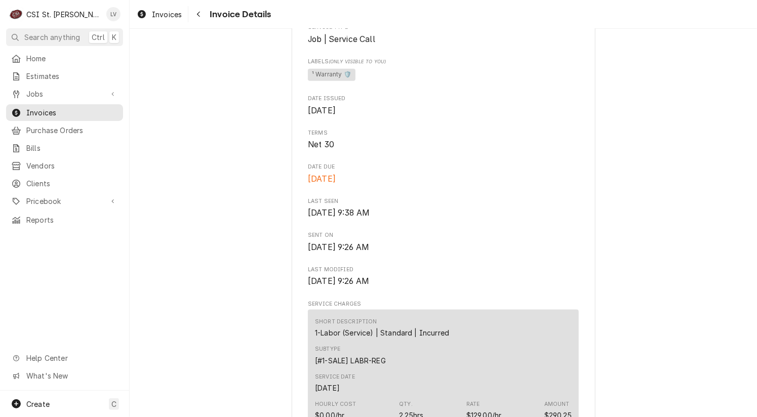
scroll to position [506, 0]
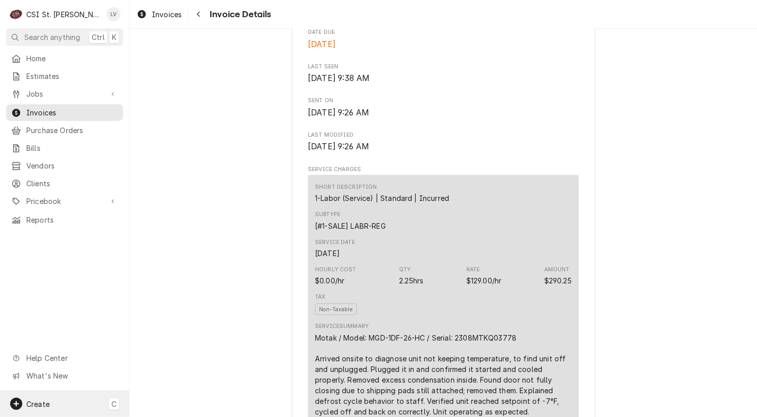
click at [40, 395] on div "Create C" at bounding box center [64, 404] width 129 height 26
click at [197, 161] on html "C CSI St. Louis LV Search anything Ctrl K Home Estimates Jobs Jobs Job Series I…" at bounding box center [378, 208] width 757 height 417
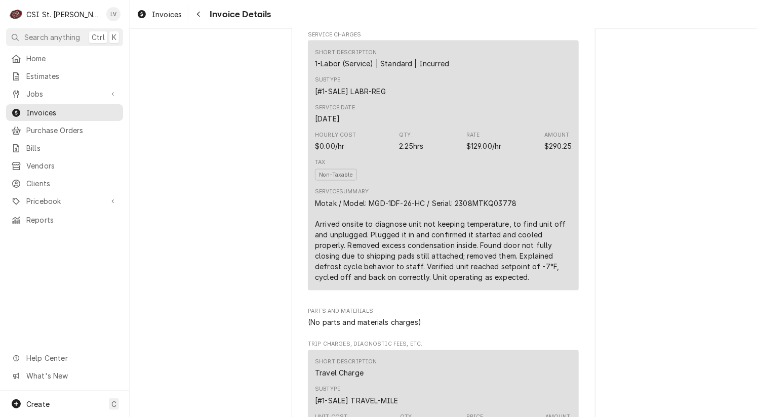
scroll to position [658, 0]
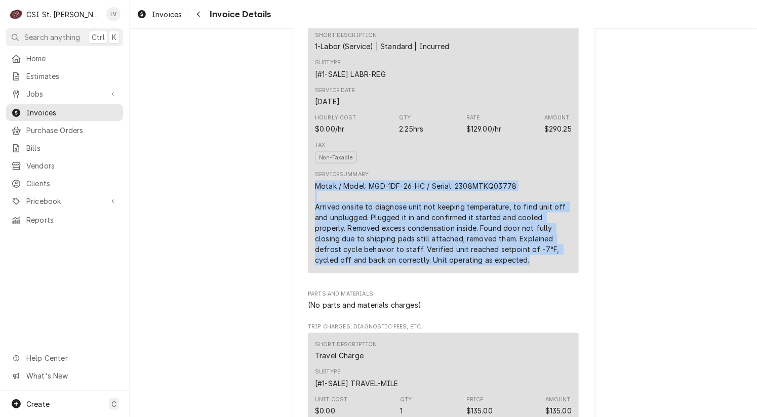
drag, startPoint x: 312, startPoint y: 218, endPoint x: 517, endPoint y: 293, distance: 218.9
click at [517, 266] on div "Motak / Model: MGD-1DF-26-HC / Serial: 2308MTKQ03778 Arrived onsite to diagnose…" at bounding box center [443, 223] width 257 height 85
copy div "Motak / Model: MGD-1DF-26-HC / Serial: 2308MTKQ03778 Arrived onsite to diagnose…"
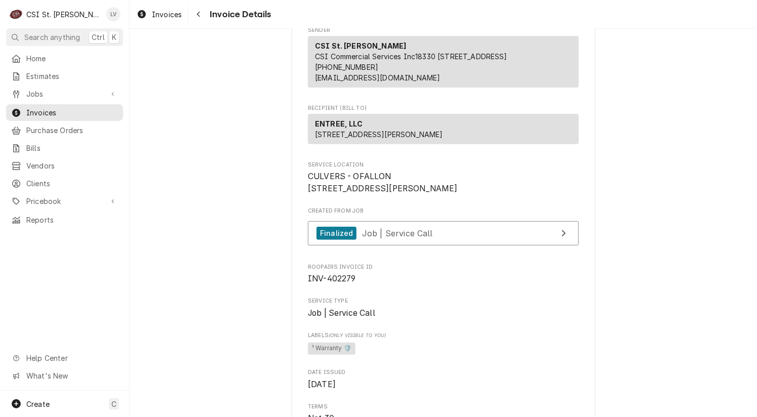
scroll to position [101, 0]
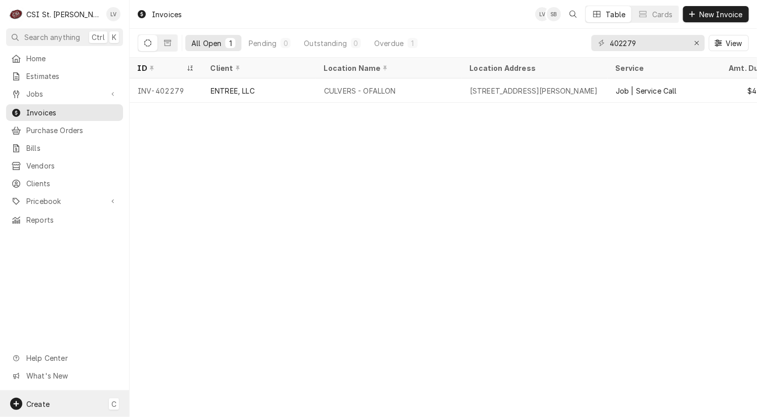
click at [31, 400] on span "Create" at bounding box center [37, 404] width 23 height 9
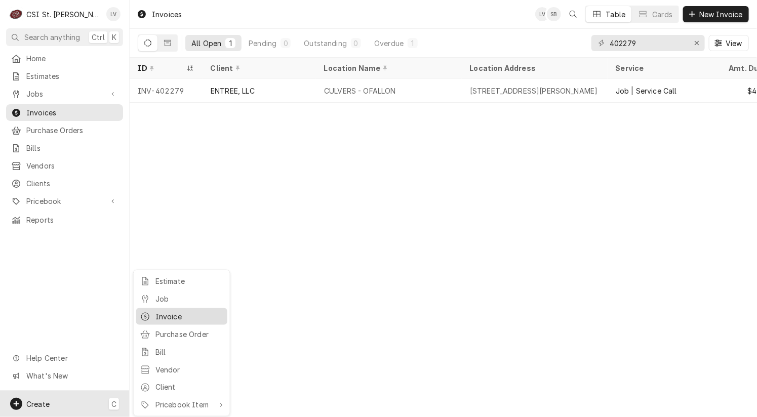
click at [170, 314] on div "Invoice" at bounding box center [189, 316] width 68 height 11
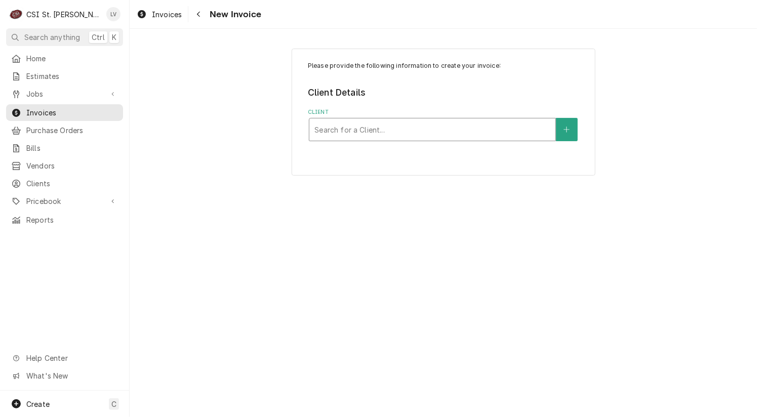
click at [360, 134] on div "Client" at bounding box center [432, 129] width 236 height 18
type input "4351"
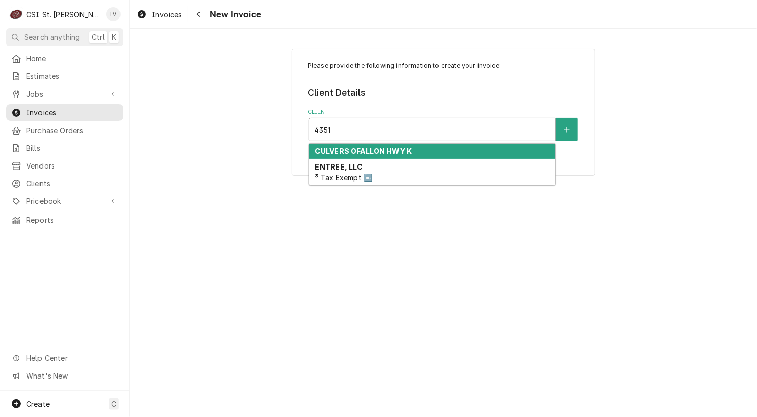
click at [363, 152] on strong "CULVERS OFALLON HWY K" at bounding box center [363, 151] width 97 height 9
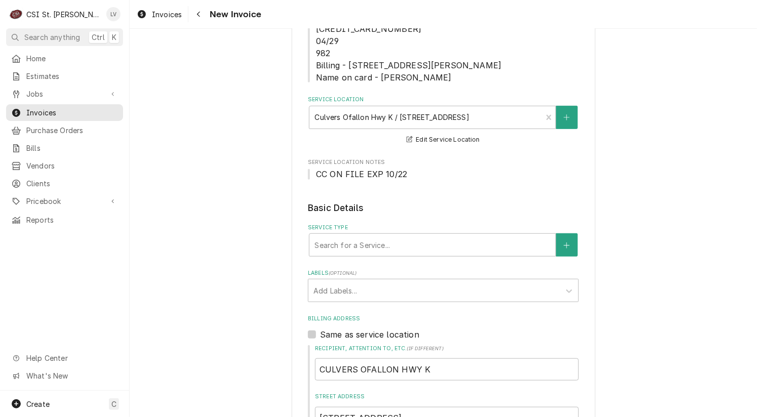
scroll to position [202, 0]
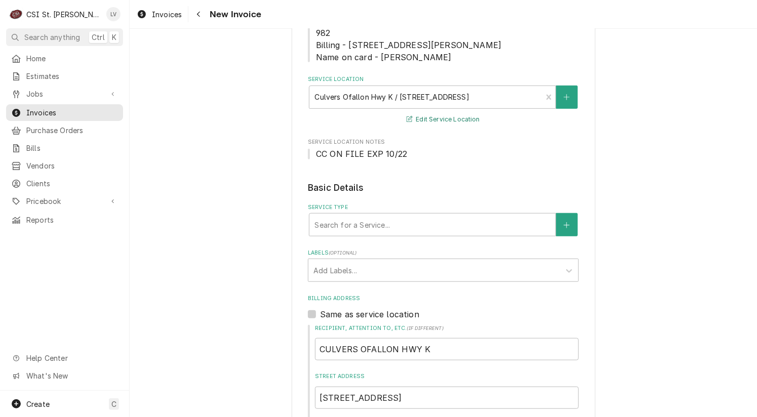
click at [425, 123] on button "Edit Service Location" at bounding box center [443, 119] width 76 height 13
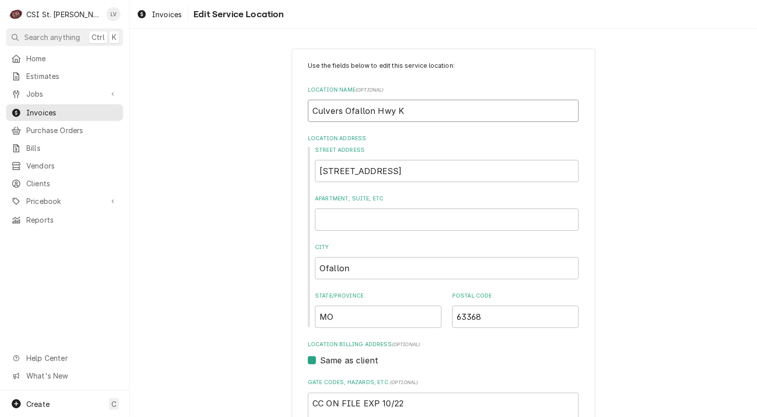
click at [347, 109] on input "Culvers Ofallon Hwy K" at bounding box center [443, 111] width 271 height 22
type textarea "x"
type input "Culvers Oallon Hwy K"
type textarea "x"
type input "Culvers O'allon Hwy K"
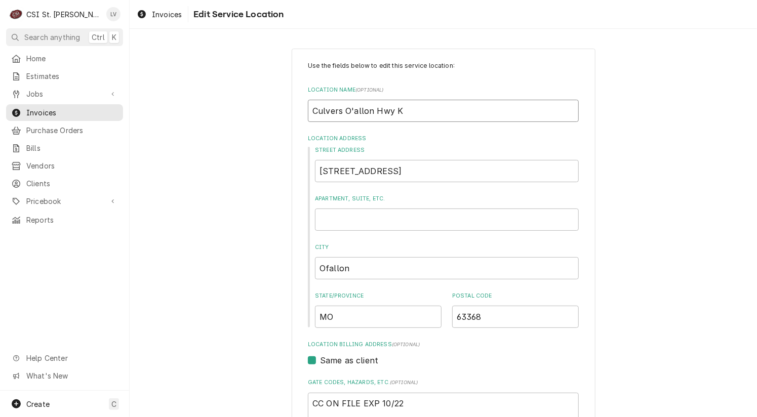
type textarea "x"
type input "Culvers O'Fallon Hwy K"
click at [378, 111] on input "Culvers O'Fallon Hwy K" at bounding box center [443, 111] width 271 height 22
drag, startPoint x: 417, startPoint y: 112, endPoint x: 446, endPoint y: 109, distance: 29.0
click at [440, 112] on input "Culvers O'Fallon Hwy K" at bounding box center [443, 111] width 271 height 22
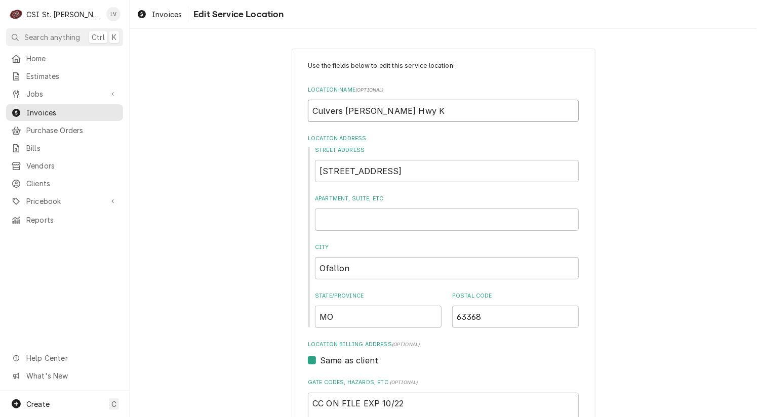
type textarea "x"
type input "Culvers O'Fallon Hw"
type textarea "x"
type input "Culvers O'Fallon H"
type textarea "x"
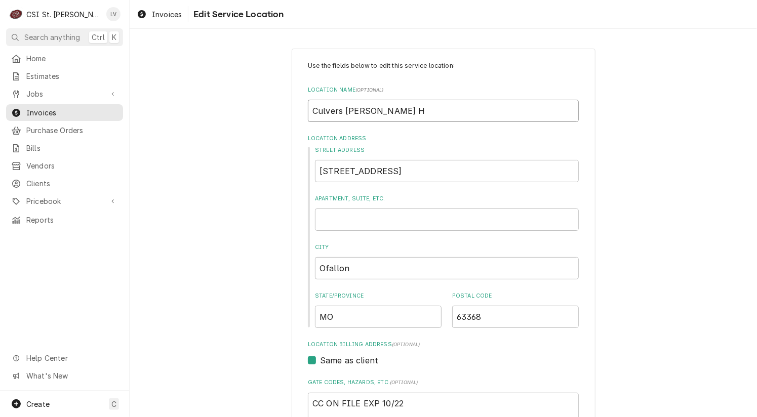
type input "Culvers [PERSON_NAME]"
type textarea "x"
type input "Culvers [PERSON_NAME]"
click at [411, 172] on input "[STREET_ADDRESS]" at bounding box center [447, 171] width 264 height 22
type textarea "x"
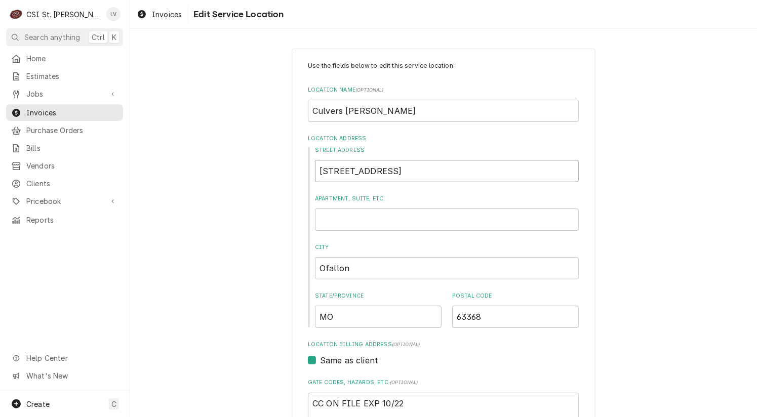
type input "4351 State Highway"
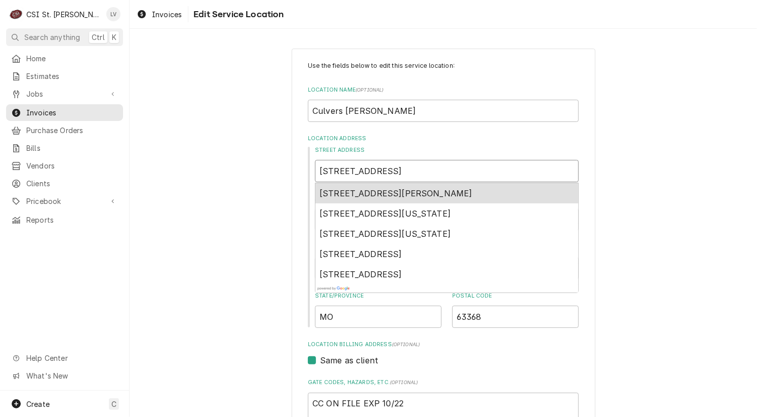
click at [406, 192] on span "4351 State Highway K, O'Fallon, MO, USA" at bounding box center [395, 193] width 153 height 10
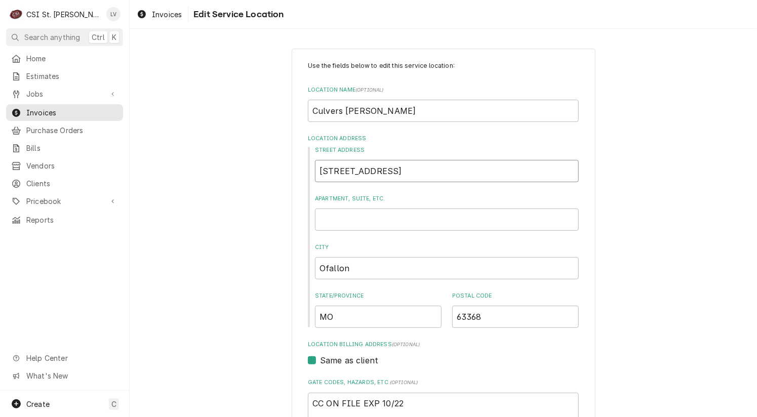
type textarea "x"
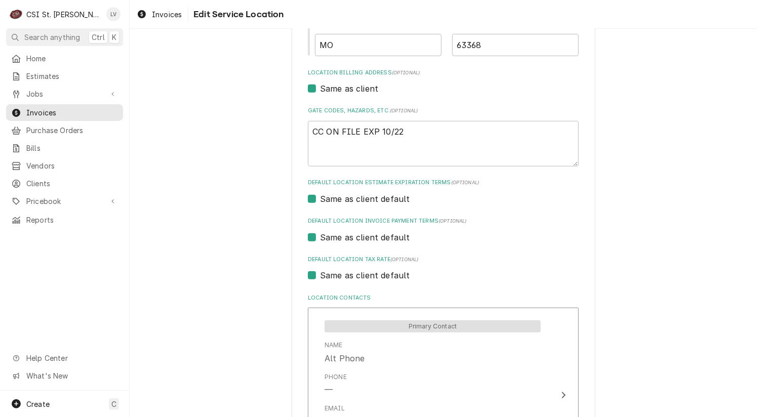
scroll to position [354, 0]
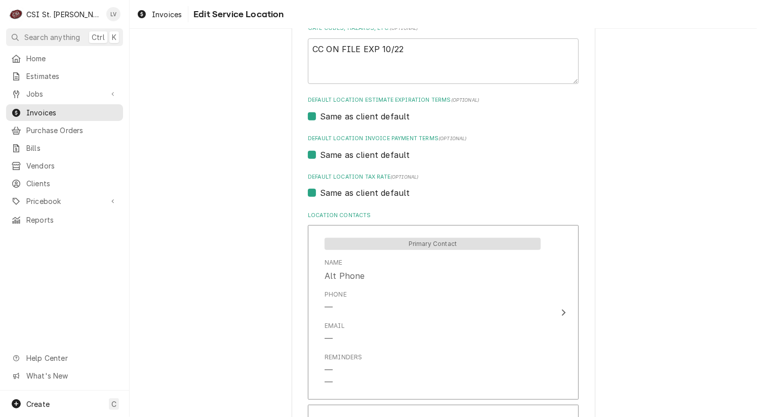
type input "4351 State Hwy K"
click at [355, 191] on label "Same as client default" at bounding box center [365, 193] width 90 height 12
click at [355, 191] on input "Same as client default" at bounding box center [455, 198] width 271 height 22
checkbox input "false"
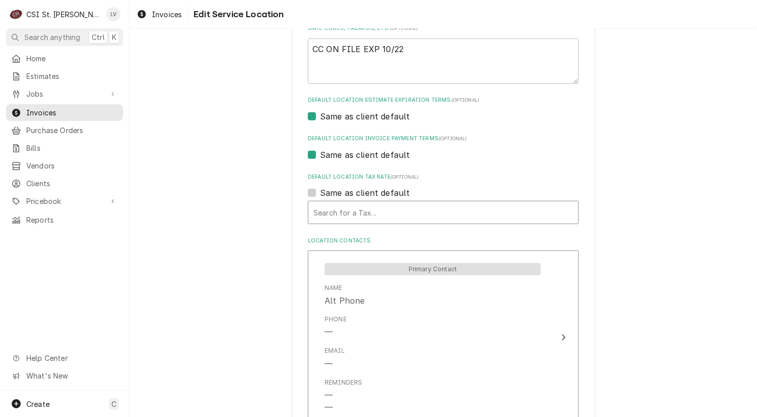
click at [359, 213] on div "Default Location Tax Rate" at bounding box center [443, 212] width 260 height 18
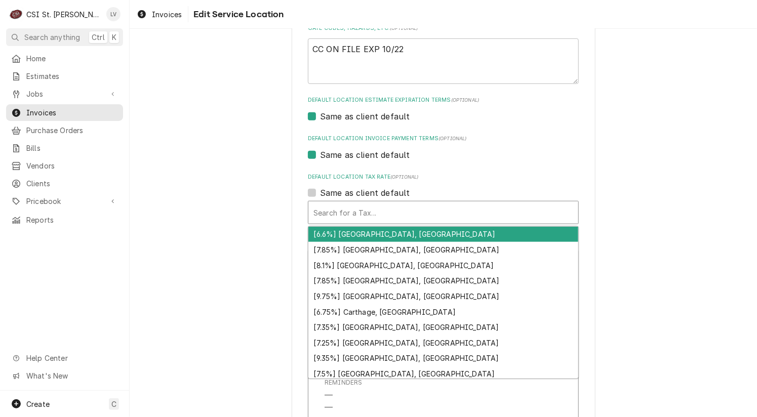
type textarea "x"
type input "m"
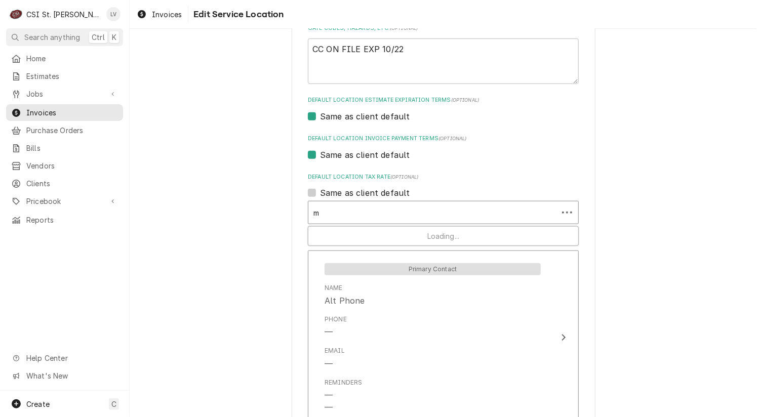
type textarea "x"
type input "mo"
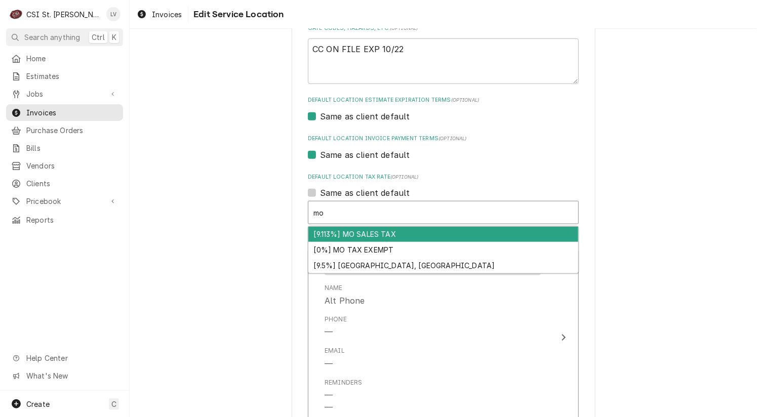
click at [355, 232] on div "[9.113%] MO SALES TAX" at bounding box center [443, 235] width 270 height 16
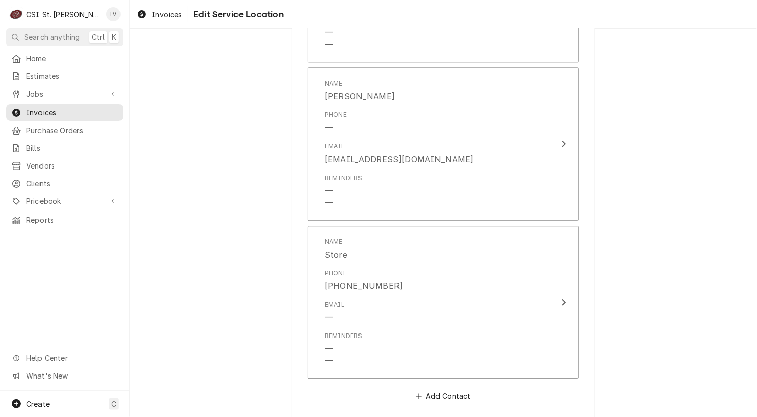
scroll to position [1097, 0]
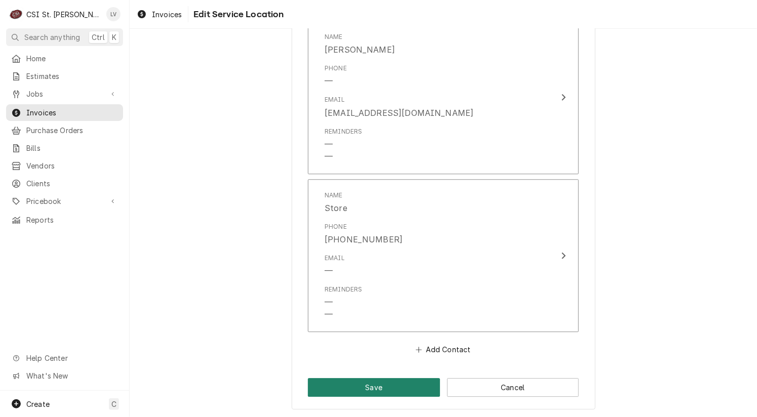
click at [343, 391] on button "Save" at bounding box center [374, 387] width 132 height 19
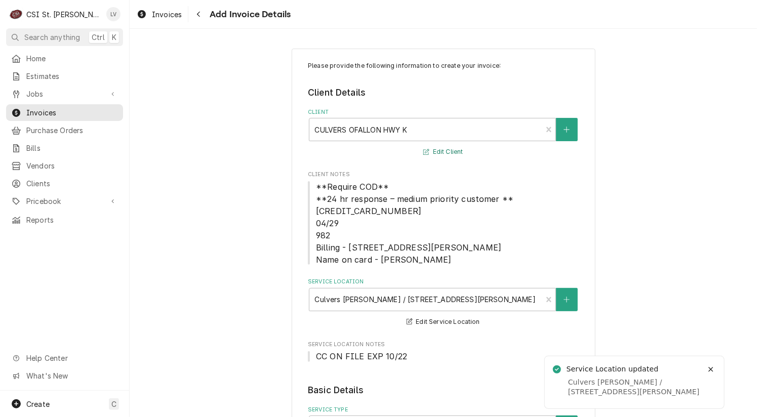
click at [436, 147] on button "Edit Client" at bounding box center [443, 152] width 43 height 13
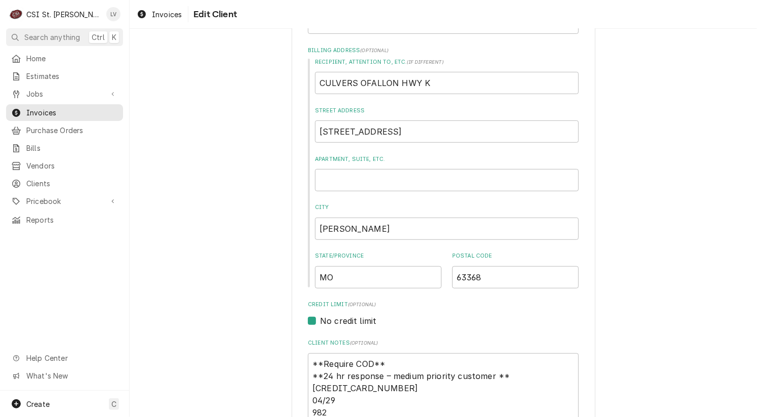
scroll to position [202, 0]
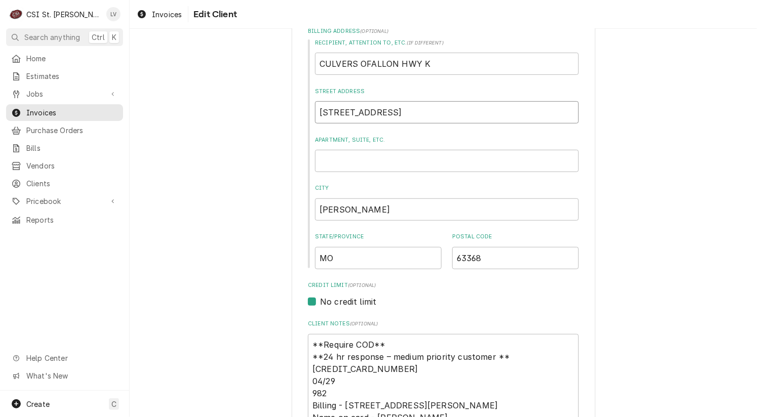
click at [412, 110] on input "4351 State Highway K" at bounding box center [447, 112] width 264 height 22
drag, startPoint x: 395, startPoint y: 61, endPoint x: 441, endPoint y: 62, distance: 46.6
click at [441, 62] on input "CULVERS OFALLON HWY K" at bounding box center [447, 64] width 264 height 22
type textarea "x"
type input "CULVERS OFALLON"
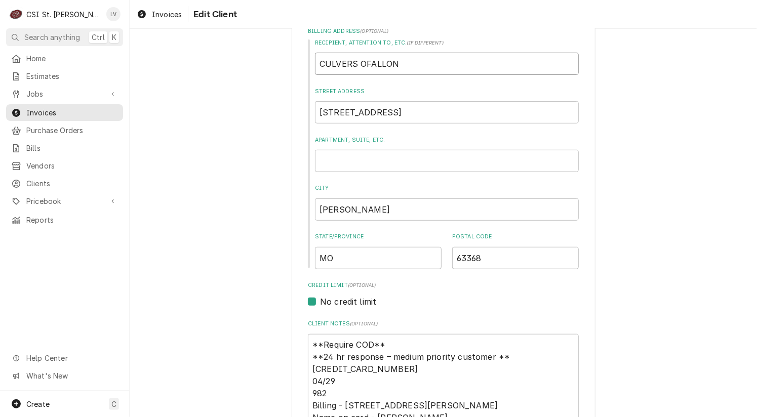
type textarea "x"
type input "CULVERS OFALLON"
drag, startPoint x: 402, startPoint y: 58, endPoint x: 279, endPoint y: 75, distance: 124.3
click at [279, 75] on div "Please provide the following information about your client: Client Type Industr…" at bounding box center [443, 370] width 627 height 1067
type textarea "x"
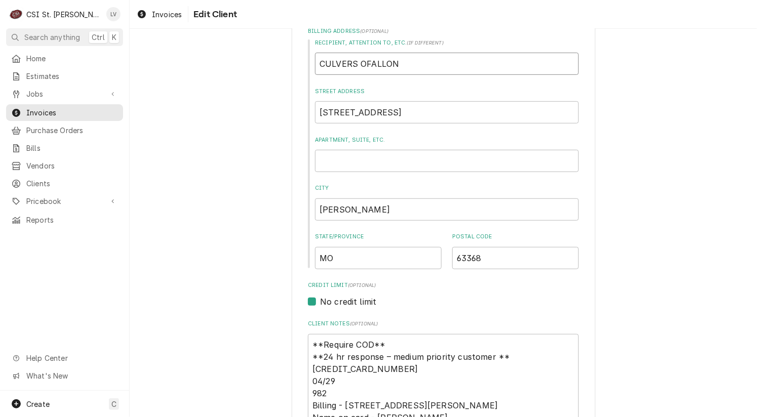
type input "C"
type textarea "x"
type input "Cu"
type textarea "x"
type input "Cul"
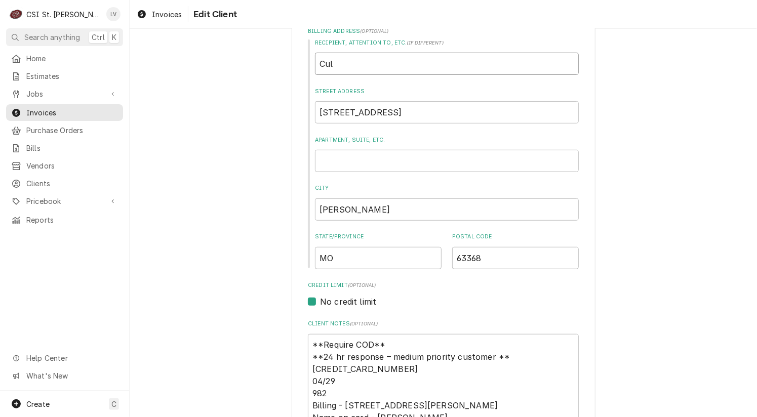
type textarea "x"
type input "Culv"
type textarea "x"
type input "Culve"
type textarea "x"
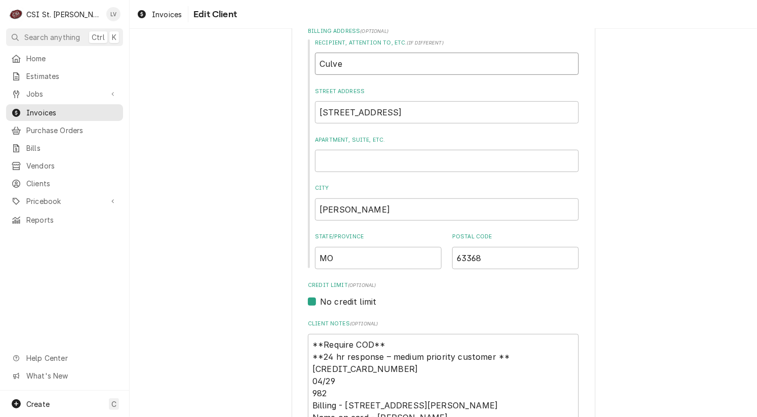
type input "Culver"
type textarea "x"
type input "Culver'"
type textarea "x"
type input "Culver's"
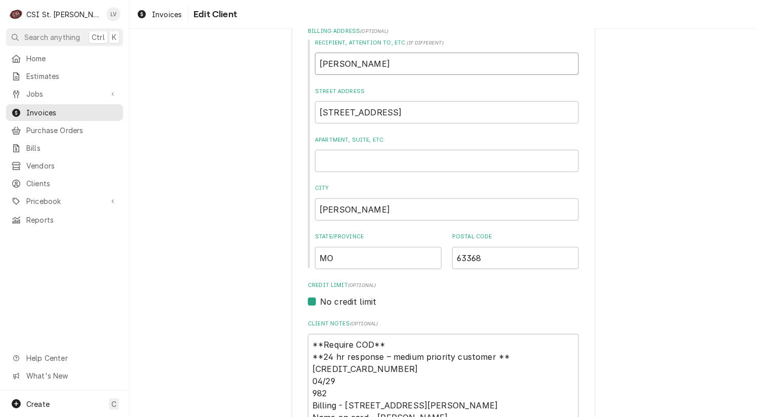
type textarea "x"
type input "Culver's"
type textarea "x"
type input "Culver's O"
type textarea "x"
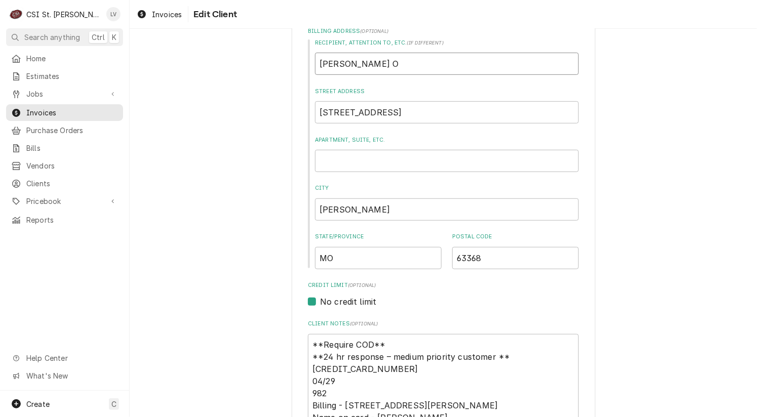
type input "Culver's O'"
type textarea "x"
type input "Culver's O'F"
type textarea "x"
type input "Culver's O'Fa"
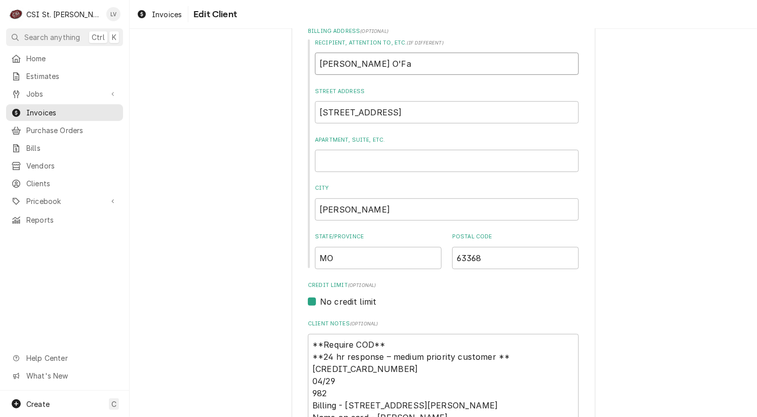
type textarea "x"
type input "Culver's O'Fal"
type textarea "x"
type input "Culver's O'Fall"
type textarea "x"
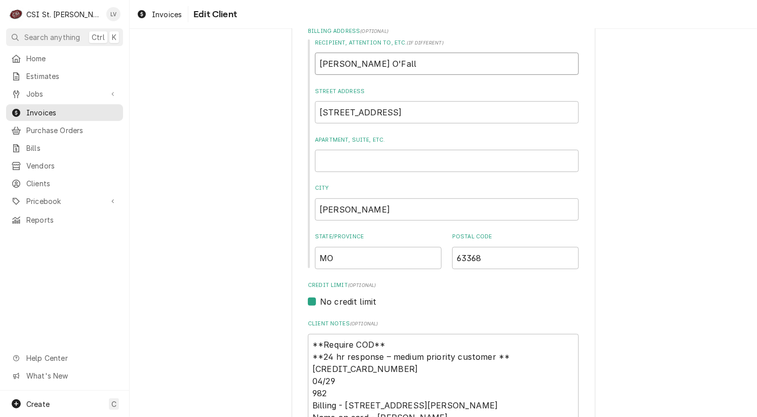
type input "Culver's O'Fallo"
type textarea "x"
type input "Culver's O'Fallon"
click at [343, 62] on input "Culver's O'Fallon" at bounding box center [447, 64] width 264 height 22
type textarea "x"
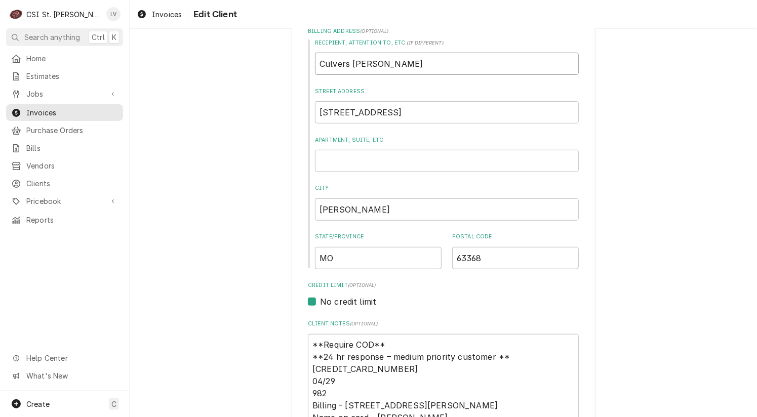
type input "Culvers O'Fallon"
click at [253, 200] on div "Please provide the following information about your client: Client Type Industr…" at bounding box center [443, 370] width 627 height 1067
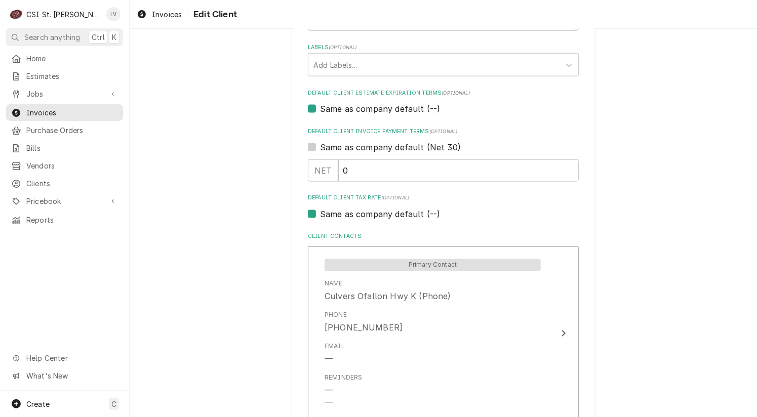
scroll to position [607, 0]
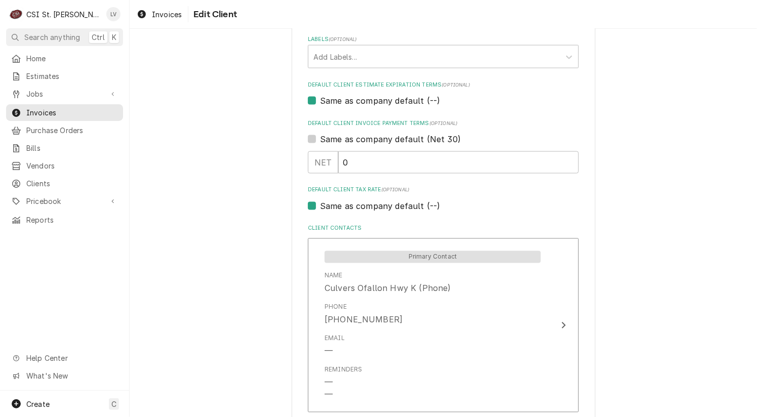
click at [353, 202] on label "Same as company default (--)" at bounding box center [380, 206] width 120 height 12
click at [353, 202] on input "Same as company default (--)" at bounding box center [455, 211] width 271 height 22
checkbox input "false"
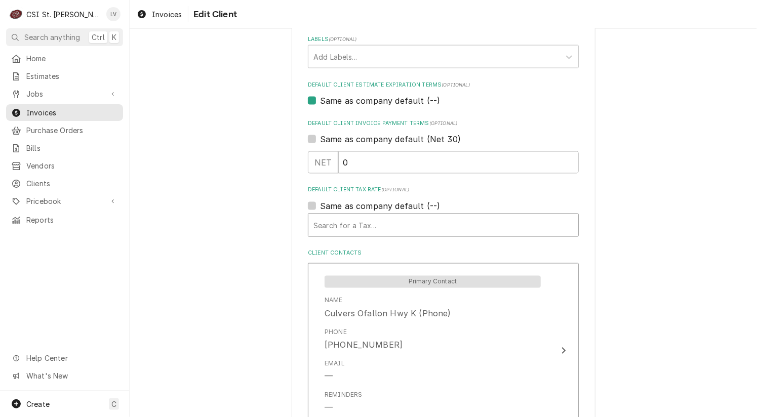
click at [353, 217] on div "Default Client Tax Rate" at bounding box center [443, 225] width 260 height 18
type textarea "x"
type input "m"
type textarea "x"
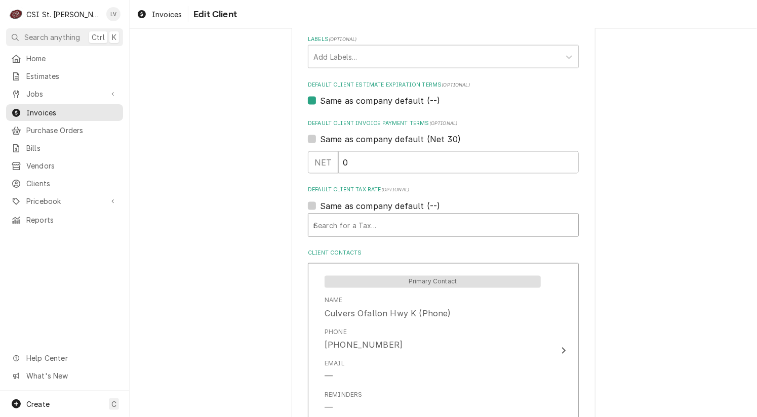
type input "mo"
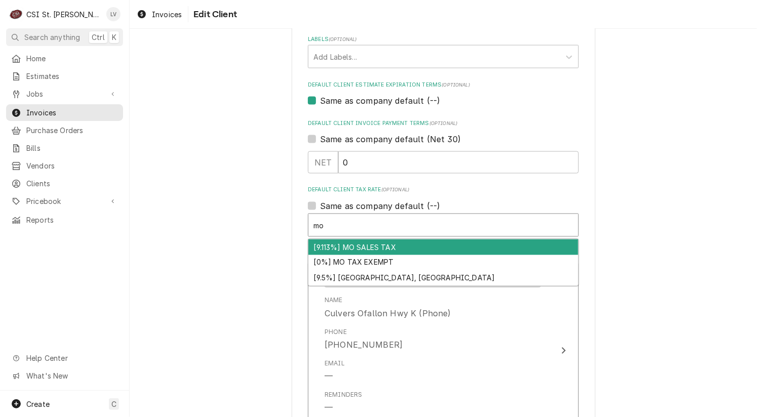
click at [356, 245] on div "[9.113%] MO SALES TAX" at bounding box center [443, 247] width 270 height 16
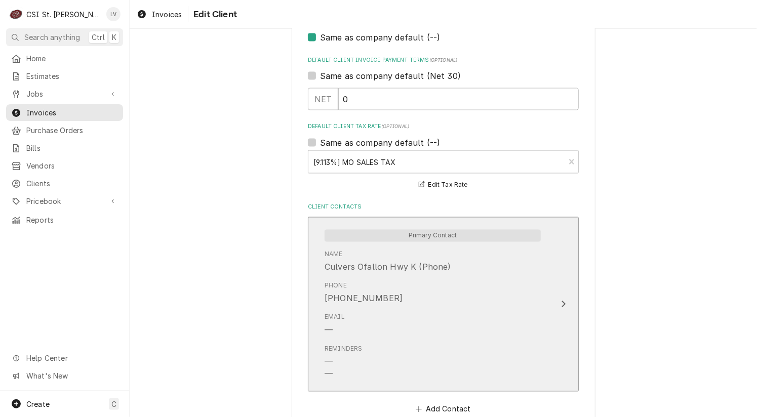
scroll to position [729, 0]
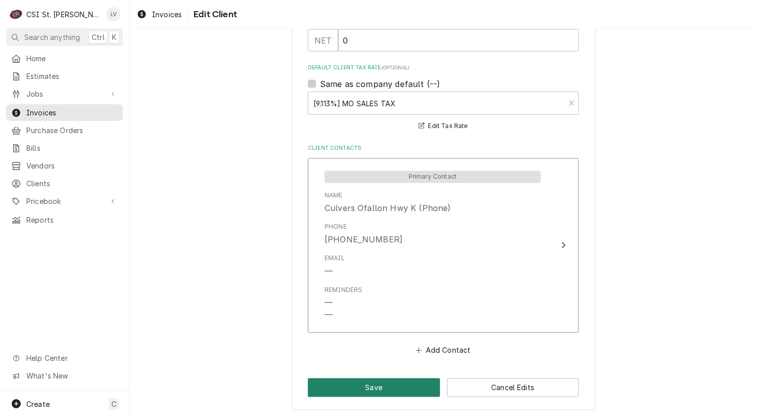
click at [404, 389] on button "Save" at bounding box center [374, 388] width 132 height 19
type textarea "x"
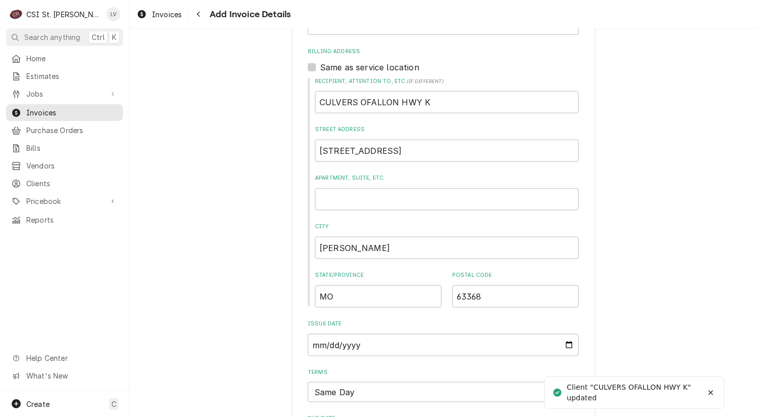
scroll to position [506, 0]
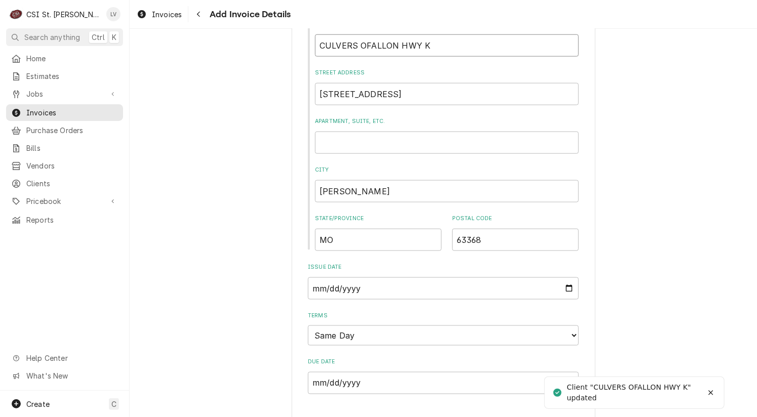
drag, startPoint x: 438, startPoint y: 46, endPoint x: 299, endPoint y: 57, distance: 139.6
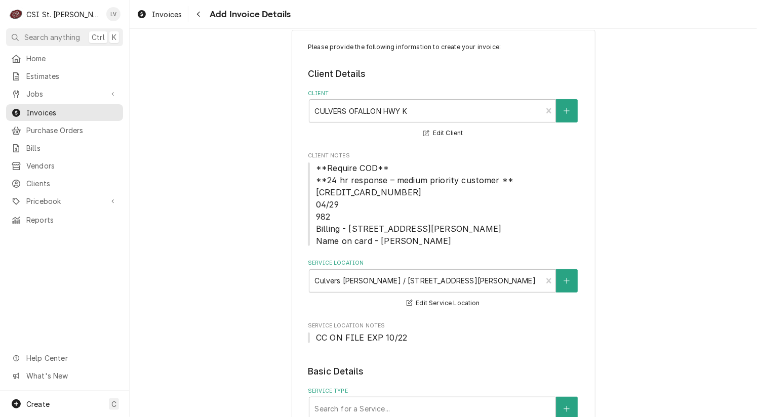
scroll to position [0, 0]
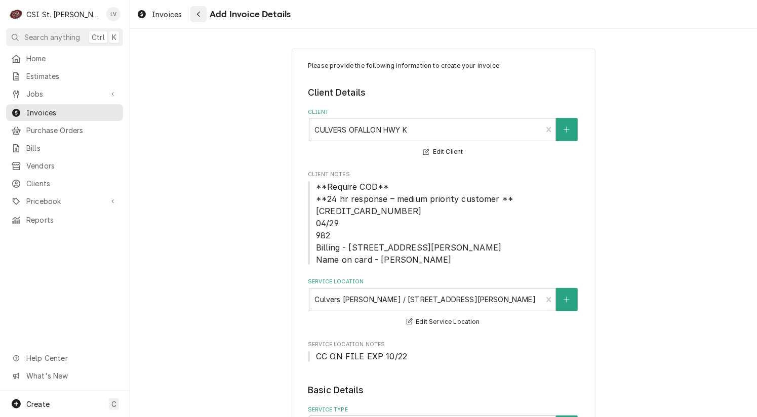
click at [199, 15] on icon "Navigate back" at bounding box center [198, 14] width 5 height 7
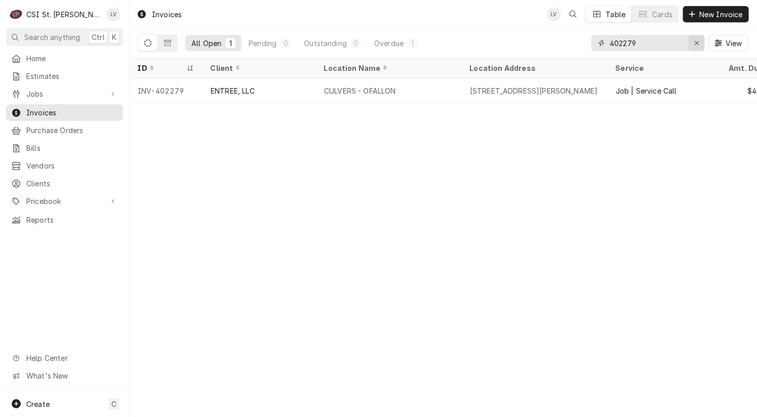
click at [695, 42] on icon "Erase input" at bounding box center [697, 42] width 6 height 7
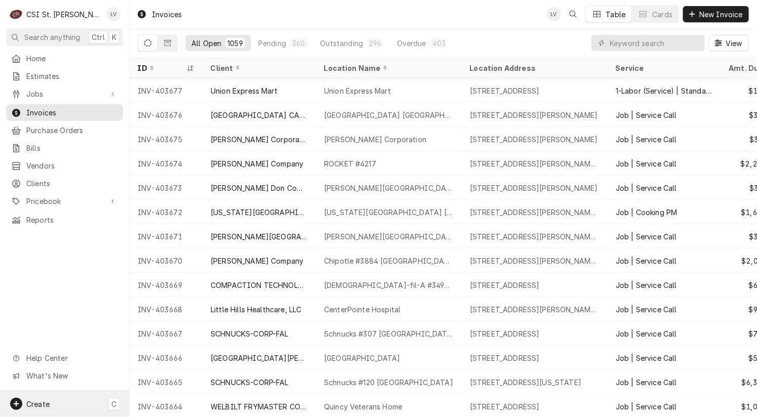
click at [40, 402] on span "Create" at bounding box center [37, 404] width 23 height 9
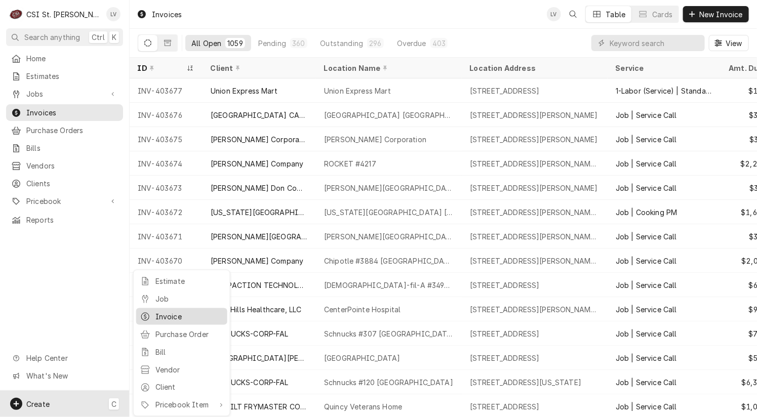
click at [181, 316] on div "Invoice" at bounding box center [189, 316] width 68 height 11
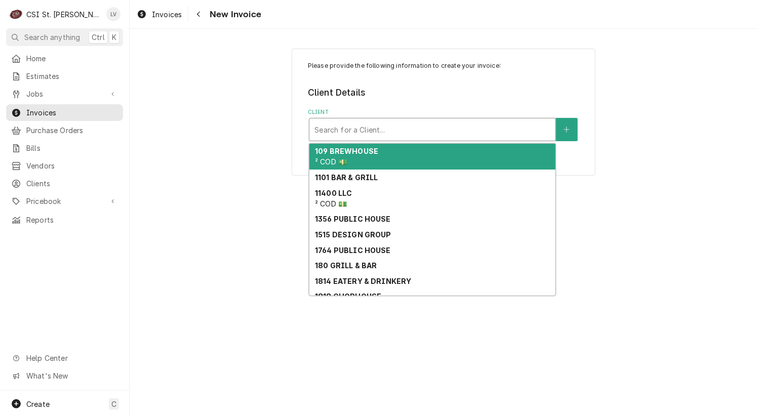
click at [364, 131] on div "Client" at bounding box center [432, 129] width 236 height 18
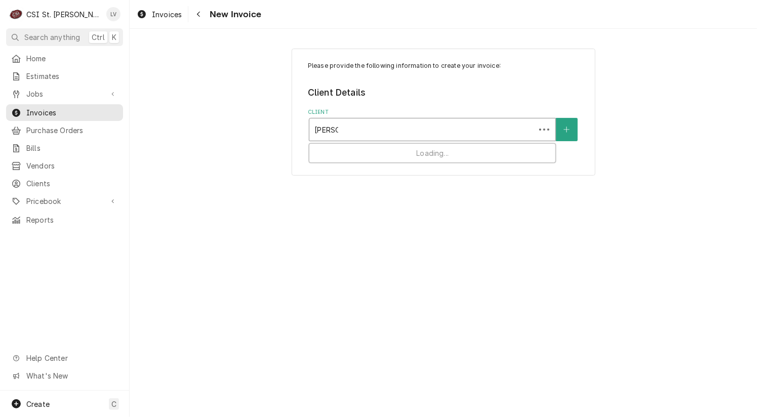
type input "culvers"
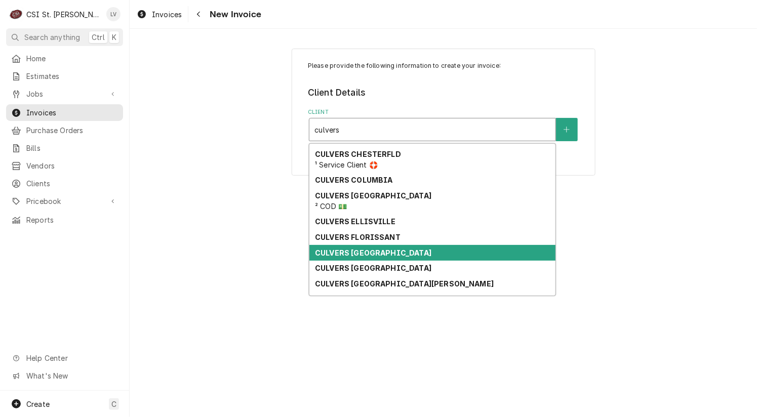
scroll to position [126, 0]
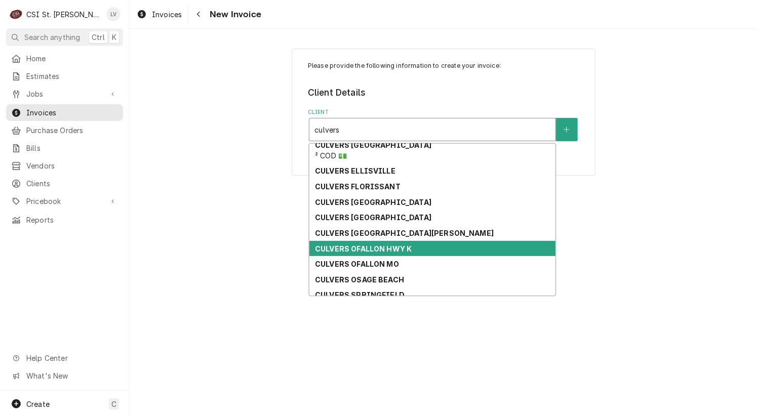
click at [445, 249] on div "CULVERS OFALLON HWY K" at bounding box center [432, 249] width 246 height 16
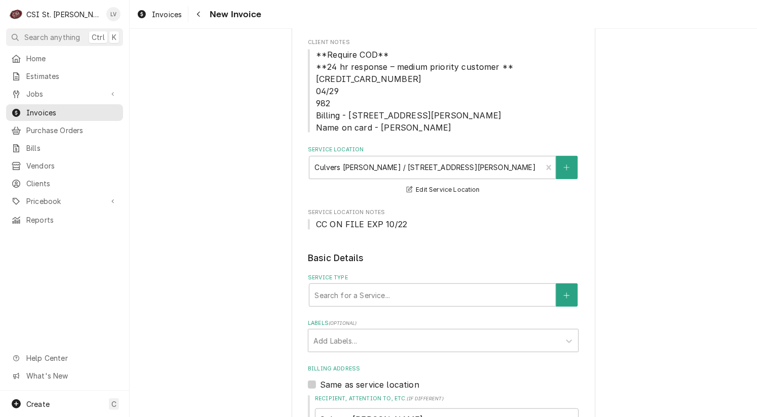
scroll to position [152, 0]
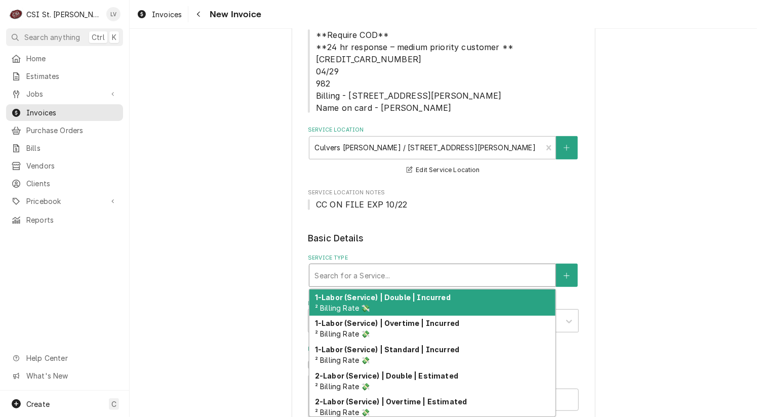
click at [426, 278] on div "Service Type" at bounding box center [432, 275] width 236 height 18
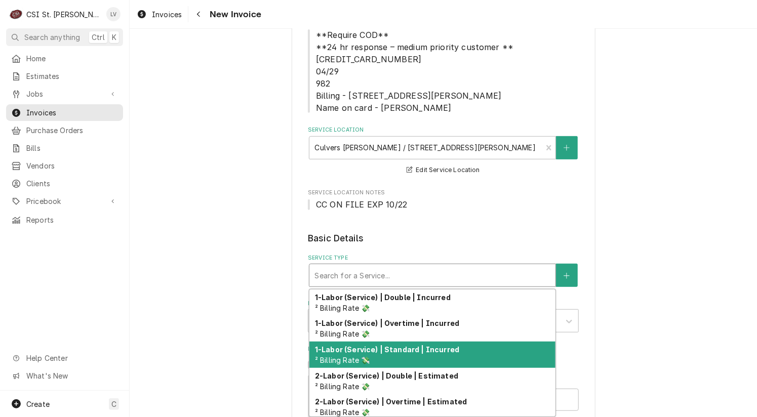
click at [410, 351] on strong "1-Labor (Service) | Standard | Incurred" at bounding box center [387, 349] width 144 height 9
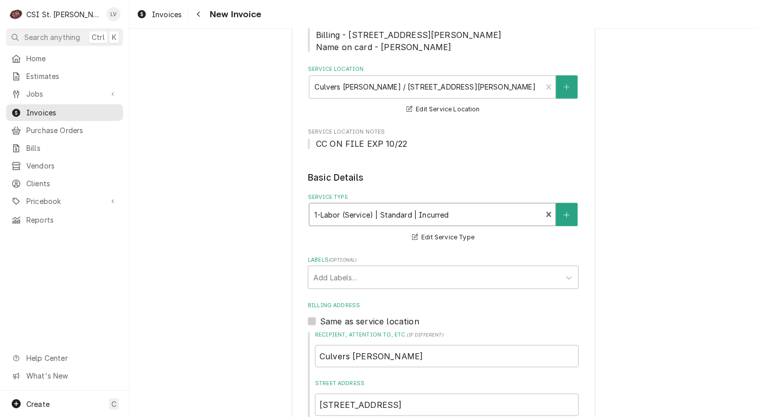
scroll to position [354, 0]
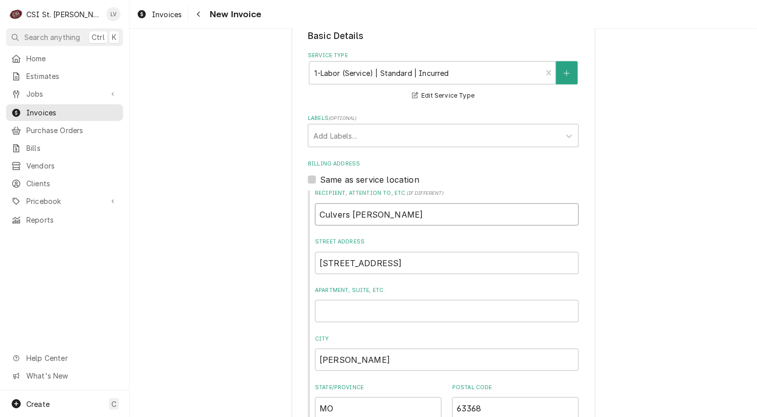
drag, startPoint x: 421, startPoint y: 217, endPoint x: 261, endPoint y: 228, distance: 160.4
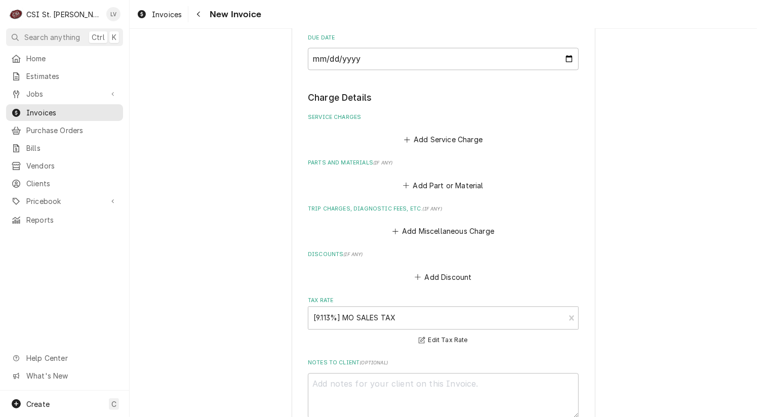
scroll to position [861, 0]
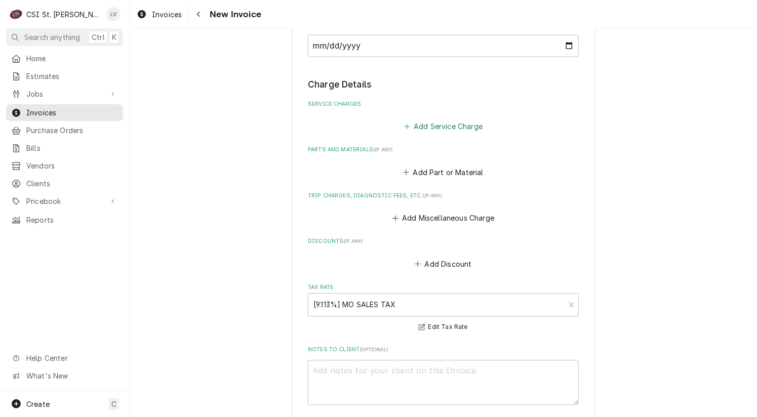
click at [432, 127] on button "Add Service Charge" at bounding box center [443, 127] width 82 height 14
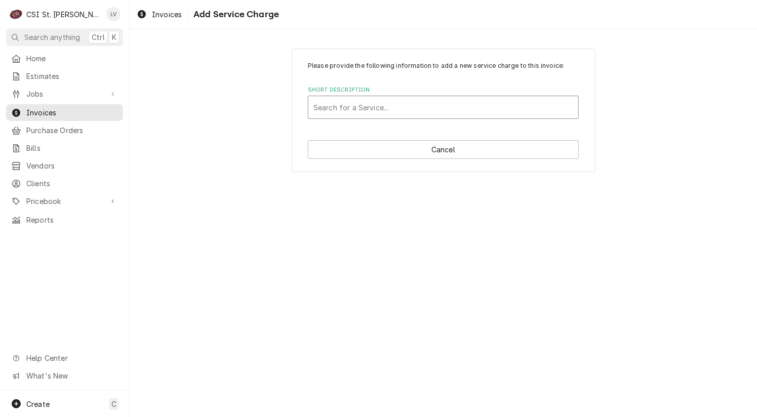
click at [372, 106] on div "Short Description" at bounding box center [443, 107] width 260 height 18
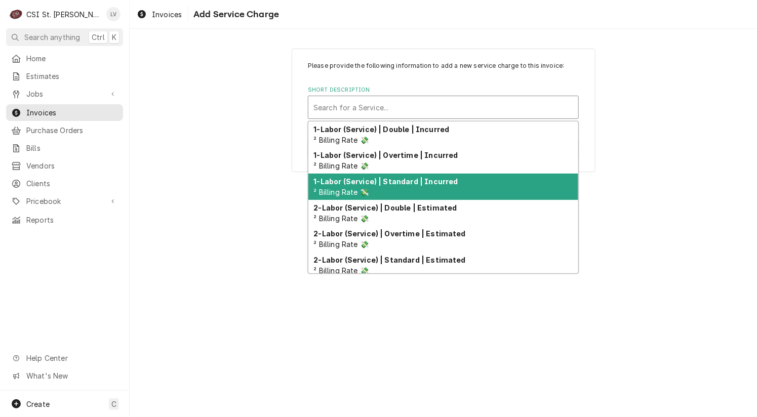
click at [399, 185] on strong "1-Labor (Service) | Standard | Incurred" at bounding box center [386, 181] width 144 height 9
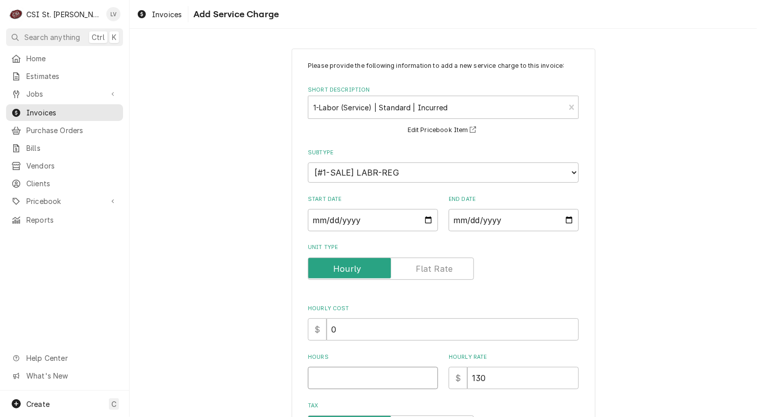
click at [310, 377] on input "Hours" at bounding box center [373, 378] width 130 height 22
type textarea "x"
type input "2"
type textarea "x"
type input "2.2"
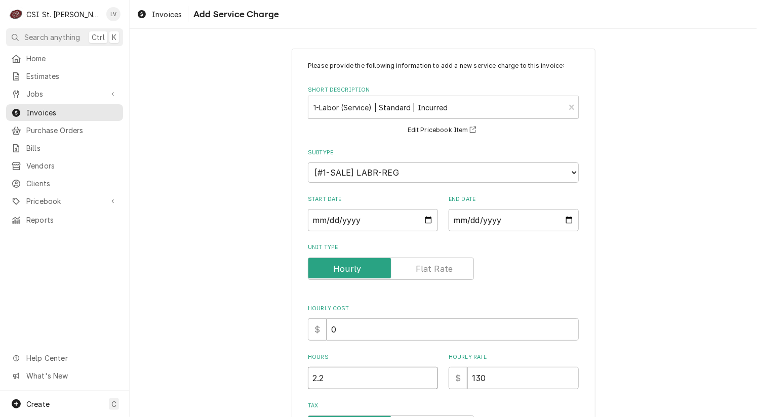
type textarea "x"
type input "2.25"
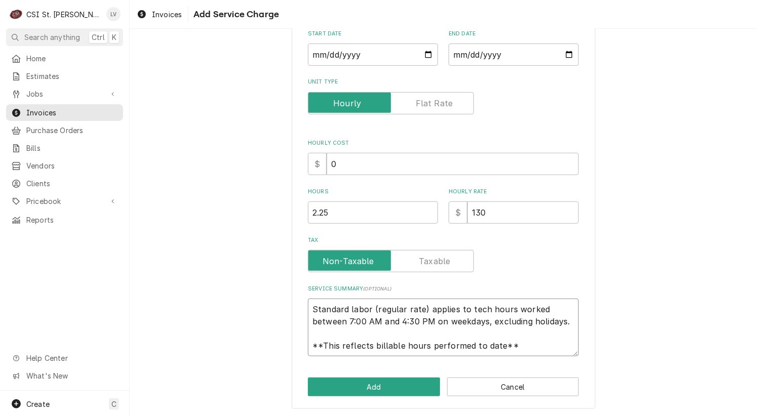
scroll to position [12, 0]
drag, startPoint x: 308, startPoint y: 309, endPoint x: 537, endPoint y: 351, distance: 232.1
click at [537, 351] on textarea "Standard labor (regular rate) applies to tech hours worked between 7:00 AM and …" at bounding box center [443, 328] width 271 height 58
paste textarea "Motak / Model: MGD-1DF-26-HC / Serial: 2308MTKQ03778 Arrived onsite to diagnose…"
type textarea "x"
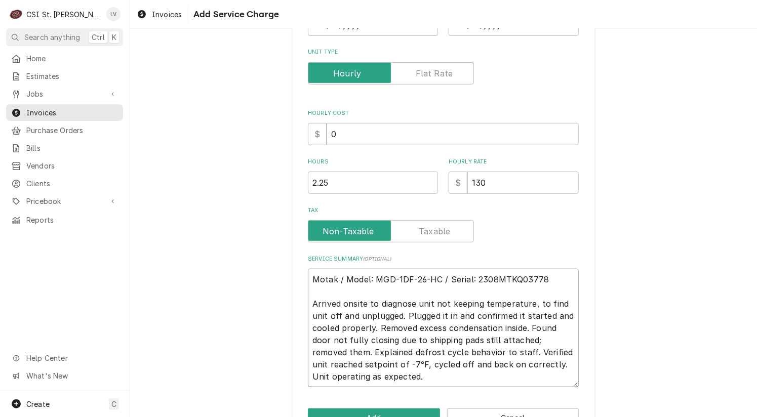
scroll to position [226, 0]
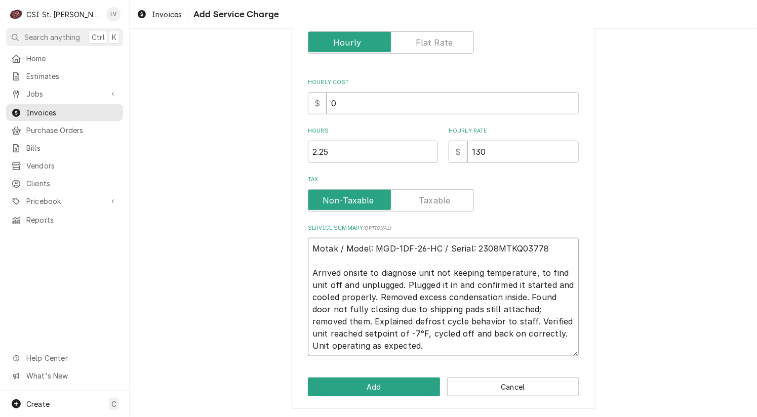
type textarea "Motak / Model: MGD-1DF-26-HC / Serial: 2308MTKQ03778 Arrived onsite to diagnose…"
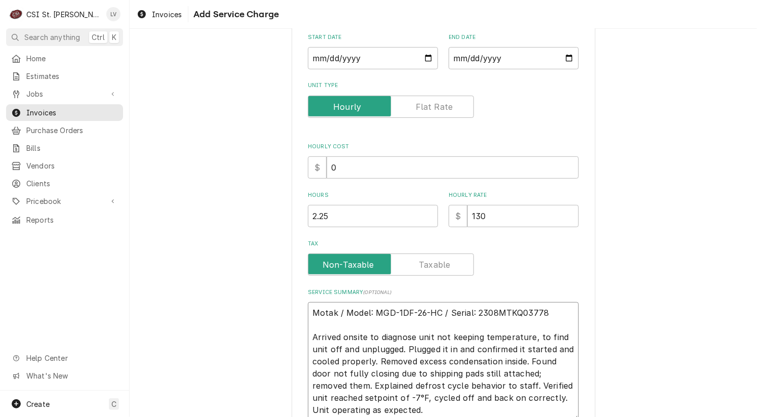
scroll to position [74, 0]
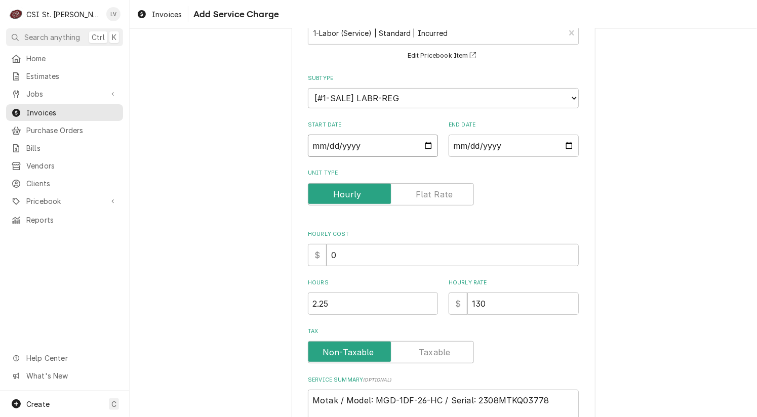
click at [318, 148] on input "Start Date" at bounding box center [373, 146] width 130 height 22
type input "0002-07-02"
type textarea "x"
type input "0020-07-02"
type textarea "x"
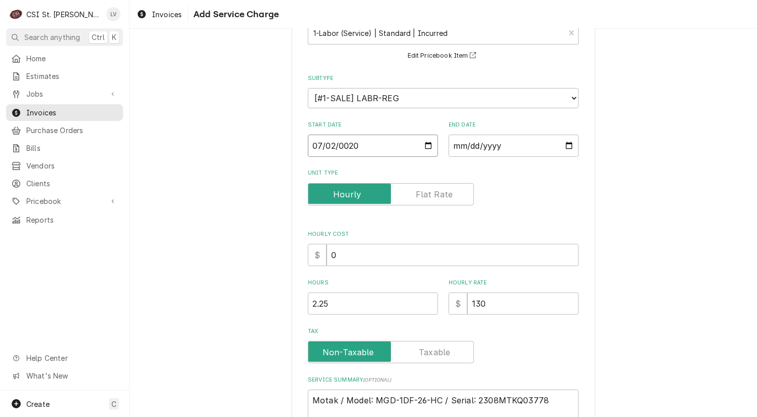
type input "0202-07-02"
type textarea "x"
type input "2025-07-02"
type textarea "x"
click at [455, 148] on input "End Date" at bounding box center [514, 146] width 130 height 22
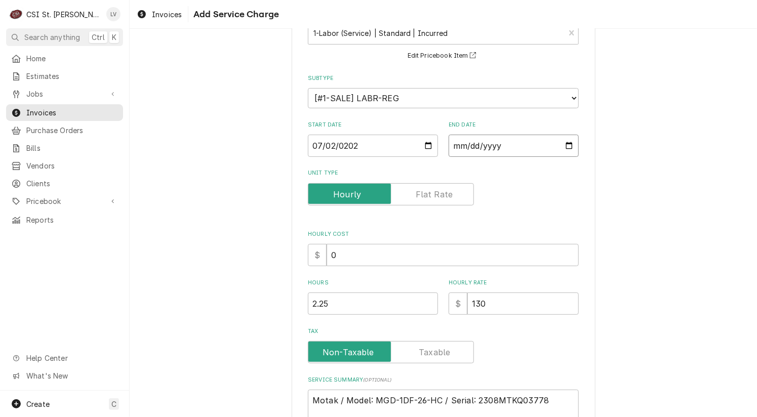
type input "0002-07-02"
type textarea "x"
type input "0020-07-02"
type textarea "x"
type input "0202-07-02"
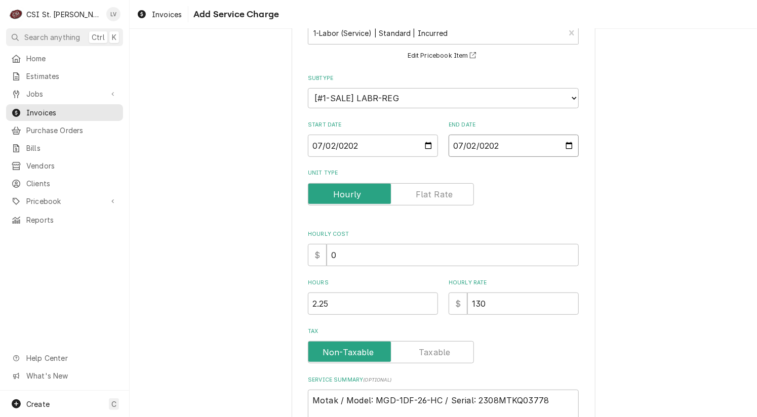
type textarea "x"
type input "2025-07-02"
click at [633, 223] on div "Please provide the following information to add a new service charge to this in…" at bounding box center [443, 267] width 627 height 605
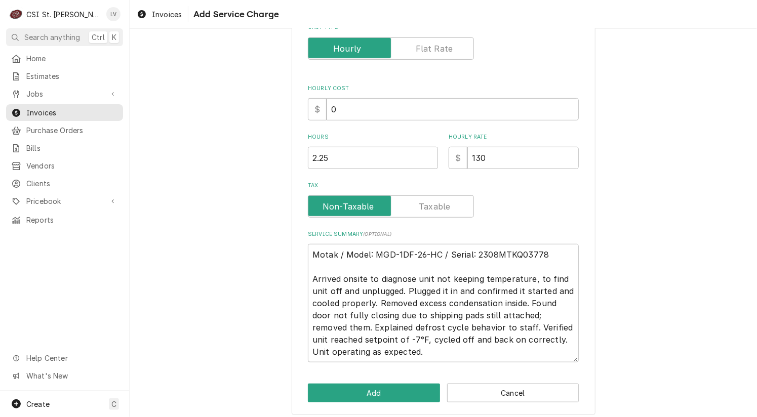
scroll to position [226, 0]
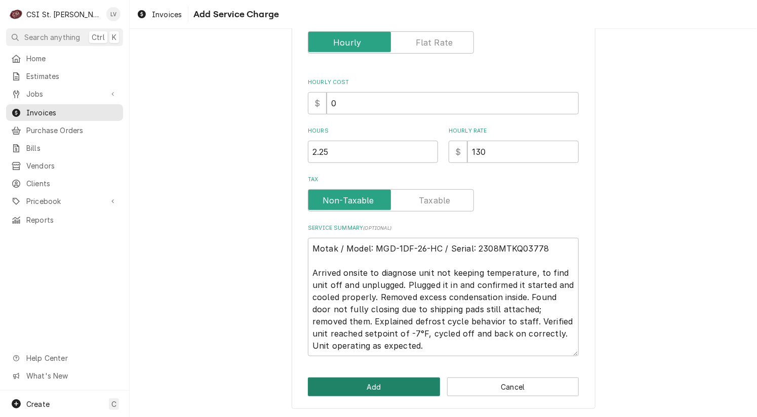
click at [367, 383] on button "Add" at bounding box center [374, 387] width 132 height 19
type textarea "x"
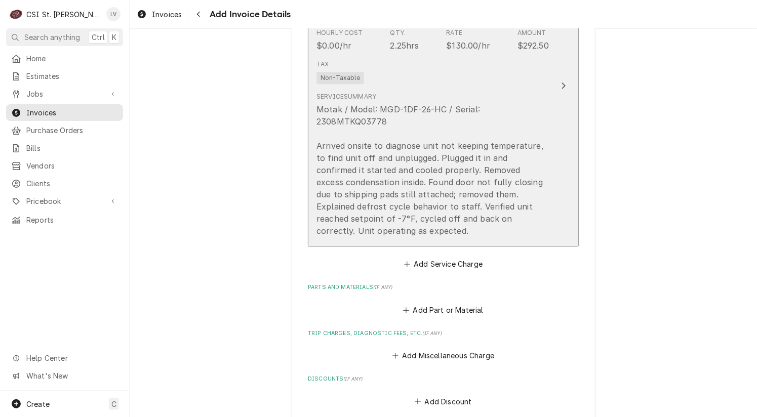
scroll to position [1253, 0]
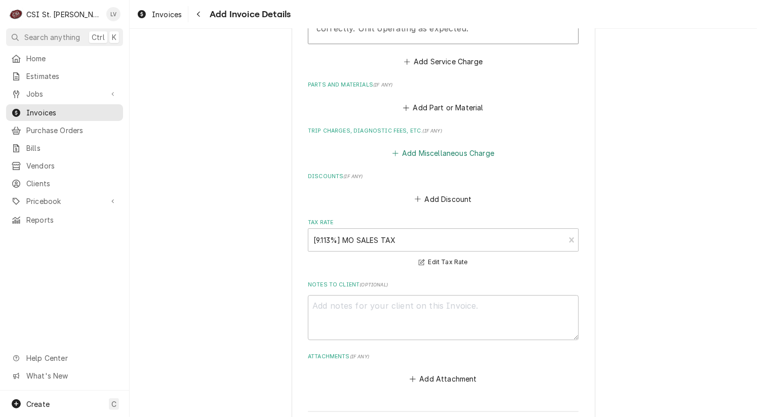
click at [456, 146] on button "Add Miscellaneous Charge" at bounding box center [442, 153] width 105 height 14
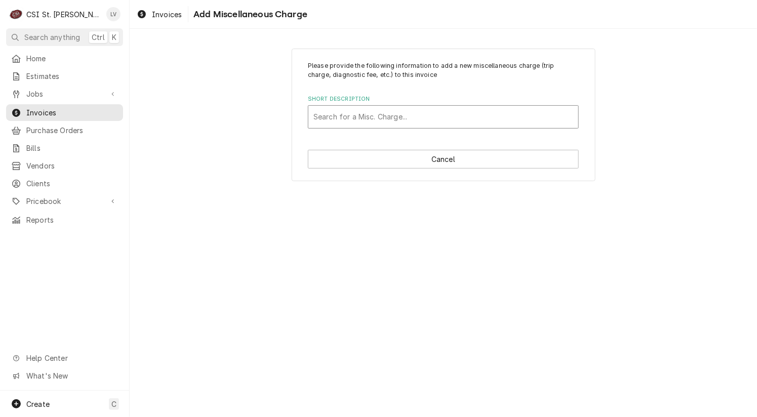
click at [380, 116] on div "Short Description" at bounding box center [443, 117] width 260 height 18
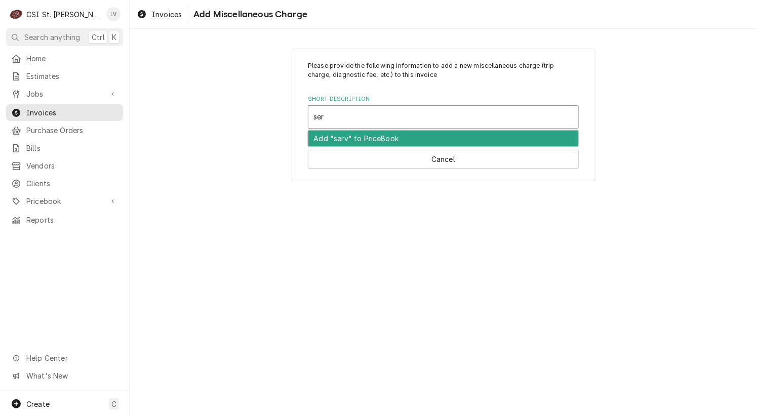
type input "serv"
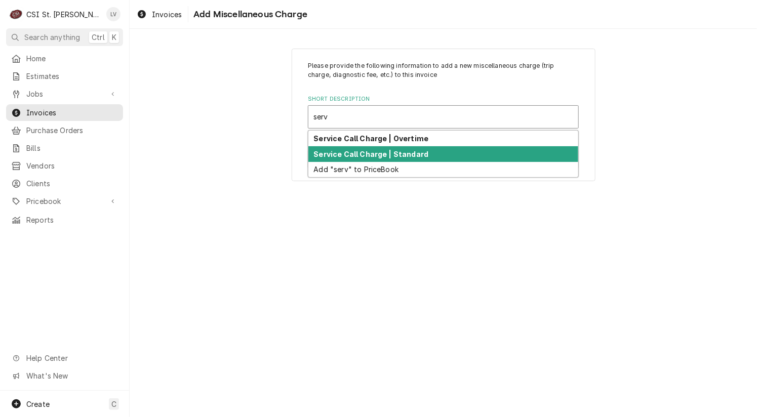
click at [386, 150] on strong "Service Call Charge | Standard" at bounding box center [371, 154] width 115 height 9
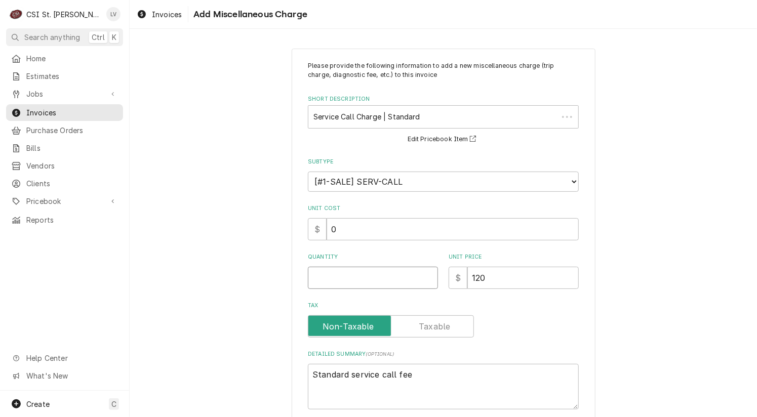
click at [329, 278] on input "Quantity" at bounding box center [373, 278] width 130 height 22
type textarea "x"
type input "1"
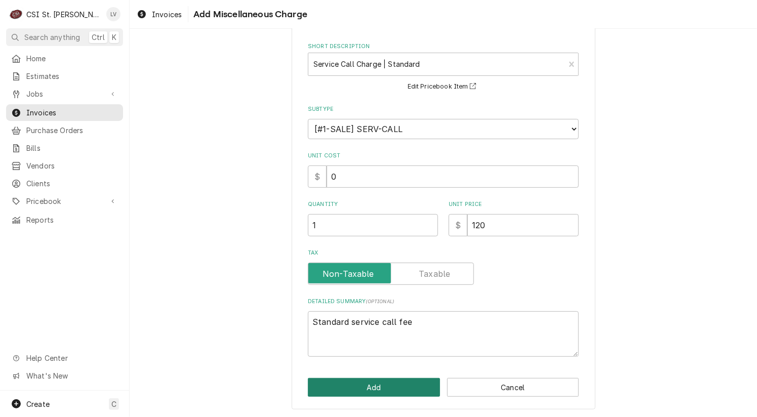
click at [349, 386] on button "Add" at bounding box center [374, 387] width 132 height 19
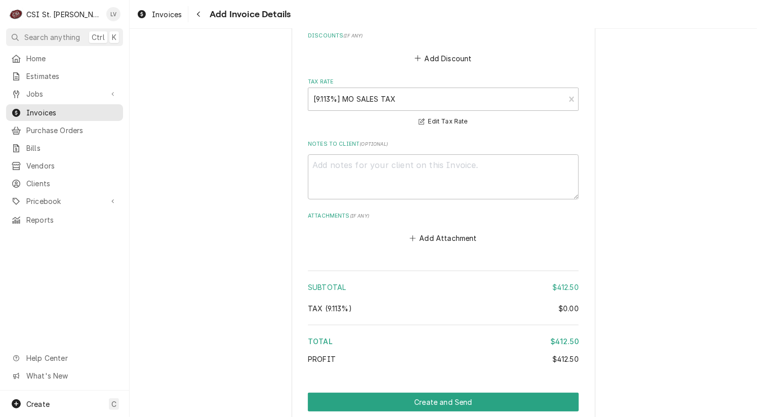
scroll to position [1596, 0]
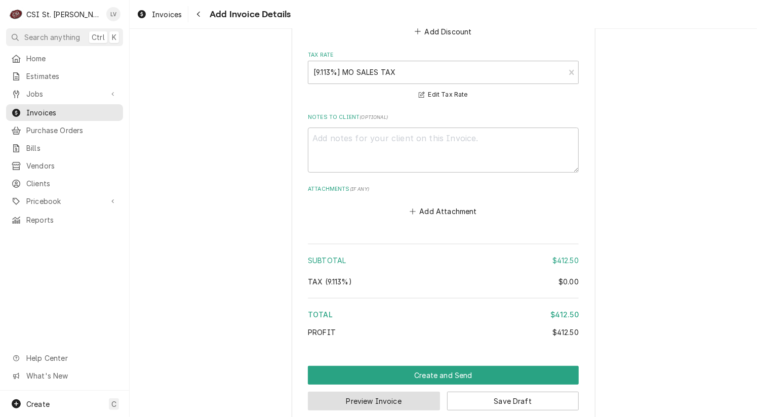
click at [414, 392] on button "Preview Invoice" at bounding box center [374, 401] width 132 height 19
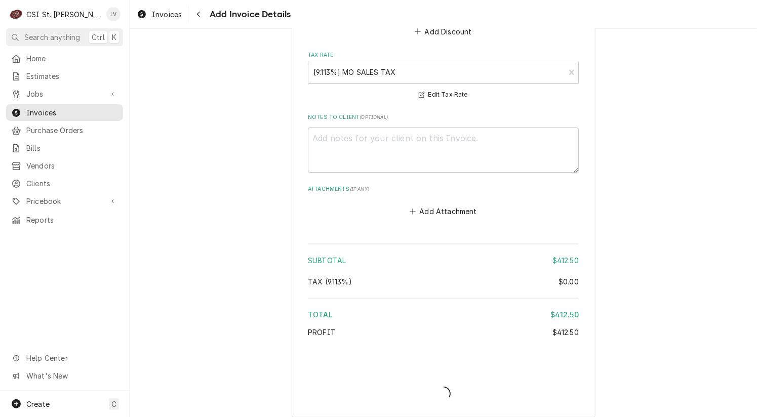
scroll to position [1590, 0]
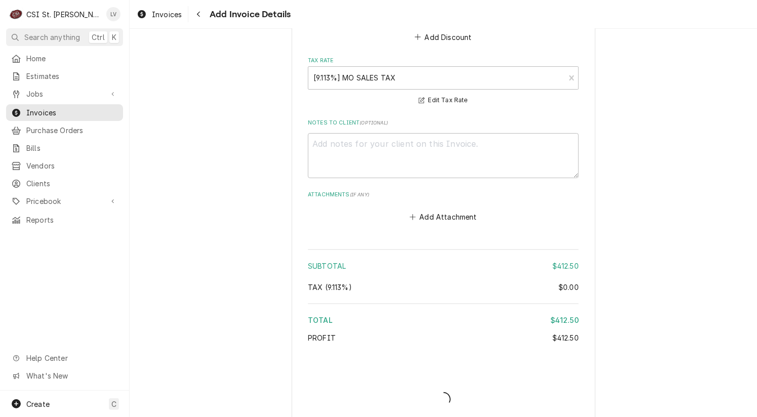
type textarea "x"
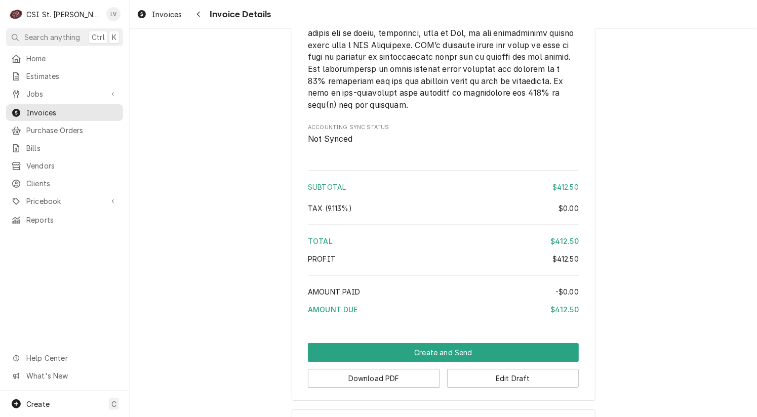
scroll to position [1496, 0]
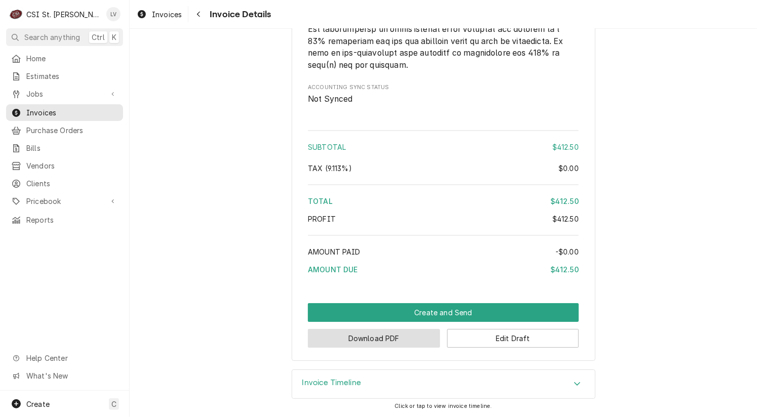
click at [375, 341] on button "Download PDF" at bounding box center [374, 338] width 132 height 19
click at [169, 19] on span "Invoices" at bounding box center [167, 14] width 30 height 11
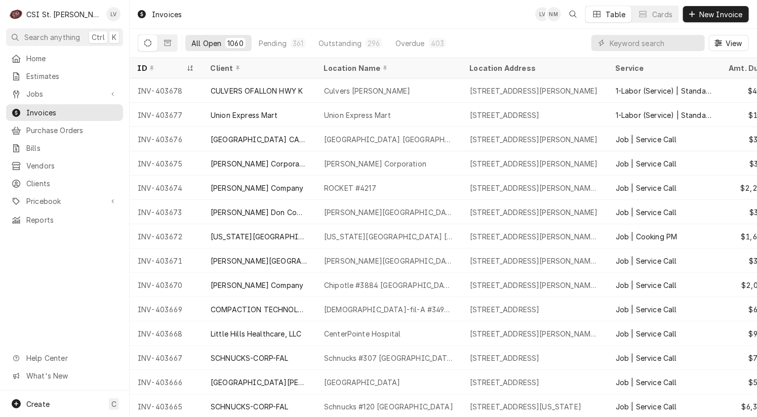
click at [71, 290] on div "Home Estimates Jobs Jobs Job Series Invoices Purchase Orders Bills Vendors Clie…" at bounding box center [64, 220] width 129 height 341
click at [37, 91] on span "Jobs" at bounding box center [64, 94] width 76 height 11
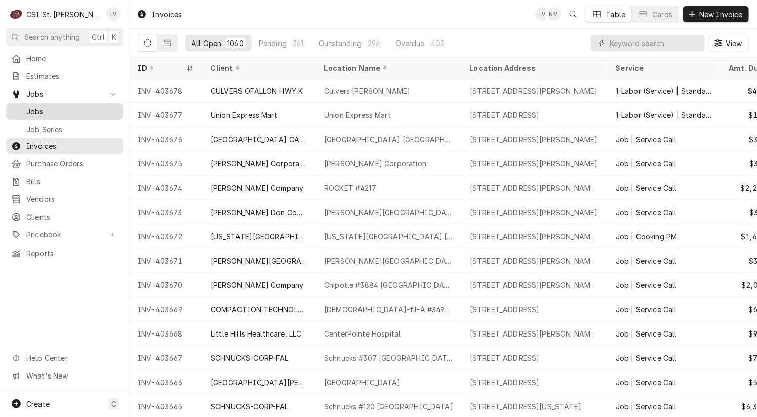
click at [46, 106] on span "Jobs" at bounding box center [72, 111] width 92 height 11
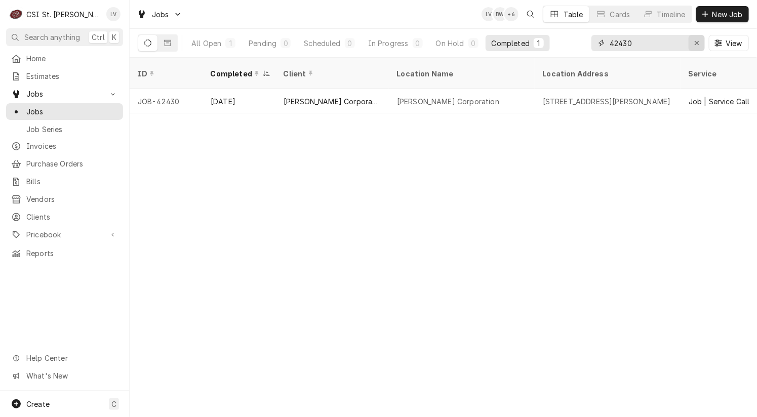
click at [695, 43] on icon "Erase input" at bounding box center [697, 42] width 6 height 7
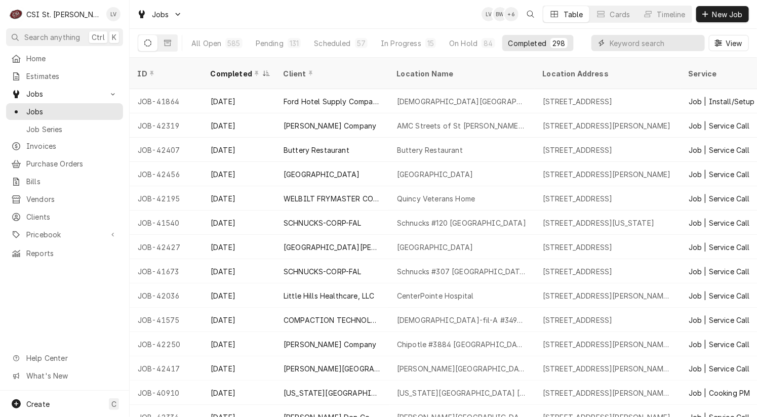
click at [639, 43] on input "Dynamic Content Wrapper" at bounding box center [654, 43] width 90 height 16
type input "42424"
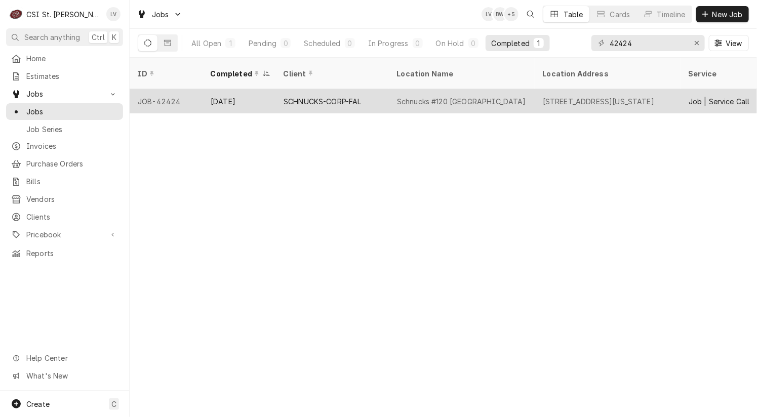
click at [459, 96] on div "Schnucks #120 Swansea" at bounding box center [461, 101] width 129 height 11
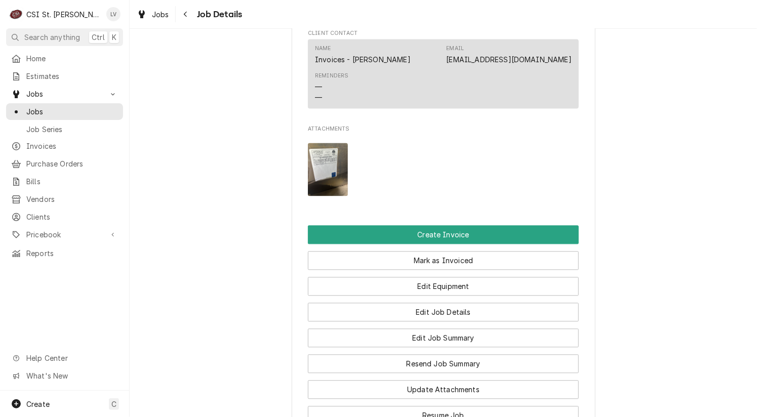
scroll to position [861, 0]
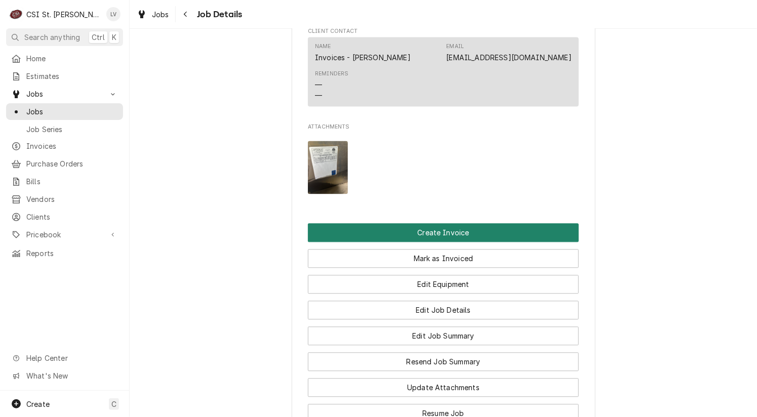
click at [436, 242] on button "Create Invoice" at bounding box center [443, 233] width 271 height 19
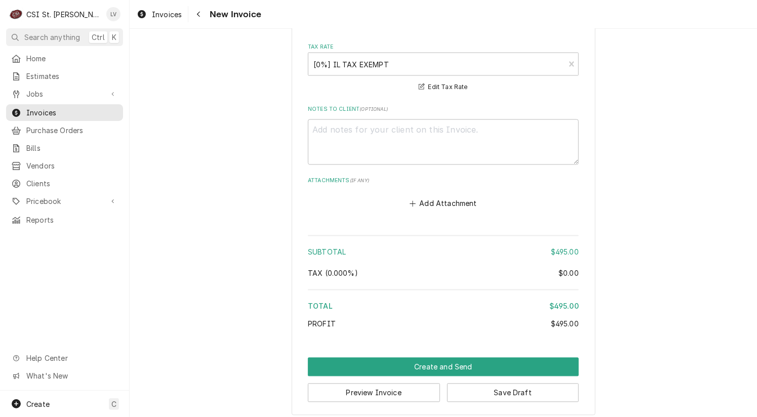
scroll to position [2423, 0]
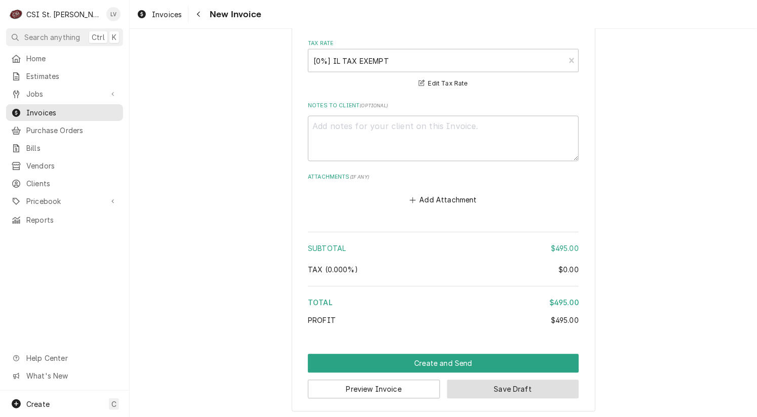
click at [521, 385] on button "Save Draft" at bounding box center [513, 389] width 132 height 19
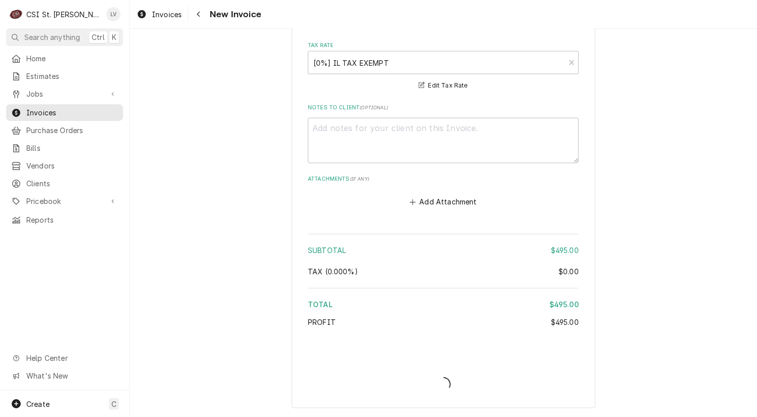
scroll to position [2418, 0]
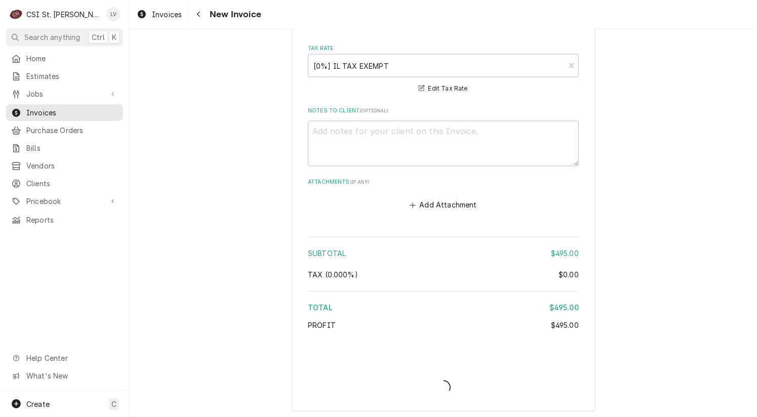
type textarea "x"
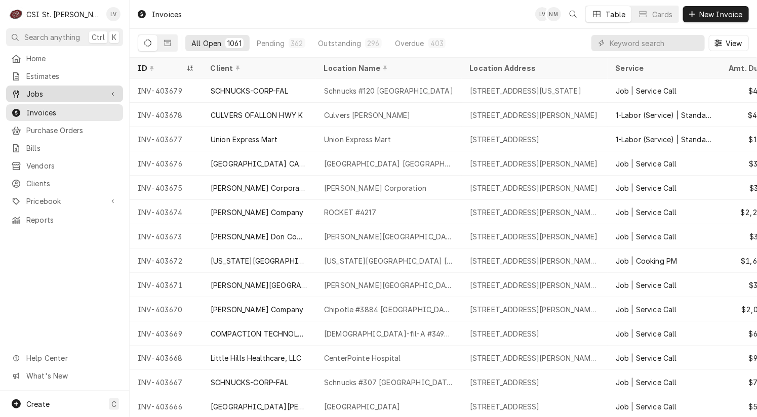
click at [39, 96] on span "Jobs" at bounding box center [64, 94] width 76 height 11
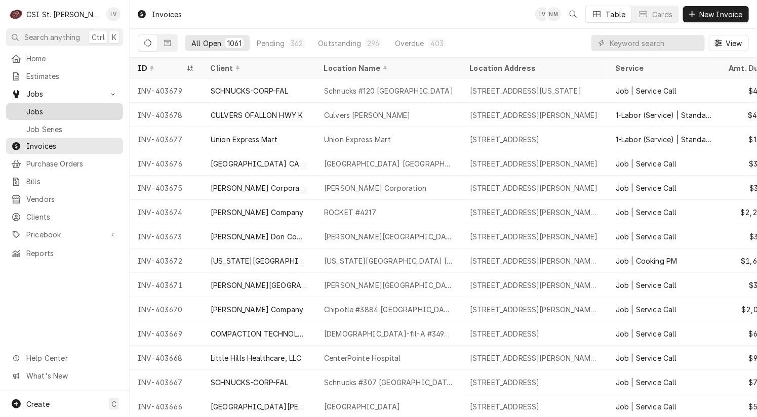
click at [44, 108] on span "Jobs" at bounding box center [72, 111] width 92 height 11
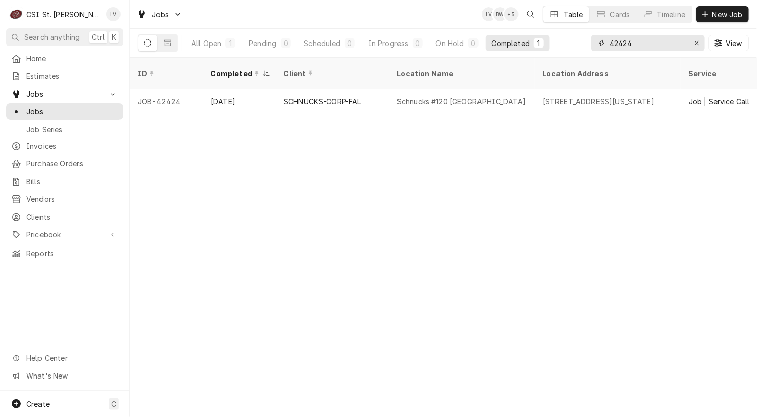
drag, startPoint x: 648, startPoint y: 40, endPoint x: 602, endPoint y: 46, distance: 46.5
click at [633, 43] on input "42424" at bounding box center [647, 43] width 76 height 16
click at [600, 46] on div "42424" at bounding box center [647, 43] width 113 height 16
click at [599, 47] on div "Dynamic Content Wrapper" at bounding box center [601, 43] width 10 height 10
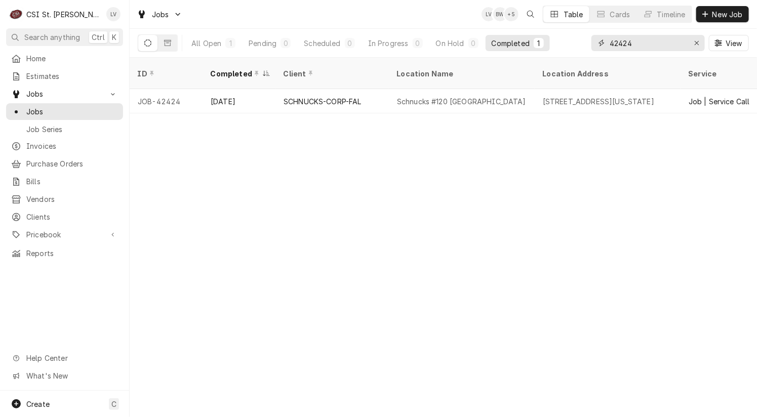
click at [644, 42] on input "42424" at bounding box center [647, 43] width 76 height 16
click at [617, 44] on input "42424" at bounding box center [647, 43] width 76 height 16
click at [602, 45] on div "Dynamic Content Wrapper" at bounding box center [601, 43] width 10 height 10
click at [601, 45] on icon "Dynamic Content Wrapper" at bounding box center [601, 42] width 6 height 7
click at [695, 43] on icon "Erase input" at bounding box center [697, 42] width 6 height 7
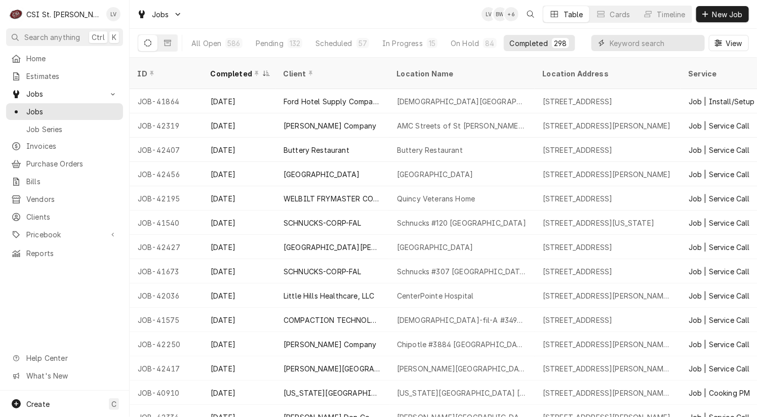
click at [621, 43] on input "Dynamic Content Wrapper" at bounding box center [654, 43] width 90 height 16
type input "42415"
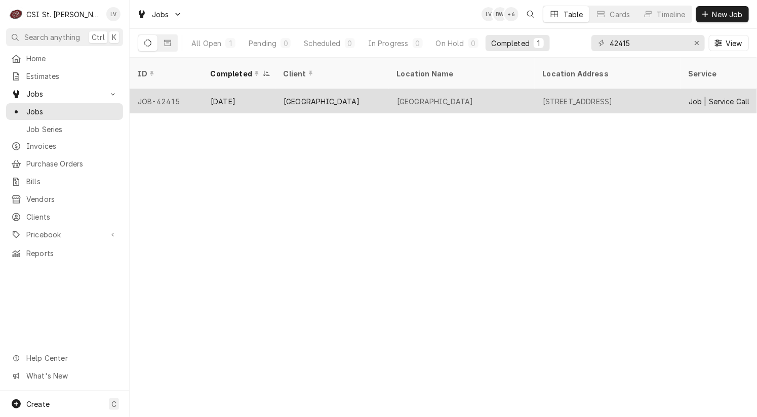
click at [406, 96] on div "[GEOGRAPHIC_DATA]" at bounding box center [435, 101] width 76 height 11
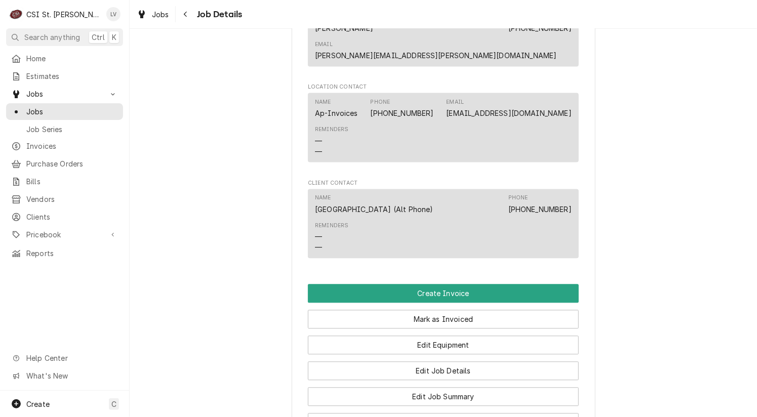
scroll to position [962, 0]
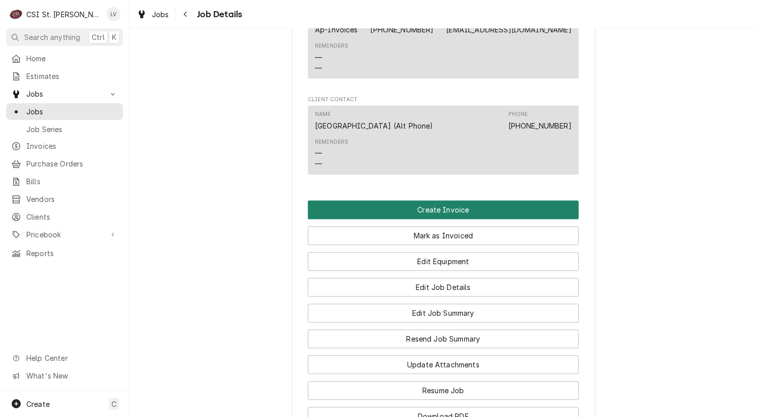
click at [435, 200] on button "Create Invoice" at bounding box center [443, 209] width 271 height 19
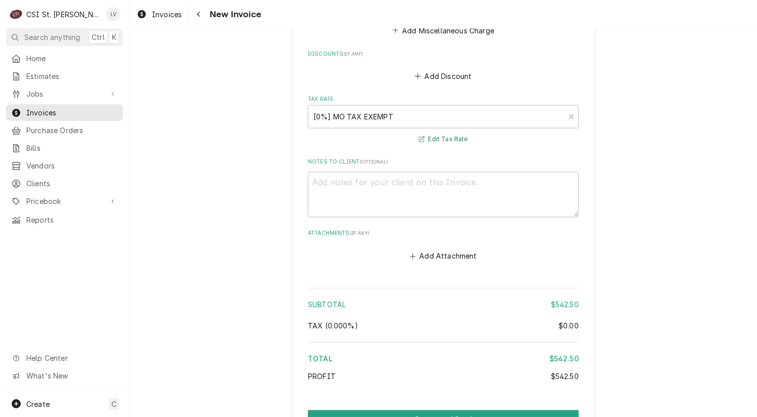
scroll to position [2484, 0]
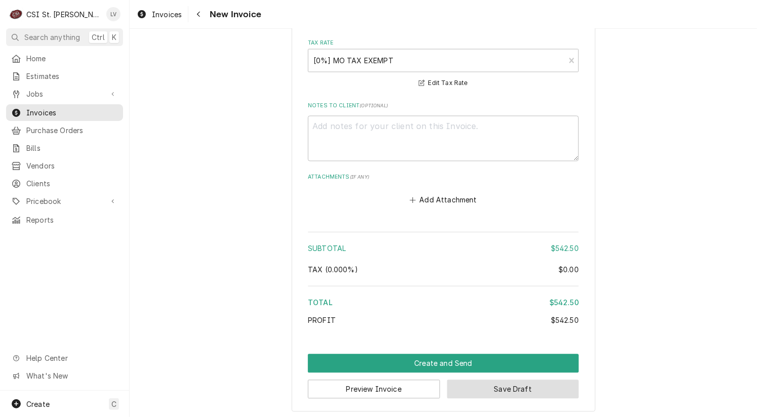
click at [514, 388] on button "Save Draft" at bounding box center [513, 389] width 132 height 19
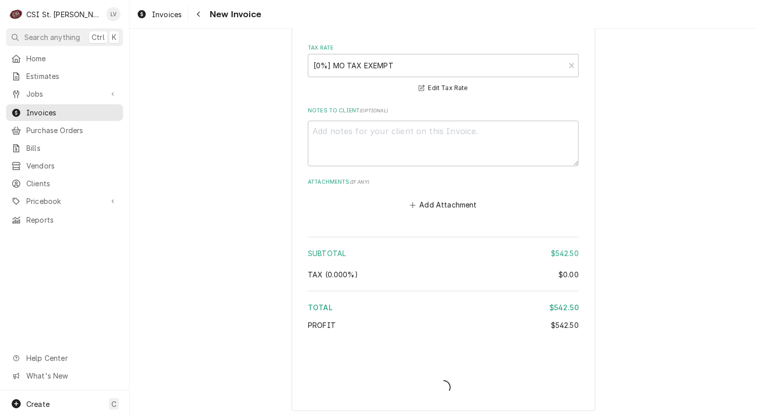
type textarea "x"
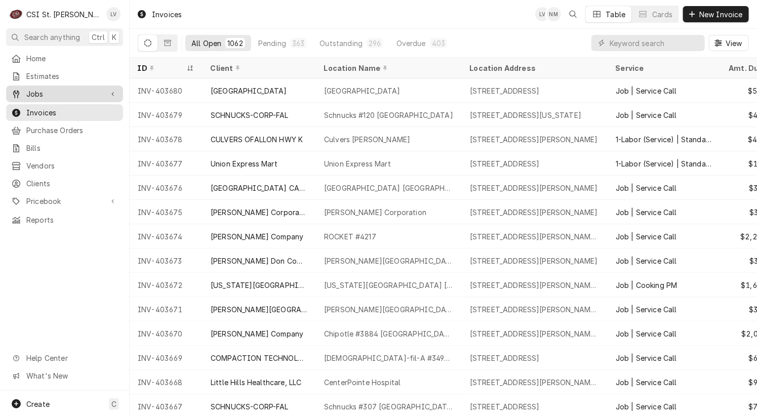
click at [30, 89] on span "Jobs" at bounding box center [64, 94] width 76 height 11
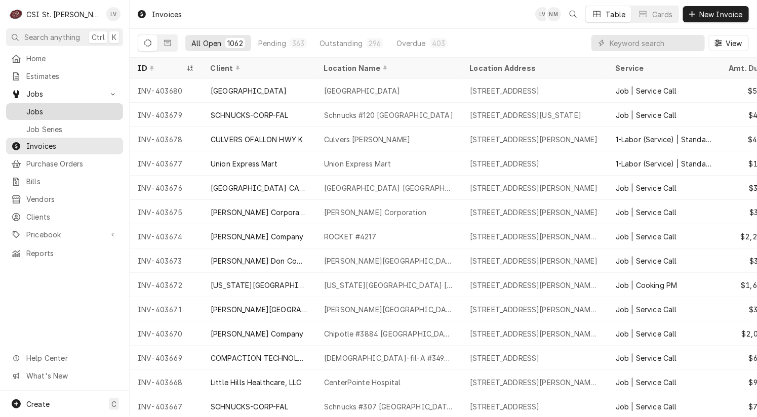
click at [35, 103] on link "Jobs" at bounding box center [64, 111] width 117 height 17
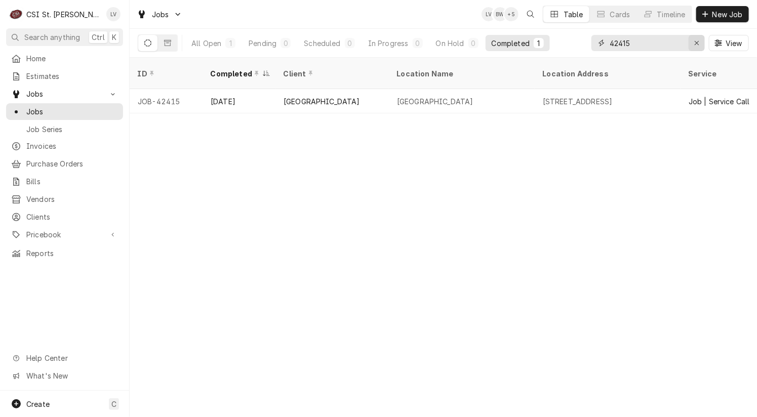
click at [694, 45] on icon "Erase input" at bounding box center [697, 42] width 6 height 7
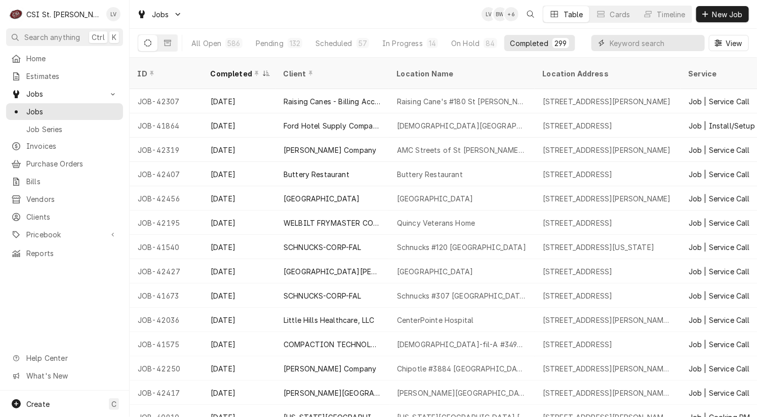
click at [633, 43] on input "Dynamic Content Wrapper" at bounding box center [654, 43] width 90 height 16
type input "42251"
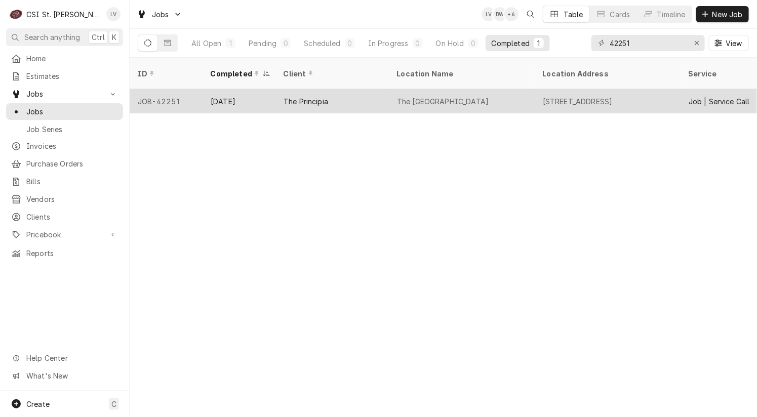
click at [399, 96] on div "The [GEOGRAPHIC_DATA]" at bounding box center [443, 101] width 92 height 11
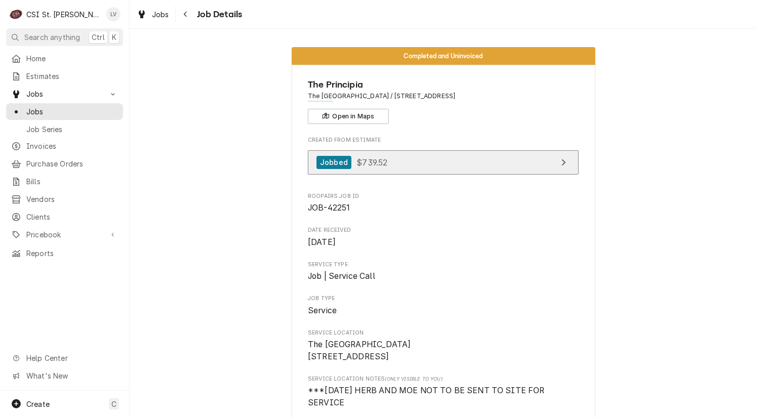
click at [360, 168] on div "Jobbed $739.52" at bounding box center [351, 163] width 71 height 14
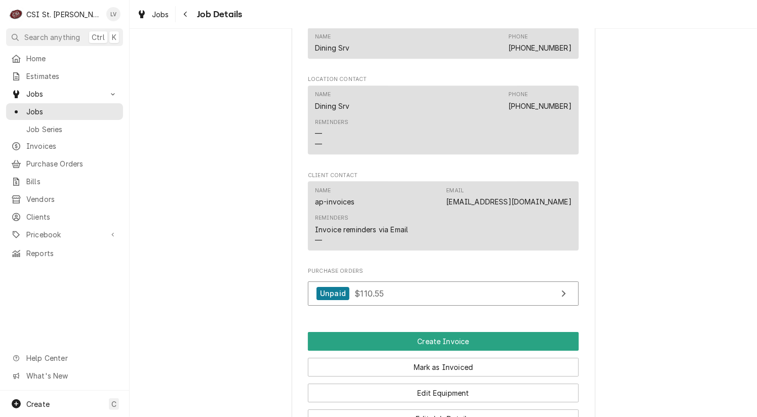
scroll to position [1266, 0]
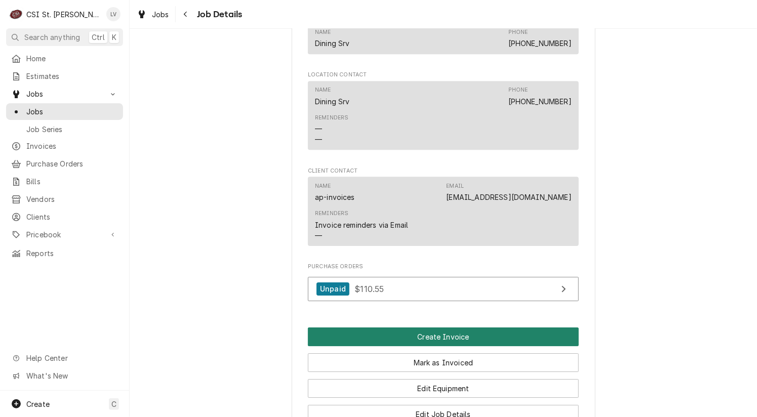
click at [455, 328] on button "Create Invoice" at bounding box center [443, 337] width 271 height 19
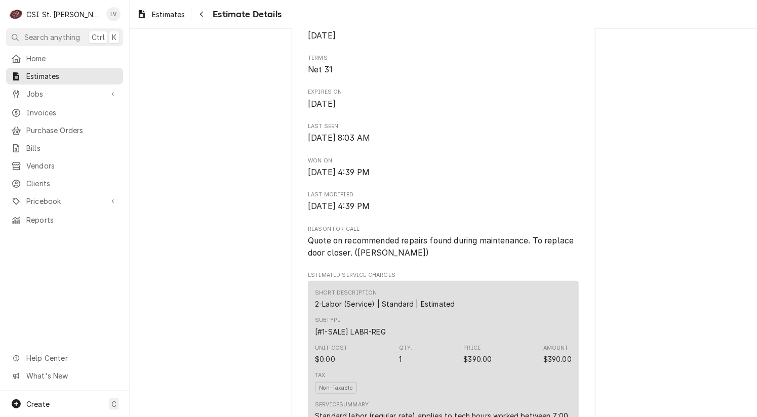
scroll to position [557, 0]
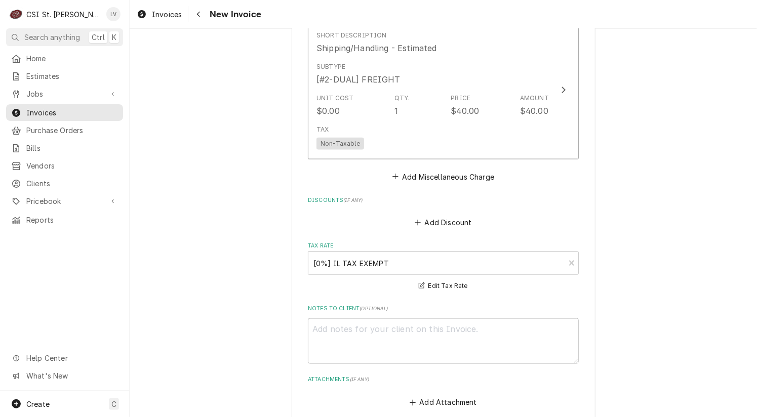
scroll to position [2294, 0]
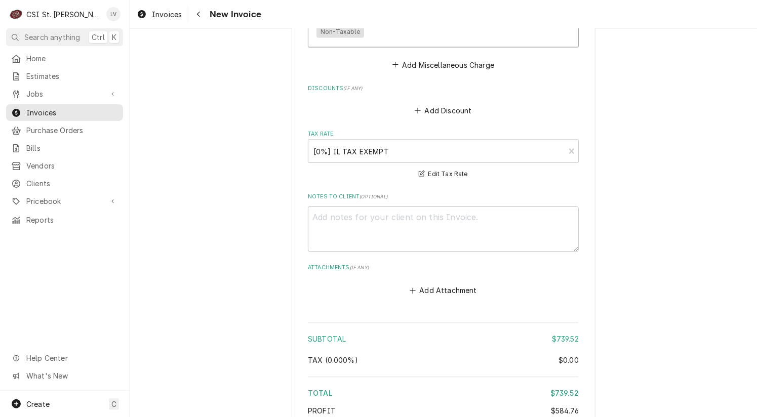
type textarea "x"
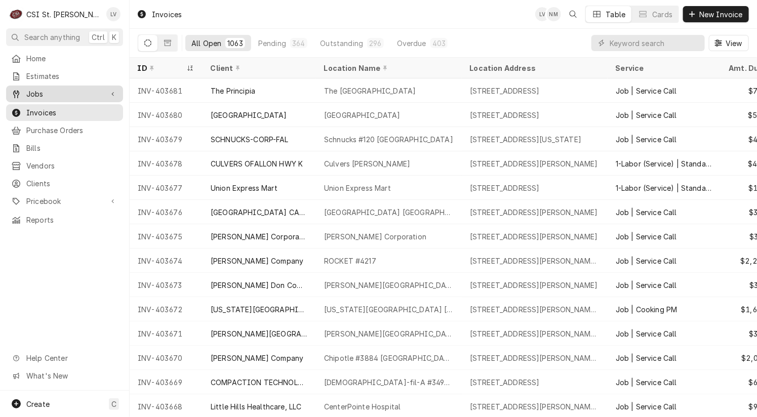
click at [27, 91] on span "Jobs" at bounding box center [64, 94] width 76 height 11
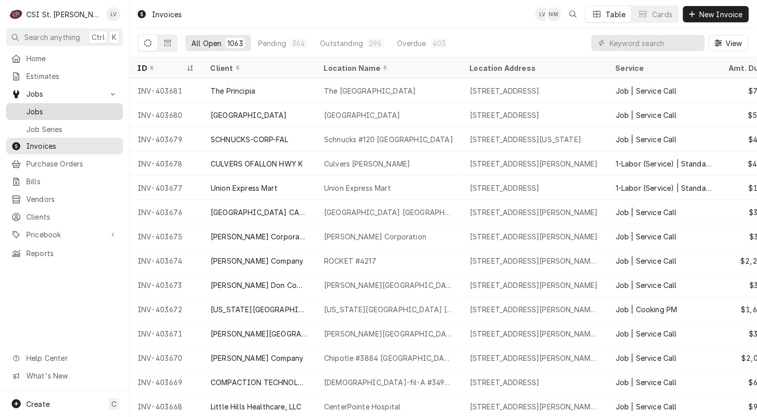
click at [36, 106] on span "Jobs" at bounding box center [72, 111] width 92 height 11
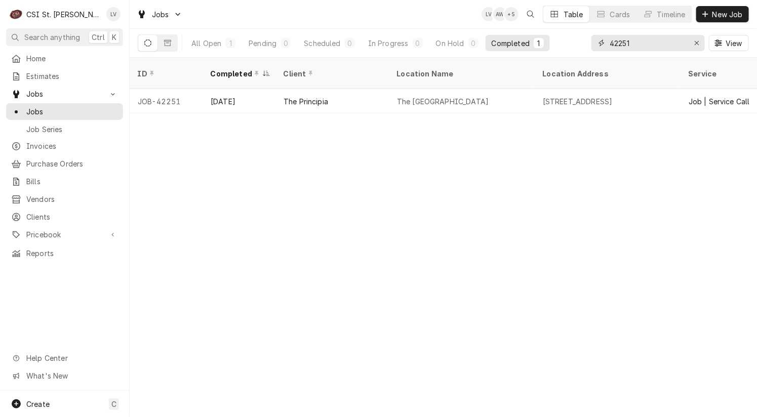
click at [643, 42] on input "42251" at bounding box center [647, 43] width 76 height 16
drag, startPoint x: 620, startPoint y: 45, endPoint x: 606, endPoint y: 45, distance: 13.7
click at [606, 45] on div "42251" at bounding box center [647, 43] width 113 height 16
type input "41999"
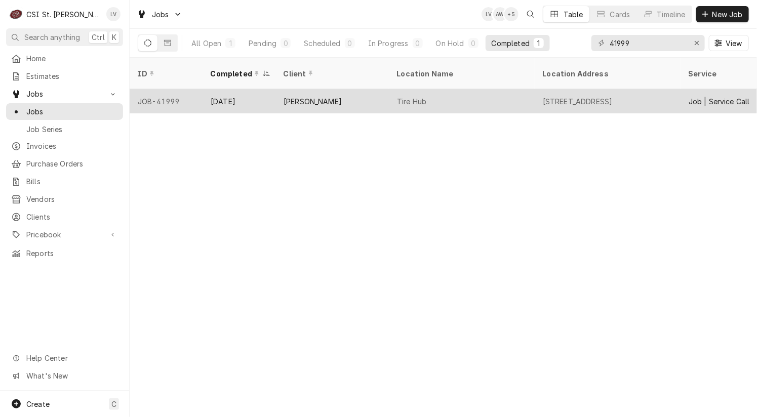
click at [395, 89] on div "Tire Hub" at bounding box center [462, 101] width 146 height 24
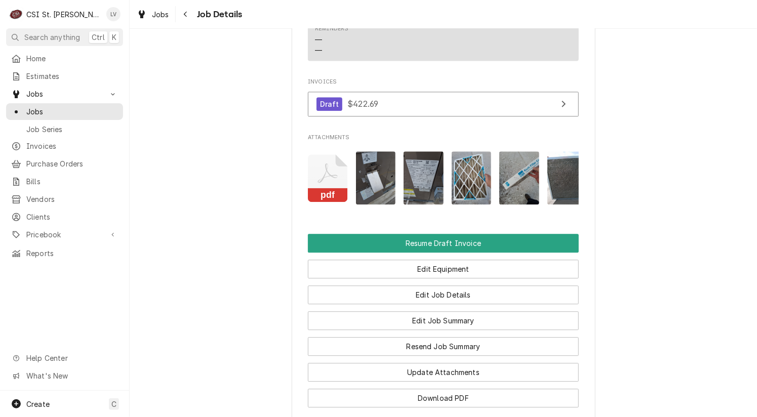
scroll to position [1063, 0]
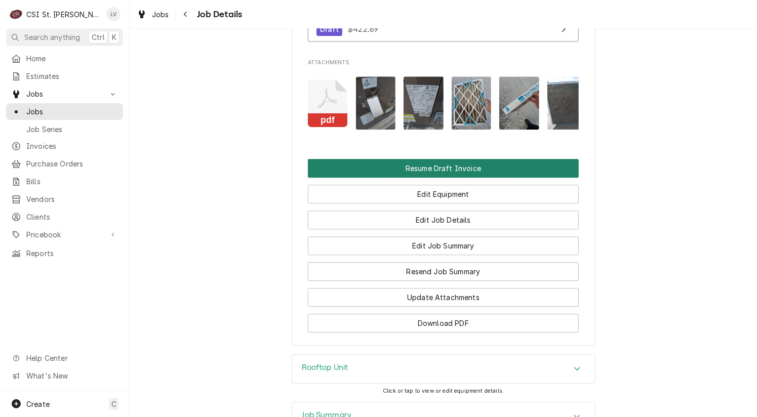
click at [445, 178] on button "Resume Draft Invoice" at bounding box center [443, 168] width 271 height 19
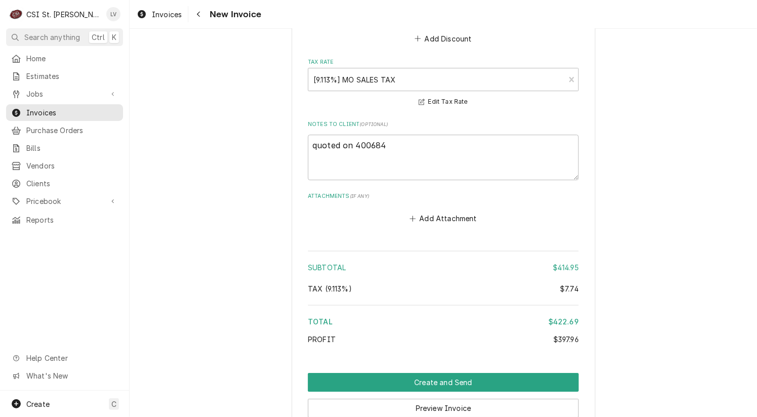
scroll to position [3037, 0]
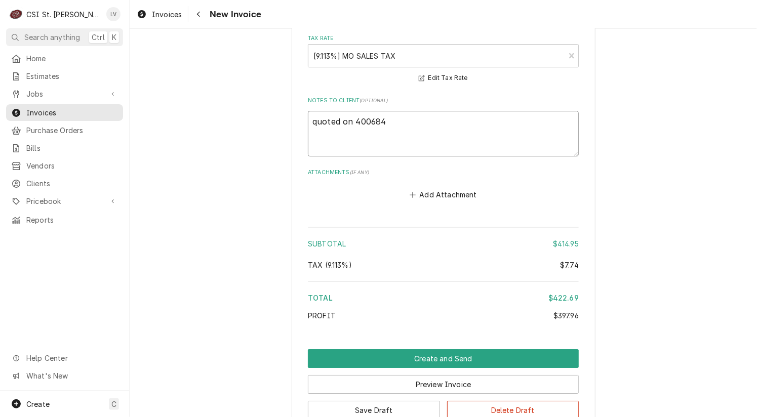
click at [312, 131] on textarea "quoted on 400684" at bounding box center [443, 134] width 271 height 46
drag, startPoint x: 304, startPoint y: 131, endPoint x: 297, endPoint y: 132, distance: 7.1
type textarea "x"
type textarea "uoted on 400684"
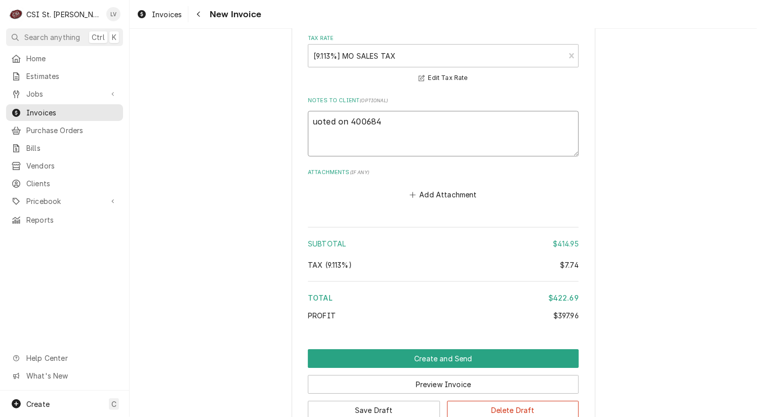
type textarea "x"
type textarea "Quoted on 400684"
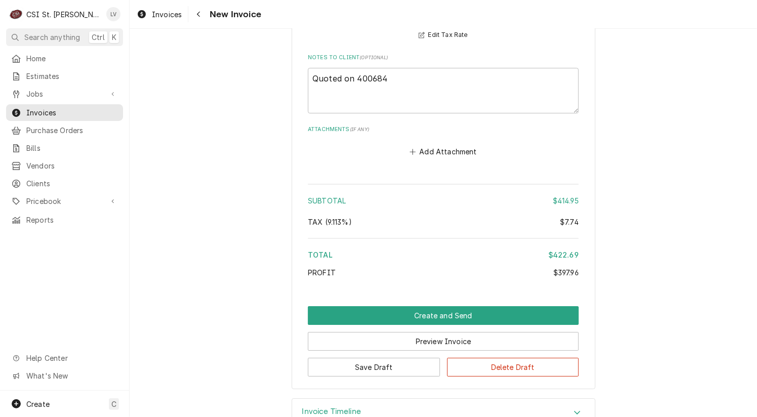
scroll to position [3117, 0]
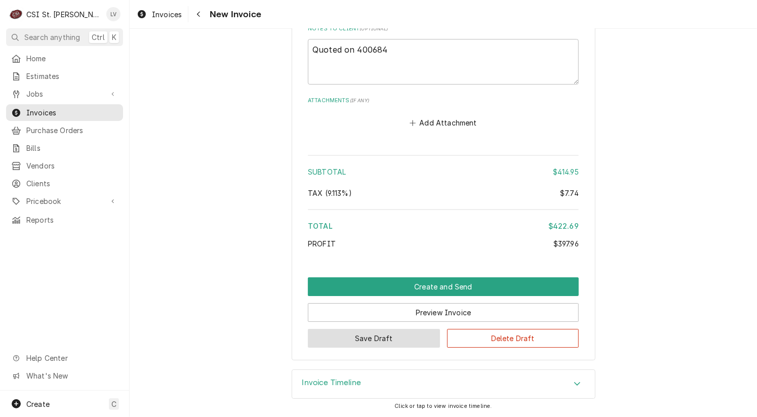
click at [375, 341] on button "Save Draft" at bounding box center [374, 338] width 132 height 19
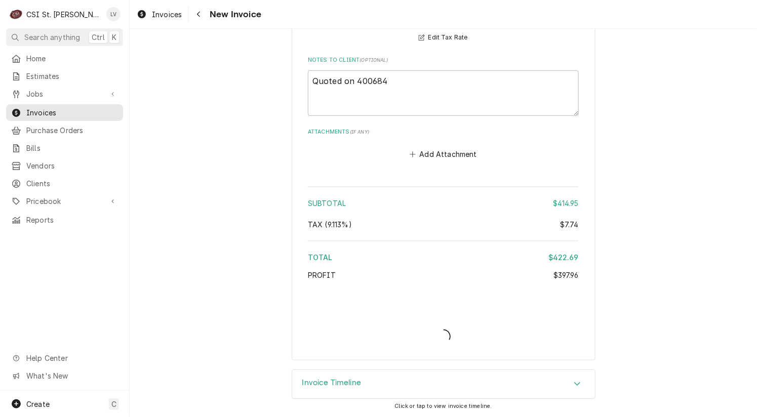
scroll to position [3086, 0]
type textarea "x"
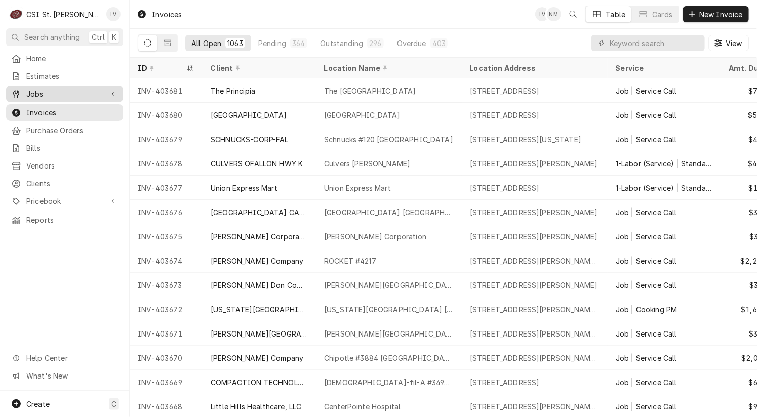
click at [45, 91] on span "Jobs" at bounding box center [64, 94] width 76 height 11
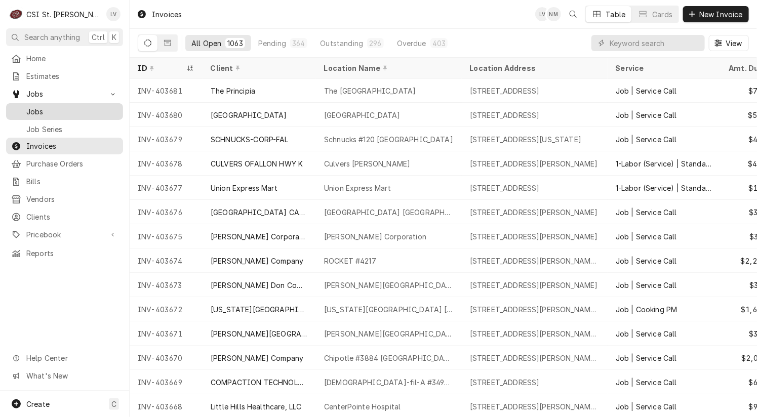
click at [47, 106] on span "Jobs" at bounding box center [72, 111] width 92 height 11
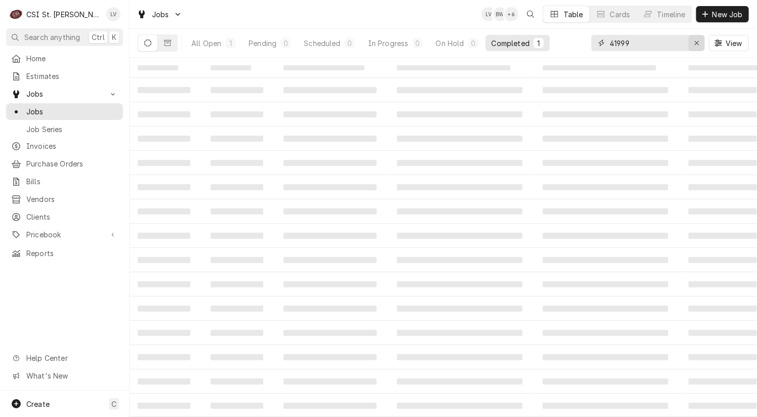
click at [698, 43] on icon "Erase input" at bounding box center [697, 42] width 6 height 7
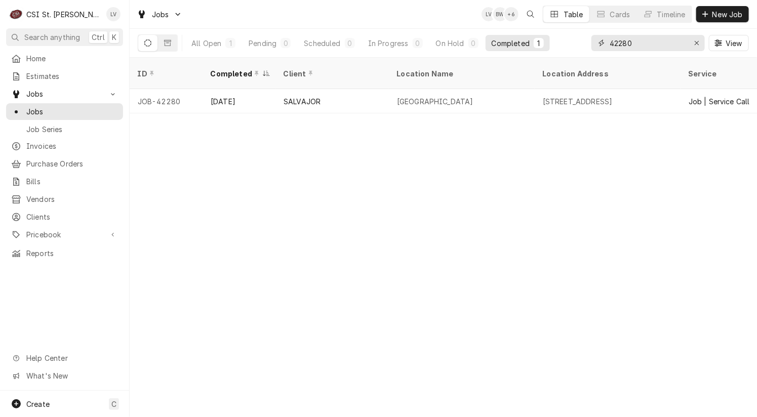
type input "42280"
click at [391, 89] on div "LINCOLN MIDDLE SCHOOL" at bounding box center [462, 101] width 146 height 24
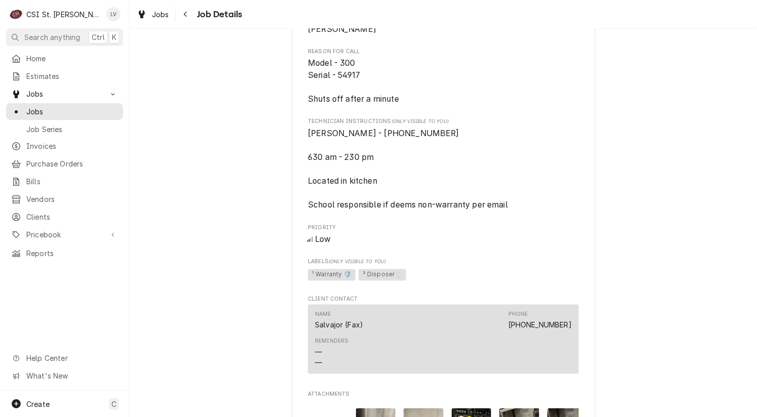
scroll to position [759, 0]
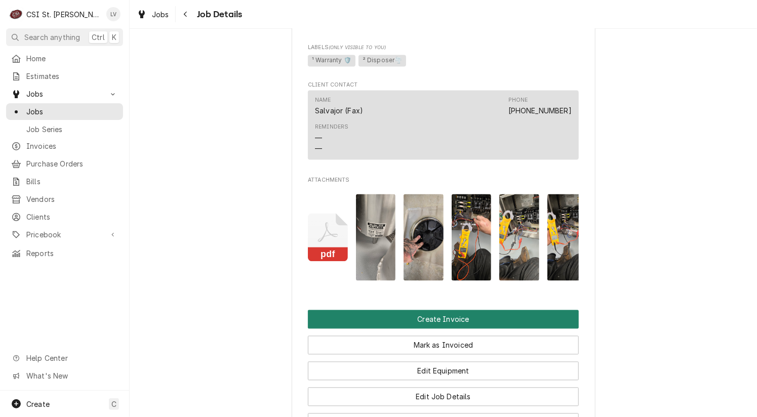
click at [434, 329] on button "Create Invoice" at bounding box center [443, 319] width 271 height 19
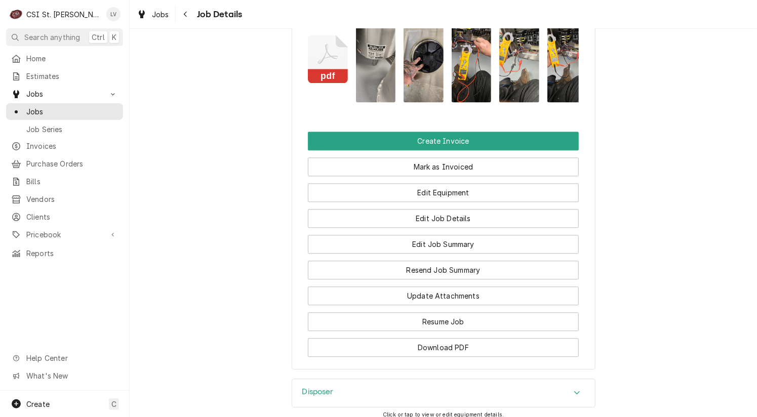
scroll to position [962, 0]
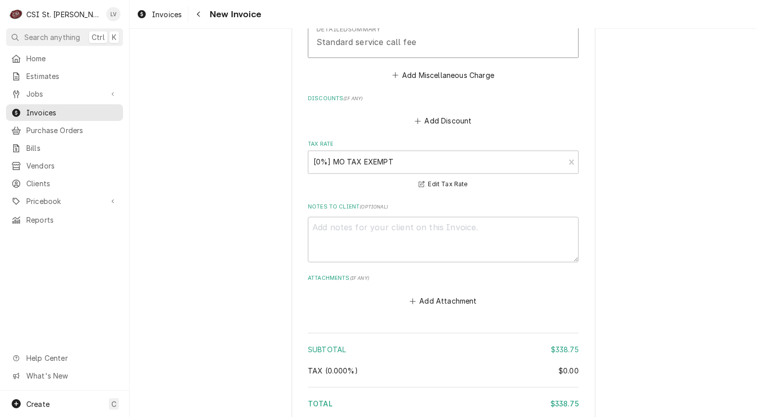
scroll to position [2632, 0]
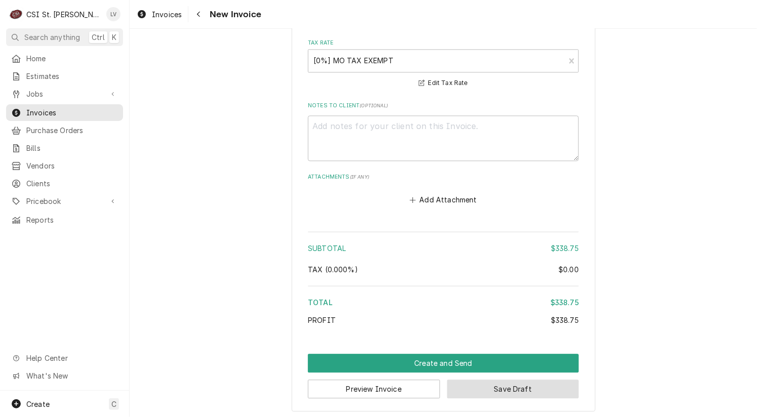
click at [519, 385] on button "Save Draft" at bounding box center [513, 389] width 132 height 19
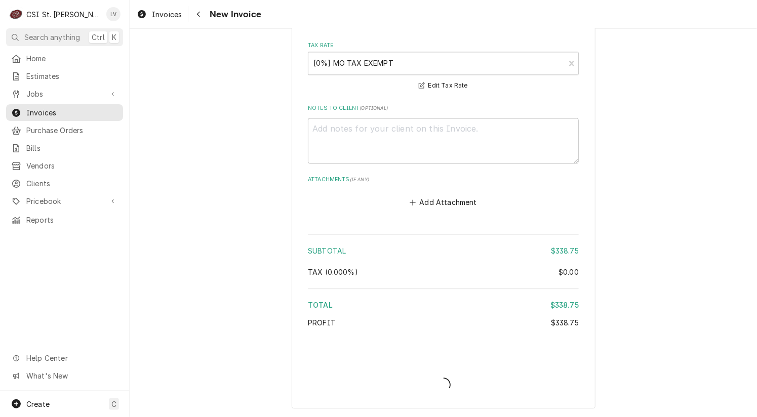
scroll to position [2627, 0]
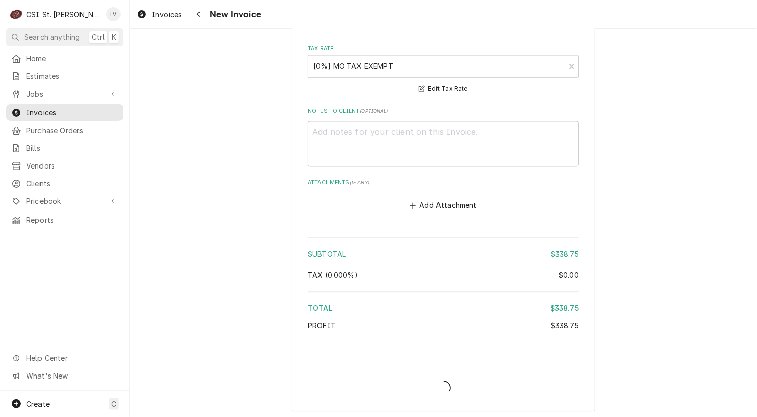
type textarea "x"
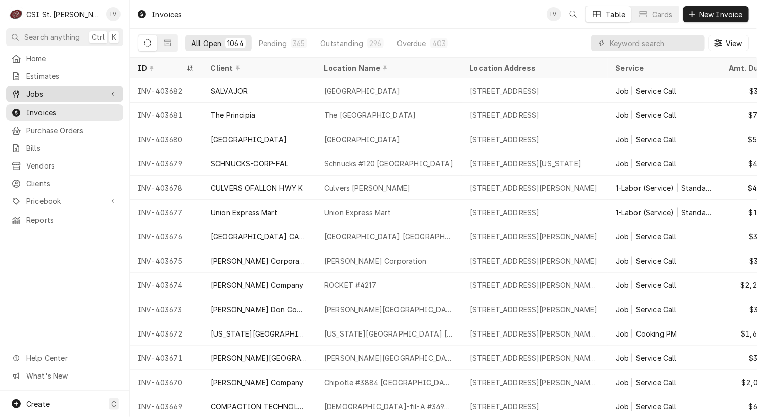
click at [31, 92] on span "Jobs" at bounding box center [64, 94] width 76 height 11
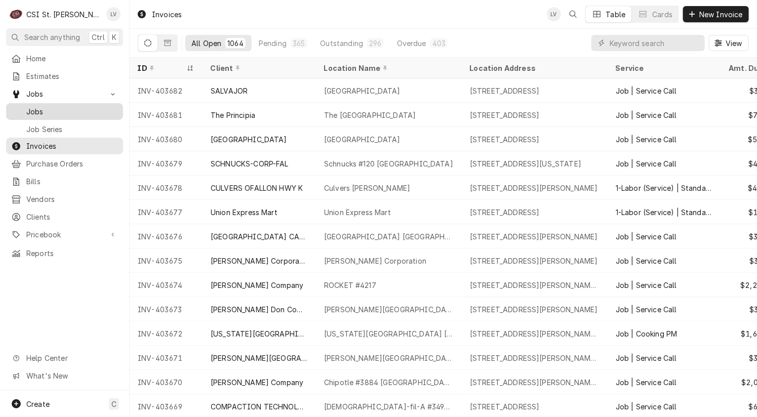
click at [38, 106] on span "Jobs" at bounding box center [72, 111] width 92 height 11
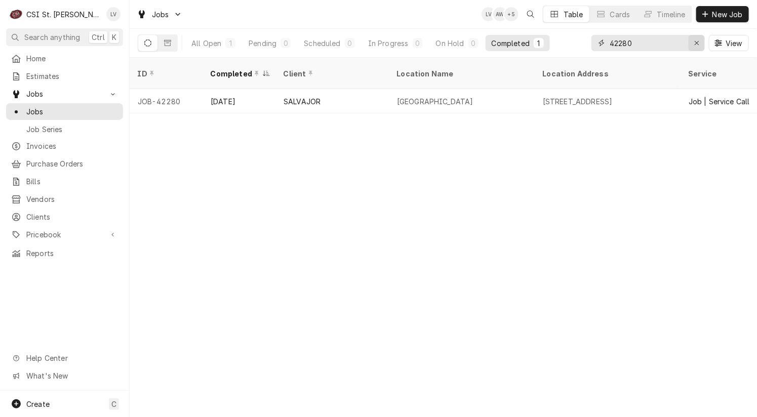
click at [697, 44] on icon "Erase input" at bounding box center [697, 42] width 6 height 7
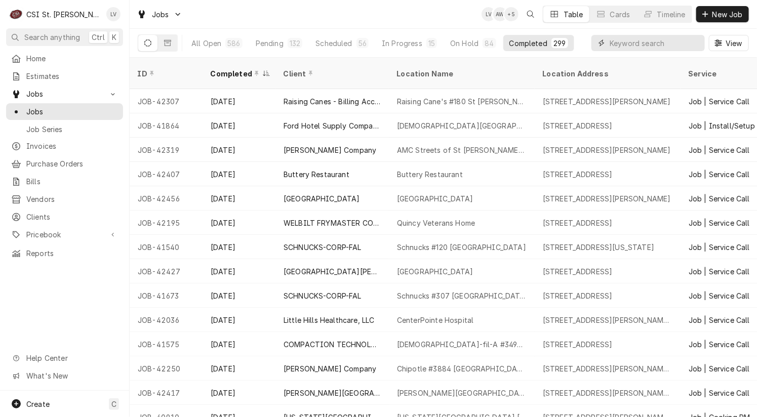
click at [624, 44] on input "Dynamic Content Wrapper" at bounding box center [654, 43] width 90 height 16
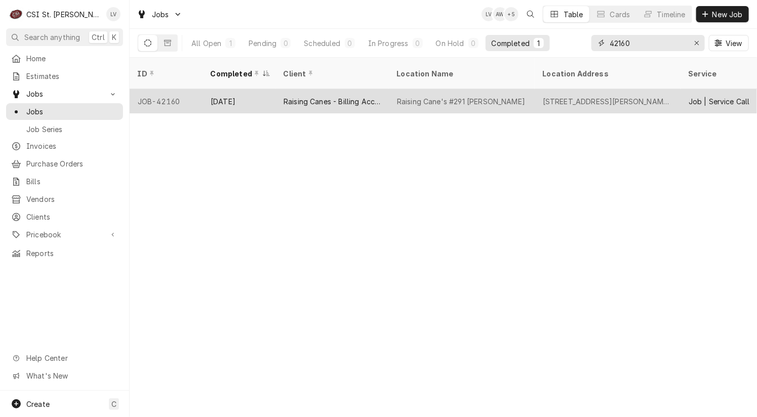
type input "42160"
click at [382, 91] on div "Raising Canes - Billing Account" at bounding box center [331, 101] width 113 height 24
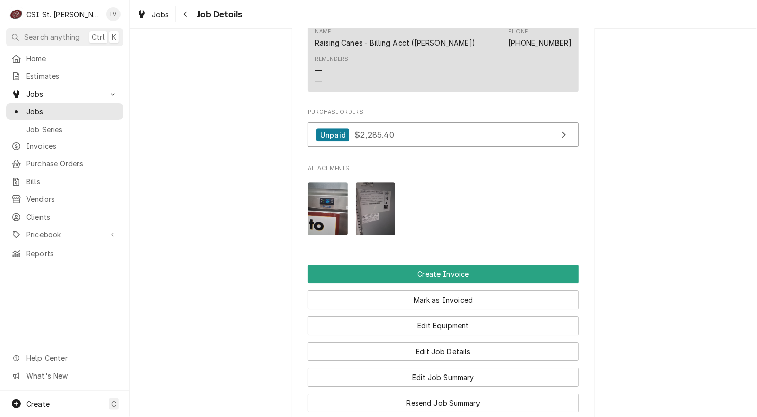
scroll to position [1417, 0]
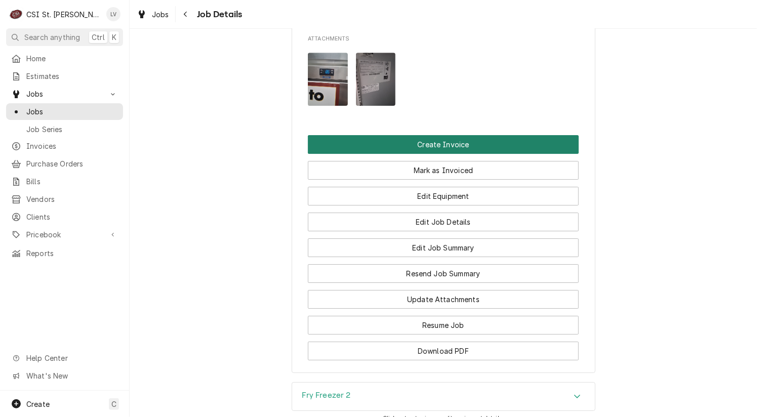
click at [432, 146] on button "Create Invoice" at bounding box center [443, 144] width 271 height 19
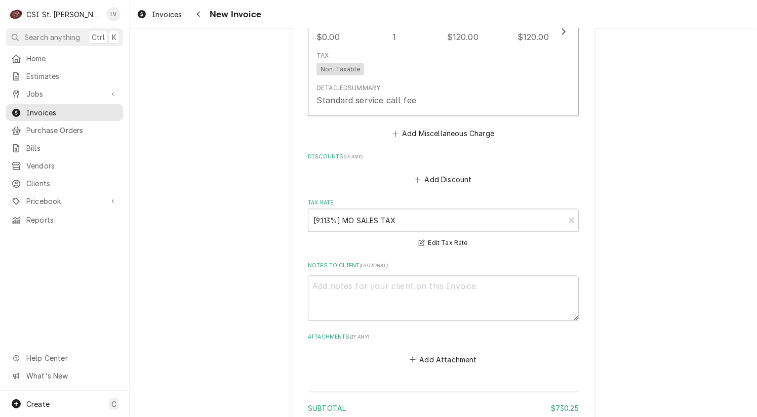
scroll to position [2577, 0]
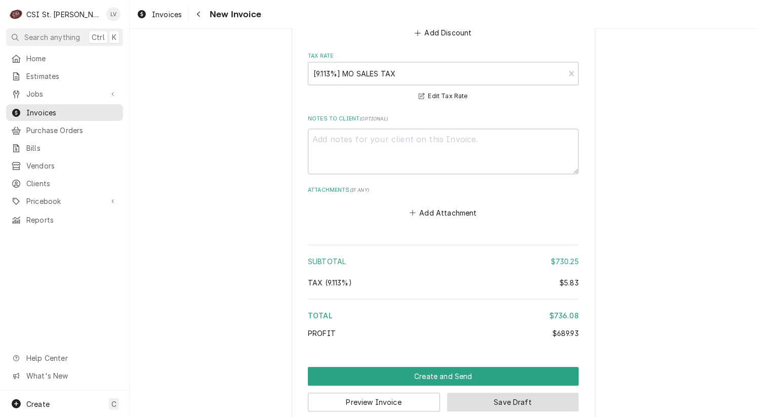
click at [499, 393] on button "Save Draft" at bounding box center [513, 402] width 132 height 19
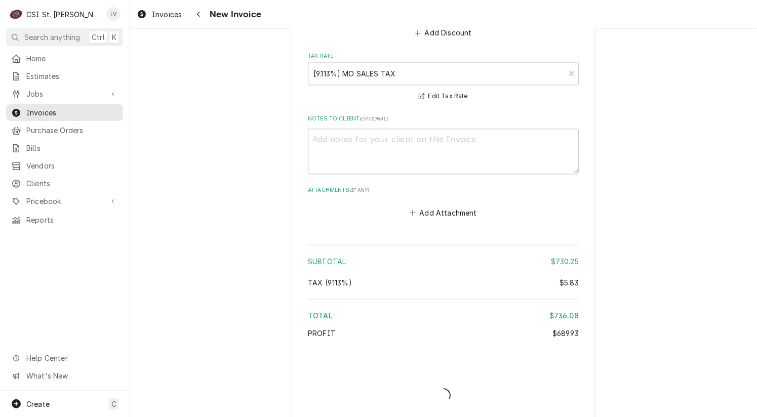
scroll to position [2572, 0]
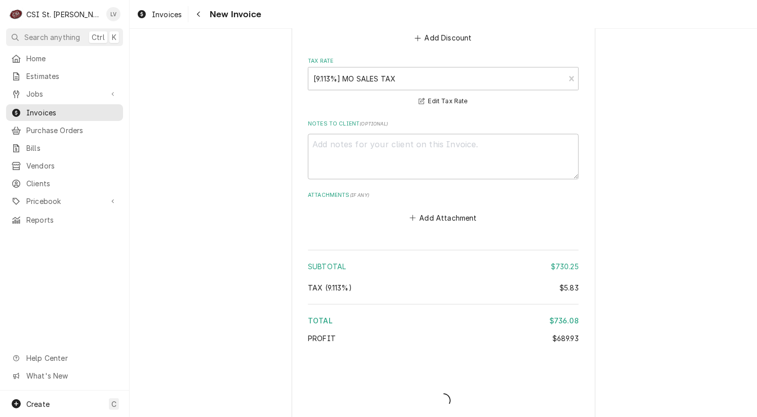
type textarea "x"
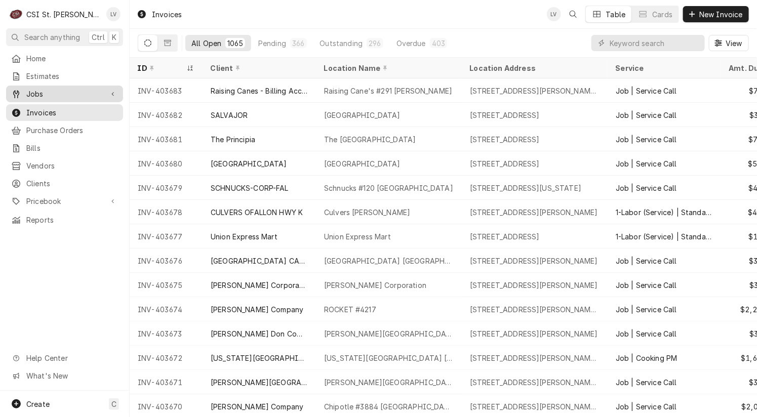
click at [39, 89] on span "Jobs" at bounding box center [64, 94] width 76 height 11
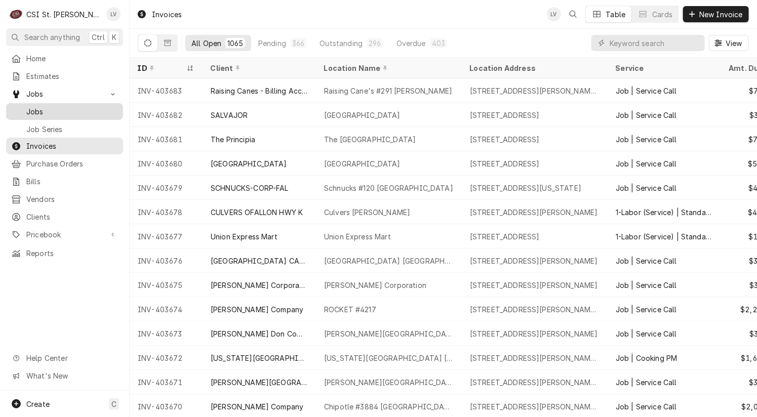
click at [39, 107] on span "Jobs" at bounding box center [72, 111] width 92 height 11
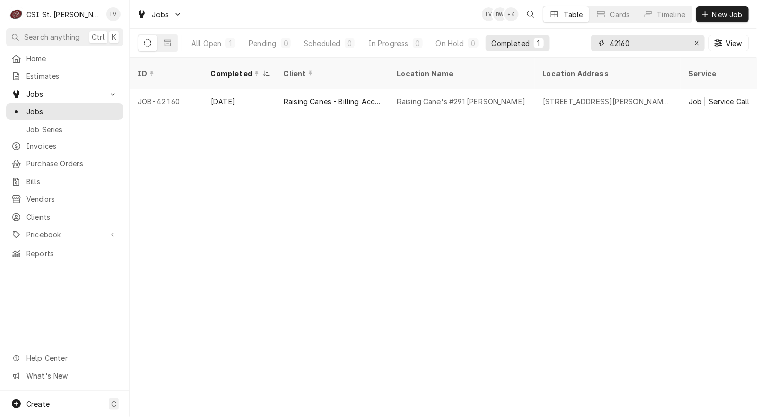
click at [654, 41] on input "42160" at bounding box center [647, 43] width 76 height 16
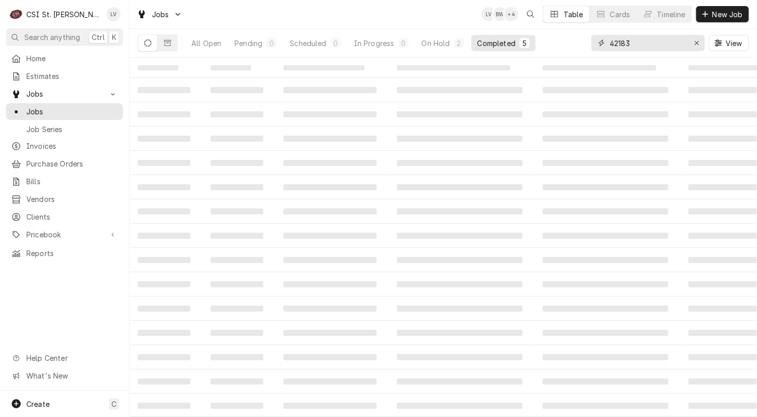
type input "42183"
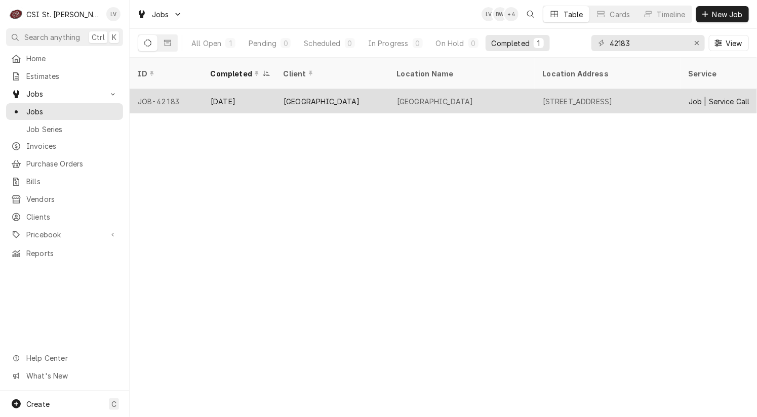
click at [400, 96] on div "[GEOGRAPHIC_DATA]" at bounding box center [435, 101] width 76 height 11
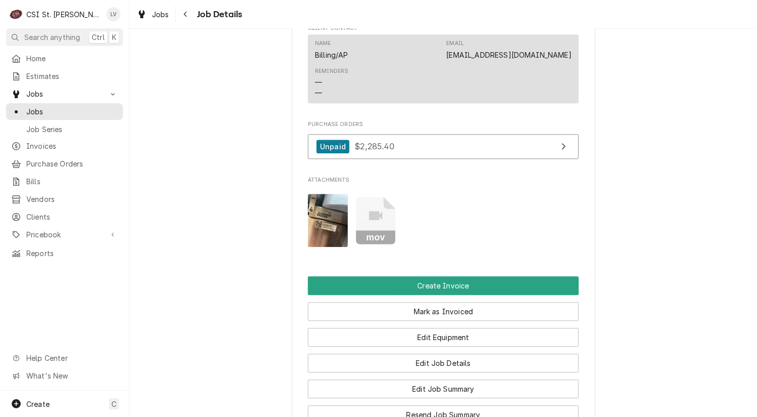
scroll to position [1316, 0]
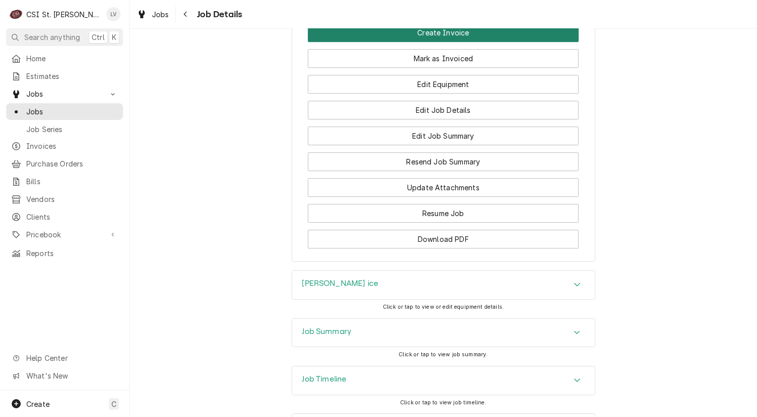
click at [450, 42] on button "Create Invoice" at bounding box center [443, 32] width 271 height 19
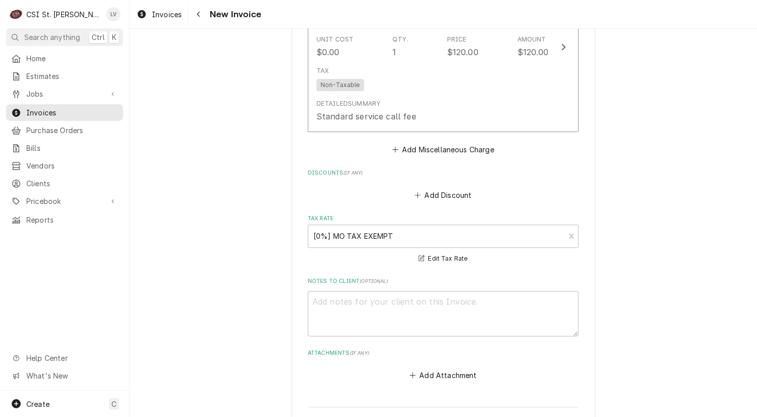
scroll to position [3188, 0]
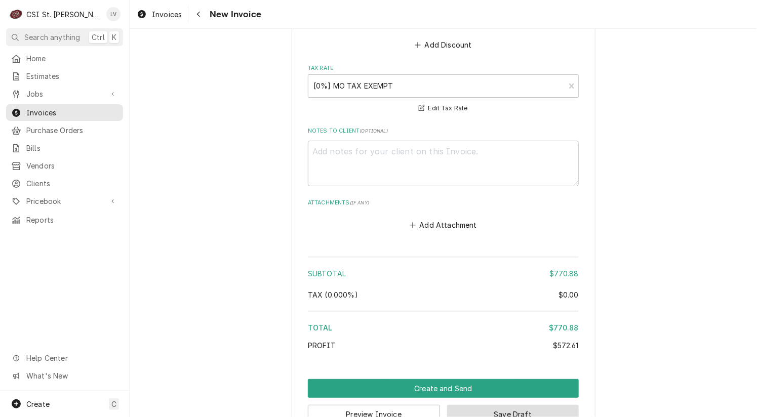
click at [490, 405] on button "Save Draft" at bounding box center [513, 414] width 132 height 19
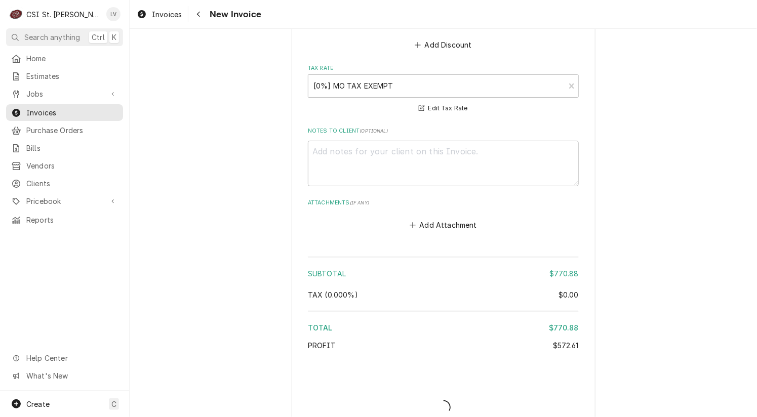
scroll to position [3183, 0]
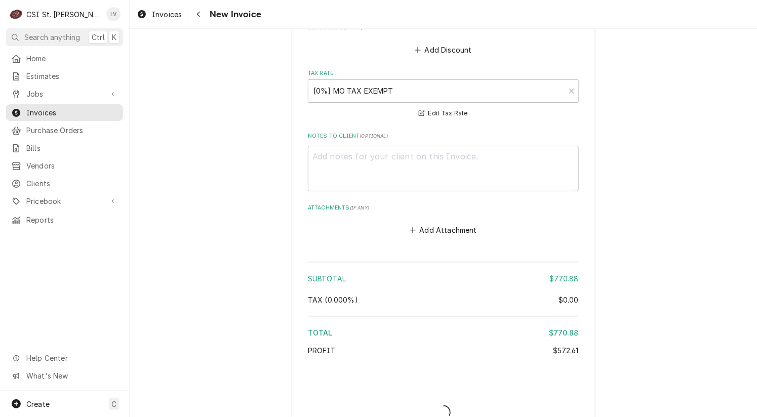
type textarea "x"
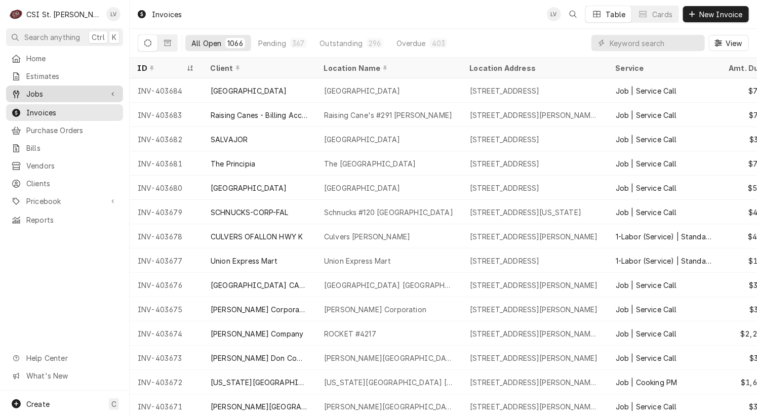
click at [29, 90] on span "Jobs" at bounding box center [64, 94] width 76 height 11
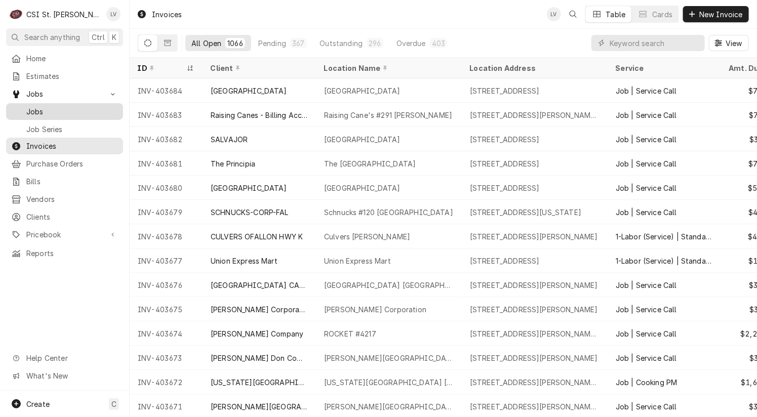
click at [37, 106] on span "Jobs" at bounding box center [72, 111] width 92 height 11
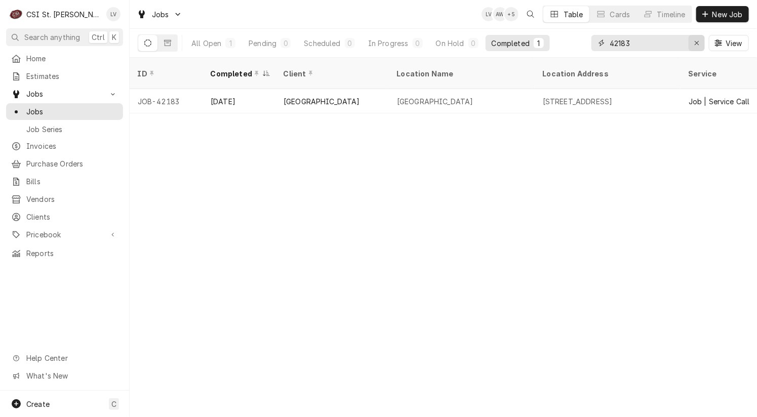
click at [696, 44] on icon "Erase input" at bounding box center [697, 42] width 6 height 7
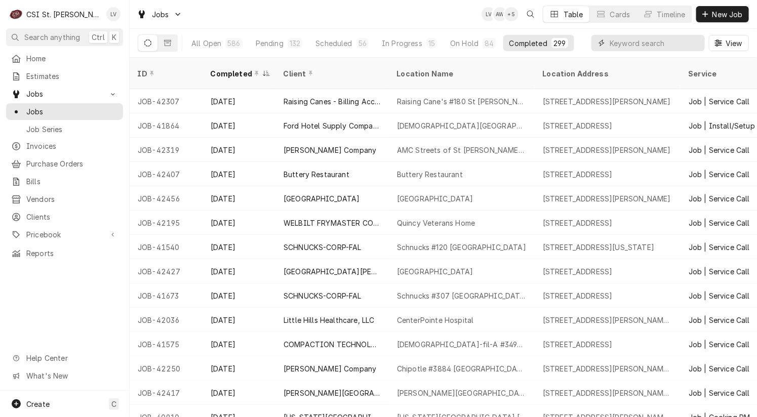
click at [632, 43] on input "Dynamic Content Wrapper" at bounding box center [654, 43] width 90 height 16
type input "41438"
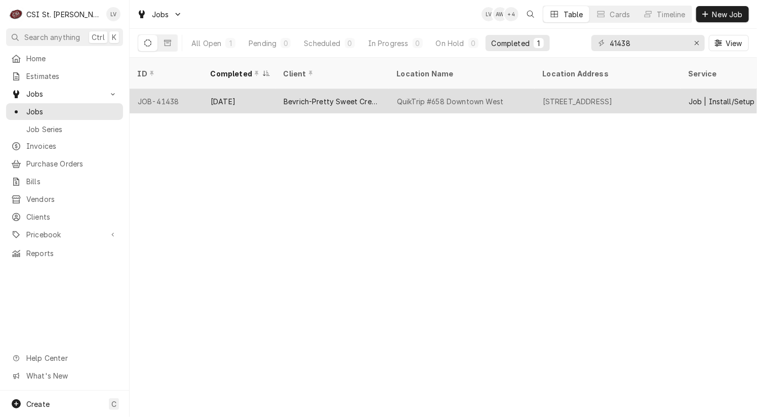
click at [374, 96] on div "Bevrich-Pretty Sweet Creations" at bounding box center [331, 101] width 97 height 11
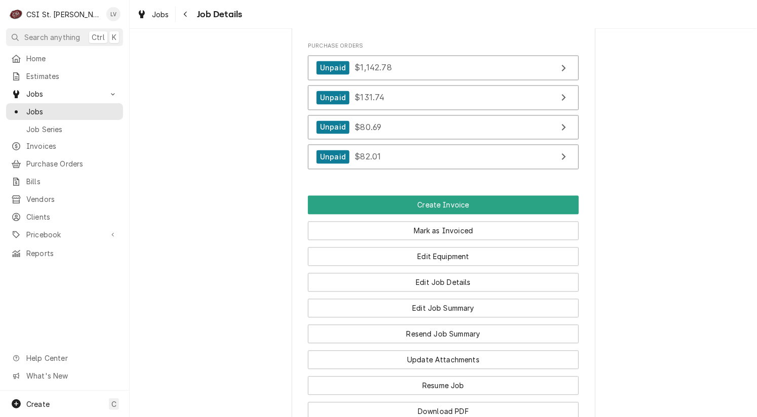
scroll to position [810, 0]
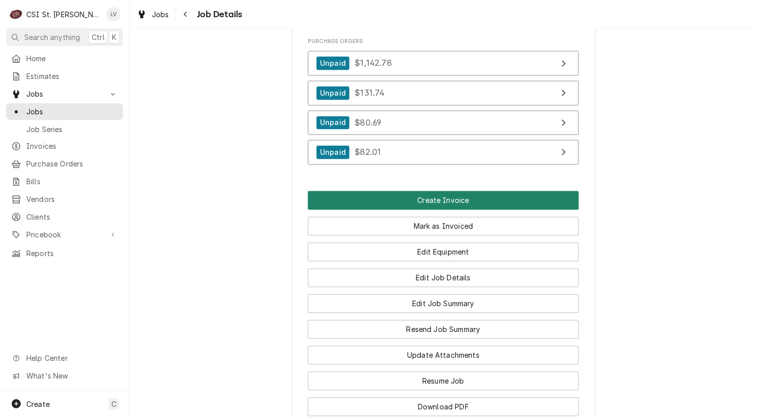
click at [515, 192] on button "Create Invoice" at bounding box center [443, 200] width 271 height 19
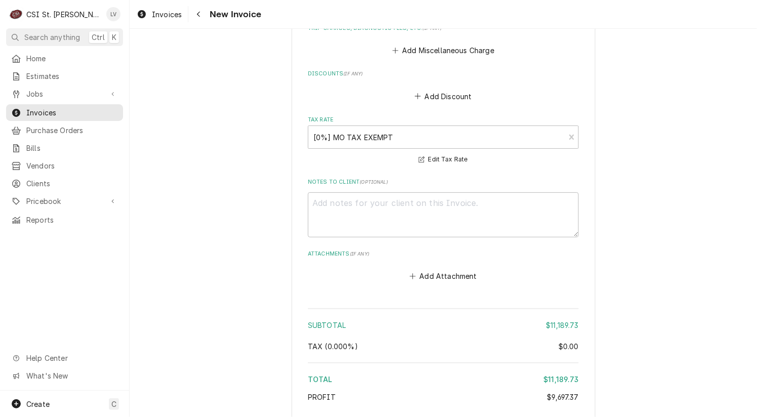
scroll to position [4758, 0]
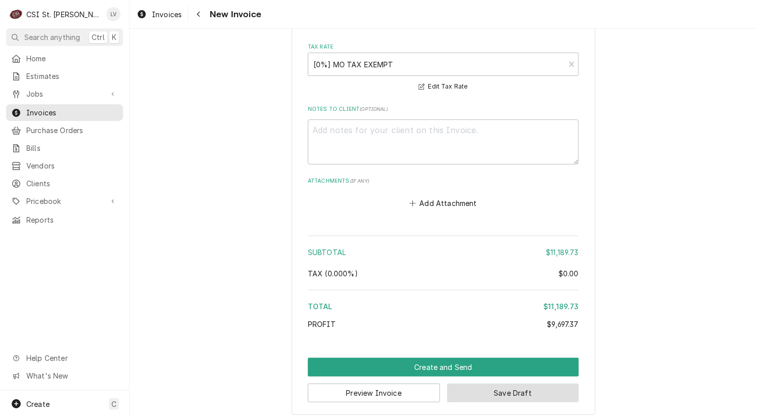
click at [503, 386] on button "Save Draft" at bounding box center [513, 393] width 132 height 19
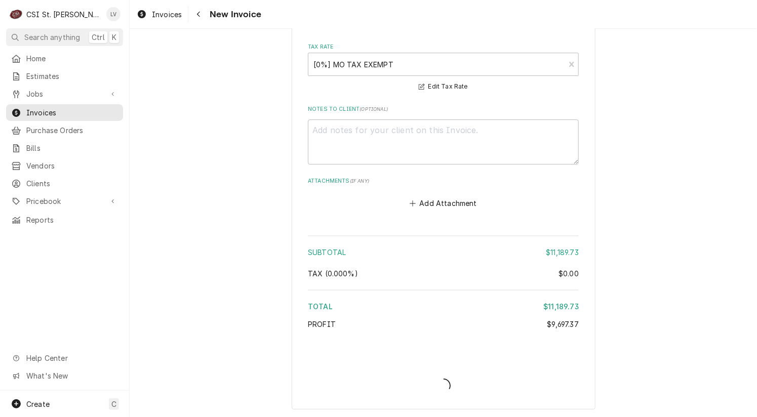
scroll to position [4752, 0]
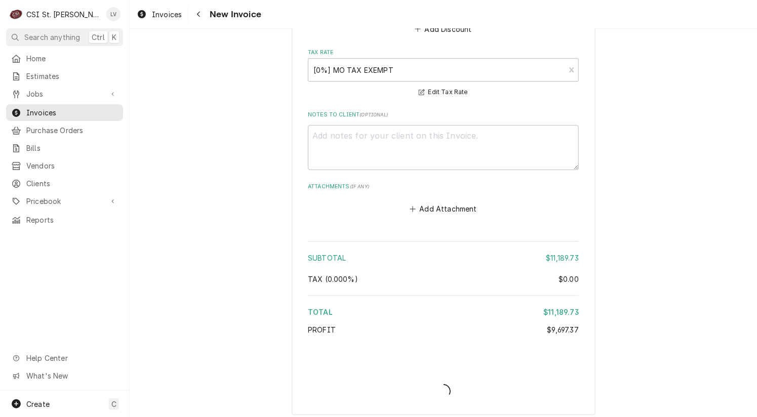
type textarea "x"
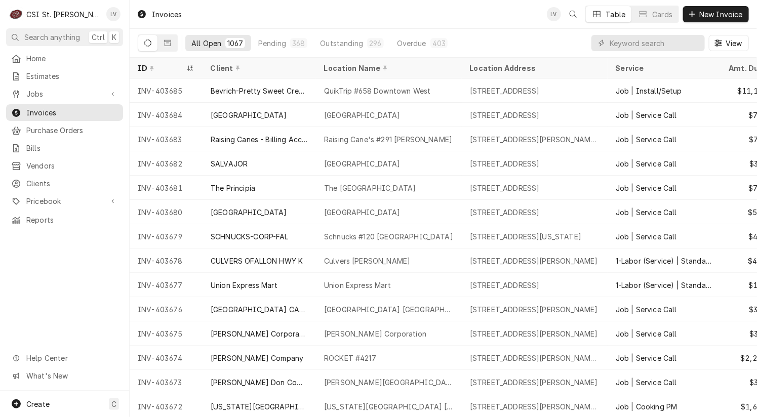
click at [69, 266] on div "Home Estimates Jobs Jobs Job Series Invoices Purchase Orders Bills Vendors Clie…" at bounding box center [64, 220] width 129 height 341
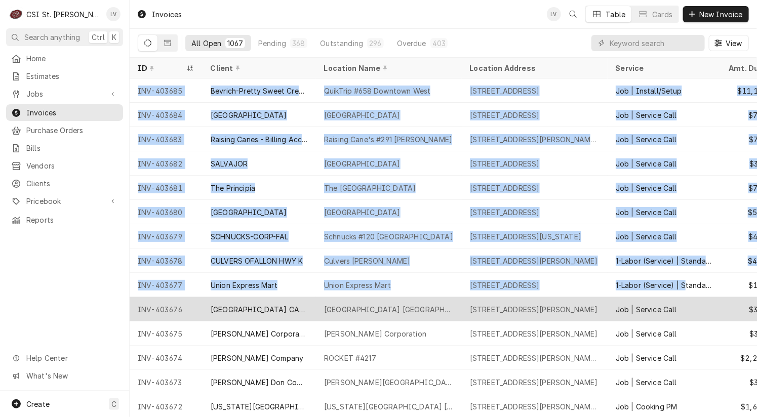
drag, startPoint x: 135, startPoint y: 88, endPoint x: 697, endPoint y: 303, distance: 601.9
click at [697, 303] on tbody "INV-403685 Bevrich-Pretty Sweet Creations QuikTrip #658 Downtown West 2600 Chou…" at bounding box center [443, 247] width 627 height 339
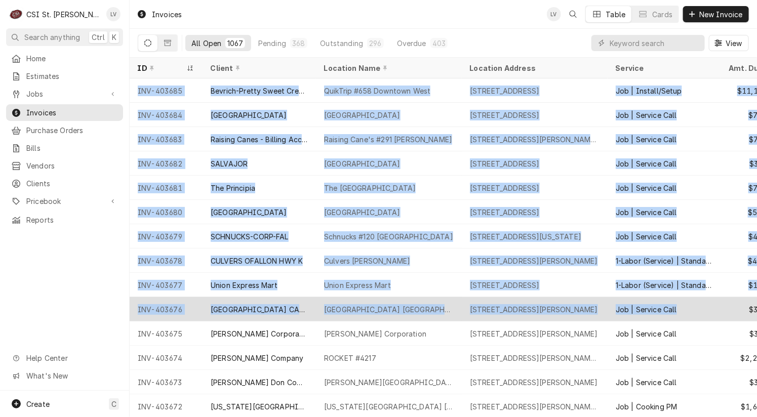
click at [697, 303] on div "Job | Service Call" at bounding box center [663, 309] width 113 height 24
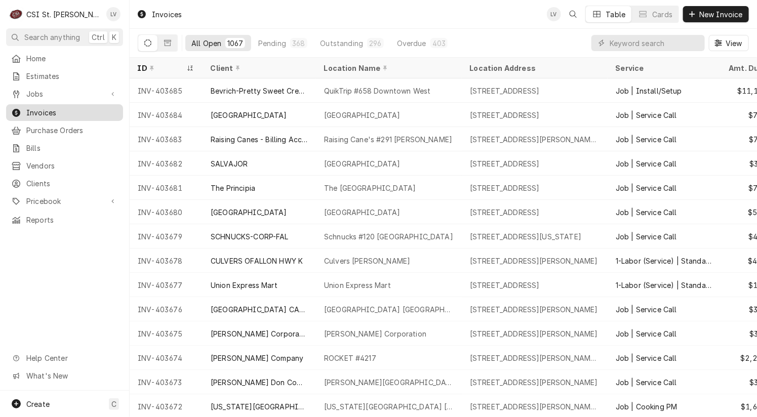
click at [44, 109] on span "Invoices" at bounding box center [72, 112] width 92 height 11
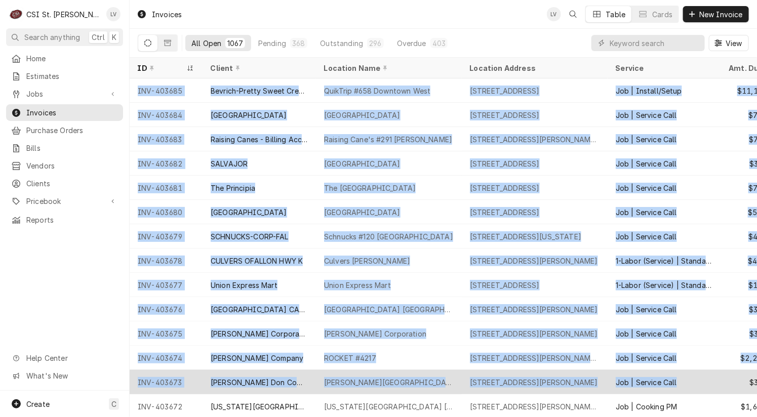
drag, startPoint x: 132, startPoint y: 86, endPoint x: 723, endPoint y: 389, distance: 664.3
click at [723, 389] on tbody "INV-403685 Bevrich-Pretty Sweet Creations QuikTrip #658 Downtown West 2600 Chou…" at bounding box center [443, 247] width 627 height 339
copy tbody "INV-403685 Bevrich-Pretty Sweet Creations QuikTrip #658 Downtown West 2600 Chou…"
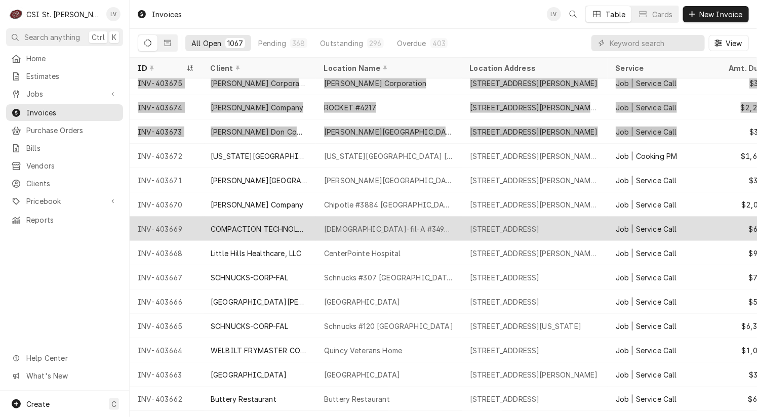
scroll to position [301, 0]
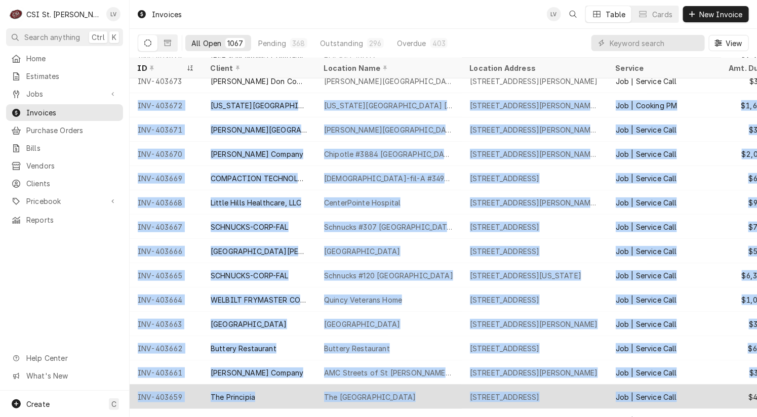
drag, startPoint x: 132, startPoint y: 102, endPoint x: 711, endPoint y: 392, distance: 647.7
copy tbody "INV-403672 MISSOURI BAPTIST HOSPITAL SULLIVAN Missouri Baptist Hospital Sulliva…"
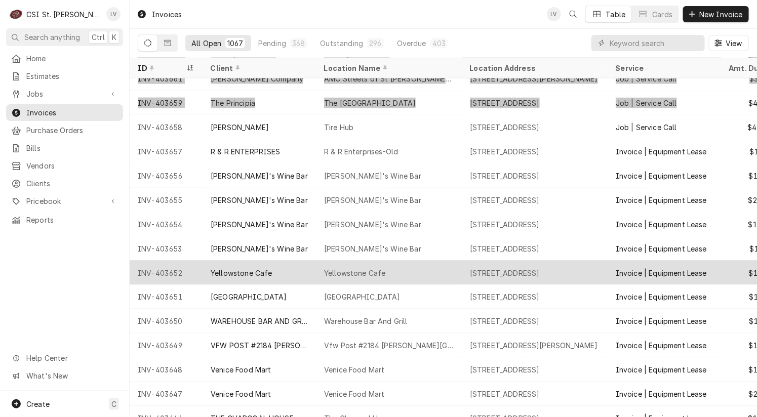
scroll to position [589, 0]
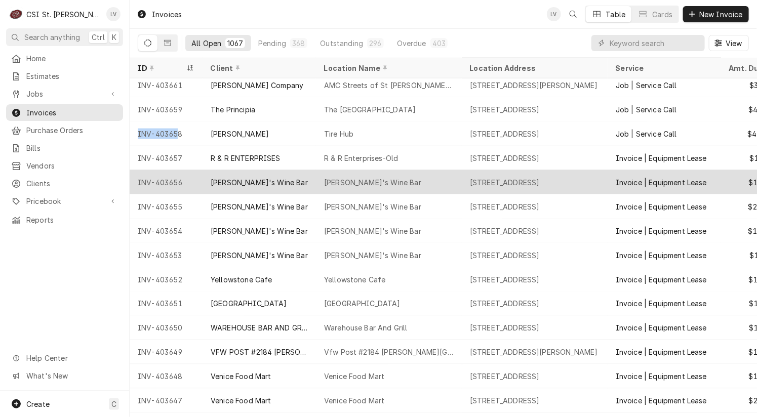
drag, startPoint x: 132, startPoint y: 130, endPoint x: 380, endPoint y: 181, distance: 253.2
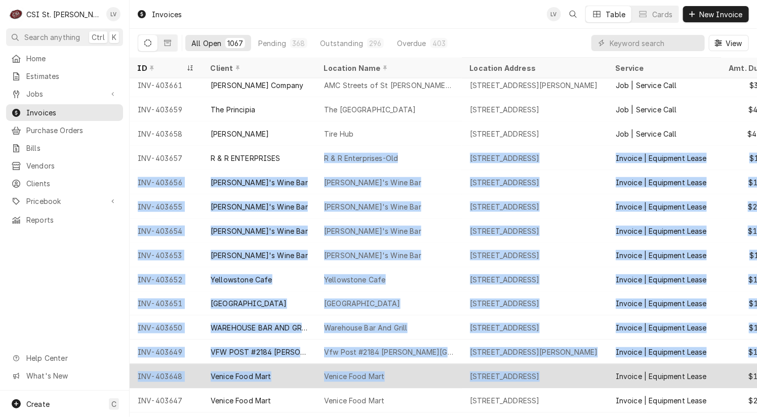
drag, startPoint x: 380, startPoint y: 181, endPoint x: 617, endPoint y: 369, distance: 303.0
click at [617, 369] on div "Invoice | Equipment Lease" at bounding box center [663, 376] width 113 height 24
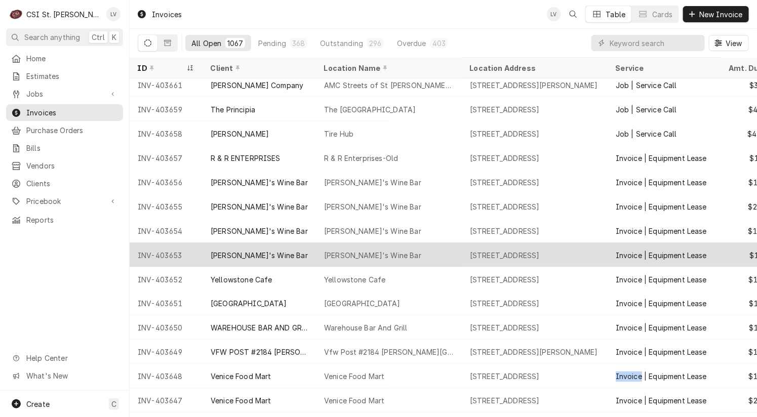
drag, startPoint x: 617, startPoint y: 369, endPoint x: 450, endPoint y: 248, distance: 206.3
click at [615, 365] on div "Invoice | Equipment Lease" at bounding box center [663, 376] width 113 height 24
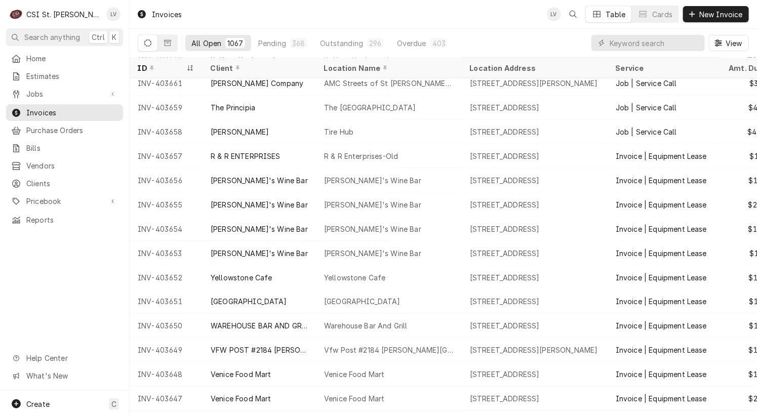
drag, startPoint x: 133, startPoint y: 127, endPoint x: 109, endPoint y: 265, distance: 140.6
click at [109, 265] on div "C CSI St. Louis LV Search anything Ctrl K Home Estimates Jobs Jobs Job Series I…" at bounding box center [378, 208] width 757 height 417
click at [106, 268] on div "Home Estimates Jobs Jobs Job Series Invoices Purchase Orders Bills Vendors Clie…" at bounding box center [64, 220] width 129 height 341
drag, startPoint x: 133, startPoint y: 130, endPoint x: 81, endPoint y: 298, distance: 176.5
click at [81, 298] on div "C CSI St. Louis LV Search anything Ctrl K Home Estimates Jobs Jobs Job Series I…" at bounding box center [378, 208] width 757 height 417
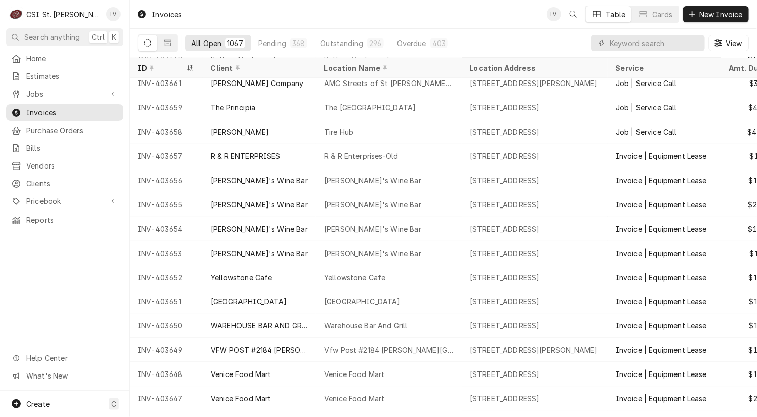
click at [79, 300] on div "Home Estimates Jobs Jobs Job Series Invoices Purchase Orders Bills Vendors Clie…" at bounding box center [64, 220] width 129 height 341
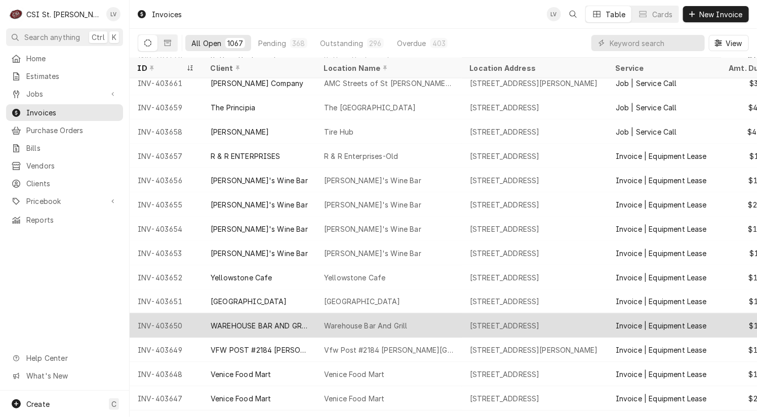
drag, startPoint x: 136, startPoint y: 131, endPoint x: 389, endPoint y: 331, distance: 322.5
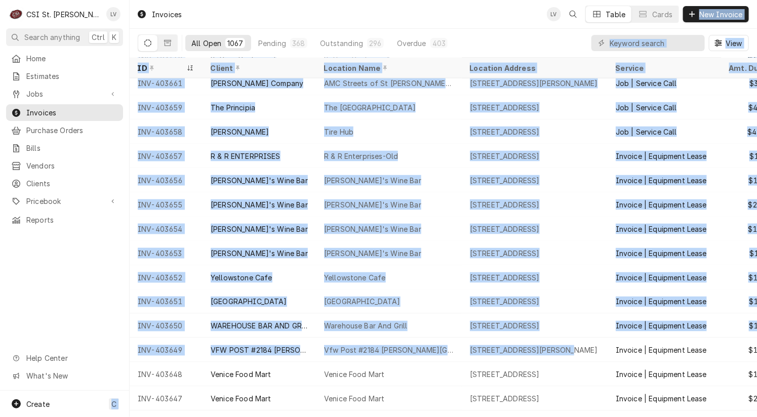
drag, startPoint x: 389, startPoint y: 331, endPoint x: 43, endPoint y: 305, distance: 347.2
click at [43, 305] on div "C CSI St. Louis LV Search anything Ctrl K Home Estimates Jobs Jobs Job Series I…" at bounding box center [378, 208] width 757 height 417
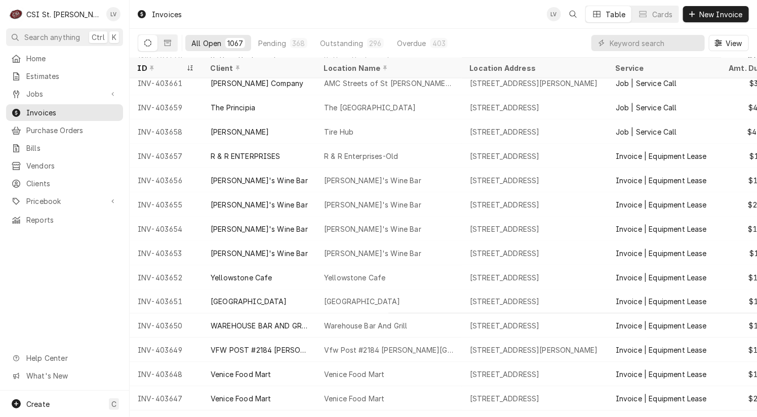
click at [40, 305] on div "Home Estimates Jobs Jobs Job Series Invoices Purchase Orders Bills Vendors Clie…" at bounding box center [64, 220] width 129 height 341
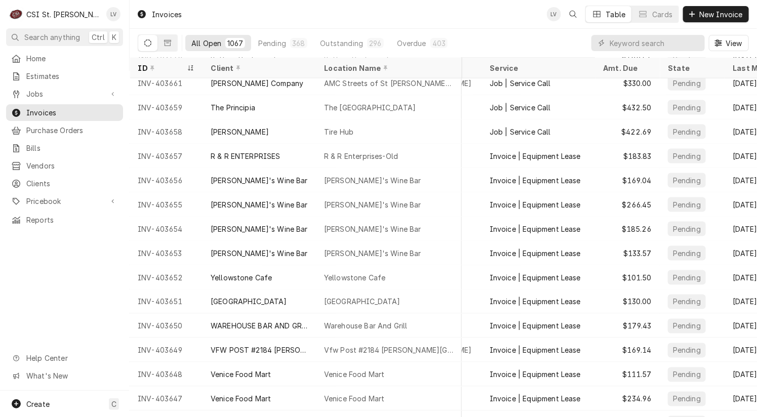
scroll to position [591, 174]
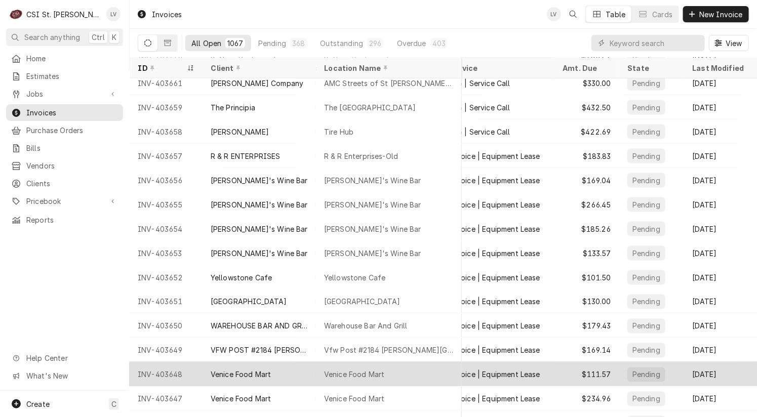
drag, startPoint x: 135, startPoint y: 127, endPoint x: 717, endPoint y: 370, distance: 631.5
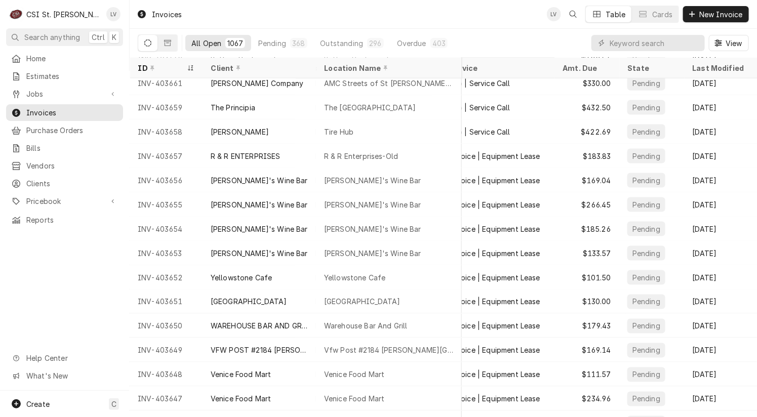
click at [79, 310] on div "Home Estimates Jobs Jobs Job Series Invoices Purchase Orders Bills Vendors Clie…" at bounding box center [64, 220] width 129 height 341
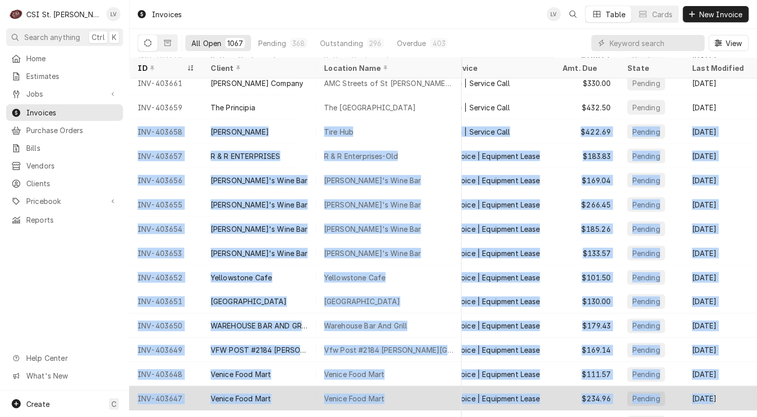
drag, startPoint x: 151, startPoint y: 131, endPoint x: 732, endPoint y: 396, distance: 638.8
copy tbody "INV-403658 Lane Valente Tire Hub 6132 N Lindbergh Blvd, Hazelwood, MO 63042 Job…"
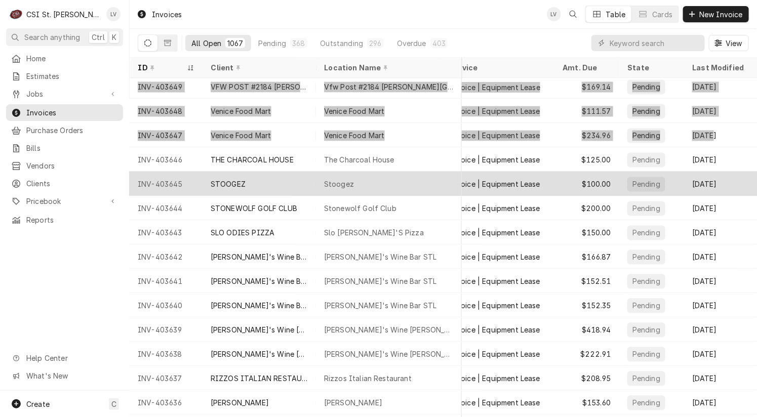
scroll to position [882, 174]
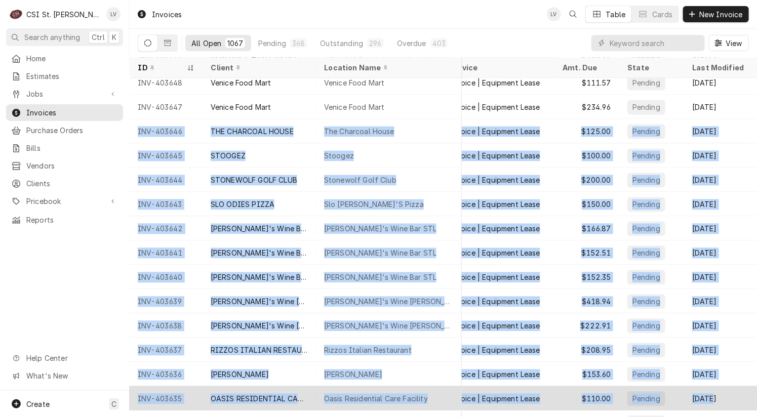
drag, startPoint x: 132, startPoint y: 128, endPoint x: 741, endPoint y: 389, distance: 662.0
copy tbody "INV-403646 THE CHARCOAL HOUSE The Charcoal House 9855 Manchester Rd, Saint Loui…"
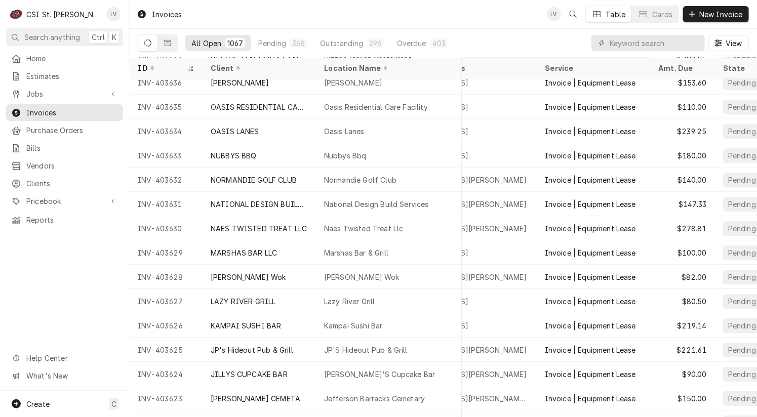
scroll to position [1174, 0]
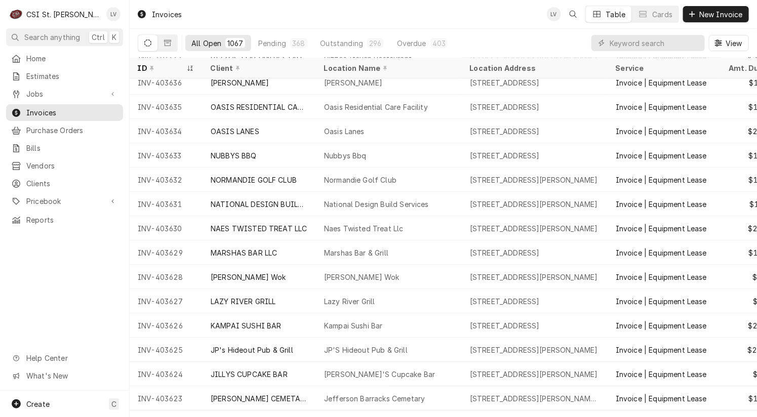
drag, startPoint x: 185, startPoint y: 131, endPoint x: 76, endPoint y: 275, distance: 180.7
click at [76, 275] on div "C CSI St. Louis LV Search anything Ctrl K Home Estimates Jobs Jobs Job Series I…" at bounding box center [378, 208] width 757 height 417
click at [75, 274] on div "Home Estimates Jobs Jobs Job Series Invoices Purchase Orders Bills Vendors Clie…" at bounding box center [64, 220] width 129 height 341
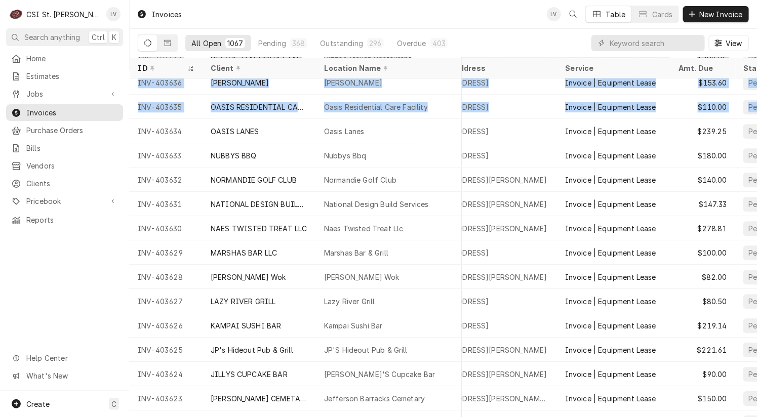
scroll to position [1174, 174]
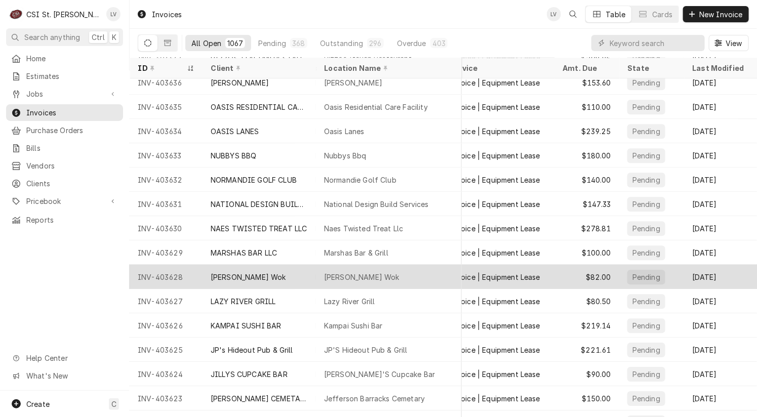
drag, startPoint x: 192, startPoint y: 128, endPoint x: 682, endPoint y: 276, distance: 511.3
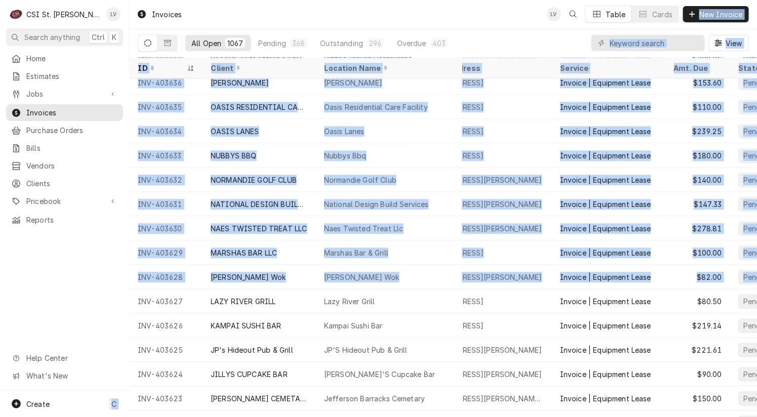
scroll to position [1174, 0]
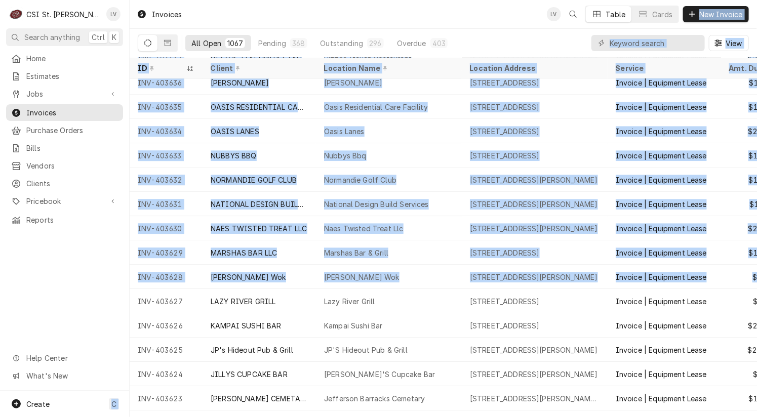
drag, startPoint x: 650, startPoint y: 268, endPoint x: 79, endPoint y: 269, distance: 571.5
click at [79, 269] on div "C CSI St. Louis LV Search anything Ctrl K Home Estimates Jobs Jobs Job Series I…" at bounding box center [378, 208] width 757 height 417
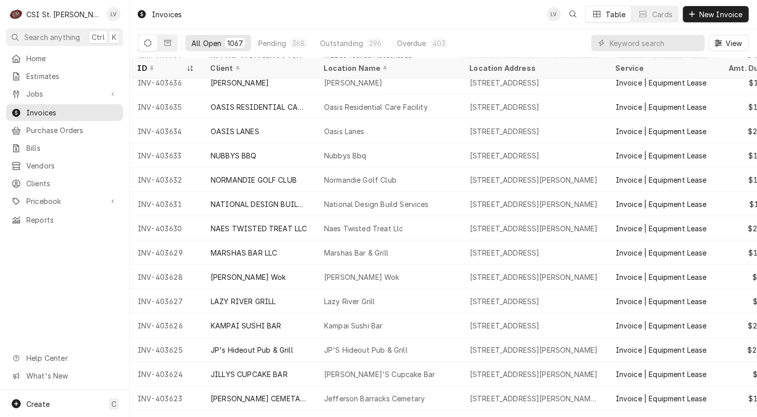
click at [78, 271] on div "Home Estimates Jobs Jobs Job Series Invoices Purchase Orders Bills Vendors Clie…" at bounding box center [64, 220] width 129 height 341
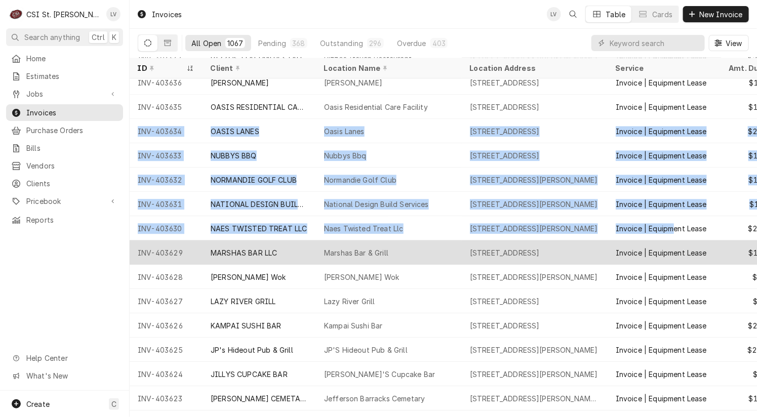
drag, startPoint x: 132, startPoint y: 127, endPoint x: 691, endPoint y: 247, distance: 572.6
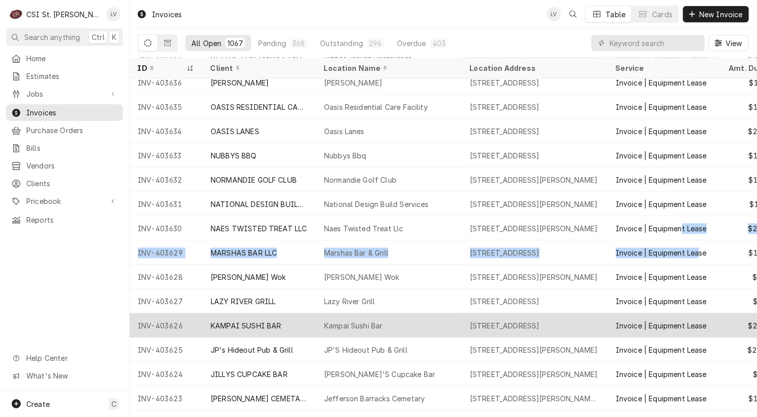
drag, startPoint x: 691, startPoint y: 247, endPoint x: 724, endPoint y: 321, distance: 81.6
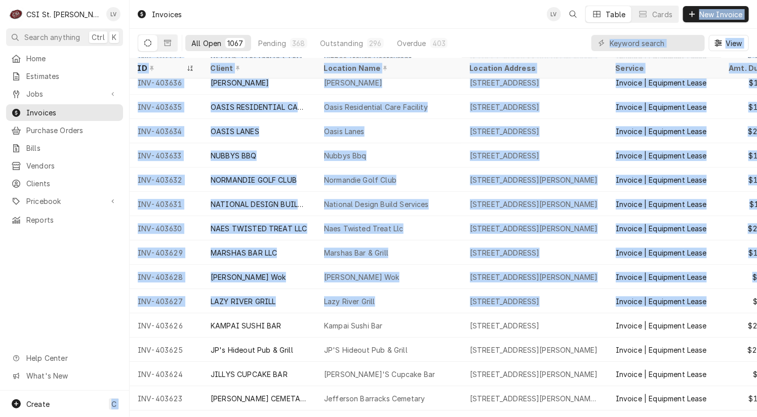
drag, startPoint x: 724, startPoint y: 321, endPoint x: 59, endPoint y: 324, distance: 664.7
click at [59, 324] on div "C CSI St. Louis LV Search anything Ctrl K Home Estimates Jobs Jobs Job Series I…" at bounding box center [378, 208] width 757 height 417
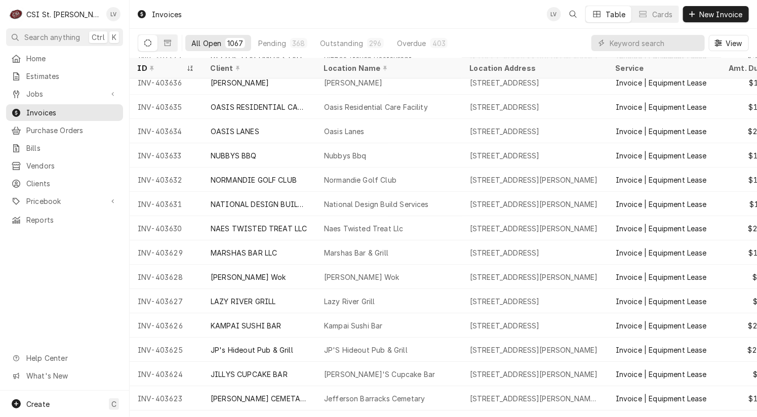
click at [58, 323] on div "Home Estimates Jobs Jobs Job Series Invoices Purchase Orders Bills Vendors Clie…" at bounding box center [64, 220] width 129 height 341
click at [57, 322] on div "Home Estimates Jobs Jobs Job Series Invoices Purchase Orders Bills Vendors Clie…" at bounding box center [64, 220] width 129 height 341
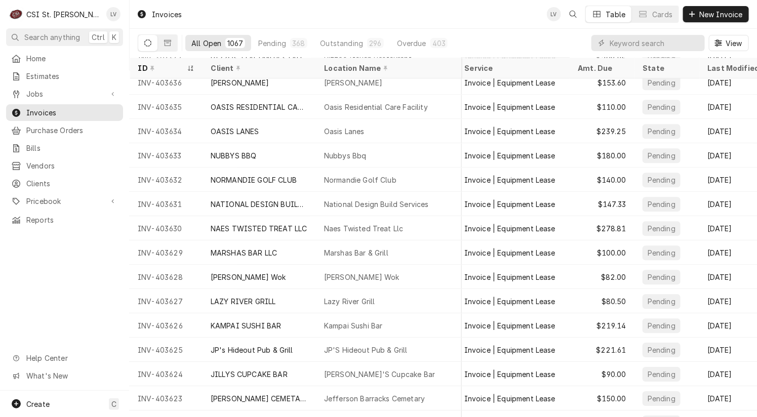
scroll to position [1174, 174]
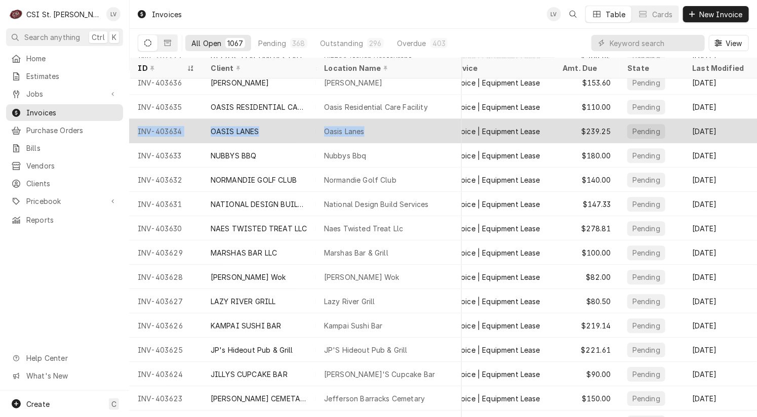
drag, startPoint x: 132, startPoint y: 128, endPoint x: 491, endPoint y: 141, distance: 359.7
click at [444, 139] on tr "INV-403634 OASIS LANES Oasis Lanes 120 Dell Centre Way, Union, MO 63084 Invoice…" at bounding box center [360, 131] width 794 height 24
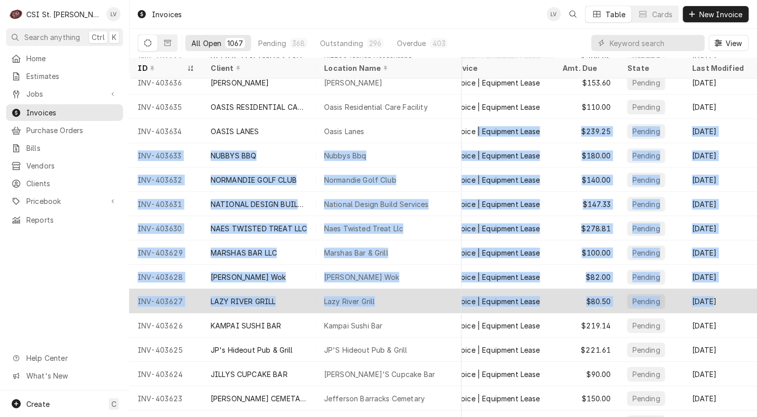
drag, startPoint x: 491, startPoint y: 141, endPoint x: 706, endPoint y: 308, distance: 272.3
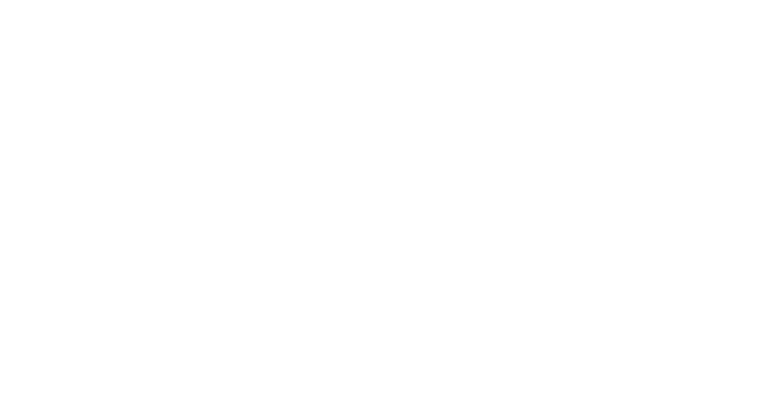
click at [695, 321] on div "Dynamic Content Wrapper" at bounding box center [378, 208] width 757 height 417
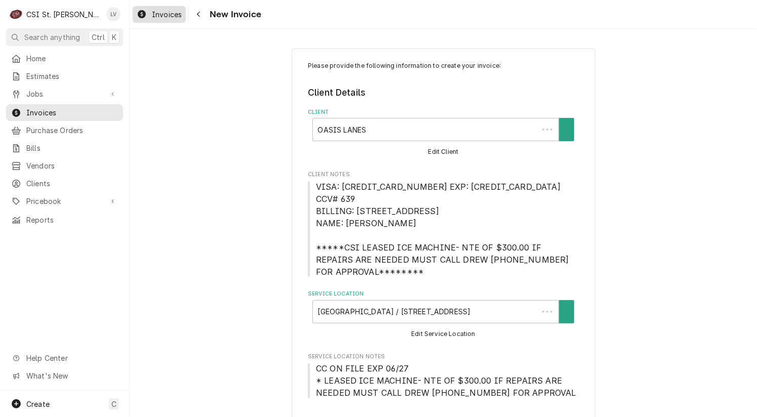
type textarea "x"
click at [150, 15] on div "Invoices" at bounding box center [159, 14] width 49 height 13
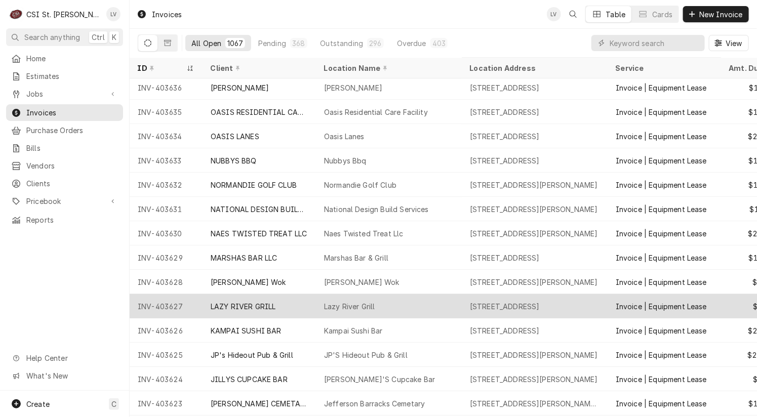
scroll to position [1176, 0]
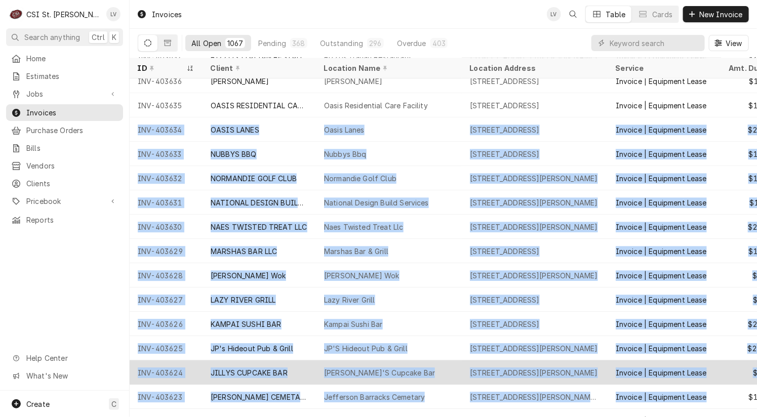
drag, startPoint x: 129, startPoint y: 125, endPoint x: 720, endPoint y: 379, distance: 643.3
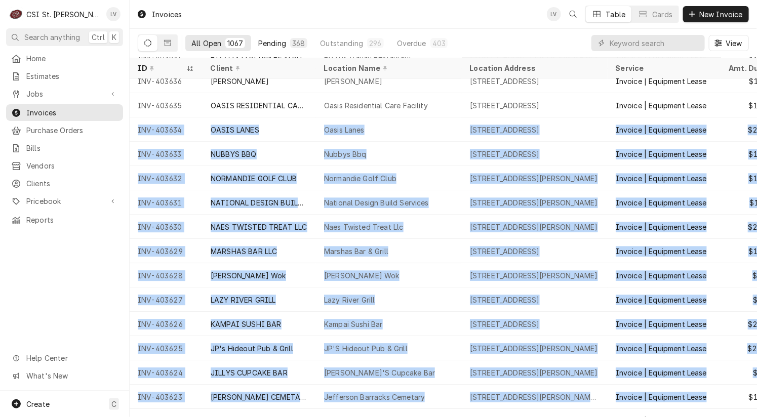
copy tbody "INV-403634 [GEOGRAPHIC_DATA] [STREET_ADDRESS] Invoice | Equipment Lease $239.25…"
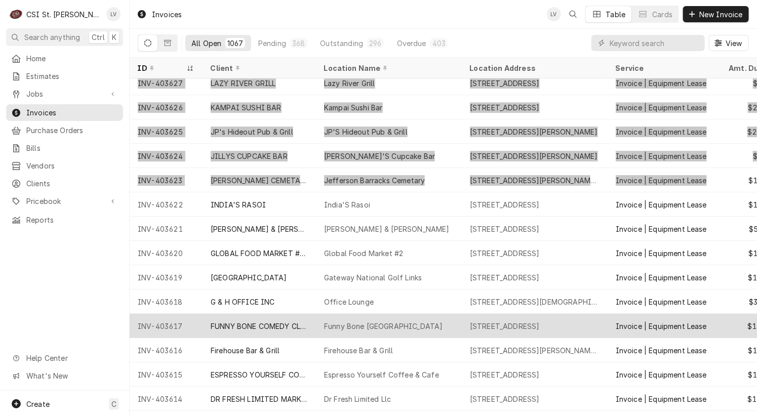
scroll to position [1466, 0]
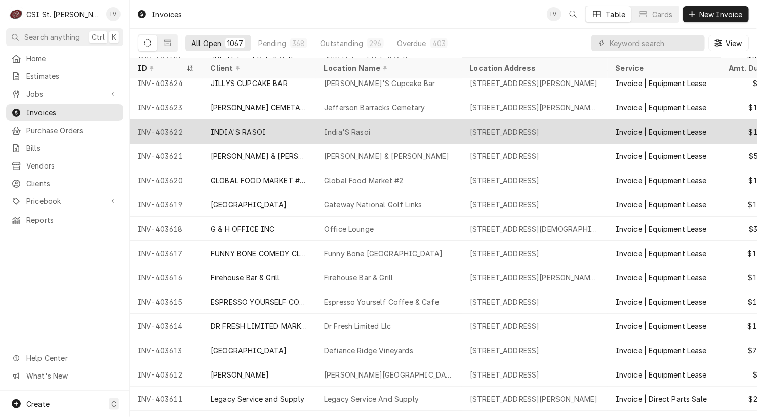
drag, startPoint x: 135, startPoint y: 128, endPoint x: 163, endPoint y: 131, distance: 28.5
click at [144, 130] on div "INV-403622" at bounding box center [166, 131] width 73 height 24
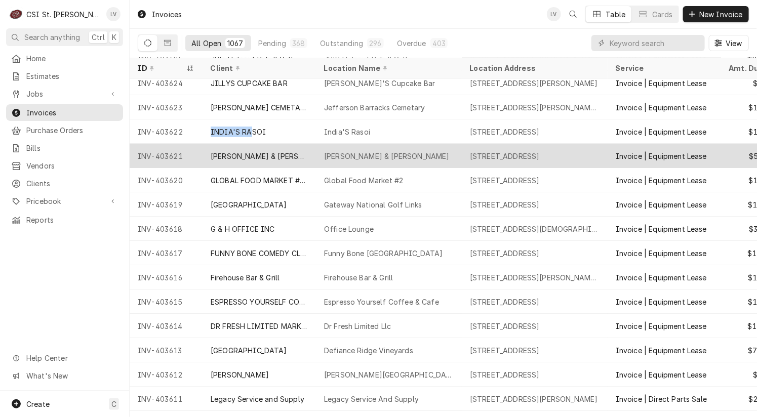
drag, startPoint x: 202, startPoint y: 135, endPoint x: 346, endPoint y: 142, distance: 143.9
click at [281, 139] on tr "INV-403622 INDIA'S RASOI India'S Rasoi 25 N Euclid Ave, St Louis, MO 63108 Invo…" at bounding box center [527, 131] width 794 height 24
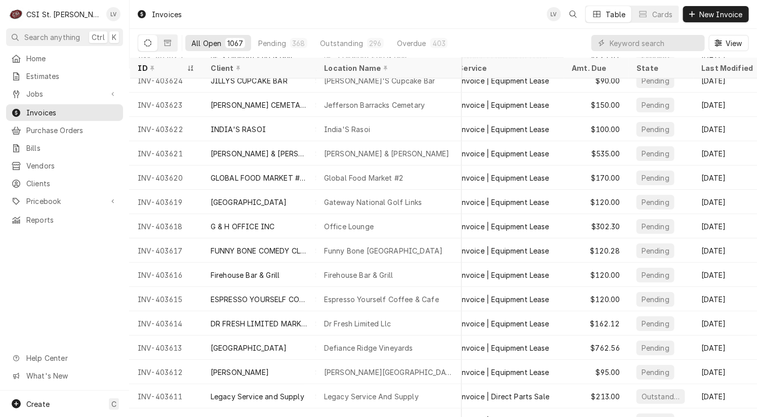
scroll to position [1468, 173]
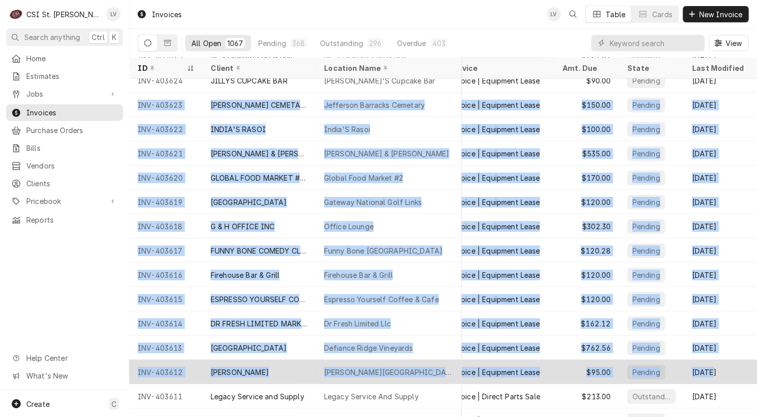
drag, startPoint x: 133, startPoint y: 101, endPoint x: 731, endPoint y: 372, distance: 656.8
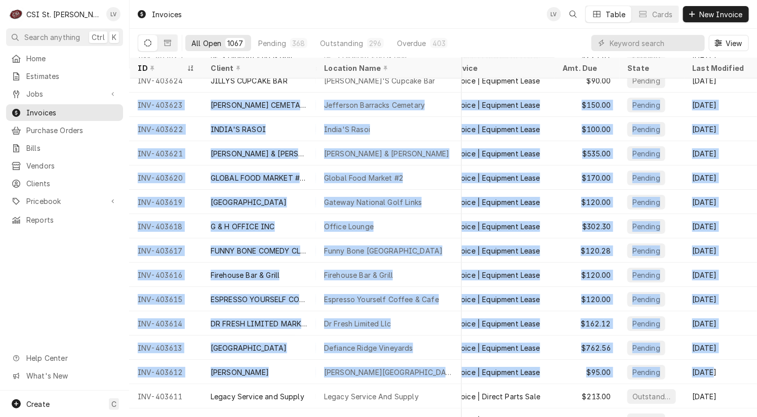
copy tbody "INV-403623 JEFFERSON BARRACKS CEMETARY Jefferson Barracks Cemetary 2900 Sherida…"
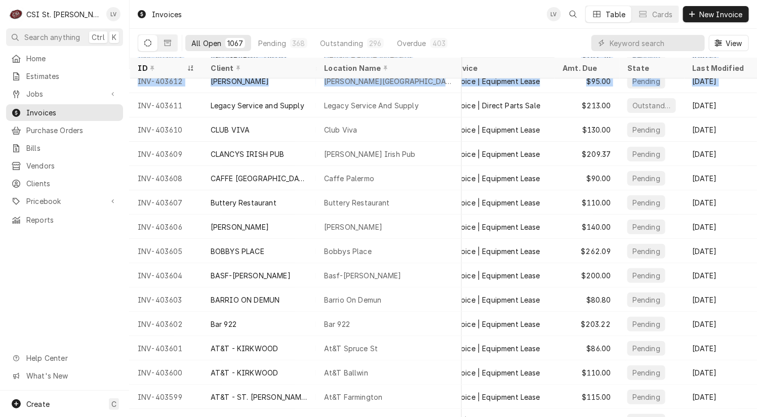
scroll to position [1759, 174]
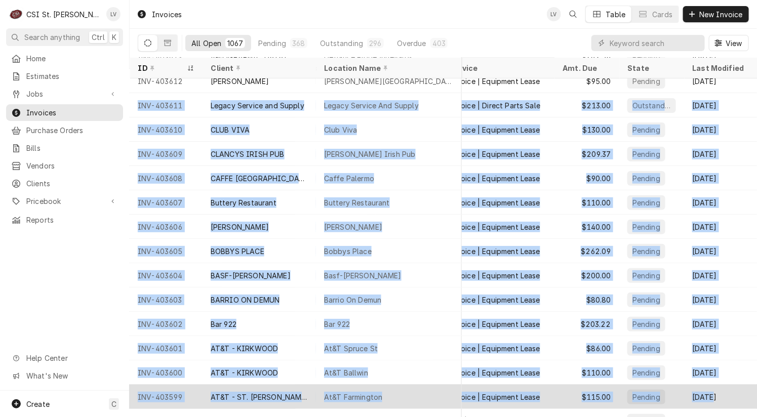
drag, startPoint x: 134, startPoint y: 101, endPoint x: 710, endPoint y: 391, distance: 645.4
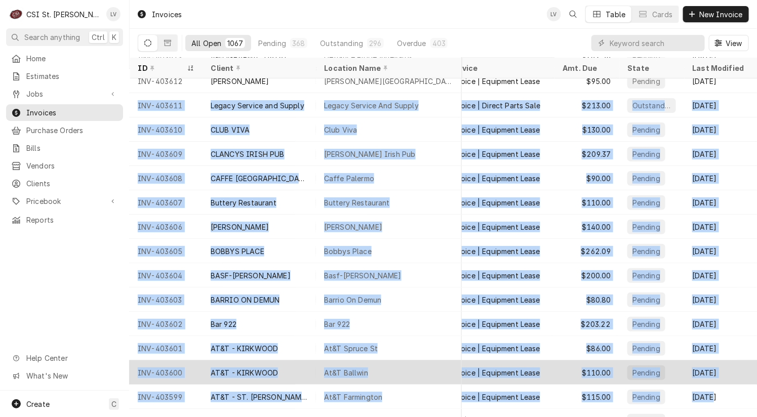
copy tbody "INV-403611 Legacy Service and Supply Legacy Service And Supply 757 Merus Ct, Fe…"
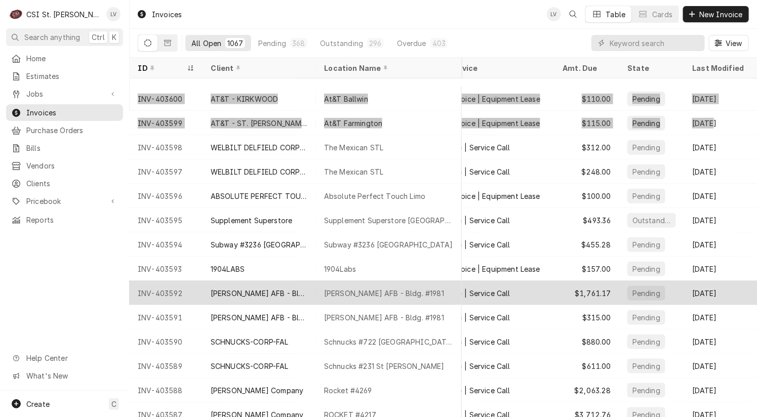
scroll to position [2073, 174]
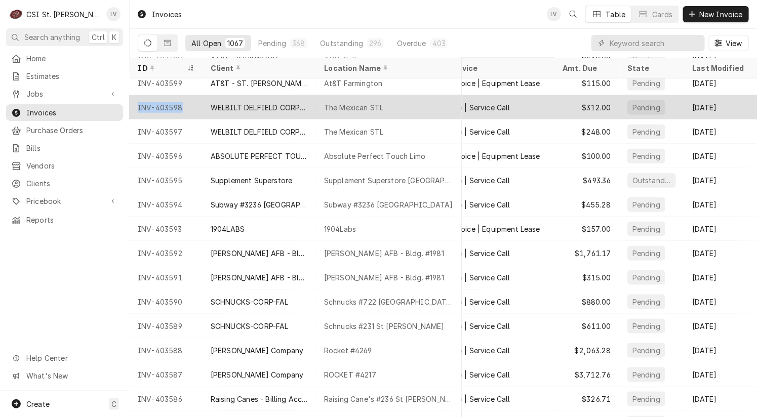
drag, startPoint x: 134, startPoint y: 103, endPoint x: 281, endPoint y: 113, distance: 148.1
click at [236, 109] on tr "INV-403598 WELBILT DELFIELD CORPORATION The Mexican STL 9615 Watson Rd, Sapping…" at bounding box center [360, 107] width 794 height 24
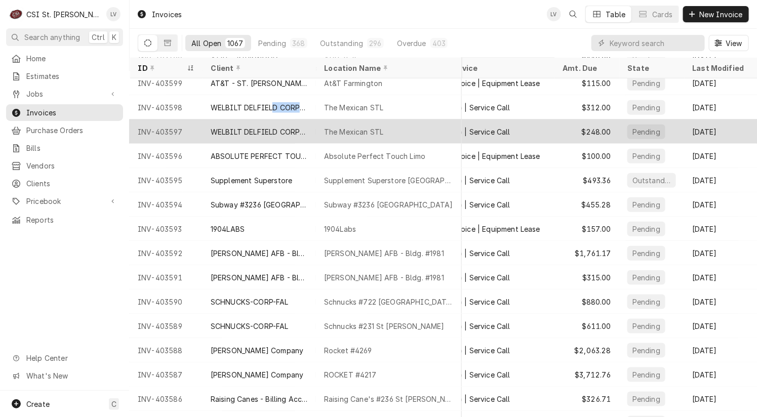
drag, startPoint x: 281, startPoint y: 113, endPoint x: 419, endPoint y: 139, distance: 139.7
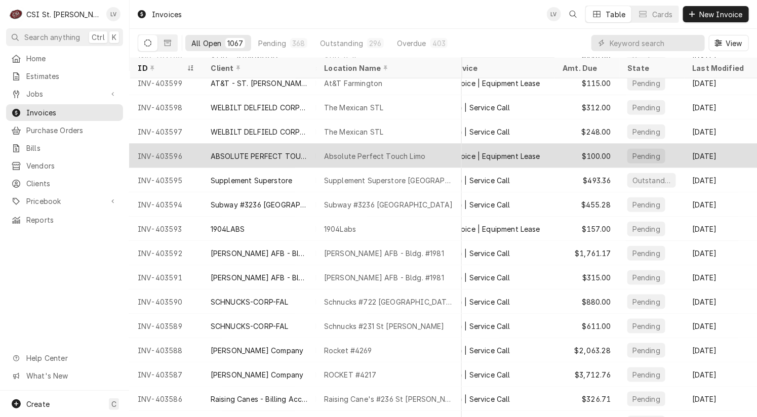
drag, startPoint x: 419, startPoint y: 139, endPoint x: 503, endPoint y: 158, distance: 86.7
drag, startPoint x: 503, startPoint y: 158, endPoint x: 558, endPoint y: 200, distance: 68.6
click at [520, 166] on tr "INV-403596 ABSOLUTE PERFECT TOUCH LIMO Absolute Perfect Touch Limo 327 West Hig…" at bounding box center [360, 156] width 794 height 24
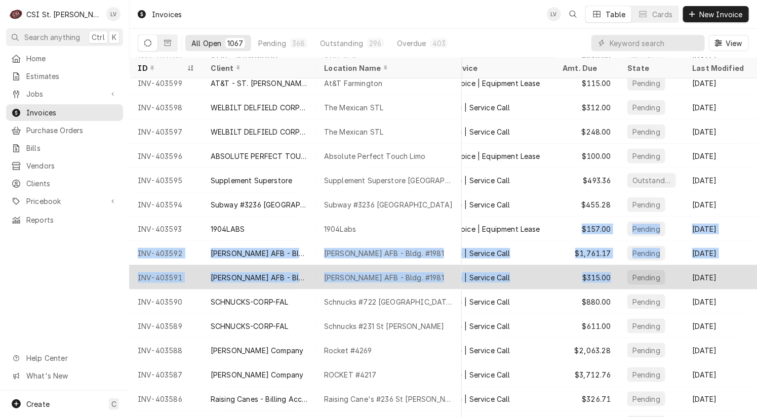
drag, startPoint x: 574, startPoint y: 222, endPoint x: 609, endPoint y: 277, distance: 65.9
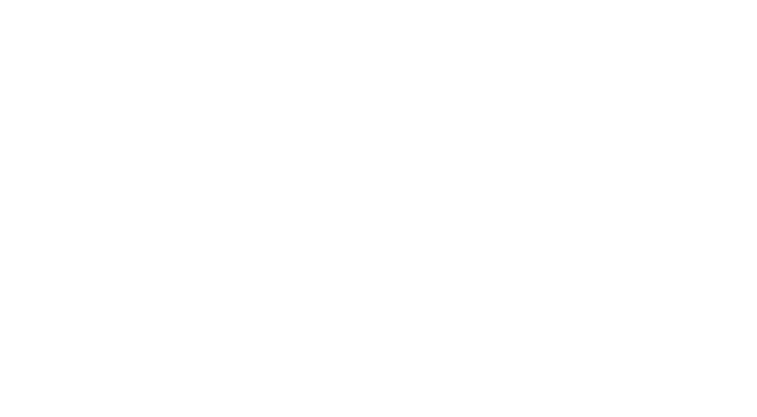
click at [133, 256] on div "Dynamic Content Wrapper" at bounding box center [378, 208] width 757 height 417
click at [83, 248] on div "Dynamic Content Wrapper" at bounding box center [378, 208] width 757 height 417
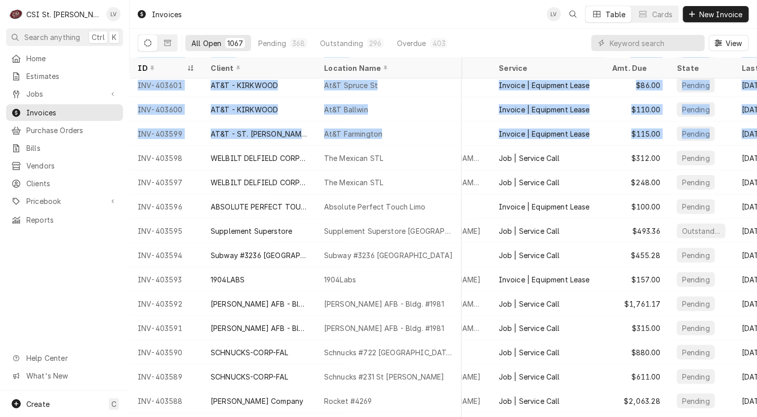
scroll to position [2022, 174]
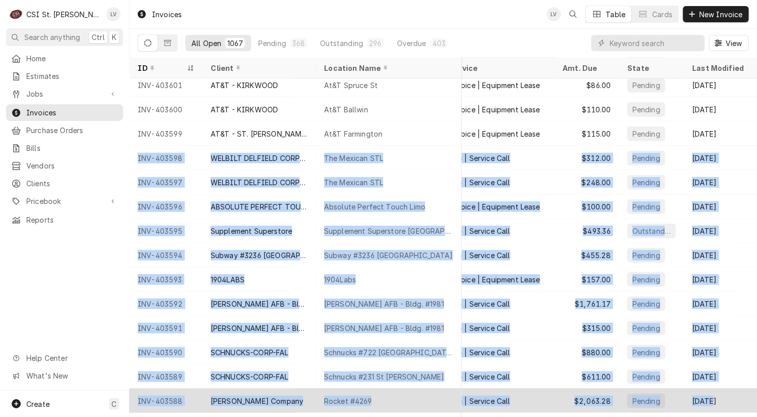
drag, startPoint x: 134, startPoint y: 152, endPoint x: 740, endPoint y: 388, distance: 650.7
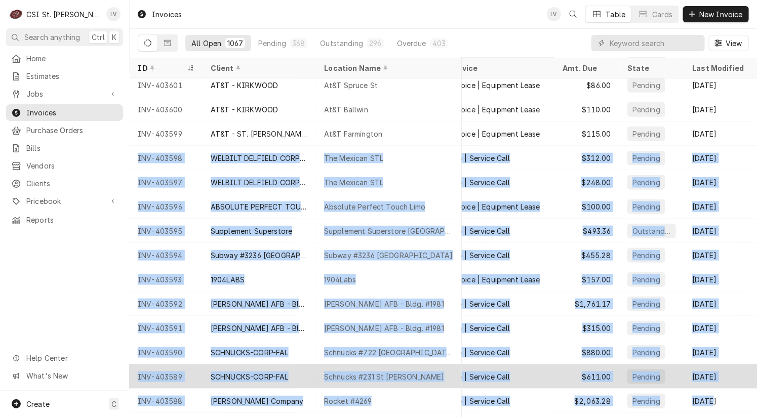
copy tbody "INV-403598 WELBILT DELFIELD CORPORATION The Mexican STL 9615 Watson Rd, Sapping…"
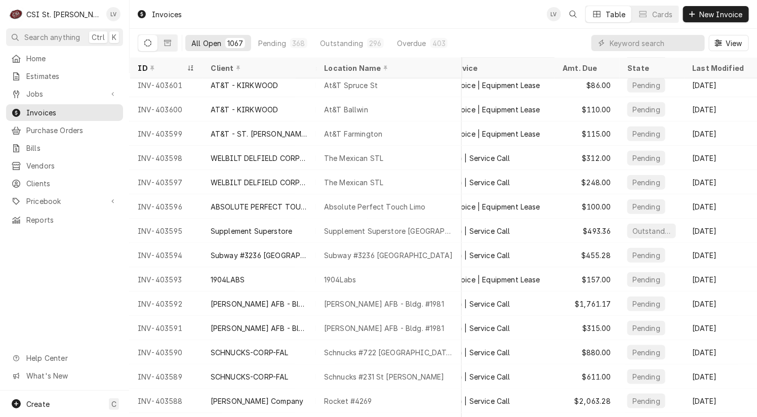
click at [43, 276] on div "Home Estimates Jobs Jobs Job Series Invoices Purchase Orders Bills Vendors Clie…" at bounding box center [64, 220] width 129 height 341
click at [168, 42] on icon "Dynamic Content Wrapper" at bounding box center [167, 42] width 7 height 7
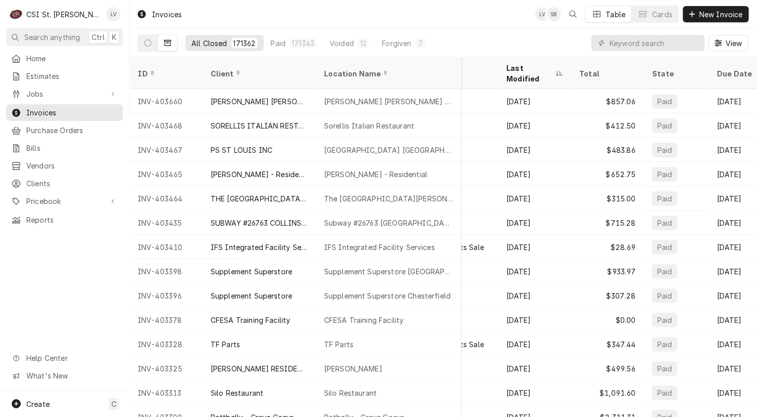
scroll to position [0, 0]
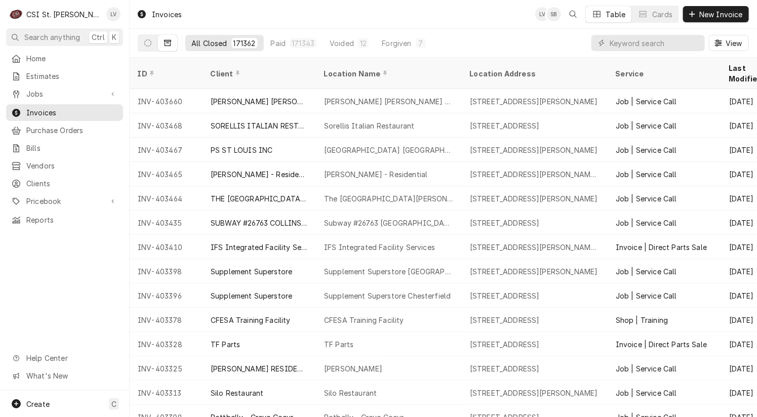
drag, startPoint x: 133, startPoint y: 88, endPoint x: 67, endPoint y: 282, distance: 205.1
click at [74, 284] on div "C CSI St. Louis LV Search anything Ctrl K Home Estimates Jobs Jobs Job Series I…" at bounding box center [378, 208] width 757 height 417
click at [67, 282] on div "Home Estimates Jobs Jobs Job Series Invoices Purchase Orders Bills Vendors Clie…" at bounding box center [64, 220] width 129 height 341
drag, startPoint x: 132, startPoint y: 88, endPoint x: 73, endPoint y: 297, distance: 217.8
click at [73, 298] on div "C CSI St. Louis LV Search anything Ctrl K Home Estimates Jobs Jobs Job Series I…" at bounding box center [378, 208] width 757 height 417
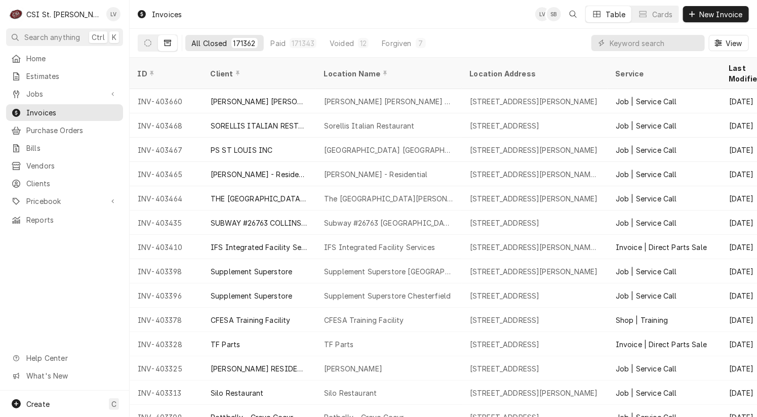
click at [72, 297] on div "Home Estimates Jobs Jobs Job Series Invoices Purchase Orders Bills Vendors Clie…" at bounding box center [64, 220] width 129 height 341
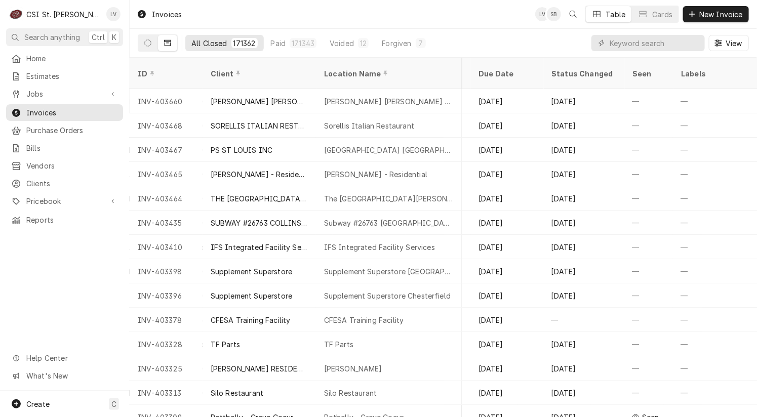
scroll to position [0, 506]
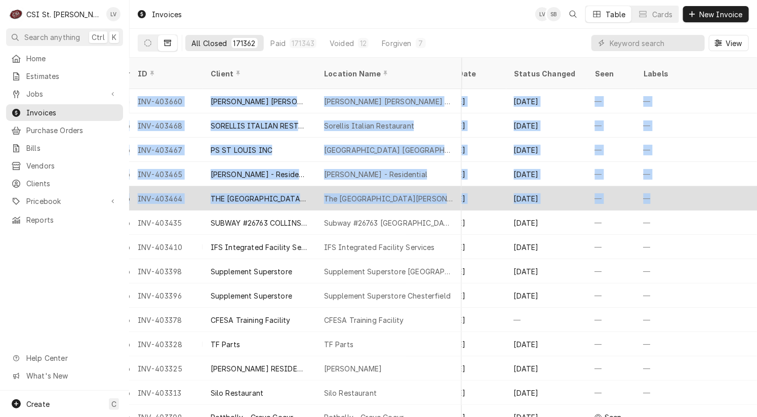
drag, startPoint x: 136, startPoint y: 87, endPoint x: 683, endPoint y: 185, distance: 556.5
copy tbody "INV-403660 HUTCHENS STYGER FUNERAL HOME Hutchens Styger Funeral Home 5987 Mid R…"
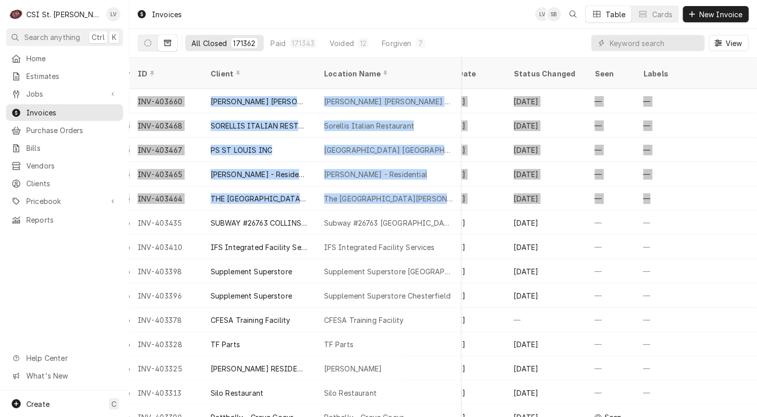
click at [46, 275] on div "Home Estimates Jobs Jobs Job Series Invoices Purchase Orders Bills Vendors Clie…" at bounding box center [64, 220] width 129 height 341
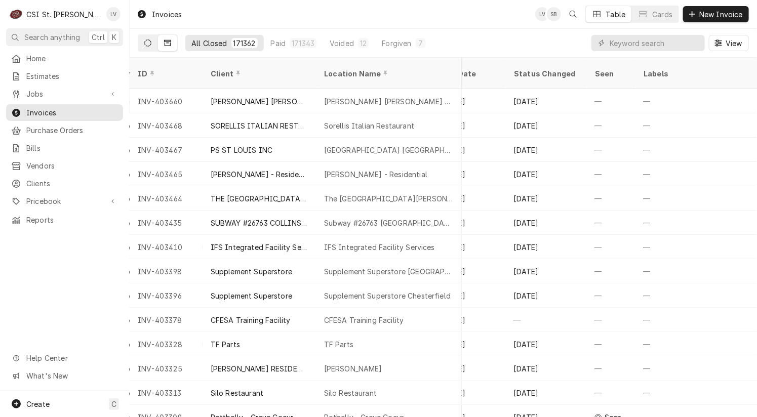
click at [143, 46] on button "Dynamic Content Wrapper" at bounding box center [147, 43] width 19 height 16
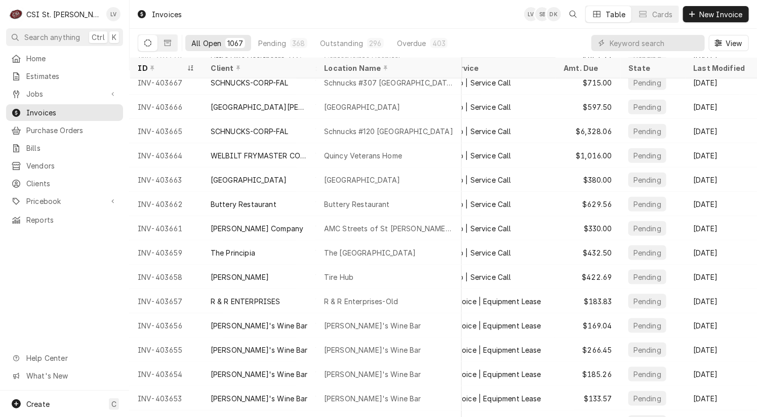
scroll to position [445, 174]
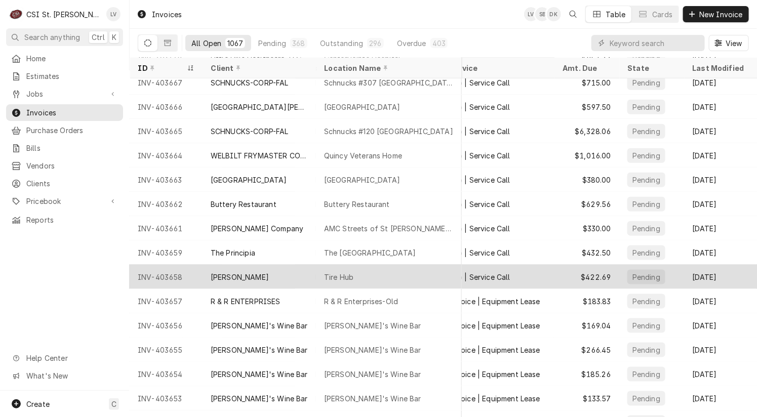
drag, startPoint x: 133, startPoint y: 226, endPoint x: 726, endPoint y: 280, distance: 595.3
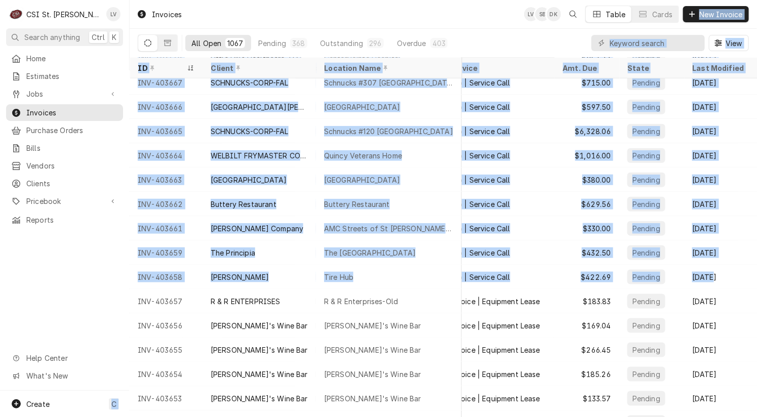
scroll to position [445, 0]
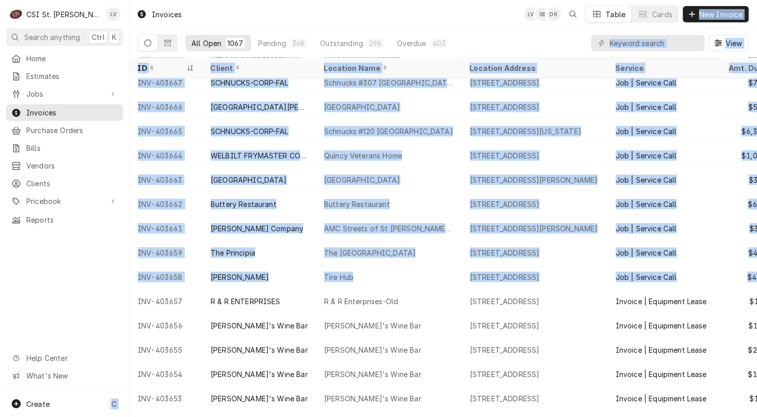
drag, startPoint x: 725, startPoint y: 279, endPoint x: 80, endPoint y: 267, distance: 645.6
click at [80, 267] on div "C CSI St. Louis LV Search anything Ctrl K Home Estimates Jobs Jobs Job Series I…" at bounding box center [378, 208] width 757 height 417
copy div "C Invoices LV SB DK Table Cards New Invoice All Open 1067 Pending 368 Outstandi…"
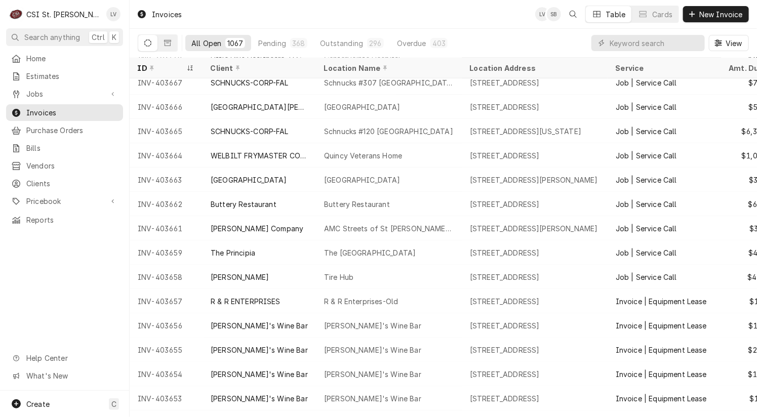
click at [78, 269] on div "Home Estimates Jobs Jobs Job Series Invoices Purchase Orders Bills Vendors Clie…" at bounding box center [64, 220] width 129 height 341
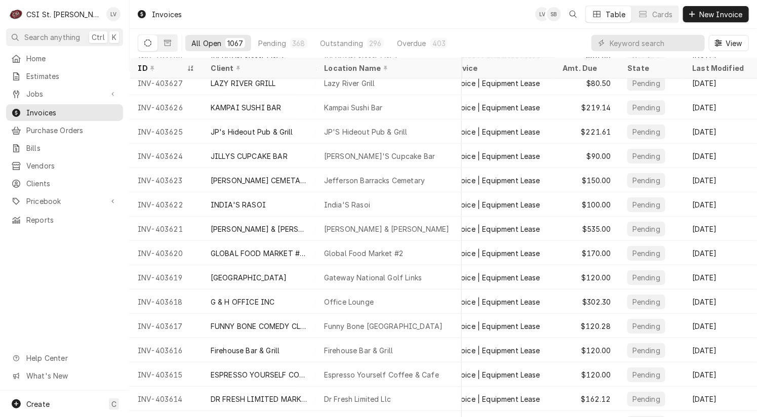
scroll to position [1393, 174]
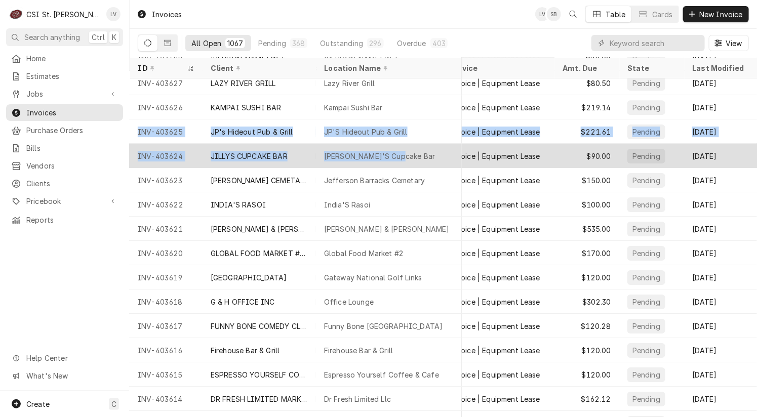
drag, startPoint x: 134, startPoint y: 129, endPoint x: 460, endPoint y: 152, distance: 327.3
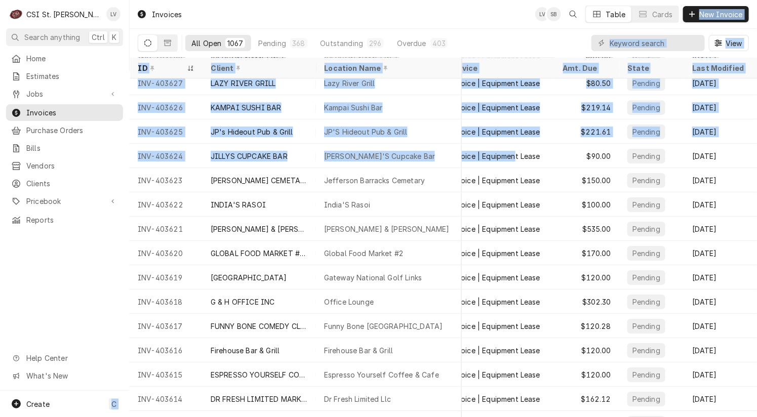
scroll to position [1393, 0]
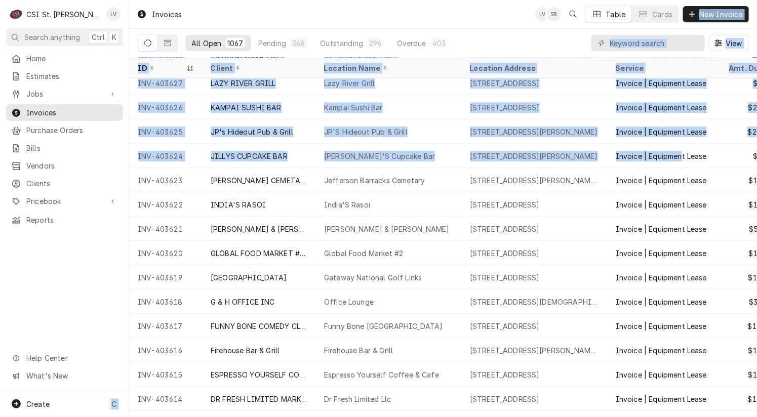
drag, startPoint x: 518, startPoint y: 154, endPoint x: 70, endPoint y: 288, distance: 467.5
click at [70, 288] on div "C CSI St. Louis LV Search anything Ctrl K Home Estimates Jobs Jobs Job Series I…" at bounding box center [378, 208] width 757 height 417
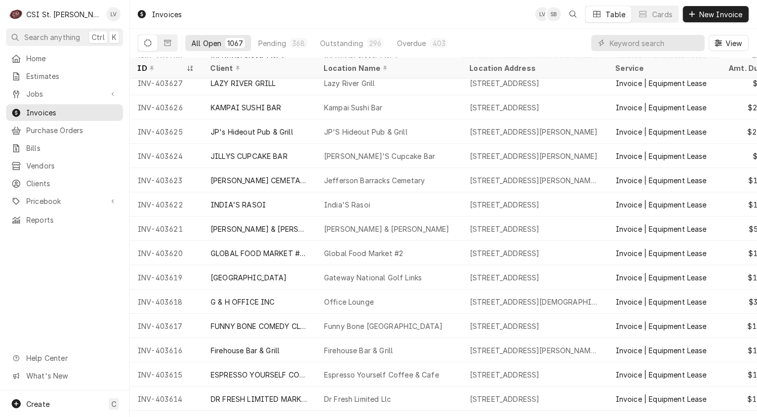
click at [81, 319] on div "Home Estimates Jobs Jobs Job Series Invoices Purchase Orders Bills Vendors Clie…" at bounding box center [64, 220] width 129 height 341
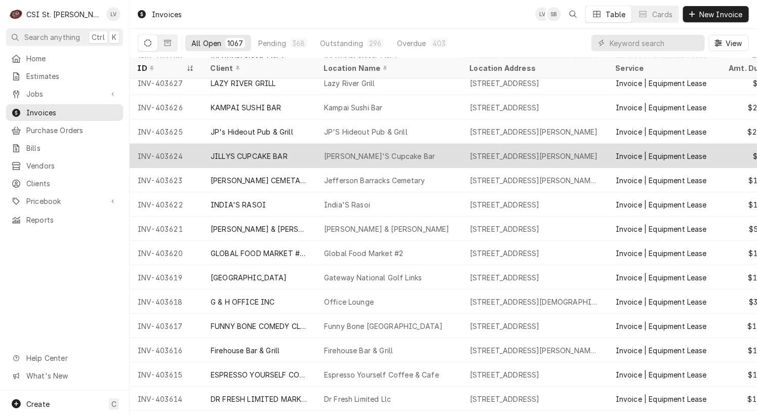
click at [134, 154] on div "INV-403624" at bounding box center [166, 156] width 73 height 24
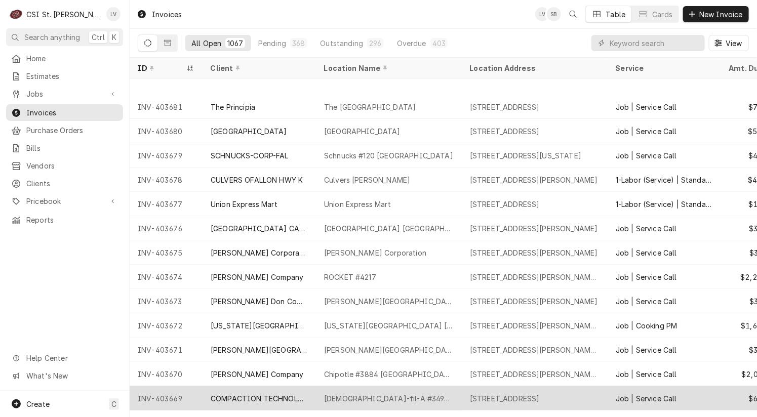
scroll to position [153, 0]
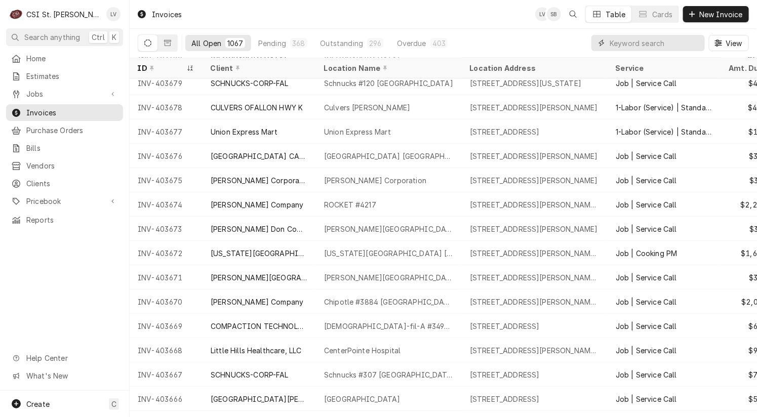
click at [618, 44] on input "Dynamic Content Wrapper" at bounding box center [654, 43] width 90 height 16
type input "403622"
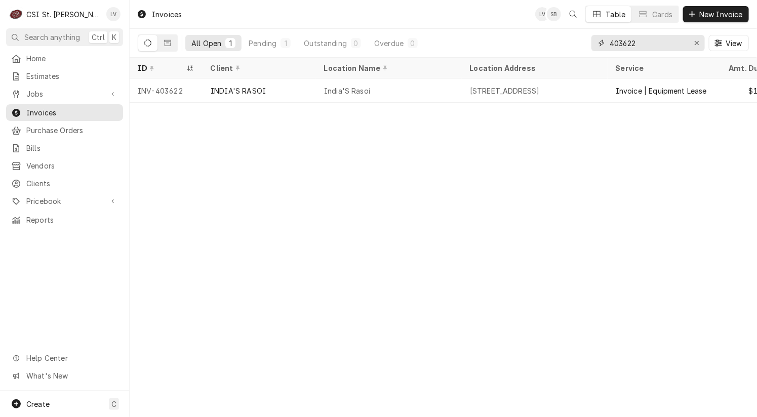
click at [654, 39] on input "403622" at bounding box center [647, 43] width 76 height 16
click at [628, 40] on input "403623" at bounding box center [647, 43] width 76 height 16
drag, startPoint x: 629, startPoint y: 40, endPoint x: 656, endPoint y: 44, distance: 27.6
click at [653, 44] on input "403623" at bounding box center [647, 43] width 76 height 16
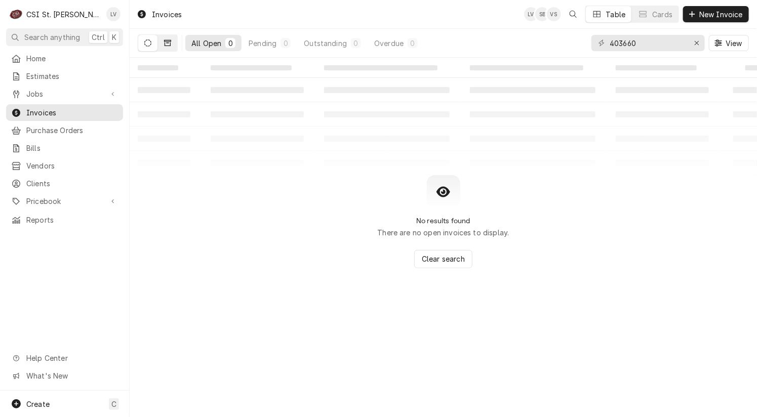
click at [168, 43] on icon "Dynamic Content Wrapper" at bounding box center [167, 43] width 7 height 6
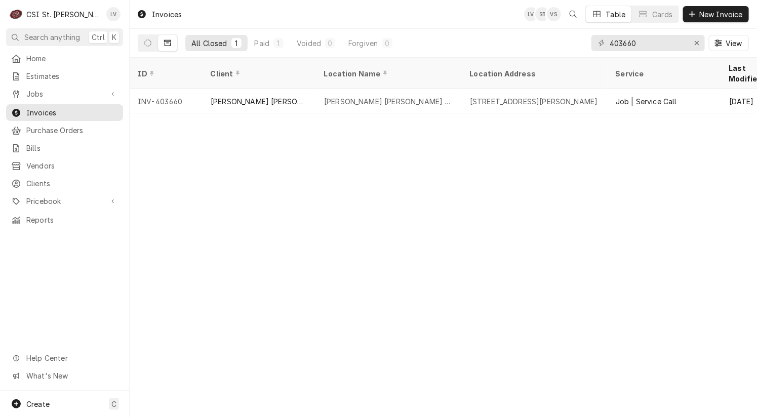
click at [727, 45] on span "View" at bounding box center [733, 43] width 21 height 11
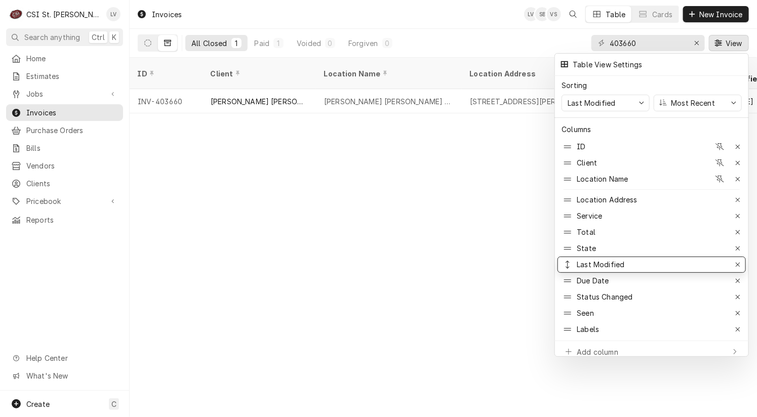
drag, startPoint x: 602, startPoint y: 224, endPoint x: 609, endPoint y: 256, distance: 33.2
click at [697, 42] on div at bounding box center [378, 208] width 757 height 417
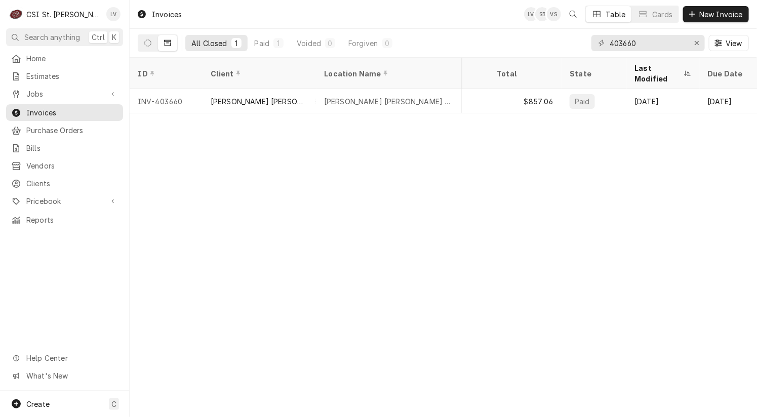
scroll to position [0, 233]
click at [146, 43] on icon "Dynamic Content Wrapper" at bounding box center [147, 42] width 7 height 7
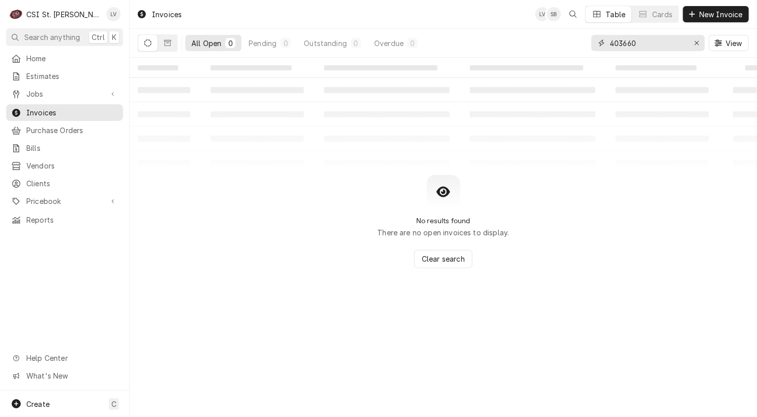
click at [626, 41] on input "403660" at bounding box center [647, 43] width 76 height 16
click at [654, 45] on input "403660" at bounding box center [647, 43] width 76 height 16
click at [655, 45] on input "403660" at bounding box center [647, 43] width 76 height 16
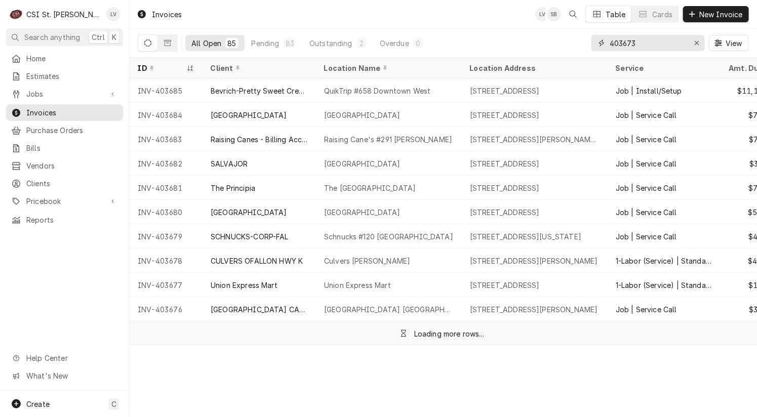
type input "403673"
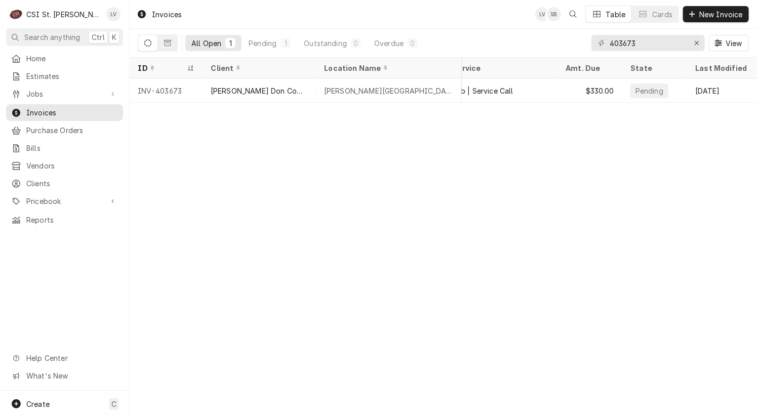
scroll to position [0, 166]
click at [695, 43] on icon "Erase input" at bounding box center [697, 42] width 6 height 7
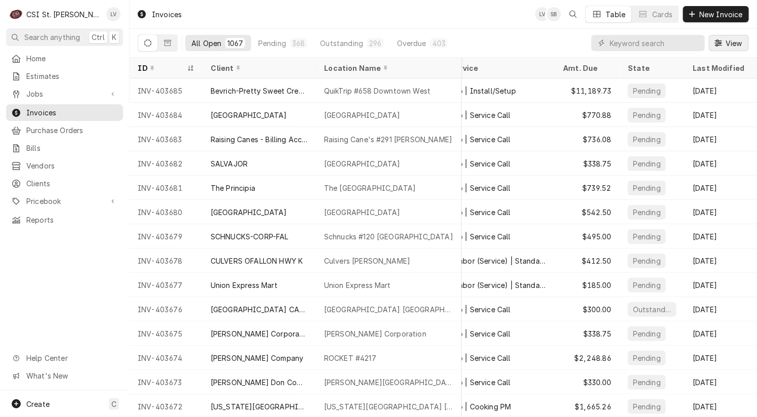
click at [732, 45] on span "View" at bounding box center [733, 43] width 21 height 11
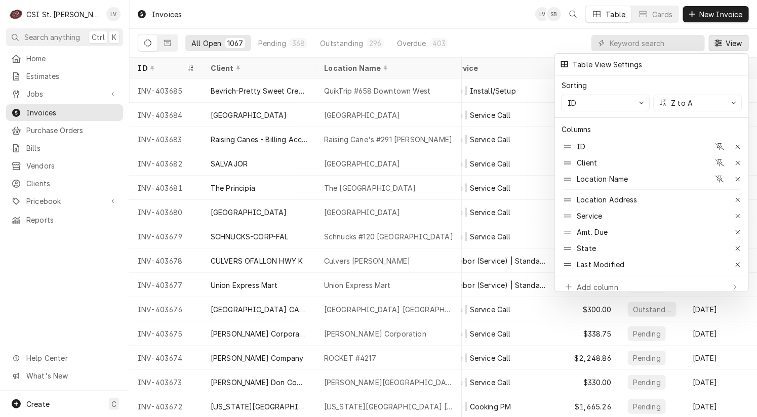
click at [532, 30] on div at bounding box center [378, 208] width 757 height 417
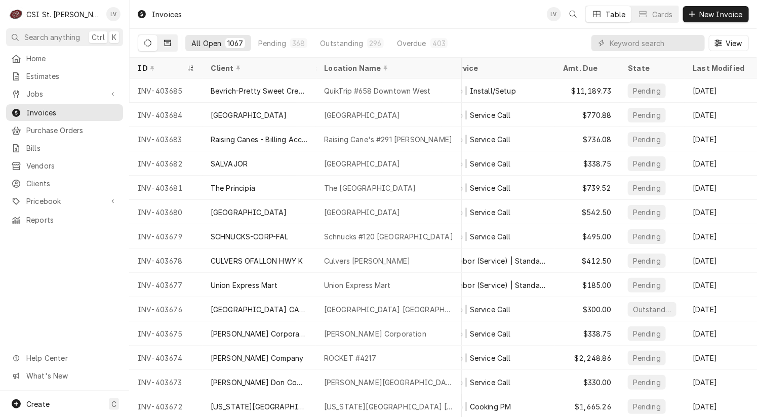
click at [168, 45] on icon "Dynamic Content Wrapper" at bounding box center [167, 42] width 7 height 7
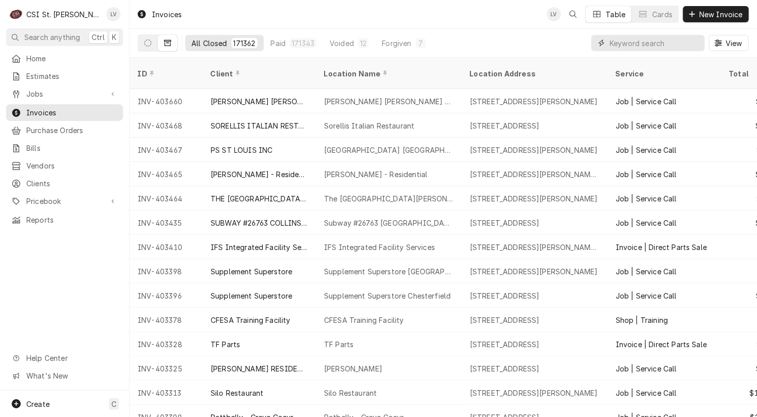
click at [638, 44] on input "Dynamic Content Wrapper" at bounding box center [654, 43] width 90 height 16
type input "400728"
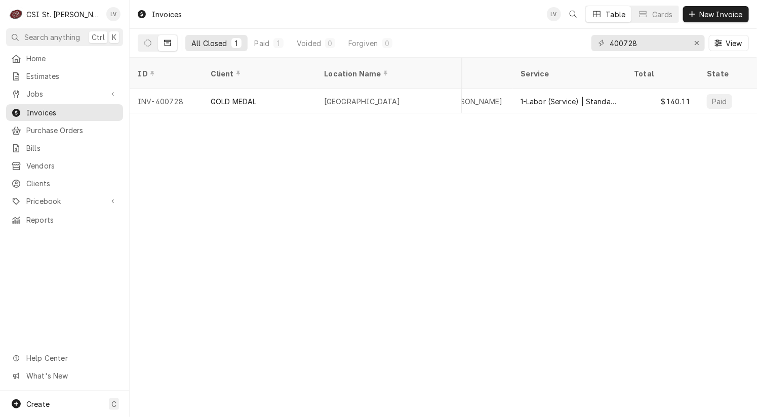
scroll to position [0, 205]
drag, startPoint x: 600, startPoint y: 124, endPoint x: 669, endPoint y: 133, distance: 68.9
click at [665, 133] on div "Invoices LV Table Cards New Invoice All Closed 1 Paid 1 Voided 0 Forgiven 0 400…" at bounding box center [443, 208] width 627 height 417
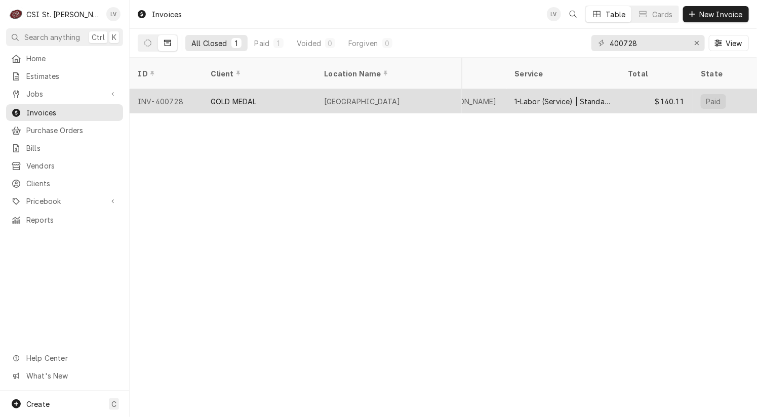
click at [220, 96] on div "GOLD MEDAL" at bounding box center [234, 101] width 46 height 11
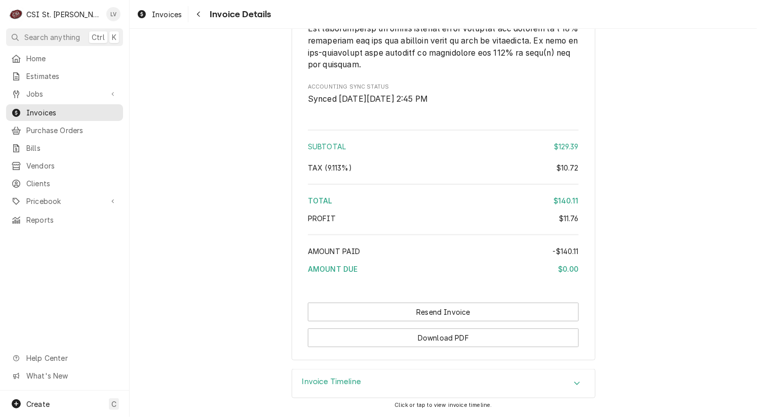
scroll to position [2182, 0]
click at [302, 383] on h3 "Invoice Timeline" at bounding box center [331, 383] width 59 height 10
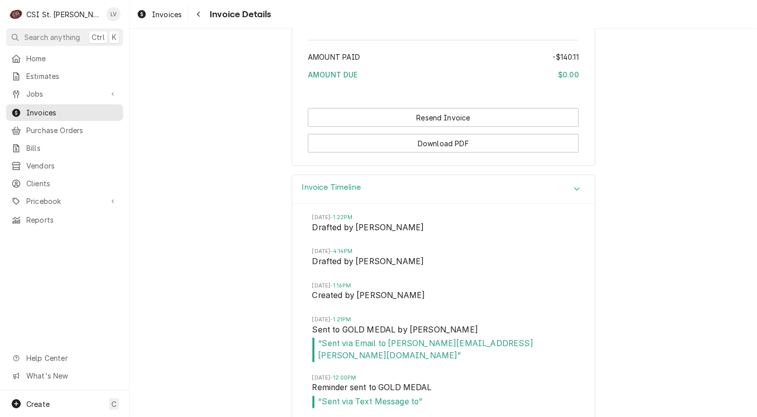
scroll to position [2425, 0]
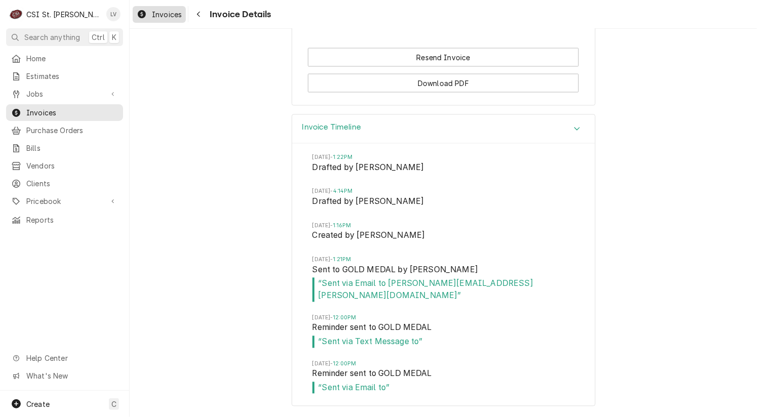
click at [151, 16] on div "Invoices" at bounding box center [159, 14] width 49 height 13
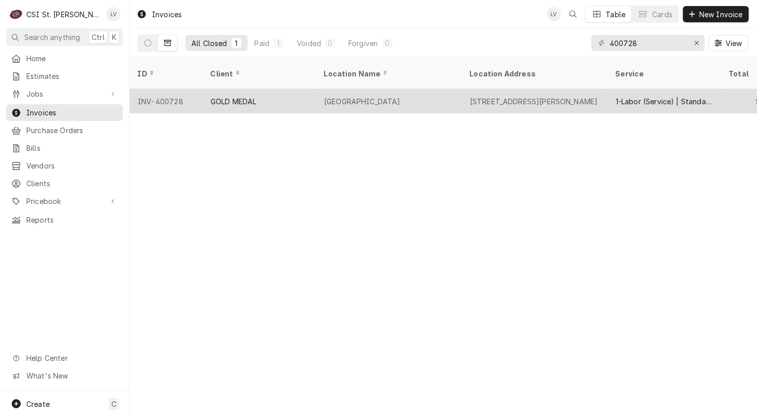
click at [302, 95] on div "GOLD MEDAL" at bounding box center [258, 101] width 113 height 24
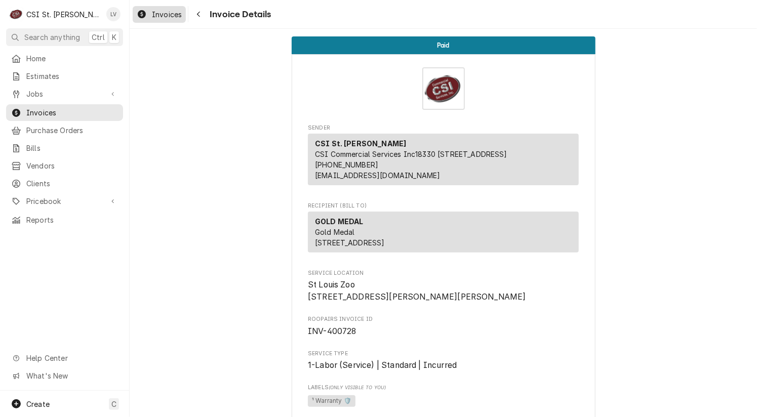
click at [160, 15] on span "Invoices" at bounding box center [167, 14] width 30 height 11
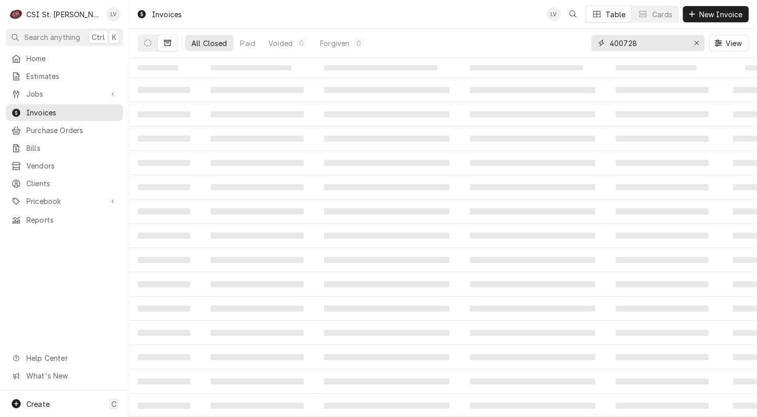
click at [644, 40] on input "400728" at bounding box center [647, 43] width 76 height 16
type input "400751"
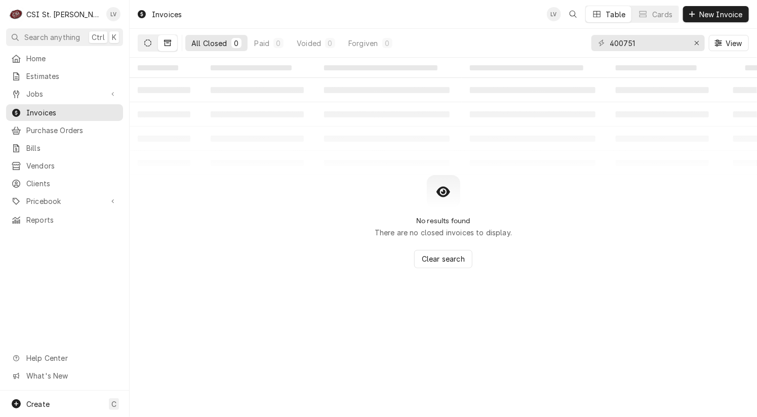
click at [149, 42] on icon "Dynamic Content Wrapper" at bounding box center [147, 42] width 7 height 7
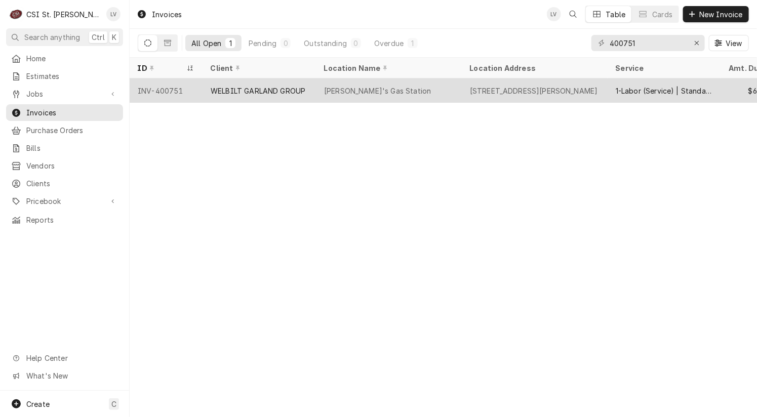
click at [216, 93] on div "WELBILT GARLAND GROUP" at bounding box center [258, 91] width 95 height 11
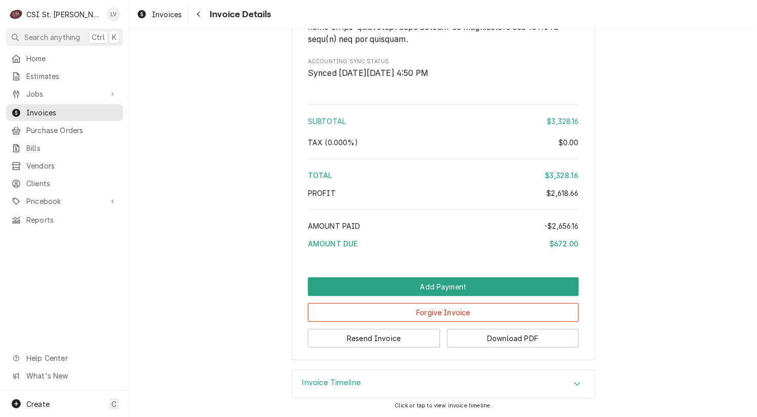
scroll to position [2642, 0]
click at [327, 383] on h3 "Invoice Timeline" at bounding box center [331, 383] width 59 height 10
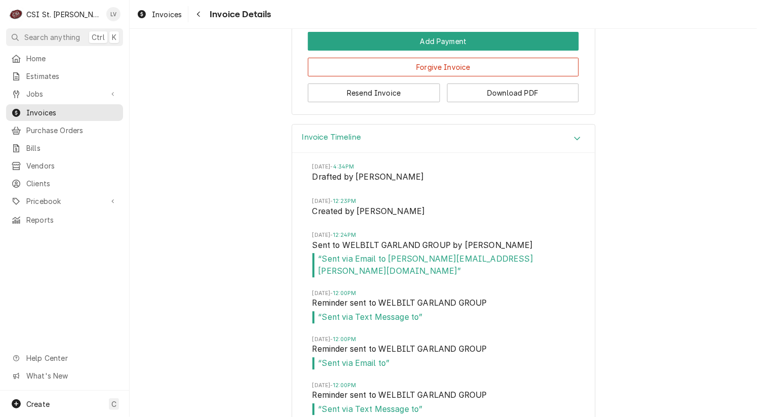
scroll to position [2997, 0]
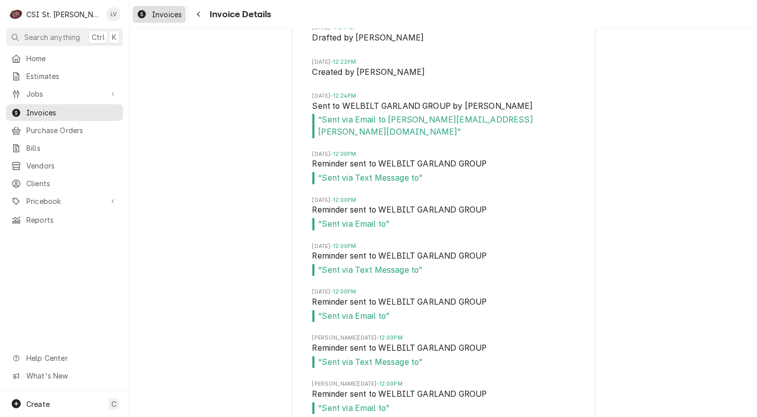
click at [153, 15] on span "Invoices" at bounding box center [167, 14] width 30 height 11
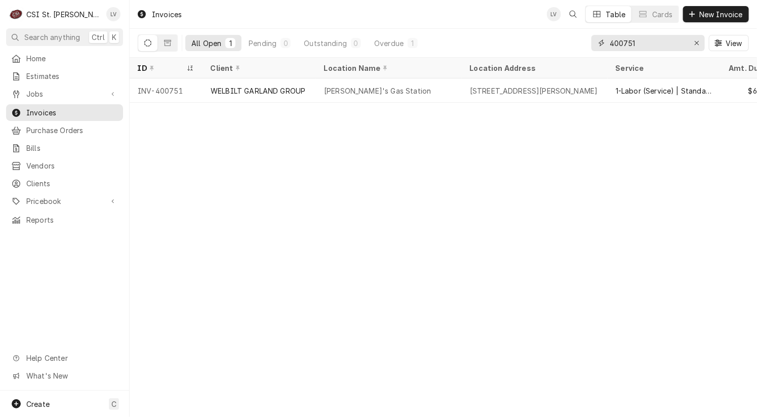
click at [642, 40] on input "400751" at bounding box center [647, 43] width 76 height 16
click at [582, 46] on div "All Open 1 Pending 0 Outstanding 0 Overdue 1 400751 View" at bounding box center [443, 43] width 611 height 28
type input "401819"
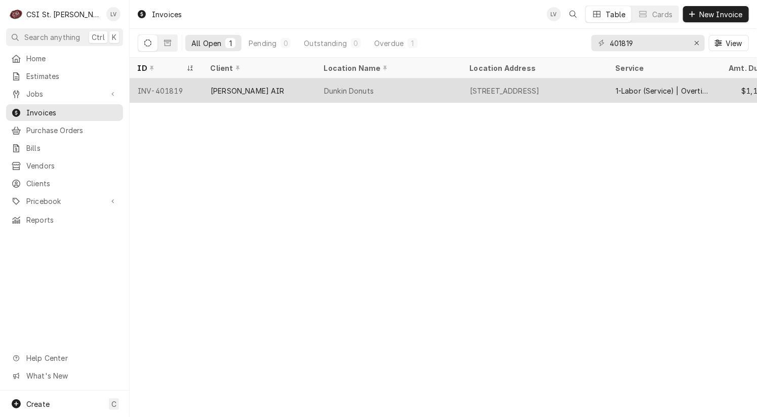
click at [360, 90] on div "Dunkin Donuts" at bounding box center [349, 91] width 50 height 11
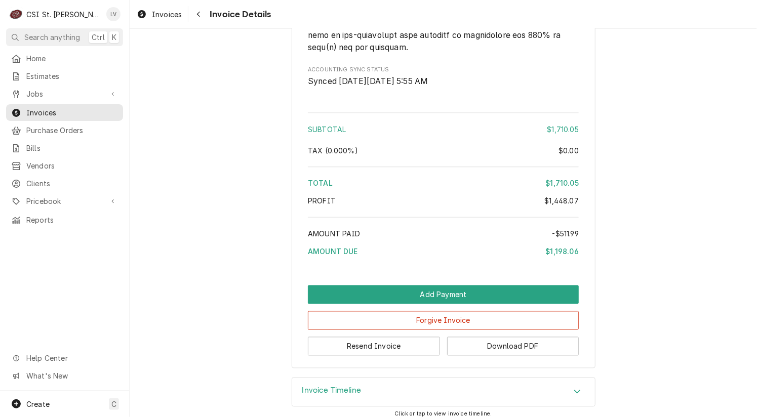
scroll to position [2416, 0]
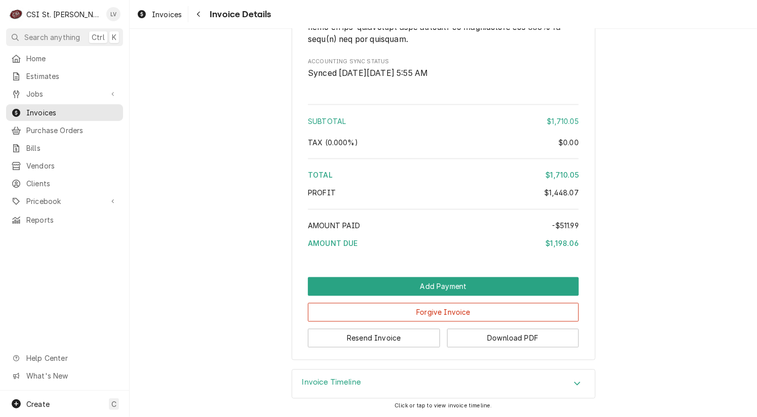
click at [317, 380] on h3 "Invoice Timeline" at bounding box center [331, 383] width 59 height 10
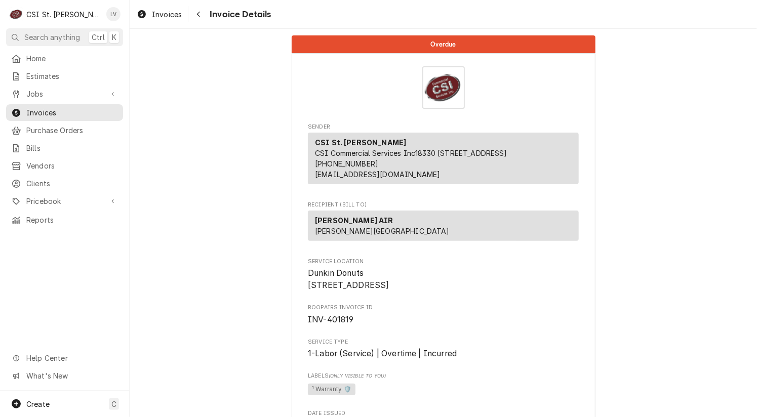
scroll to position [0, 0]
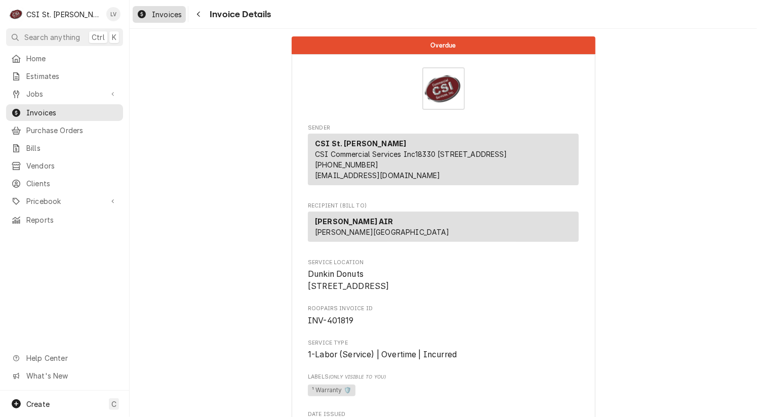
click at [163, 11] on span "Invoices" at bounding box center [167, 14] width 30 height 11
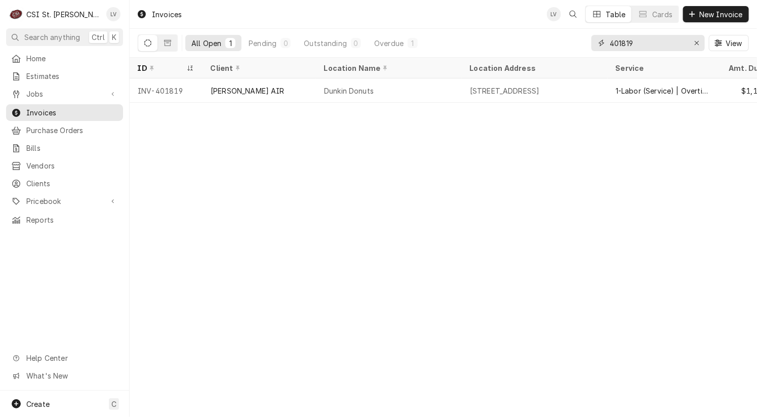
click at [641, 44] on input "401819" at bounding box center [647, 43] width 76 height 16
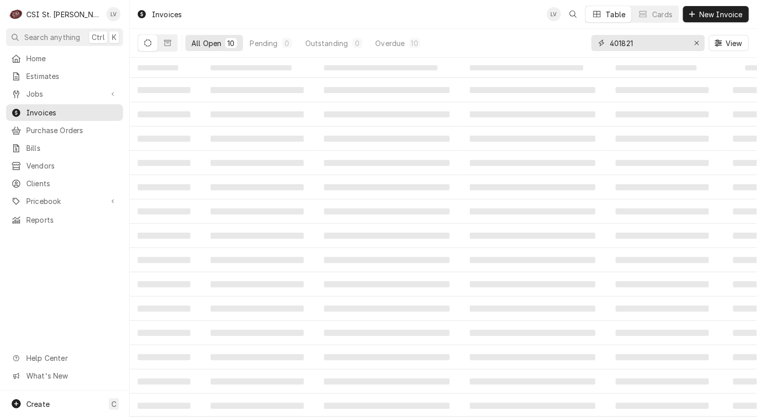
type input "401821"
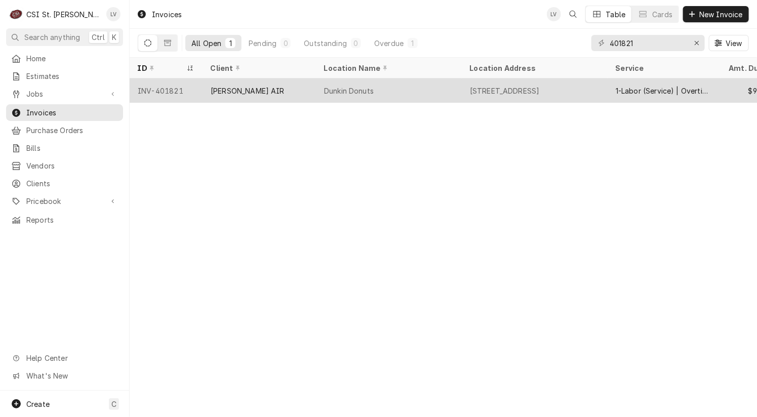
click at [405, 97] on div "Dunkin Donuts" at bounding box center [389, 90] width 146 height 24
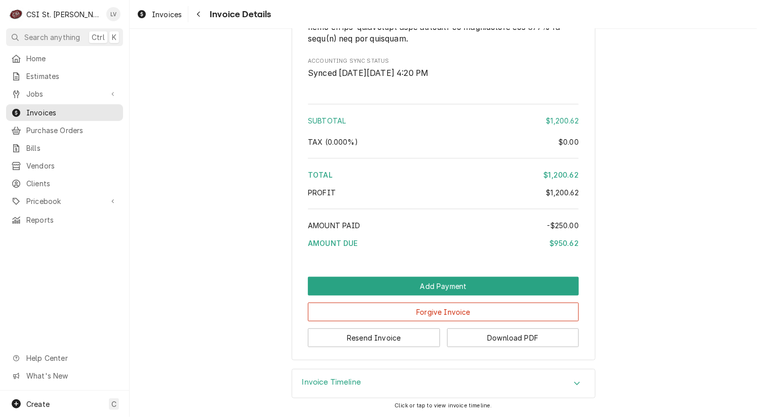
scroll to position [1905, 0]
click at [302, 380] on h3 "Invoice Timeline" at bounding box center [331, 383] width 59 height 10
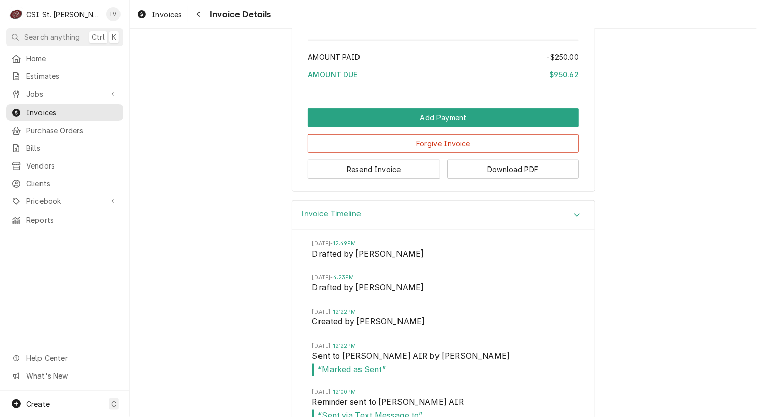
scroll to position [2158, 0]
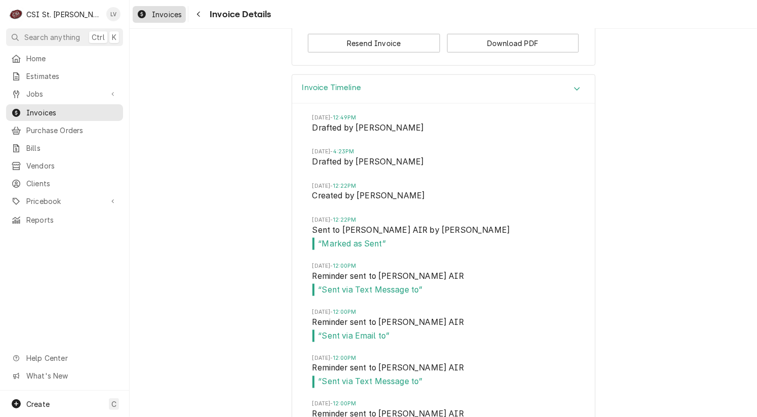
click at [148, 17] on div "Invoices" at bounding box center [159, 14] width 49 height 13
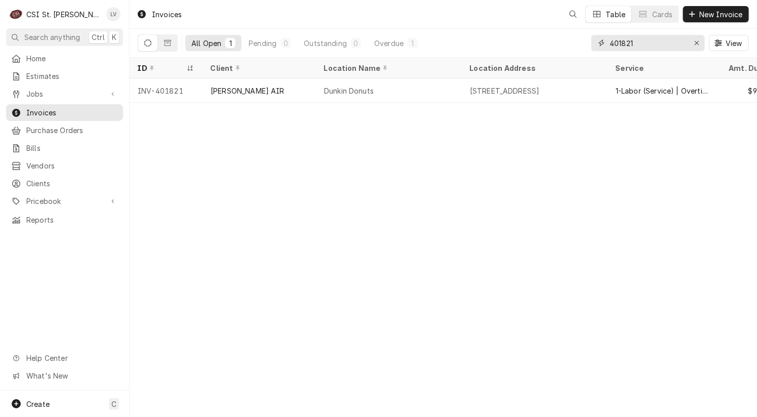
drag, startPoint x: 646, startPoint y: 42, endPoint x: 598, endPoint y: 45, distance: 47.7
click at [638, 43] on input "401821" at bounding box center [647, 43] width 76 height 16
drag, startPoint x: 598, startPoint y: 45, endPoint x: 566, endPoint y: 47, distance: 31.9
click at [568, 47] on div "All Open 1 Pending 0 Outstanding 0 Overdue 1 401821 View" at bounding box center [443, 43] width 611 height 28
type input "1"
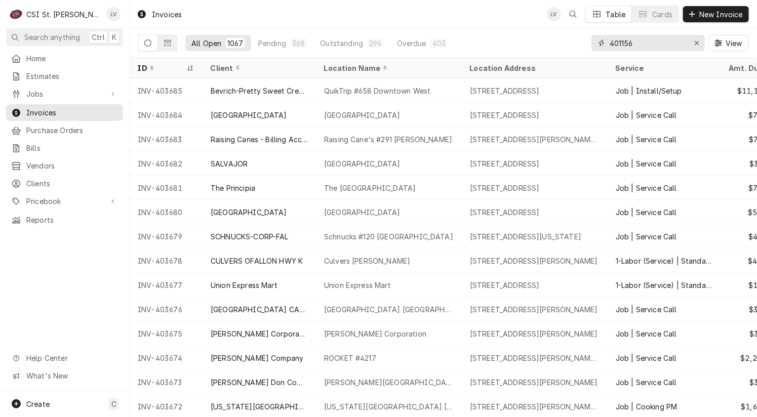
type input "401156"
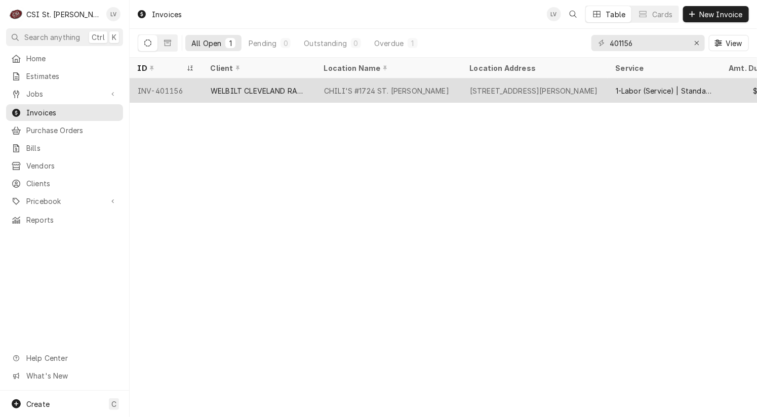
click at [354, 94] on div "CHILI'S #1724 ST. PETERS" at bounding box center [386, 91] width 125 height 11
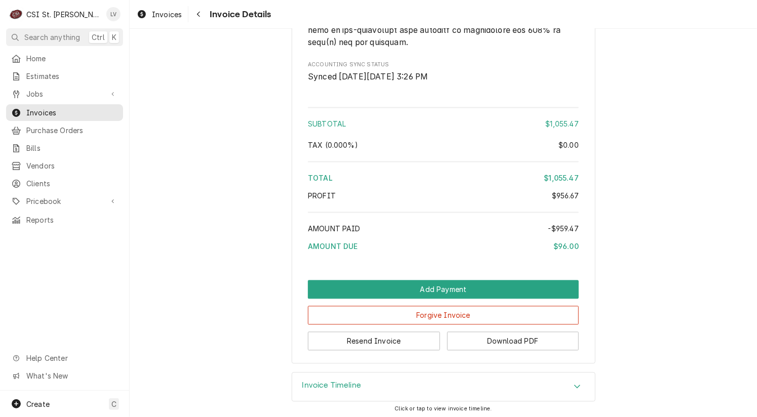
scroll to position [2478, 0]
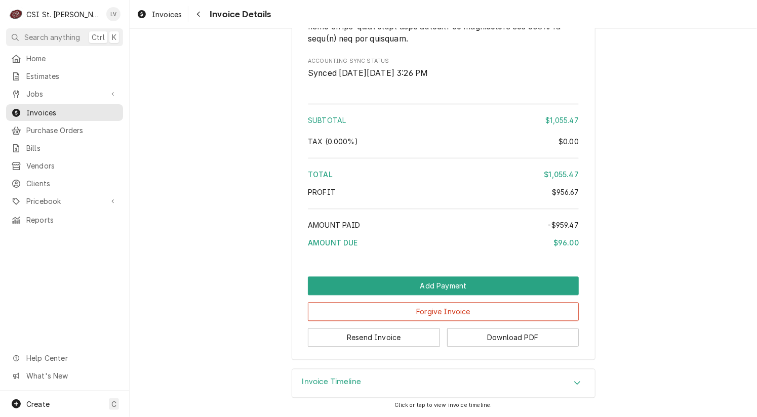
click at [325, 381] on h3 "Invoice Timeline" at bounding box center [331, 383] width 59 height 10
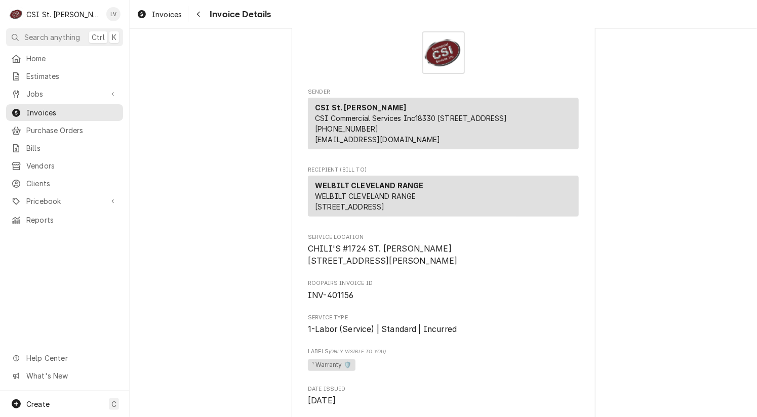
scroll to position [0, 0]
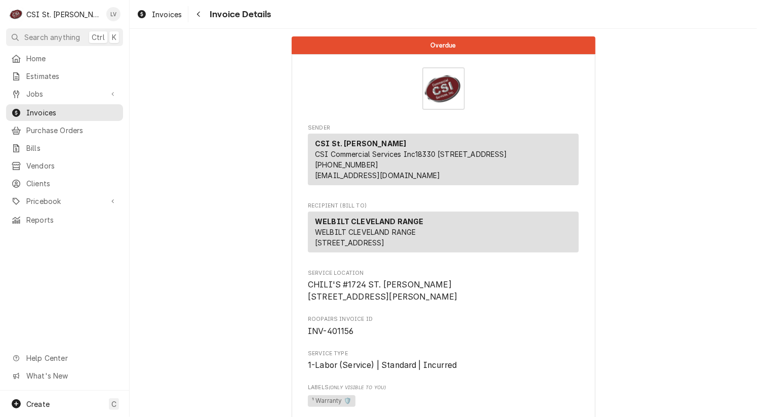
drag, startPoint x: 164, startPoint y: 11, endPoint x: 165, endPoint y: 29, distance: 18.3
click at [164, 11] on span "Invoices" at bounding box center [167, 14] width 30 height 11
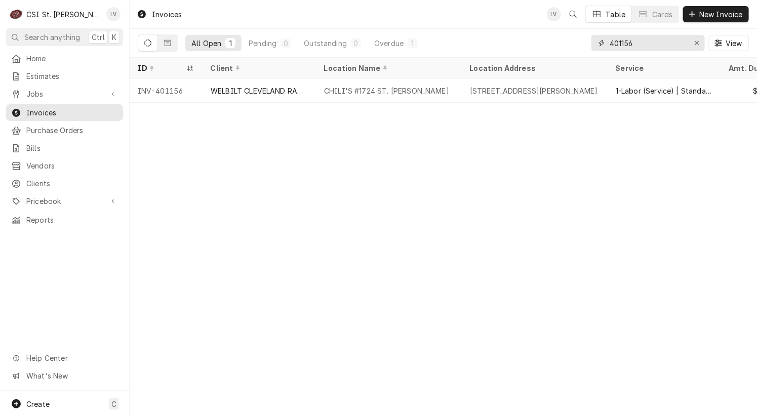
drag, startPoint x: 643, startPoint y: 45, endPoint x: 583, endPoint y: 45, distance: 60.2
click at [583, 45] on div "All Open 1 Pending 0 Outstanding 0 Overdue 1 401156 View" at bounding box center [443, 43] width 611 height 28
type input "401443"
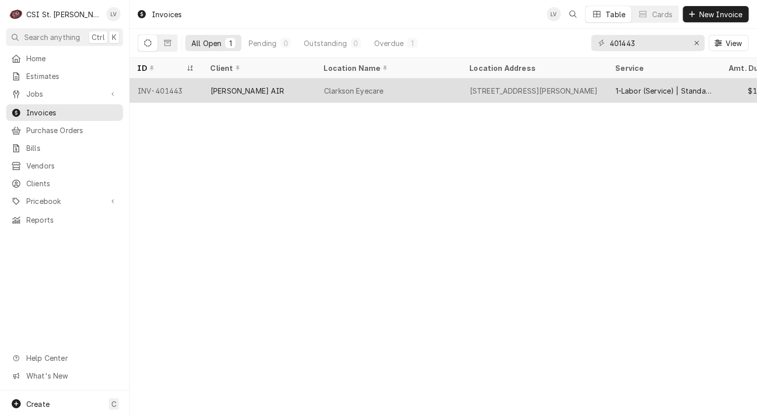
drag, startPoint x: 269, startPoint y: 85, endPoint x: 278, endPoint y: 94, distance: 12.9
click at [269, 85] on div "[PERSON_NAME] AIR" at bounding box center [258, 90] width 113 height 24
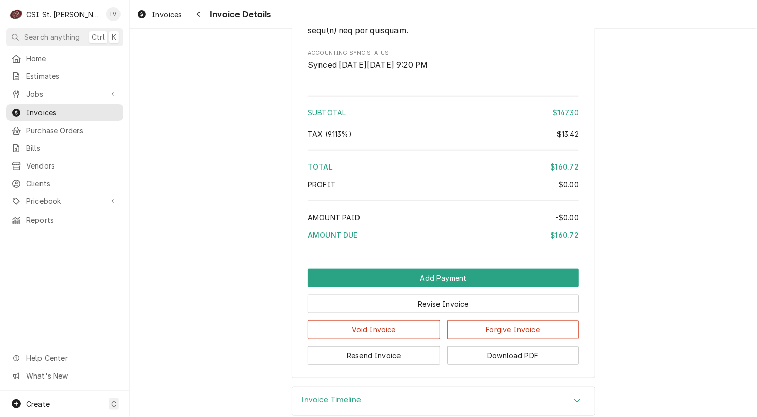
scroll to position [2039, 0]
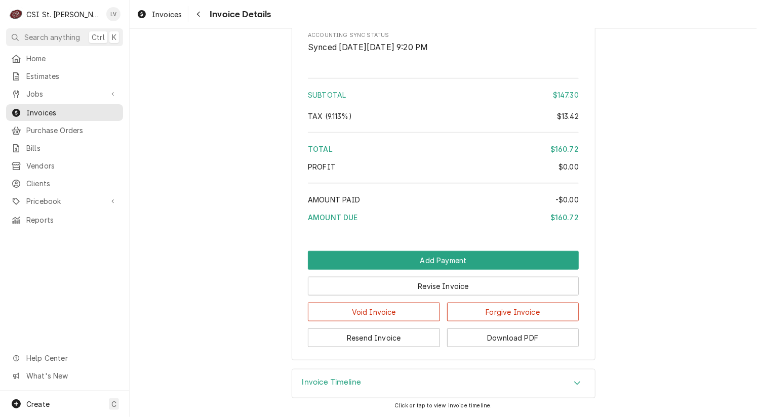
click at [372, 384] on div "Invoice Timeline" at bounding box center [443, 384] width 303 height 28
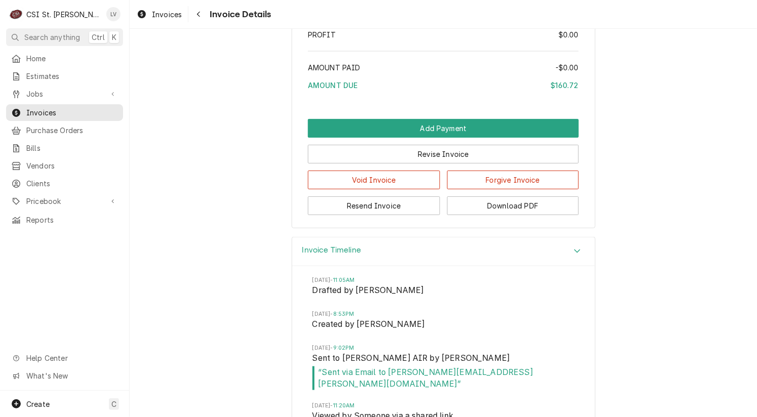
scroll to position [2130, 0]
click at [155, 15] on span "Invoices" at bounding box center [167, 14] width 30 height 11
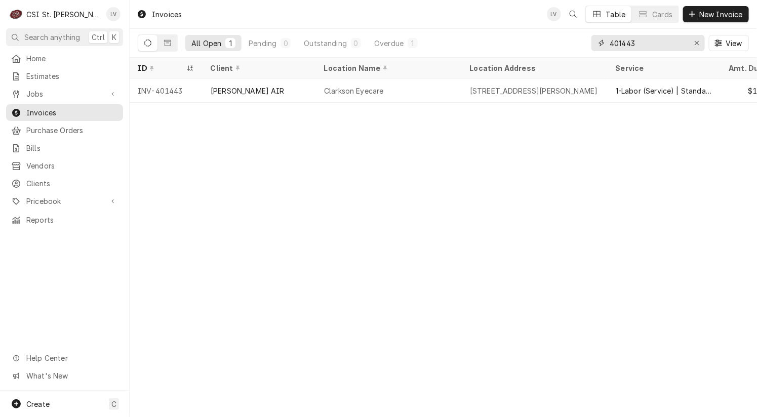
drag, startPoint x: 623, startPoint y: 44, endPoint x: 660, endPoint y: 44, distance: 37.5
click at [660, 44] on input "401443" at bounding box center [647, 43] width 76 height 16
type input "401585"
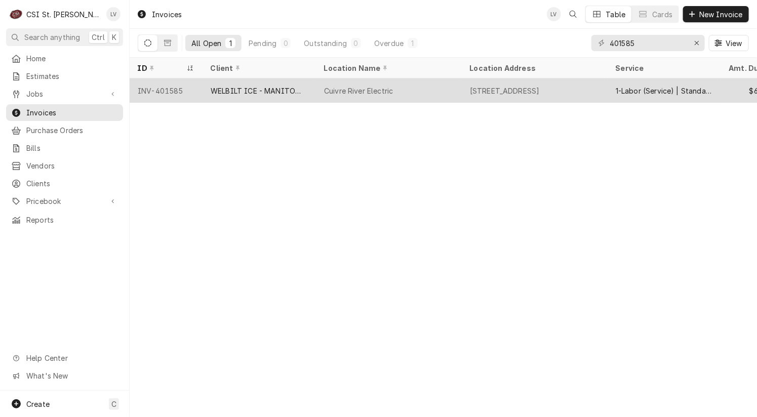
click at [270, 91] on div "WELBILT ICE - MANITOWOC ICE" at bounding box center [259, 91] width 97 height 11
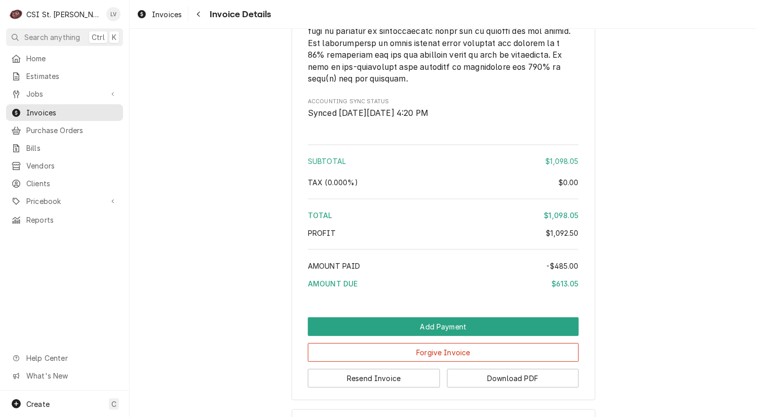
scroll to position [2163, 0]
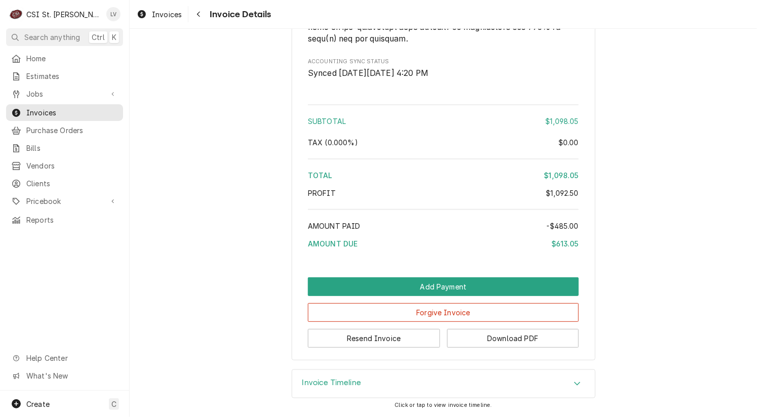
drag, startPoint x: 318, startPoint y: 386, endPoint x: 304, endPoint y: 387, distance: 14.3
click at [318, 385] on h3 "Invoice Timeline" at bounding box center [331, 383] width 59 height 10
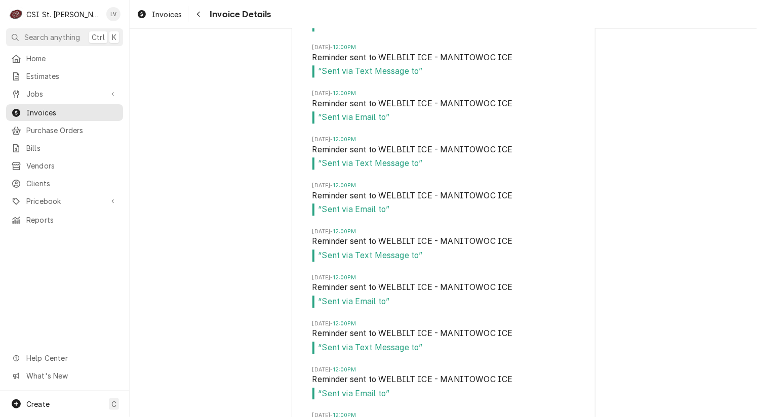
scroll to position [2568, 0]
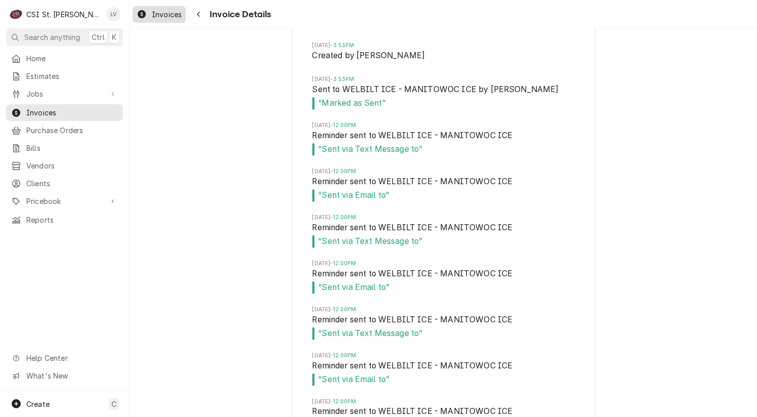
click at [146, 12] on div "Dynamic Content Wrapper" at bounding box center [142, 14] width 10 height 12
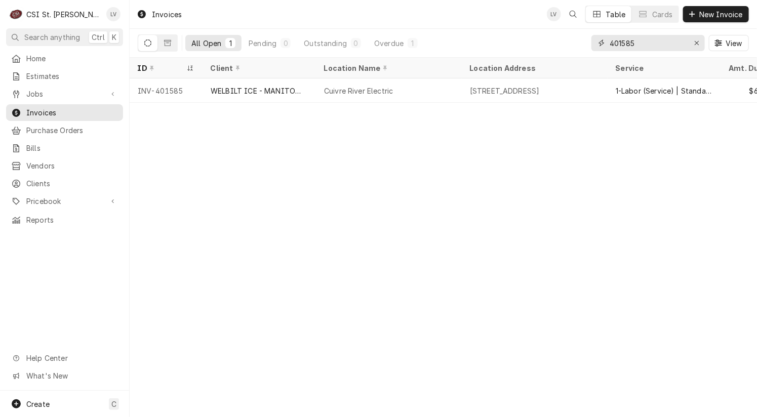
drag, startPoint x: 622, startPoint y: 44, endPoint x: 646, endPoint y: 43, distance: 24.8
click at [646, 43] on input "401585" at bounding box center [647, 43] width 76 height 16
type input "401763"
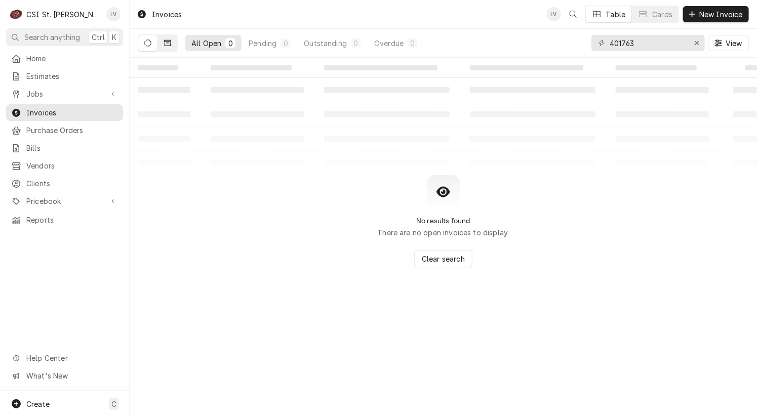
click at [167, 44] on icon "Dynamic Content Wrapper" at bounding box center [167, 42] width 7 height 7
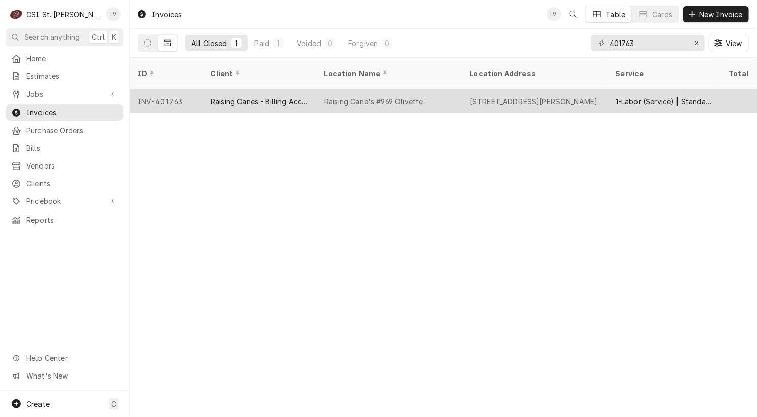
click at [403, 96] on div "Raising Cane's #969 Olivette" at bounding box center [373, 101] width 99 height 11
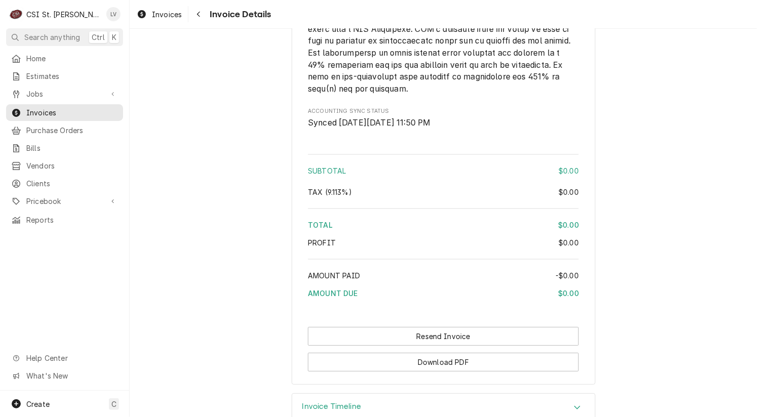
scroll to position [1590, 0]
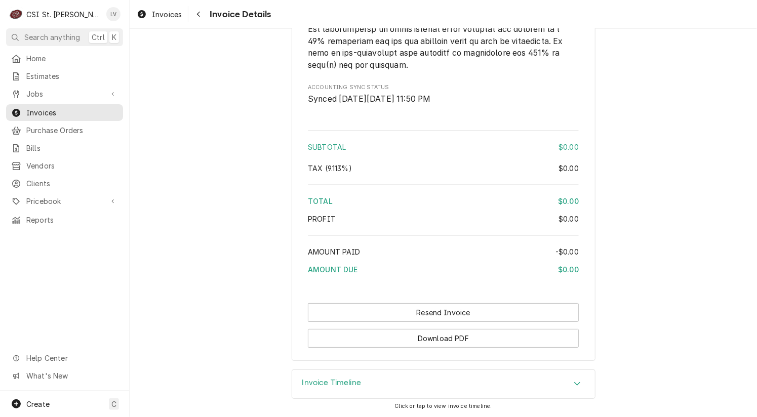
click at [337, 384] on h3 "Invoice Timeline" at bounding box center [331, 383] width 59 height 10
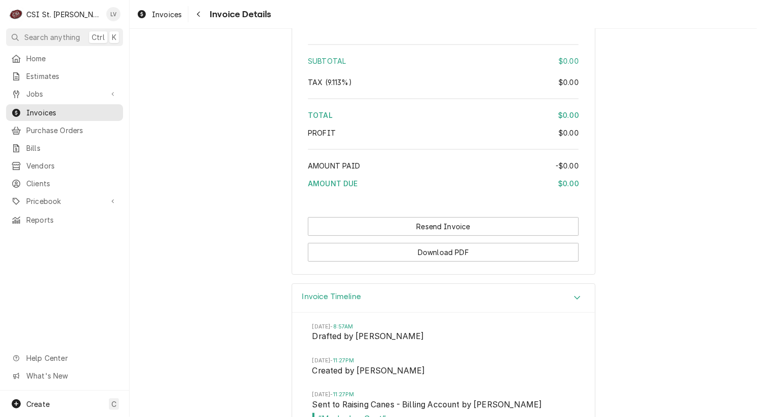
scroll to position [1706, 0]
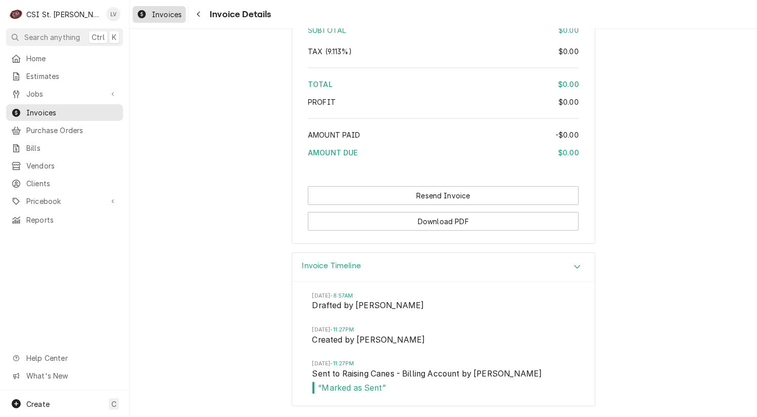
click at [162, 15] on span "Invoices" at bounding box center [167, 14] width 30 height 11
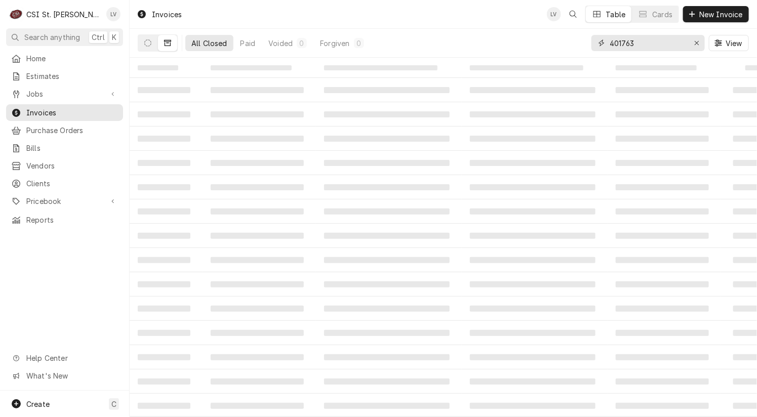
click at [639, 44] on input "401763" at bounding box center [647, 43] width 76 height 16
type input "401764"
click at [149, 42] on icon "Dynamic Content Wrapper" at bounding box center [147, 42] width 7 height 7
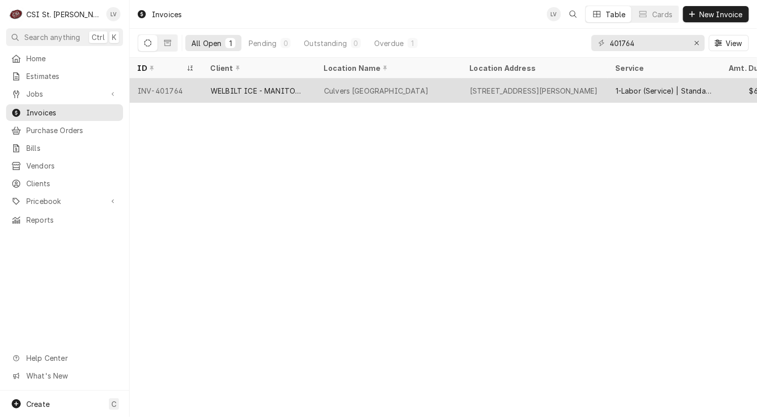
click at [279, 89] on div "WELBILT ICE - MANITOWOC ICE" at bounding box center [259, 91] width 97 height 11
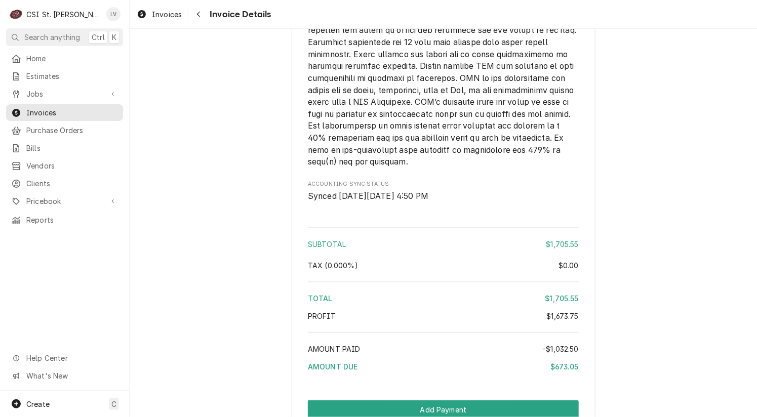
scroll to position [2227, 0]
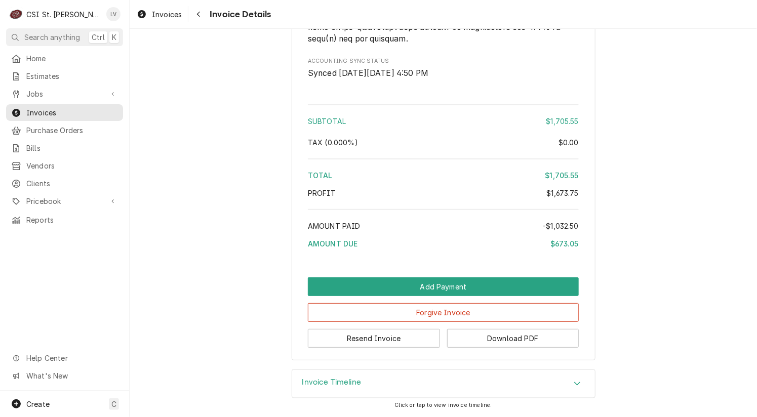
click at [338, 383] on h3 "Invoice Timeline" at bounding box center [331, 383] width 59 height 10
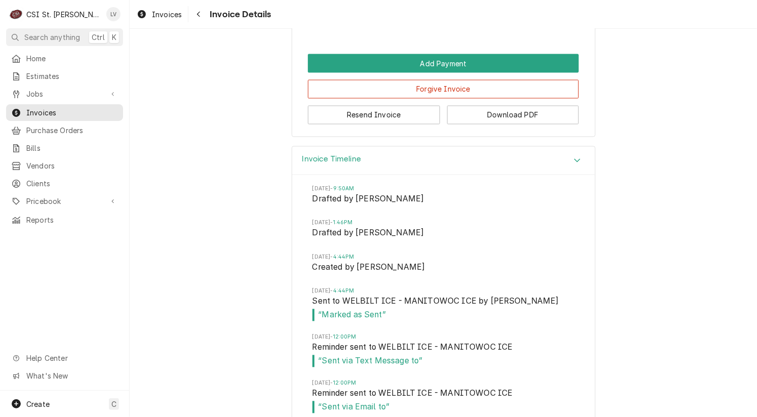
scroll to position [2555, 0]
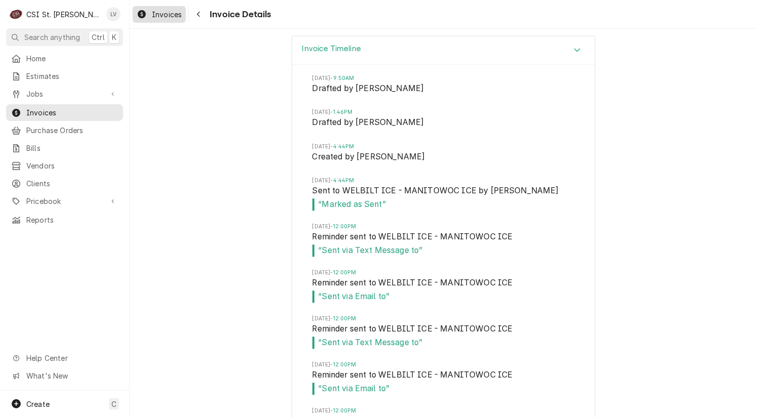
click at [153, 16] on span "Invoices" at bounding box center [167, 14] width 30 height 11
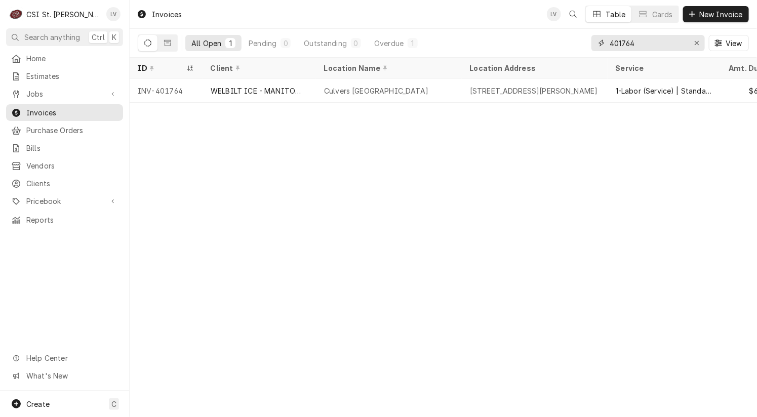
drag, startPoint x: 597, startPoint y: 44, endPoint x: 585, endPoint y: 45, distance: 12.2
click at [585, 45] on div "All Open 1 Pending 0 Outstanding 0 Overdue 1 401764 View" at bounding box center [443, 43] width 611 height 28
type input "401825"
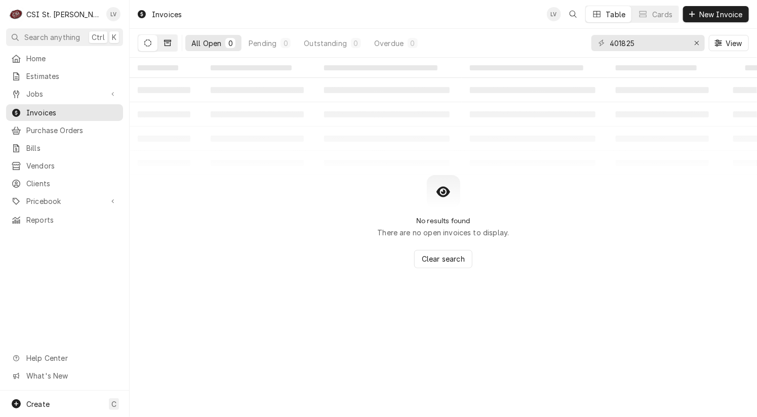
click at [172, 40] on button "Dynamic Content Wrapper" at bounding box center [167, 43] width 19 height 16
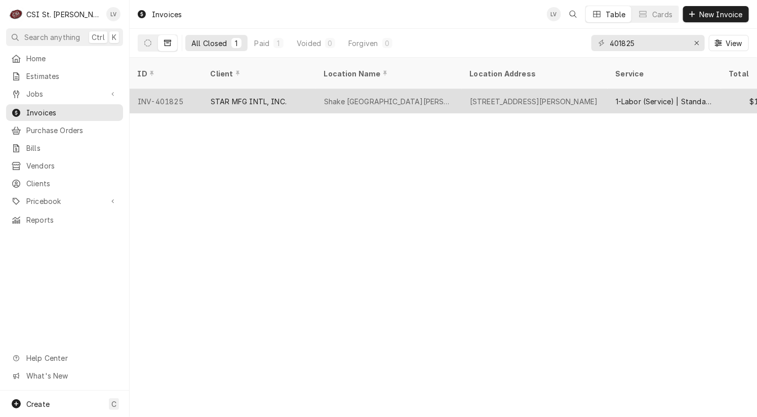
click at [291, 91] on div "STAR MFG INTL, INC." at bounding box center [258, 101] width 113 height 24
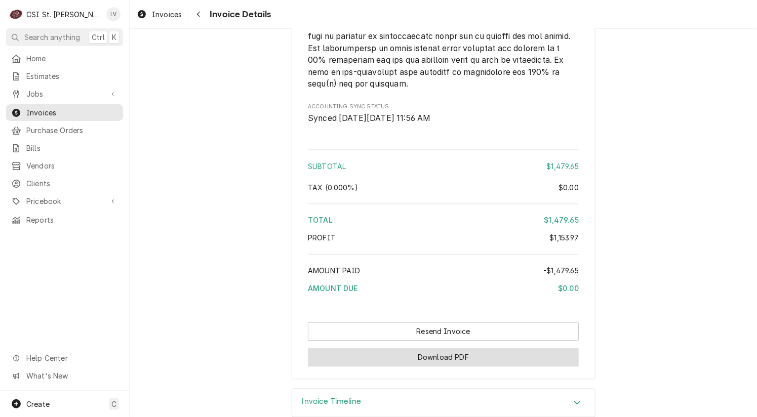
scroll to position [2363, 0]
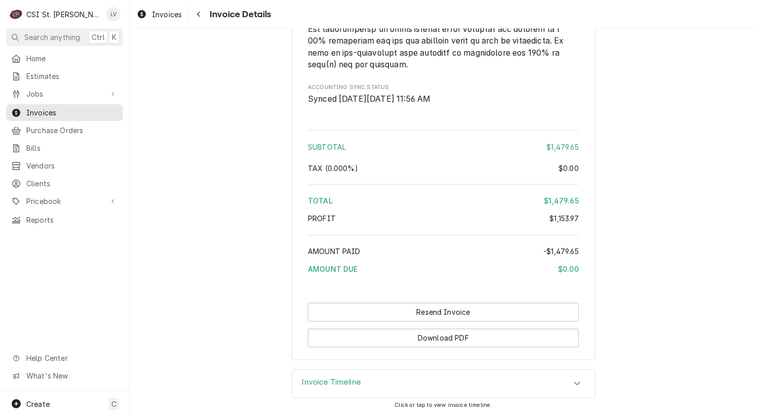
click at [332, 386] on h3 "Invoice Timeline" at bounding box center [331, 383] width 59 height 10
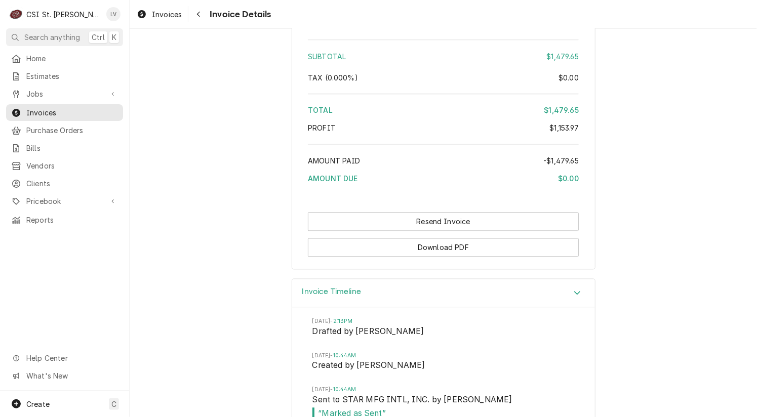
scroll to position [2479, 0]
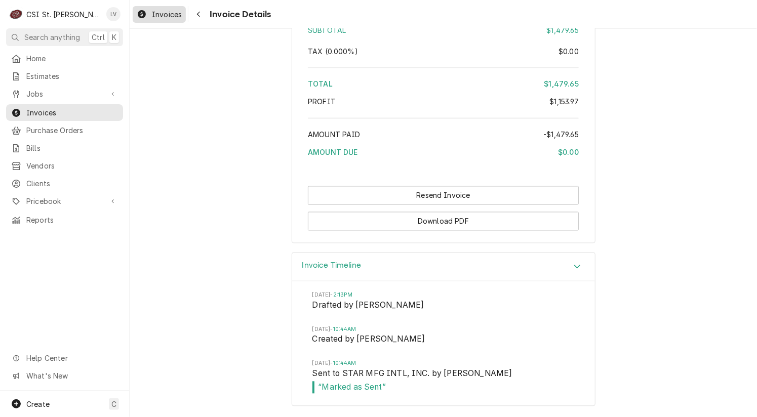
click at [150, 16] on div "Invoices" at bounding box center [159, 14] width 49 height 13
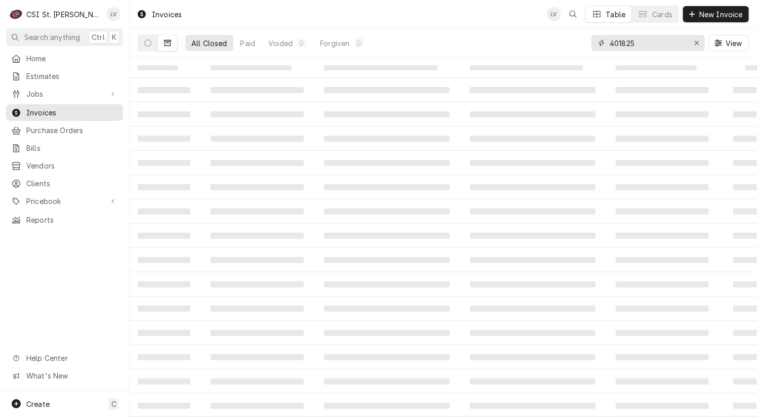
drag, startPoint x: 618, startPoint y: 42, endPoint x: 645, endPoint y: 45, distance: 27.5
click at [645, 45] on input "401825" at bounding box center [647, 43] width 76 height 16
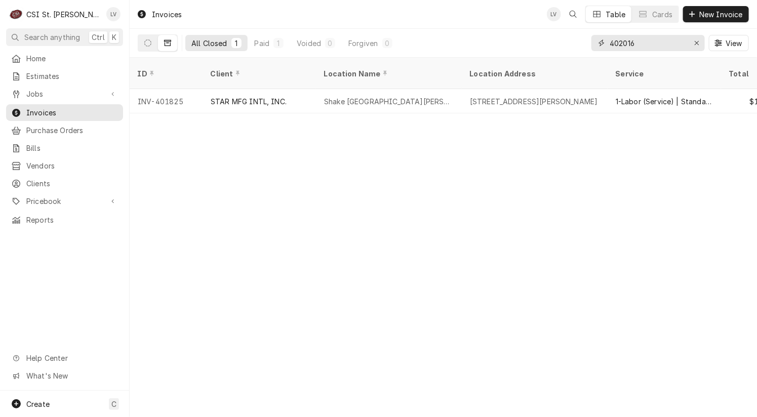
type input "402016"
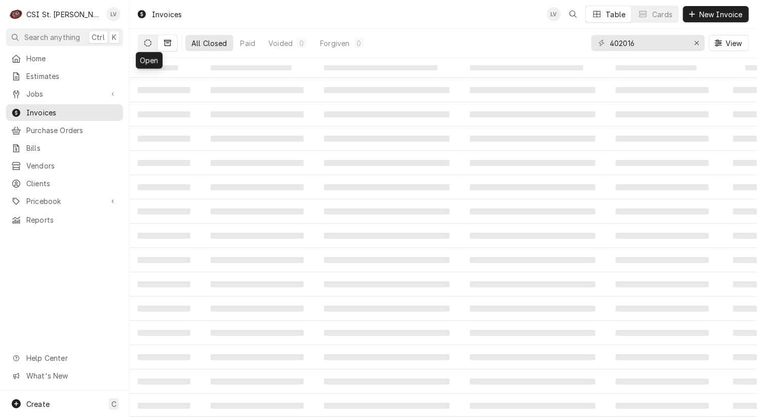
click at [145, 42] on icon "Dynamic Content Wrapper" at bounding box center [147, 42] width 7 height 7
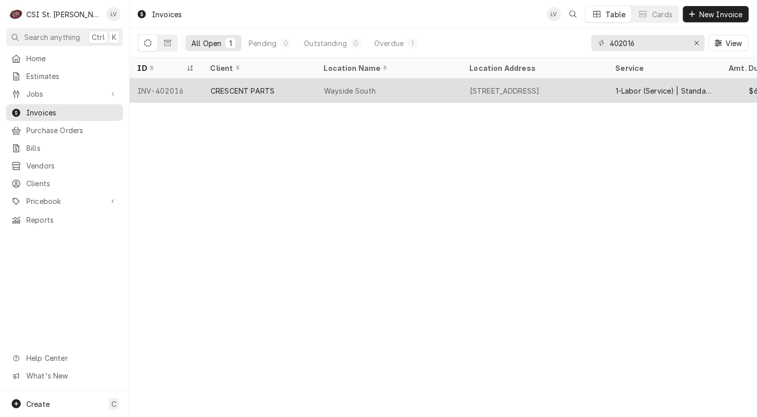
click at [268, 96] on div "CRESCENT PARTS" at bounding box center [258, 90] width 113 height 24
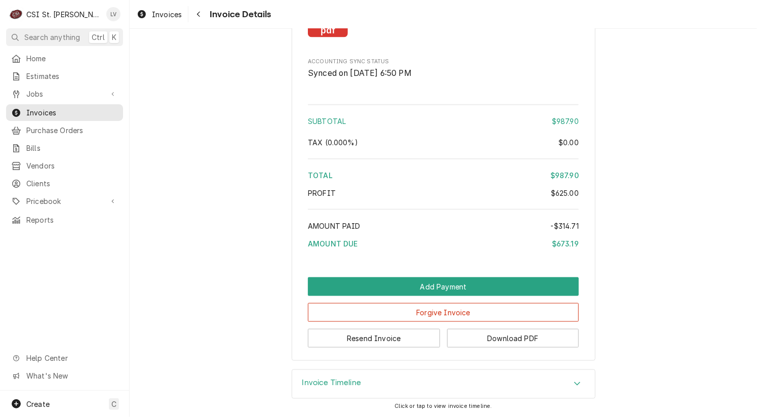
scroll to position [2143, 0]
click at [347, 386] on h3 "Invoice Timeline" at bounding box center [331, 383] width 59 height 10
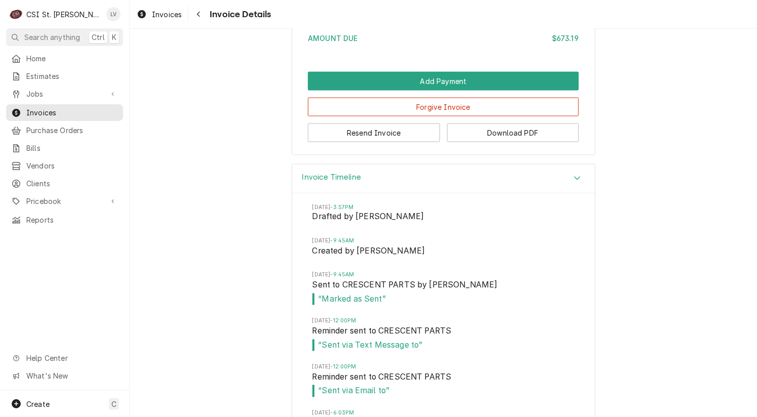
scroll to position [2447, 0]
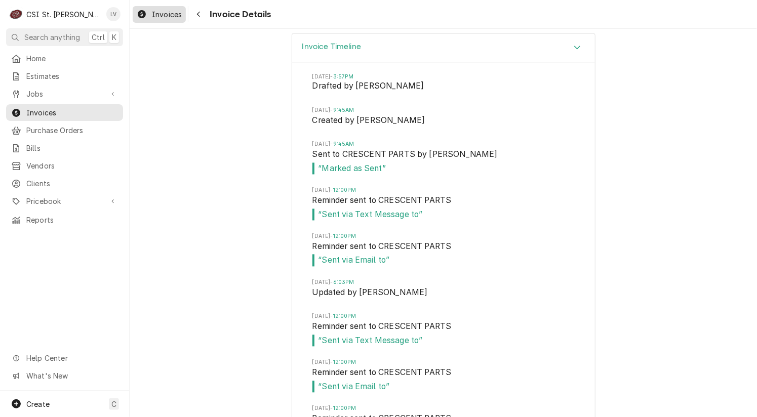
click at [152, 15] on span "Invoices" at bounding box center [167, 14] width 30 height 11
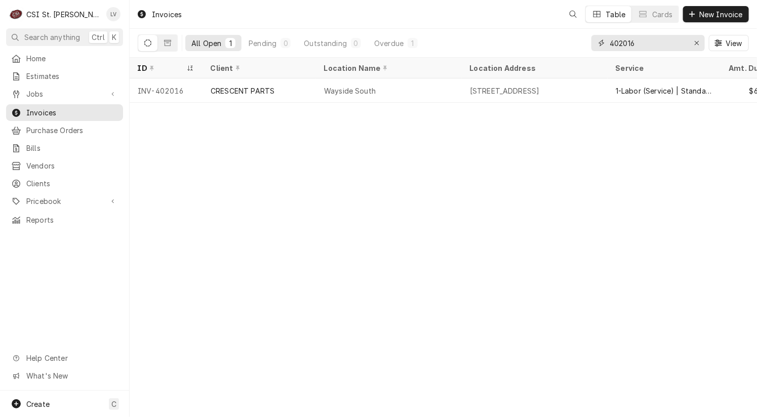
click at [643, 43] on input "402016" at bounding box center [647, 43] width 76 height 16
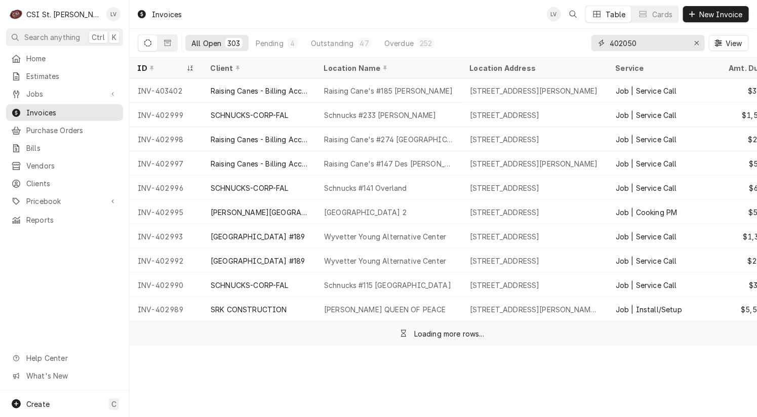
type input "402050"
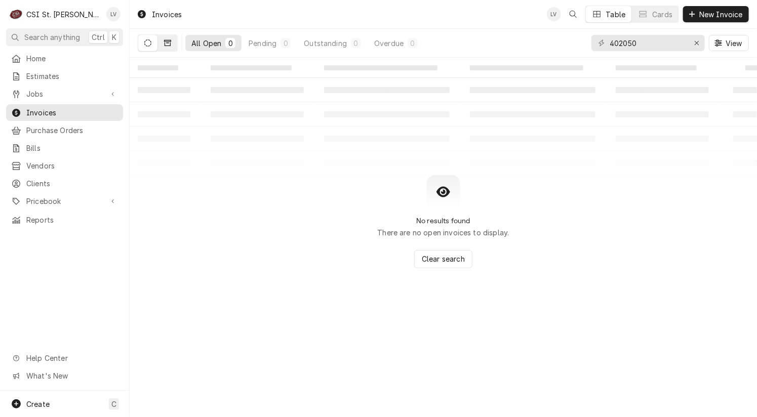
click at [165, 44] on icon "Dynamic Content Wrapper" at bounding box center [167, 43] width 7 height 6
